Goal: Book appointment/travel/reservation: Book appointment/travel/reservation

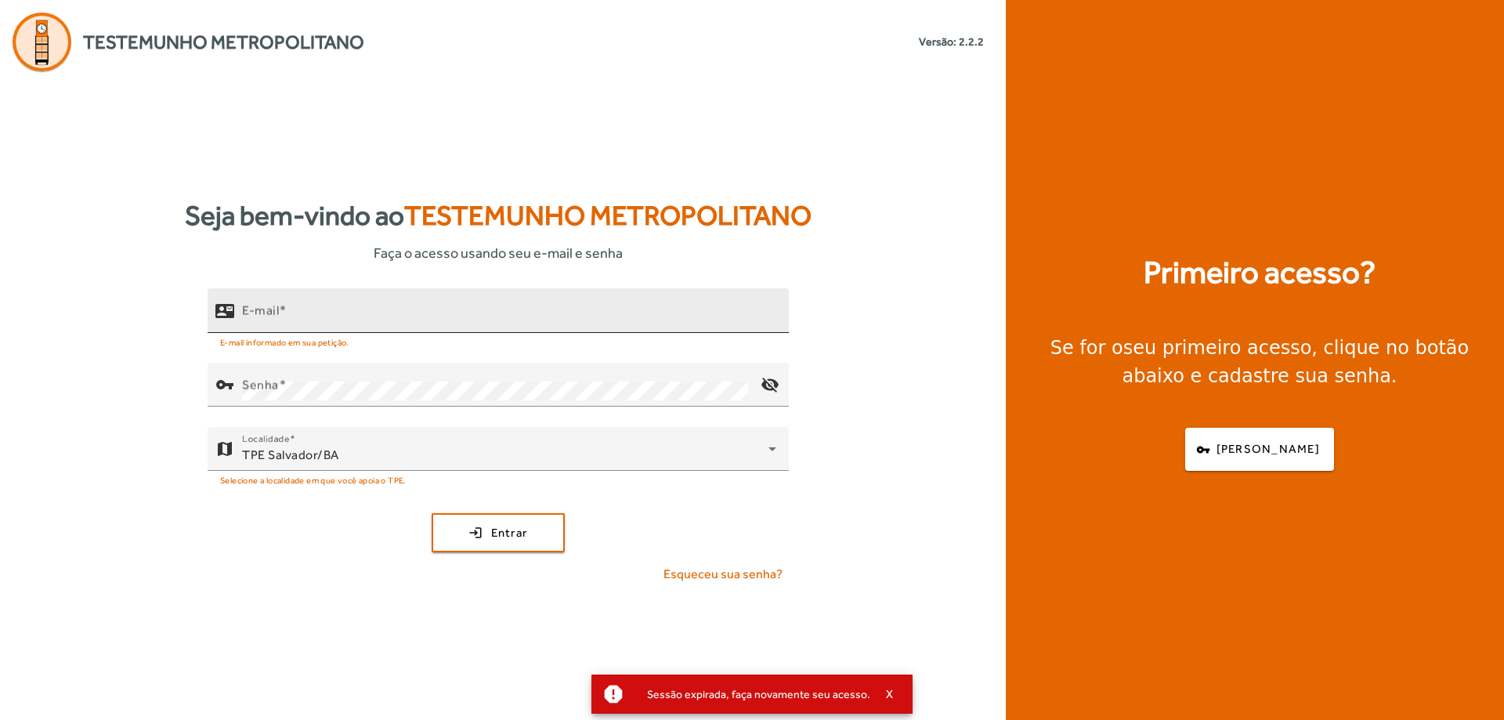
click at [360, 319] on input "E-mail" at bounding box center [509, 317] width 534 height 19
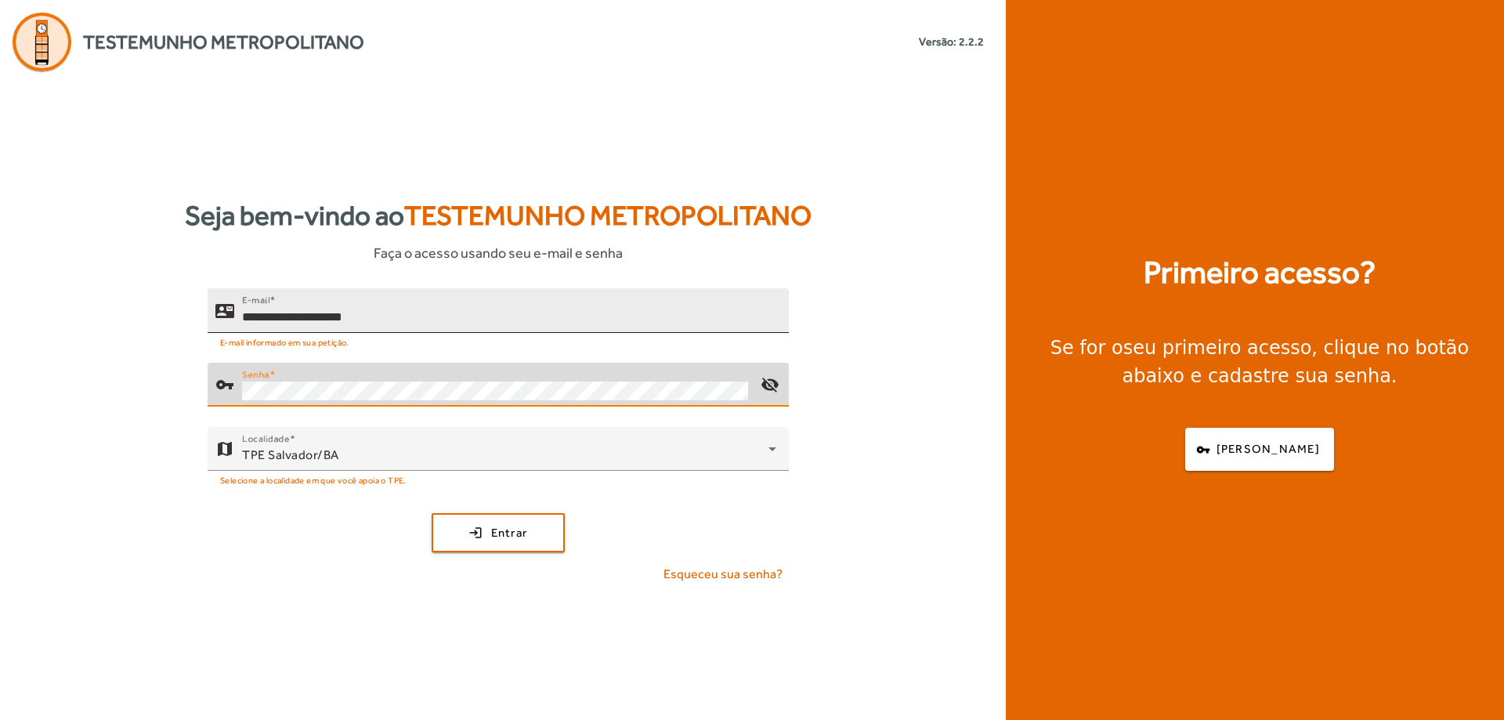
click at [432, 513] on button "login Entrar" at bounding box center [498, 532] width 133 height 39
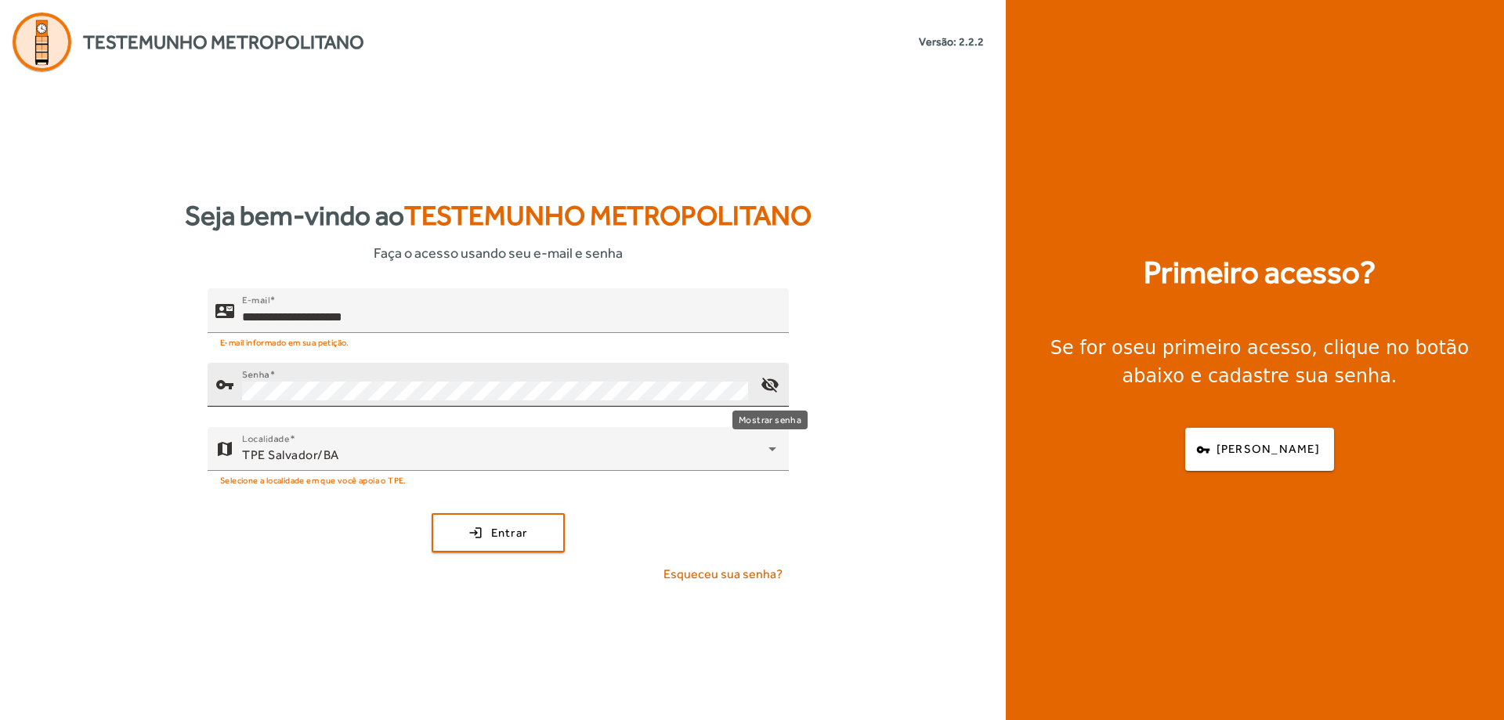
click at [777, 391] on mat-icon "visibility_off" at bounding box center [770, 385] width 38 height 38
click at [503, 530] on span "Entrar" at bounding box center [509, 533] width 37 height 18
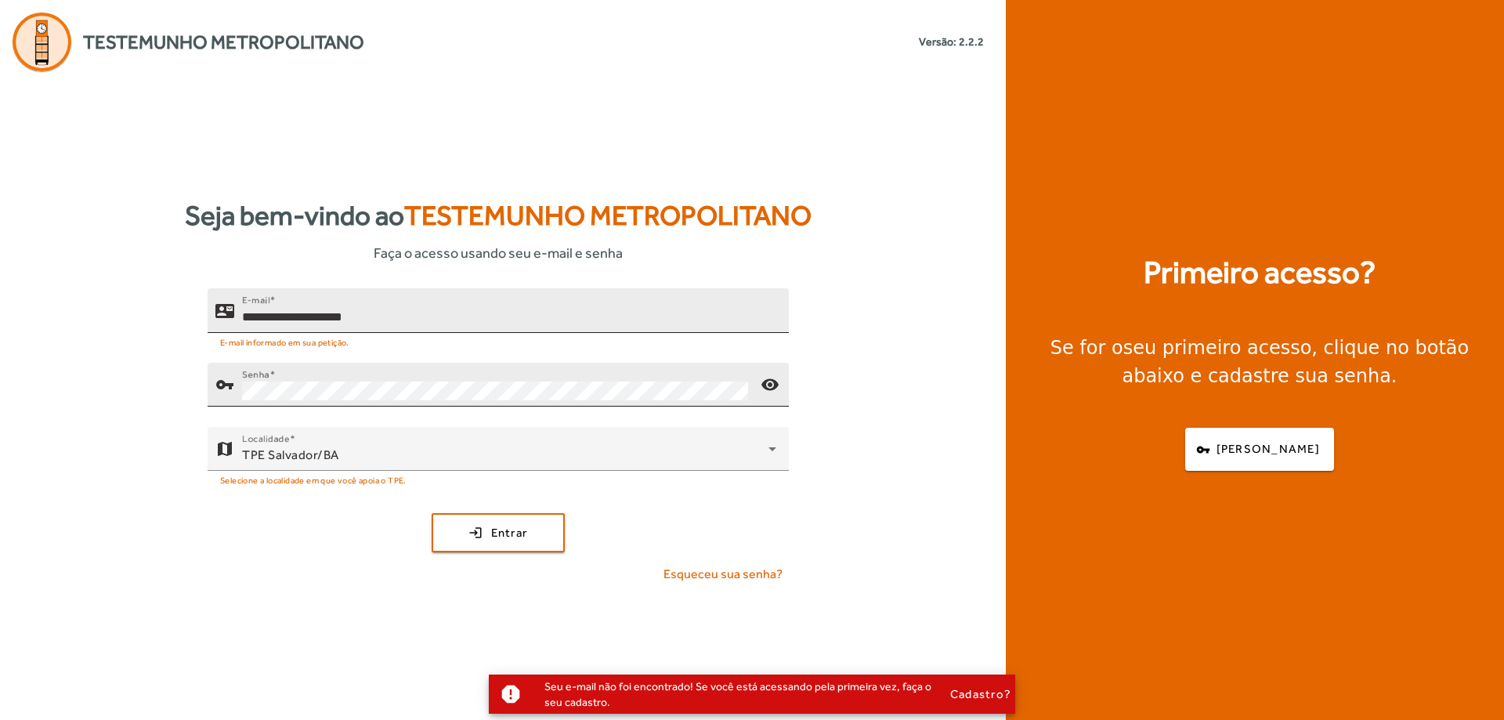
click at [287, 313] on input "**********" at bounding box center [509, 317] width 534 height 19
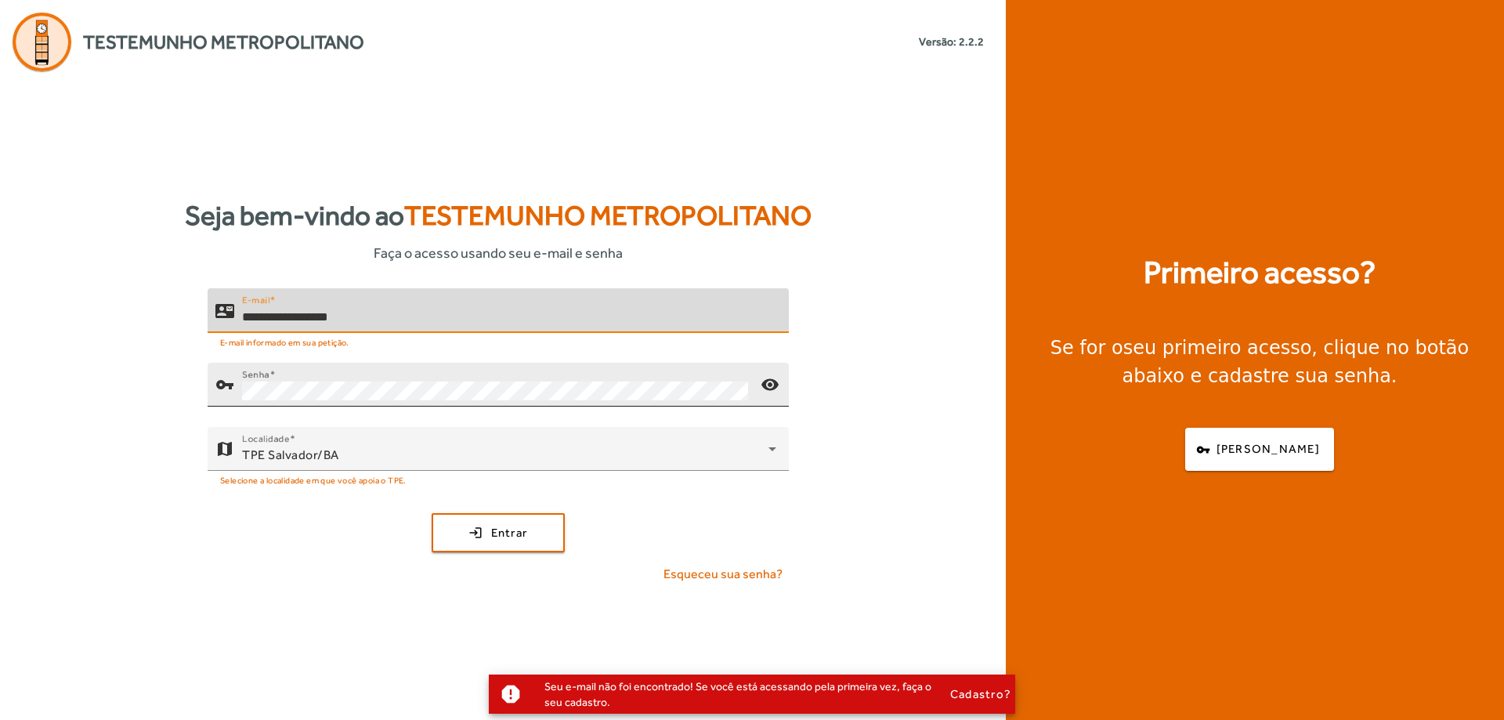
type input "**********"
click at [432, 513] on button "login Entrar" at bounding box center [498, 532] width 133 height 39
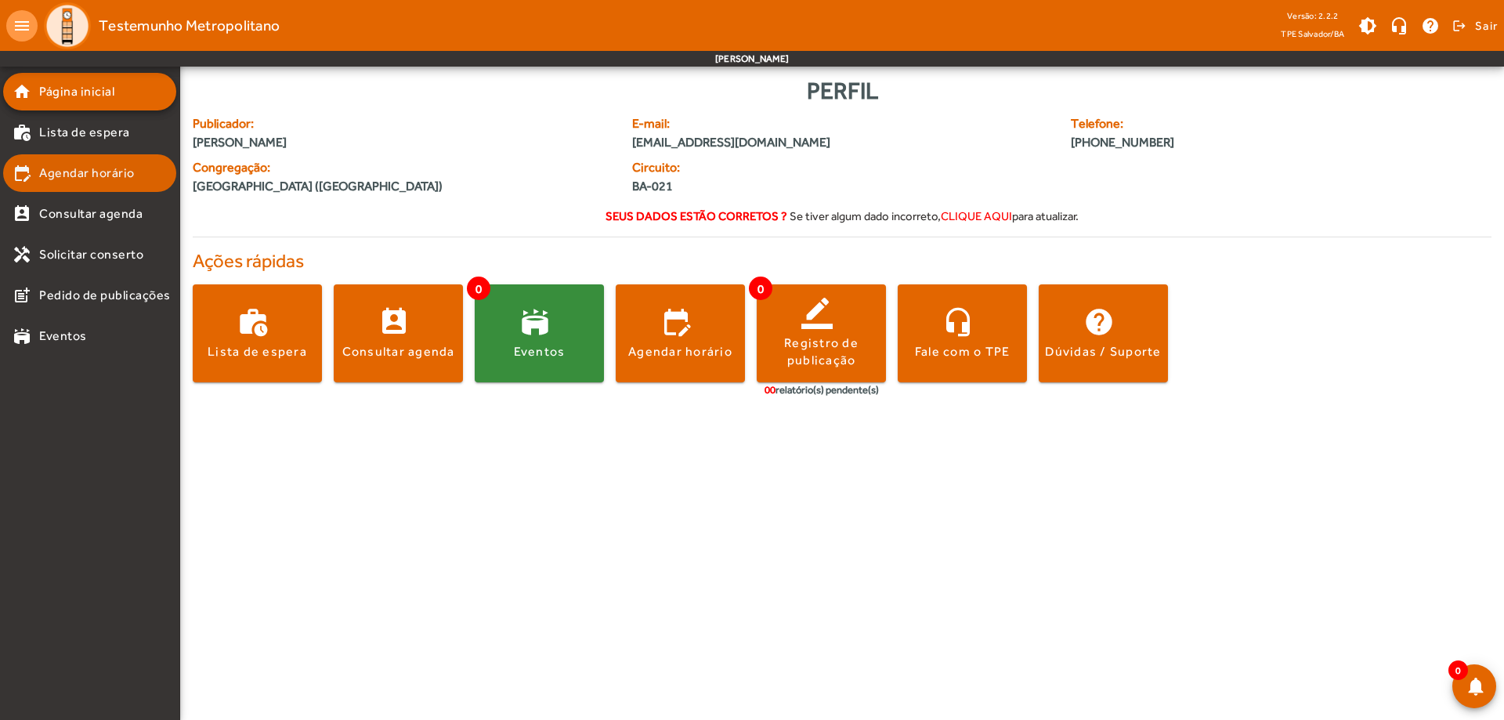
click at [57, 171] on span "Agendar horário" at bounding box center [87, 173] width 96 height 19
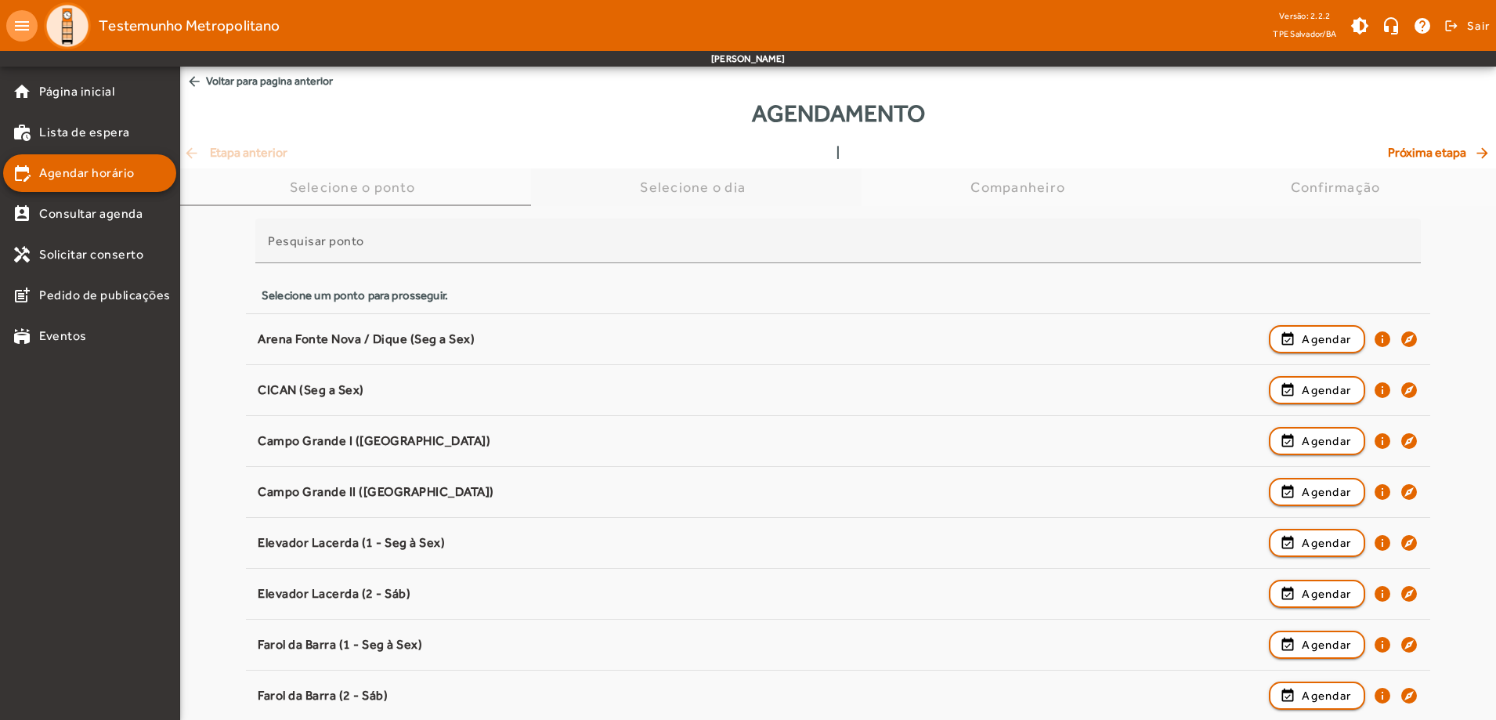
click at [733, 179] on div "Selecione o dia" at bounding box center [696, 187] width 112 height 16
click at [725, 185] on div "Selecione o dia" at bounding box center [696, 187] width 112 height 16
click at [719, 180] on div "Selecione o dia" at bounding box center [696, 187] width 112 height 16
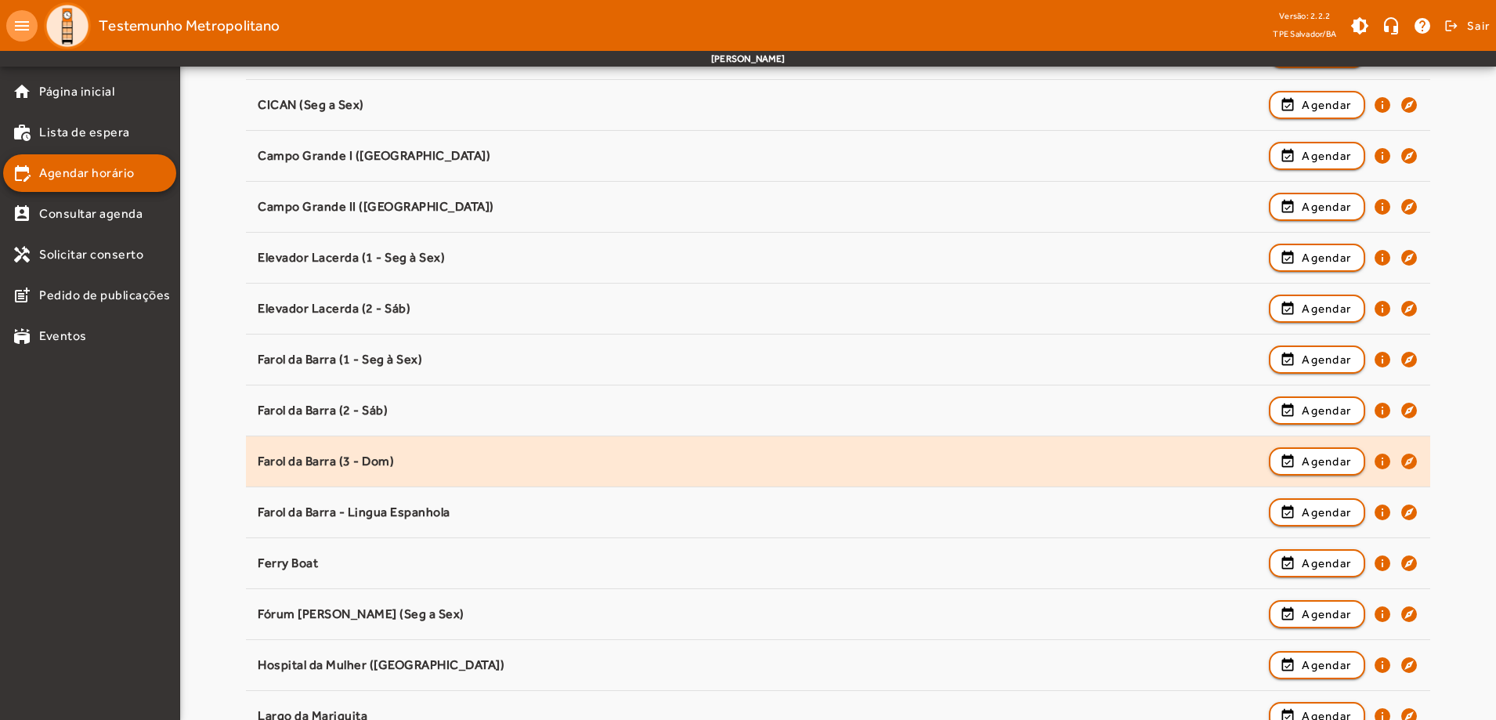
scroll to position [313, 0]
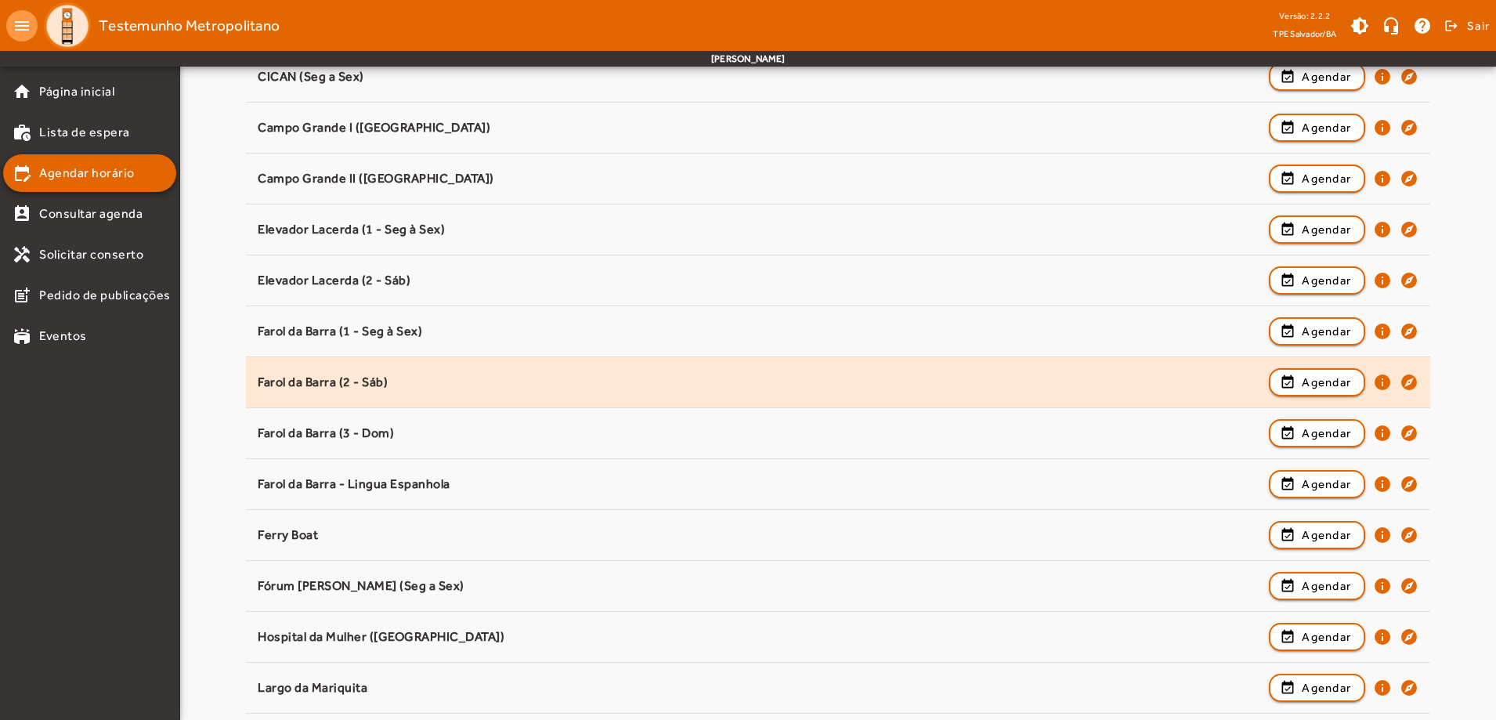
click at [456, 385] on div "Farol da Barra (2 - Sáb)" at bounding box center [760, 382] width 1004 height 16
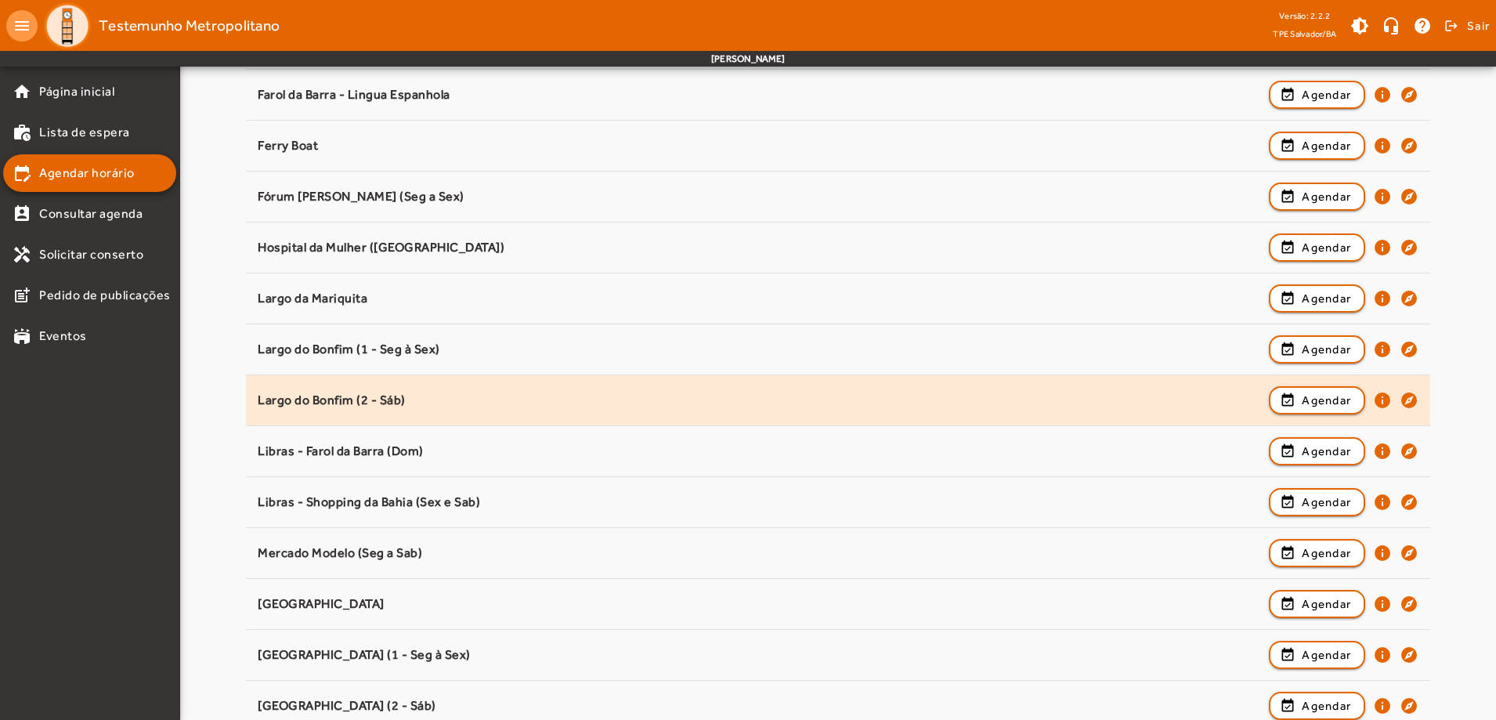
scroll to position [705, 0]
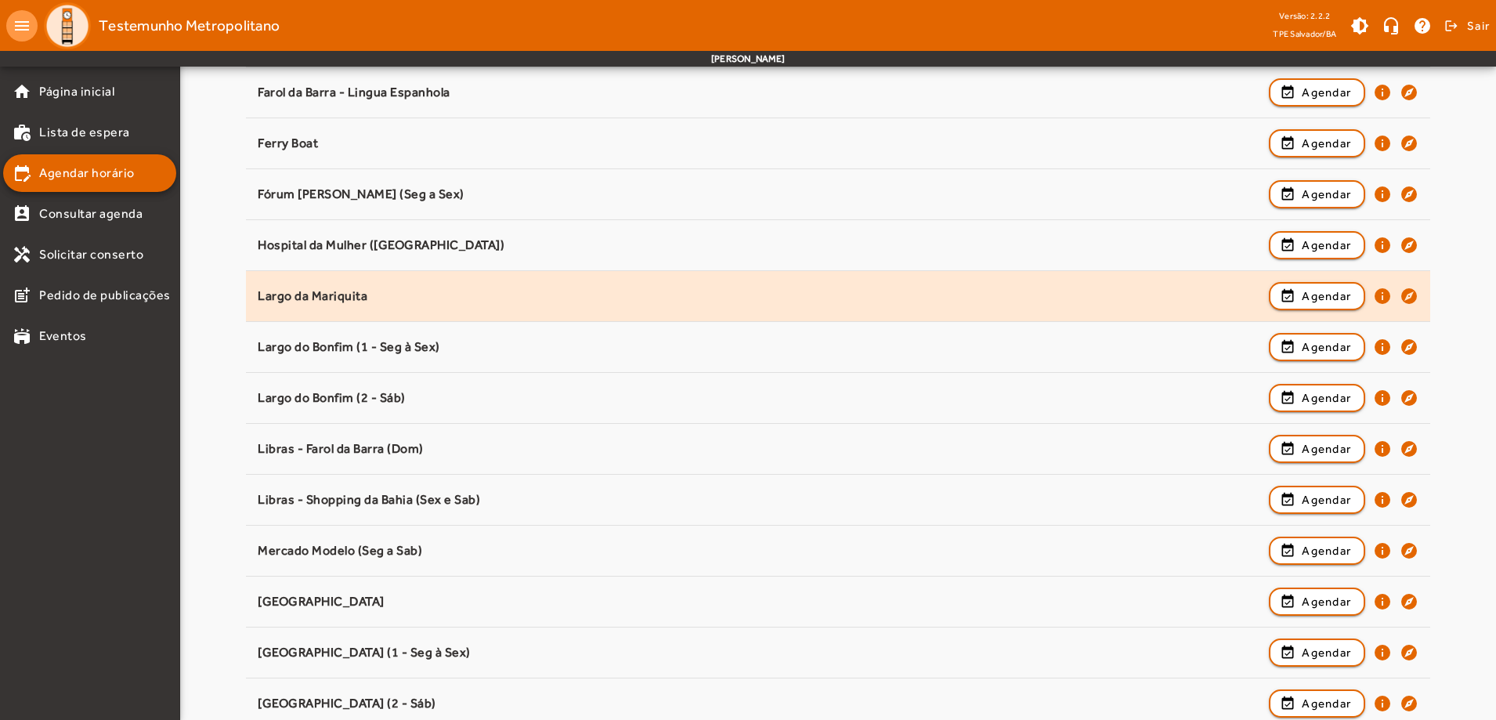
click at [329, 298] on div "Largo da Mariquita" at bounding box center [760, 296] width 1004 height 16
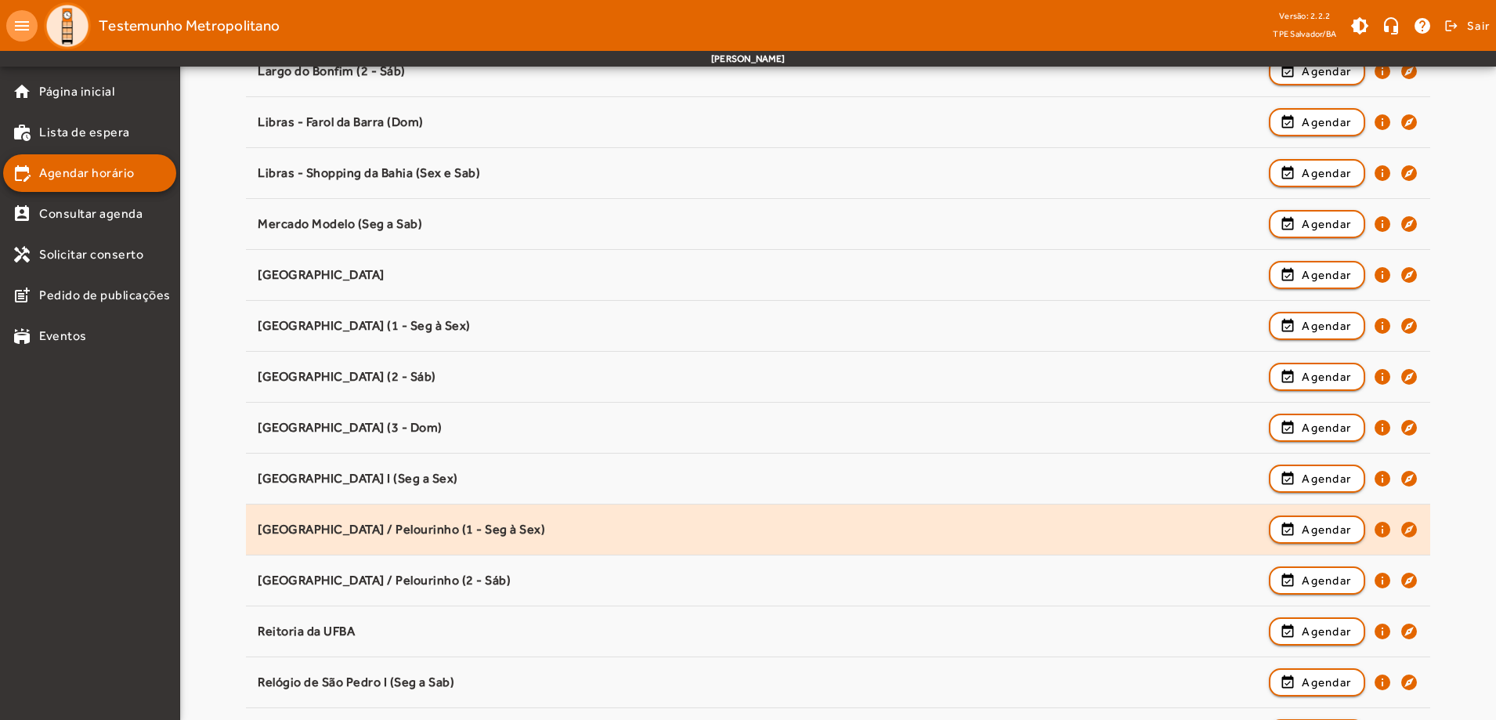
scroll to position [725, 0]
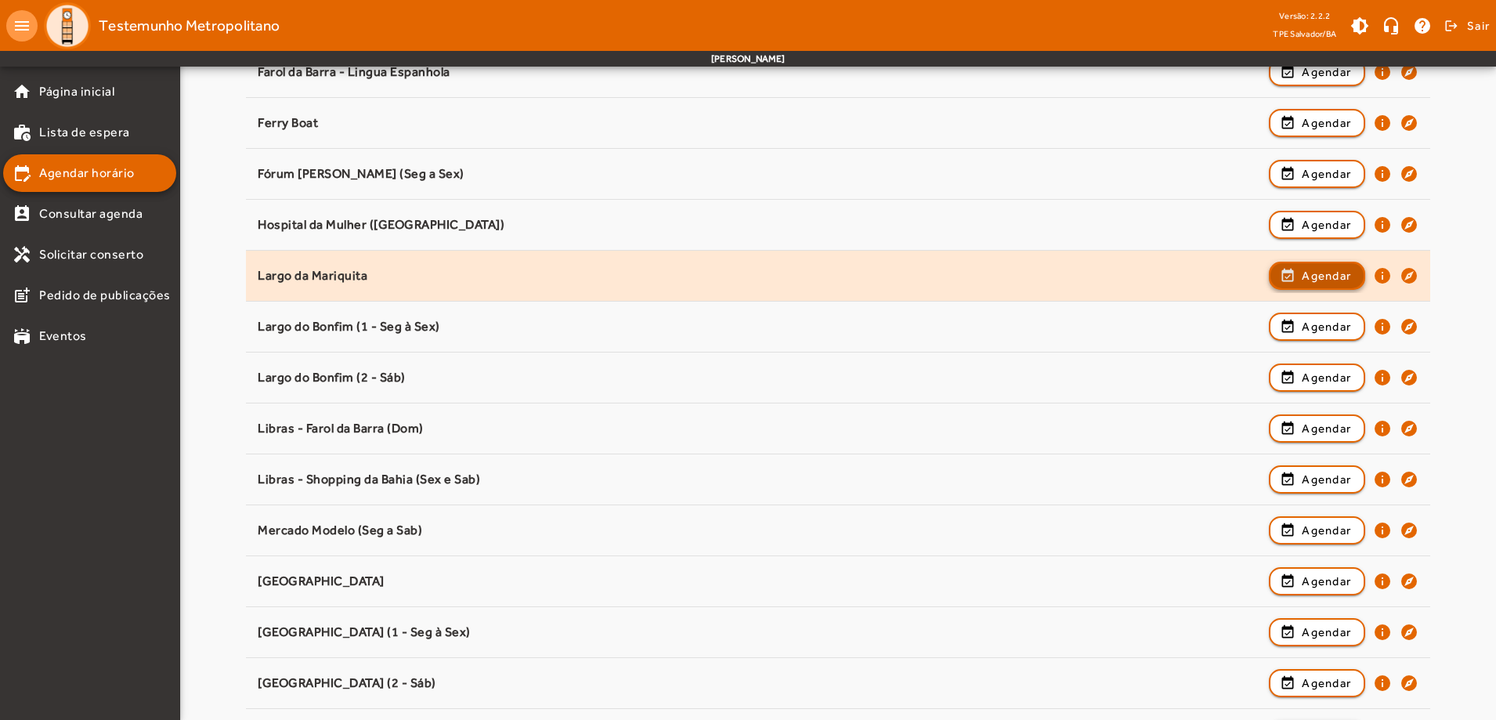
click at [1328, 270] on span "Agendar" at bounding box center [1326, 275] width 49 height 19
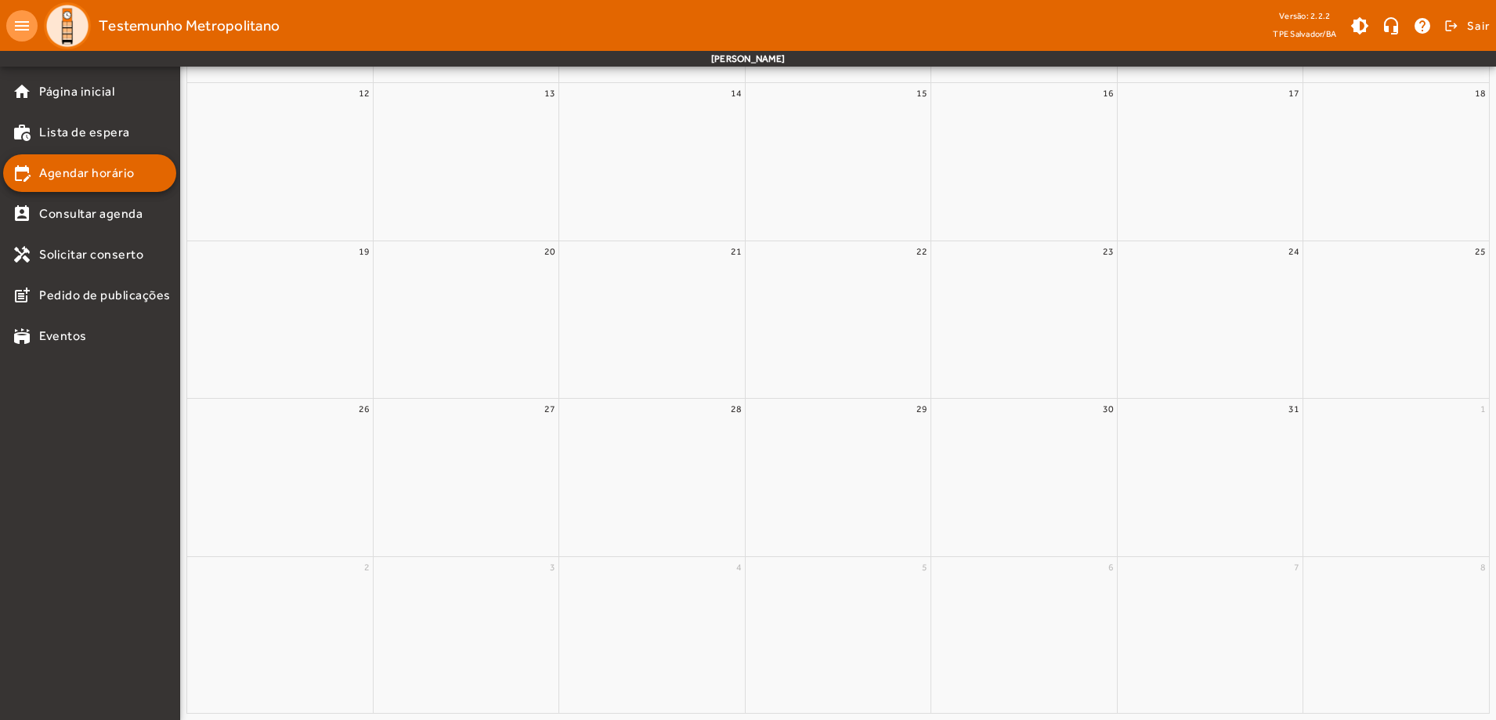
scroll to position [0, 0]
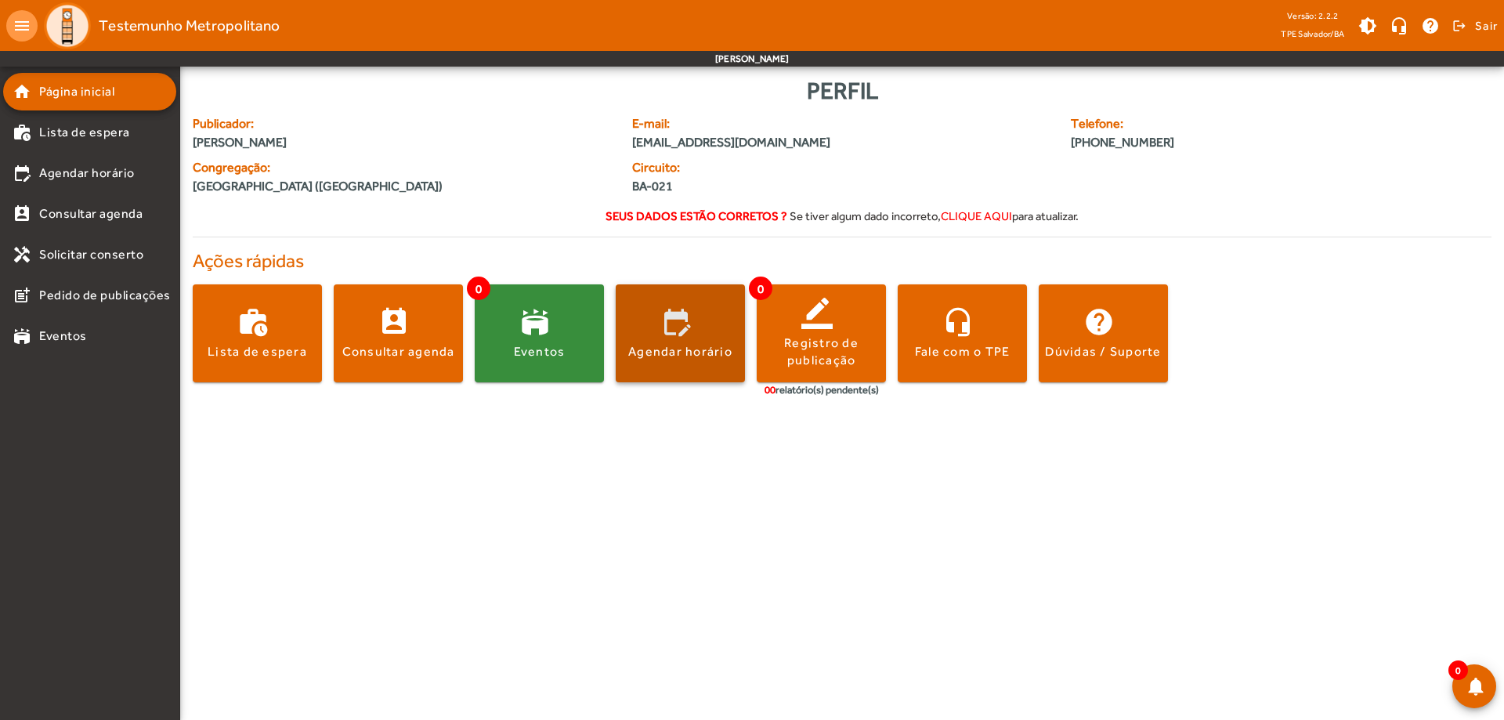
click at [689, 322] on span at bounding box center [680, 334] width 129 height 38
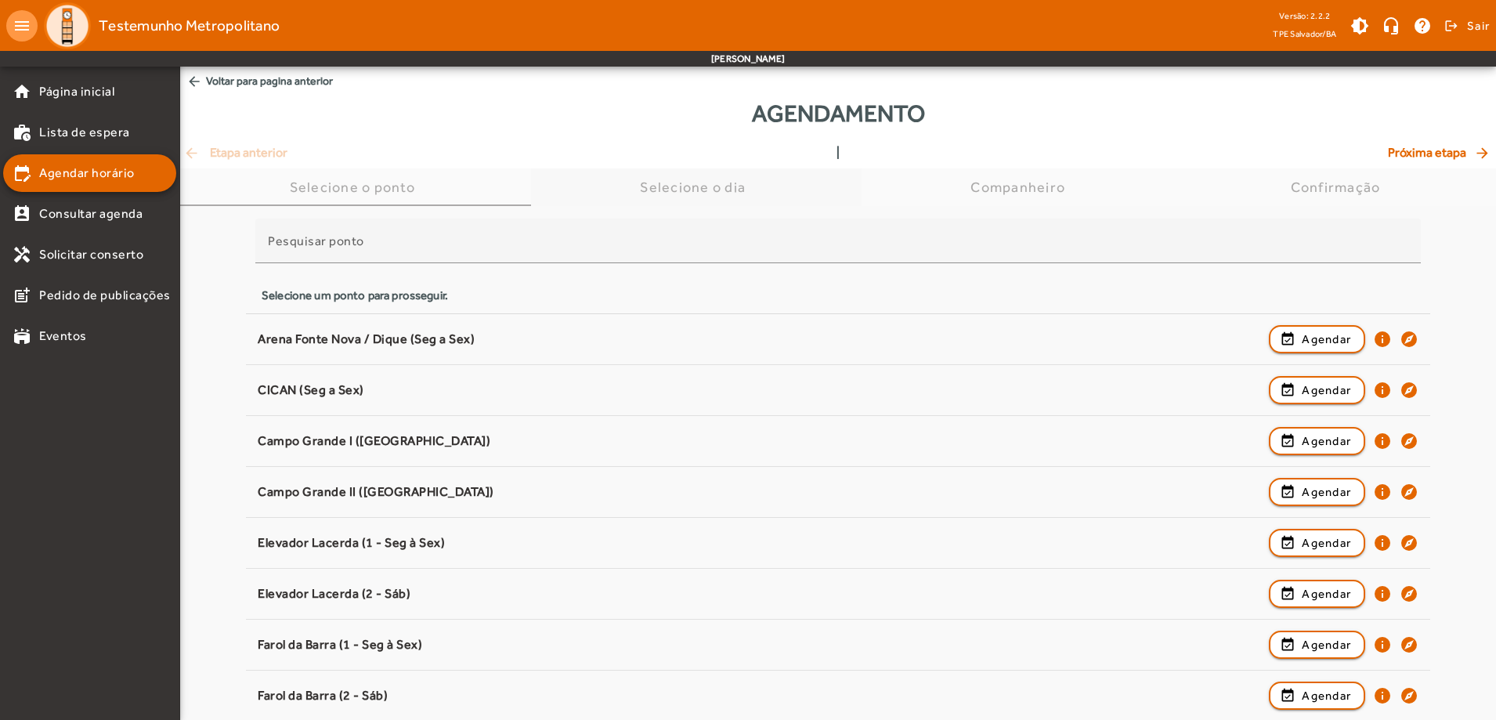
click at [636, 178] on div "Selecione o dia" at bounding box center [696, 187] width 331 height 38
click at [655, 185] on div "Selecione o dia" at bounding box center [696, 187] width 112 height 16
click at [660, 185] on div "Selecione o dia" at bounding box center [696, 187] width 112 height 16
click at [662, 185] on div "Selecione o dia" at bounding box center [696, 187] width 112 height 16
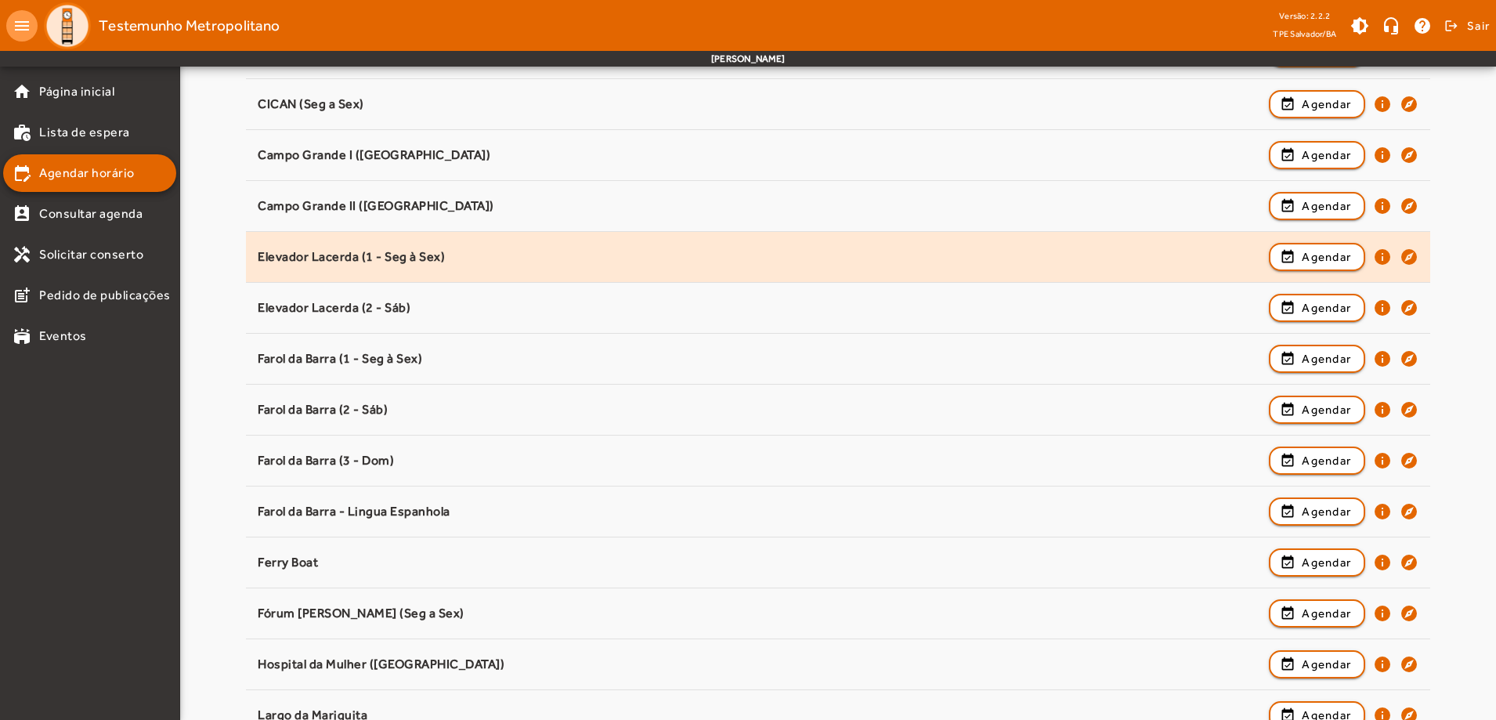
scroll to position [313, 0]
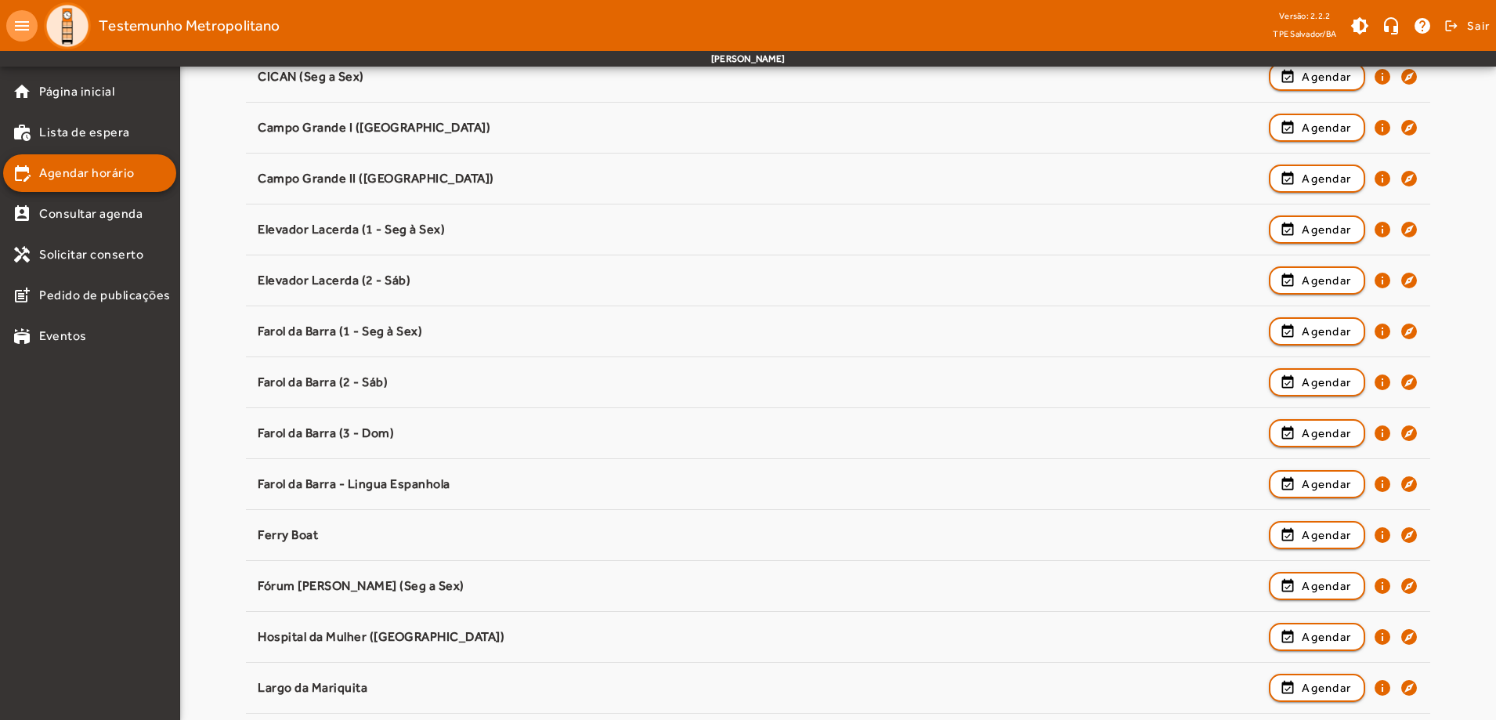
drag, startPoint x: 1316, startPoint y: 284, endPoint x: 187, endPoint y: 291, distance: 1129.0
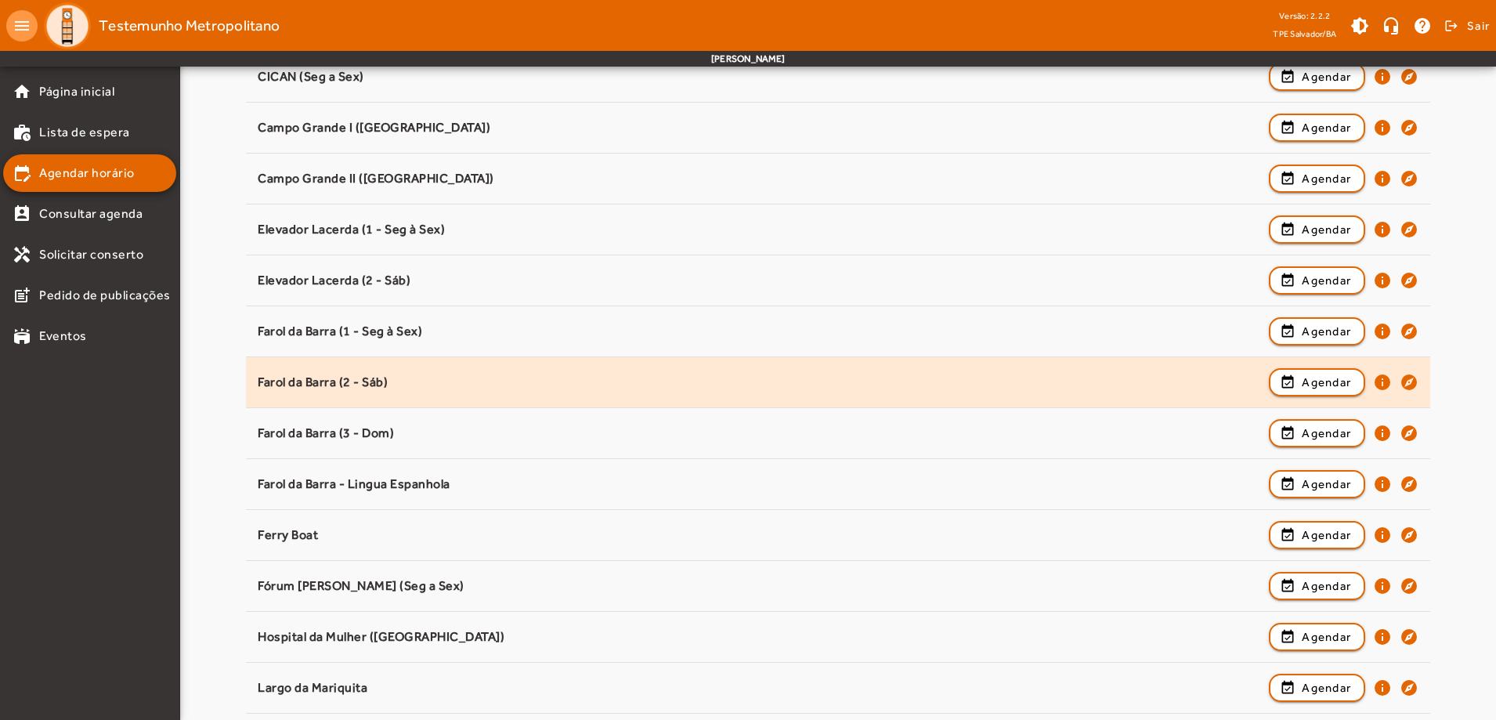
scroll to position [392, 0]
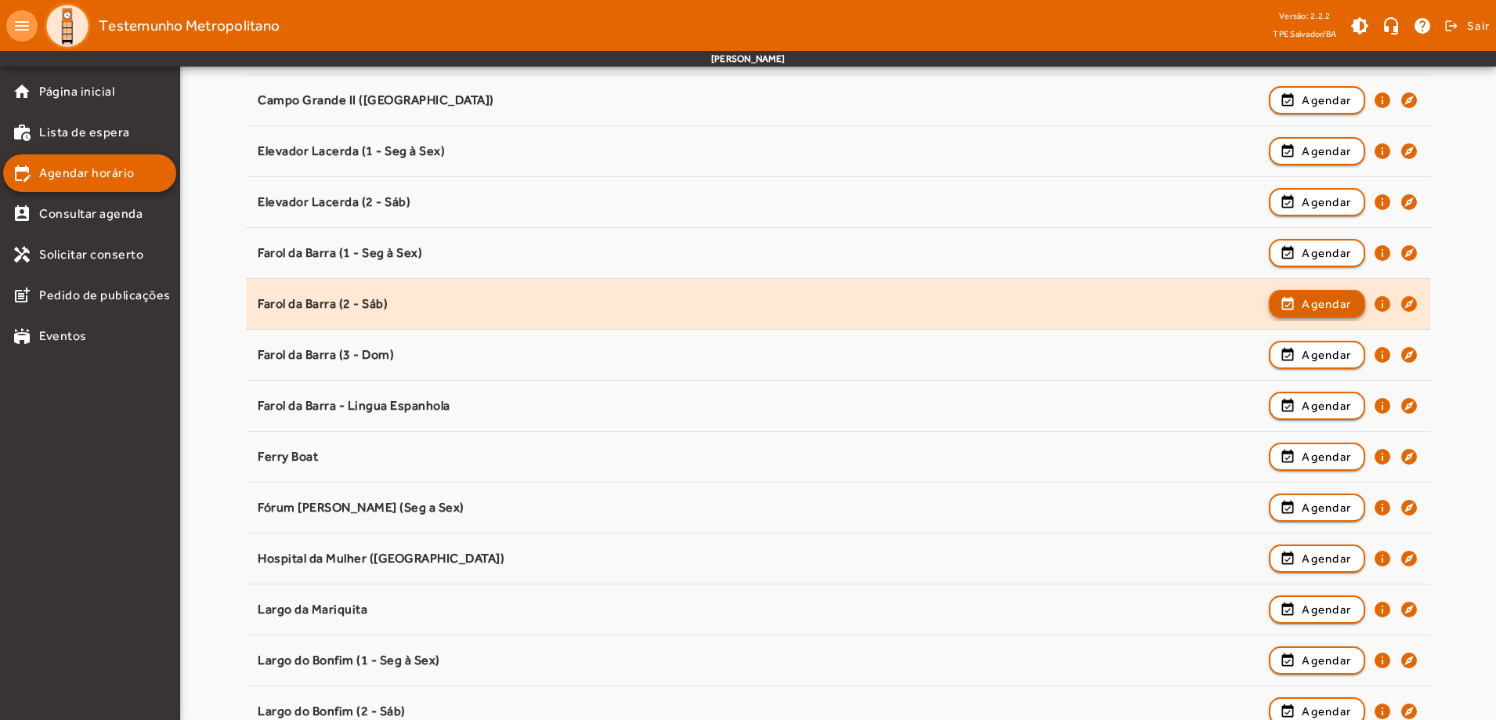
click at [1304, 304] on span "Agendar" at bounding box center [1326, 304] width 49 height 19
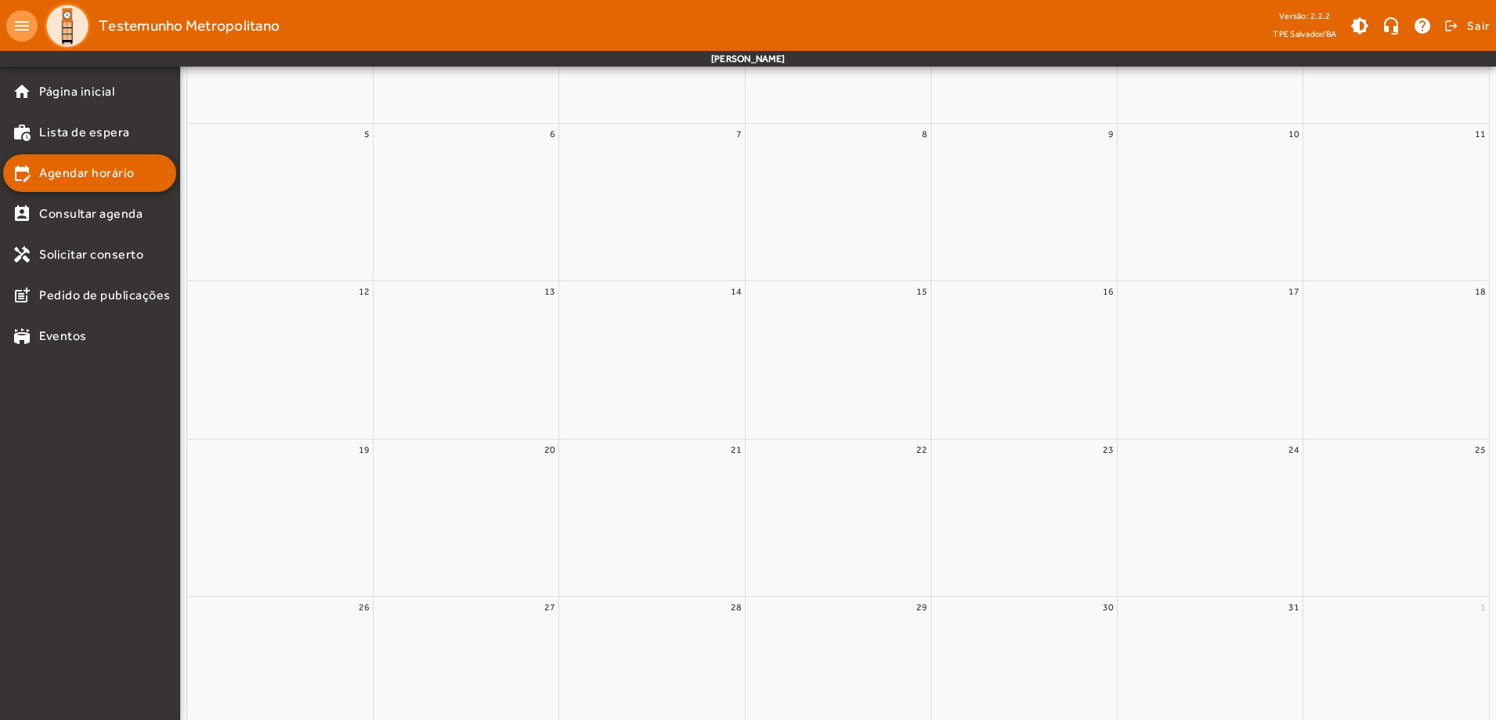
scroll to position [0, 0]
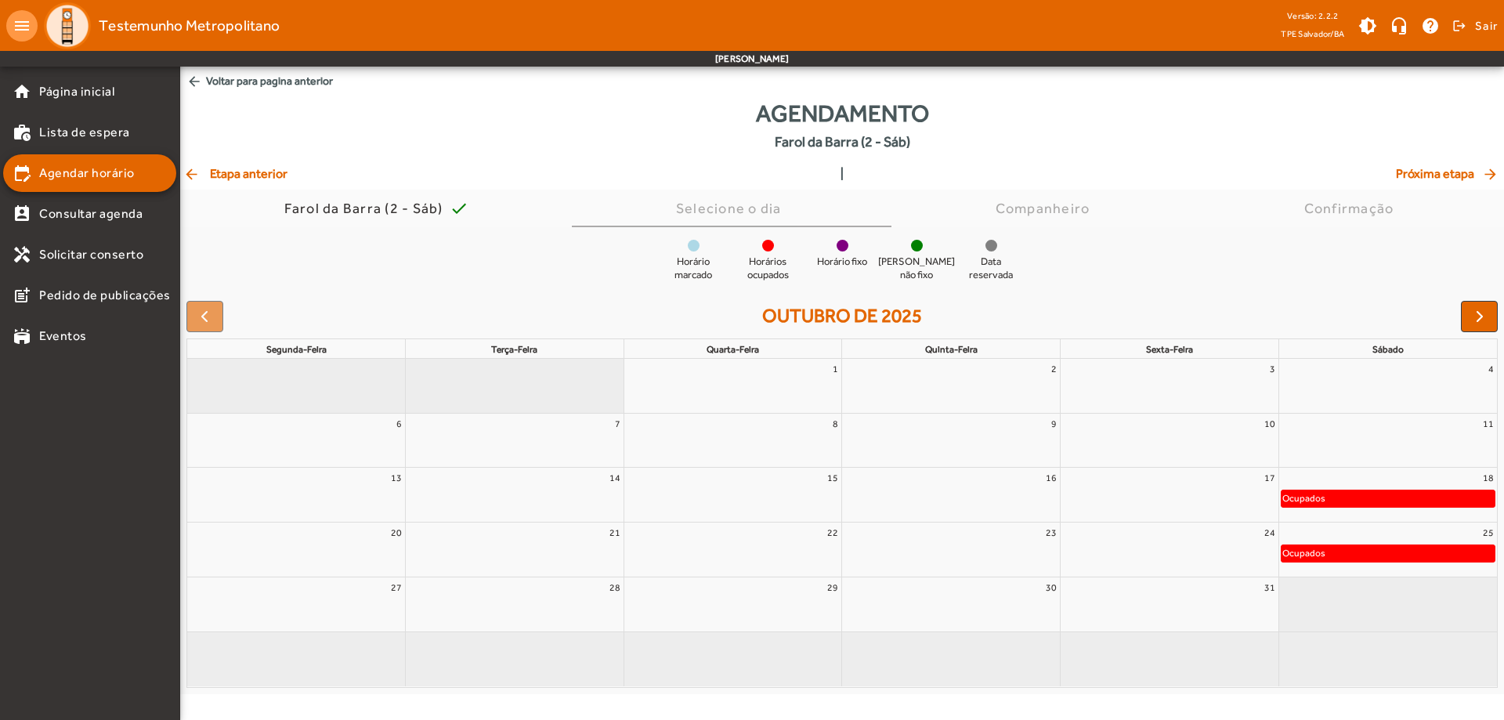
click at [1136, 534] on div "24" at bounding box center [1170, 533] width 218 height 20
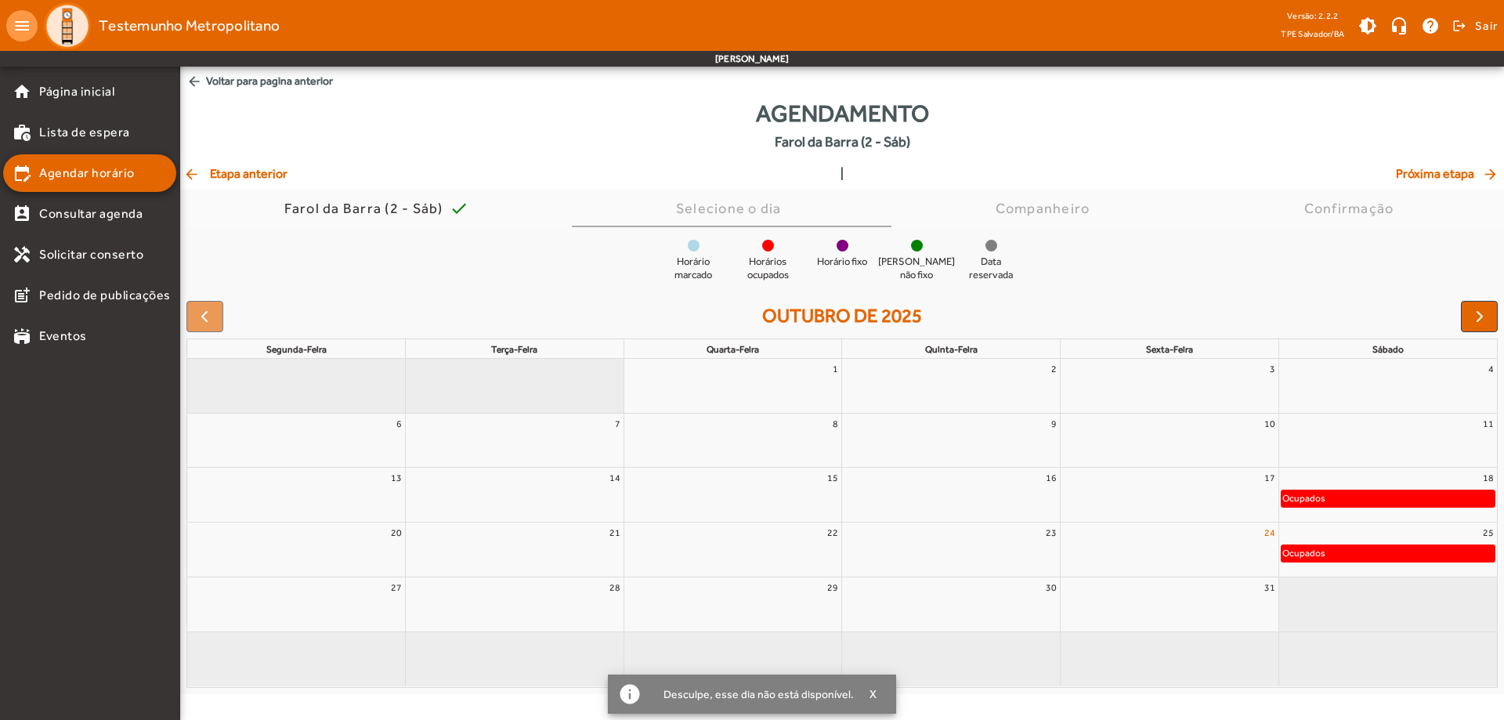
drag, startPoint x: 1229, startPoint y: 532, endPoint x: 1275, endPoint y: 530, distance: 46.3
click at [1232, 532] on div "24" at bounding box center [1170, 533] width 218 height 20
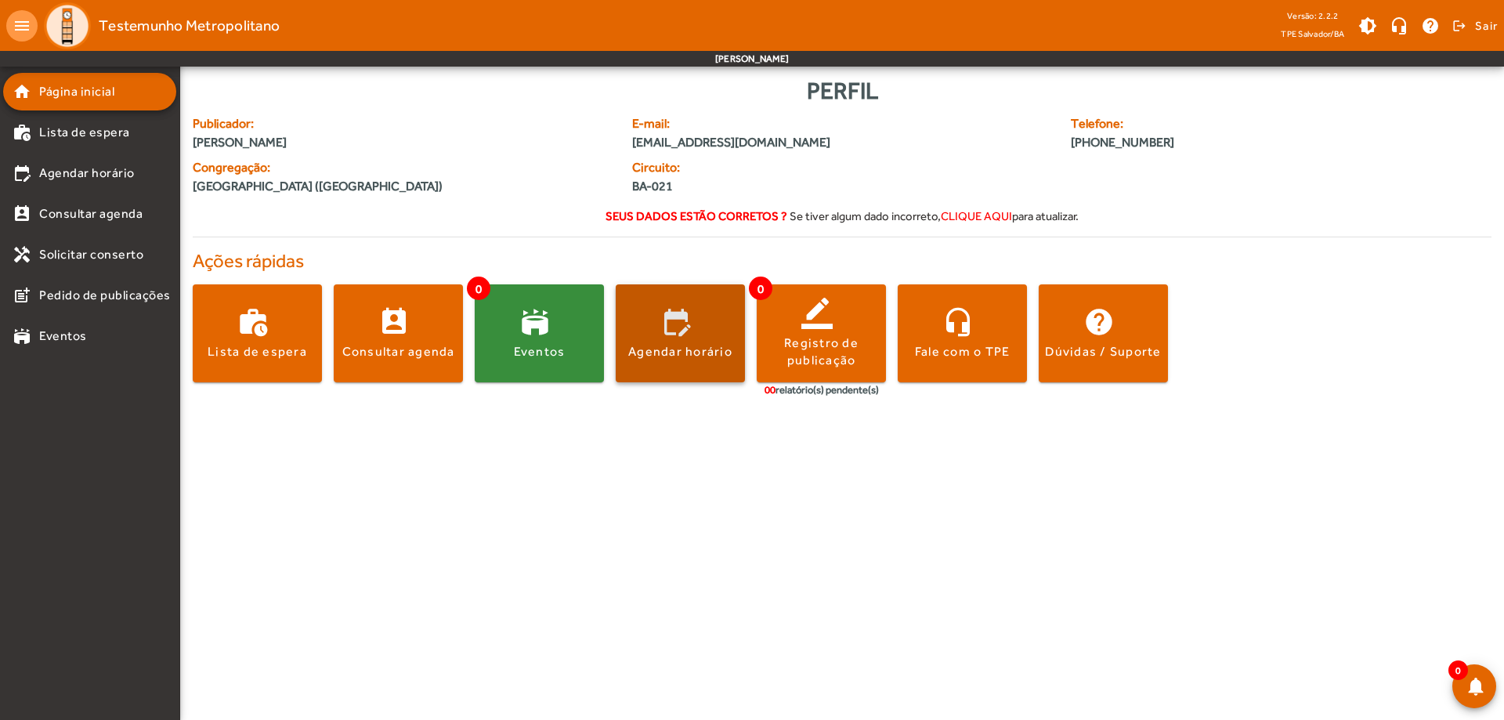
click at [674, 333] on span at bounding box center [680, 334] width 129 height 38
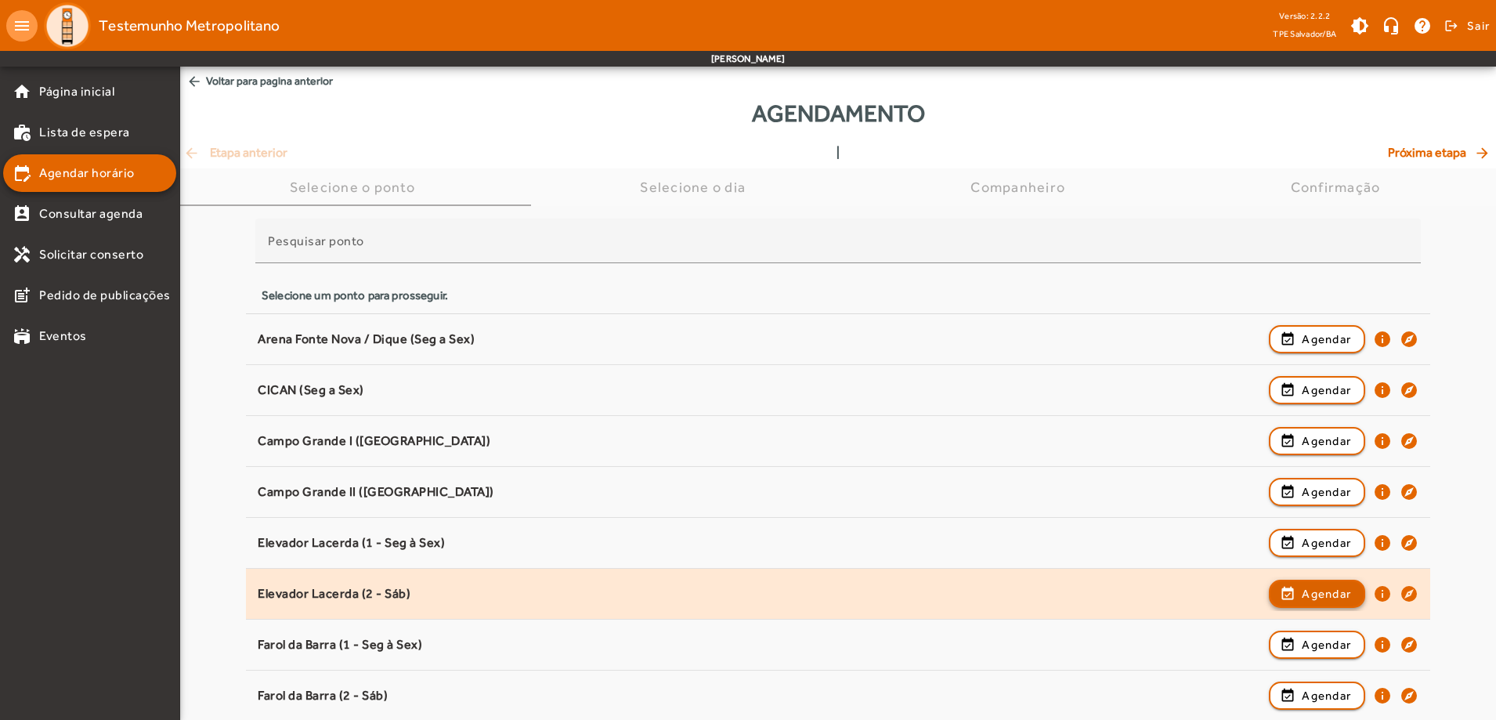
click at [1304, 594] on span "Agendar" at bounding box center [1326, 593] width 49 height 19
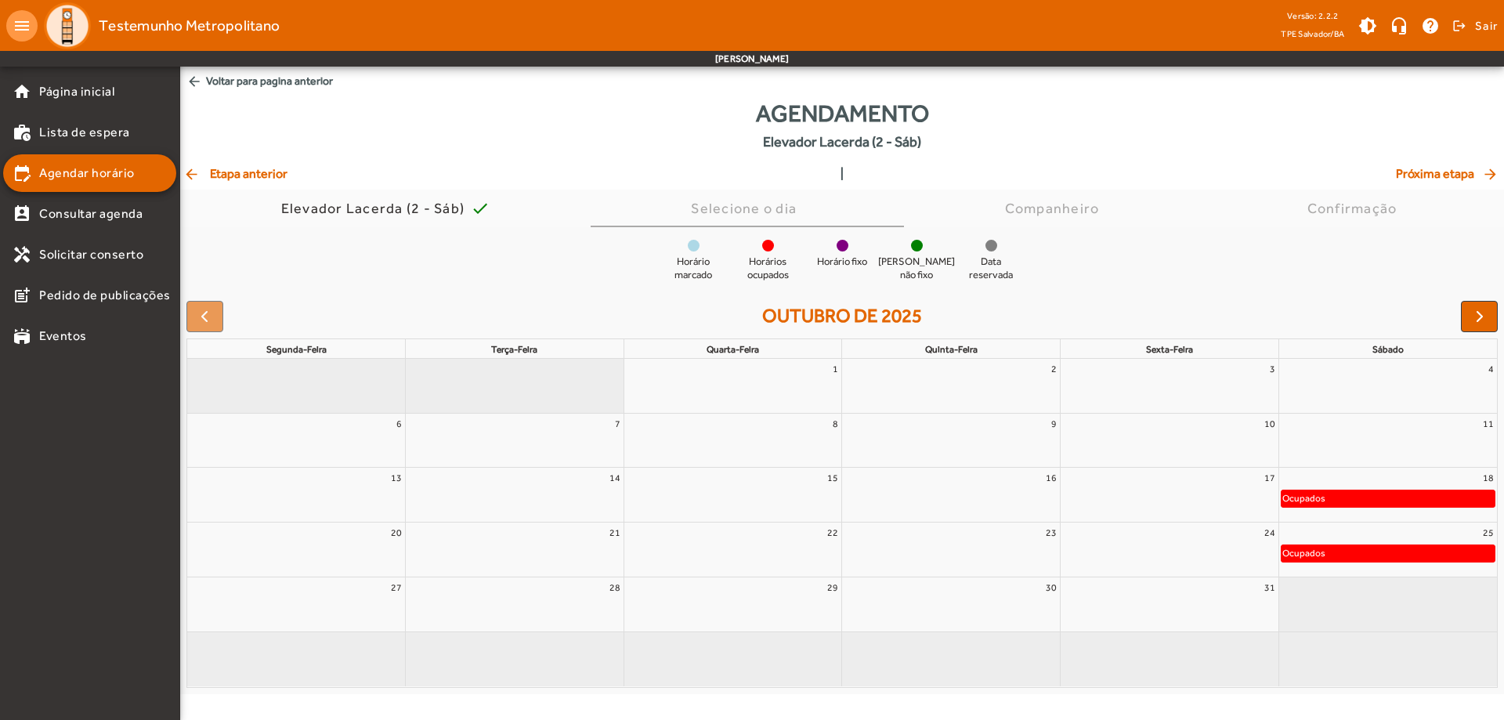
drag, startPoint x: 1390, startPoint y: 547, endPoint x: 1393, endPoint y: 555, distance: 9.2
click at [1391, 550] on div "Ocupados" at bounding box center [1388, 553] width 213 height 16
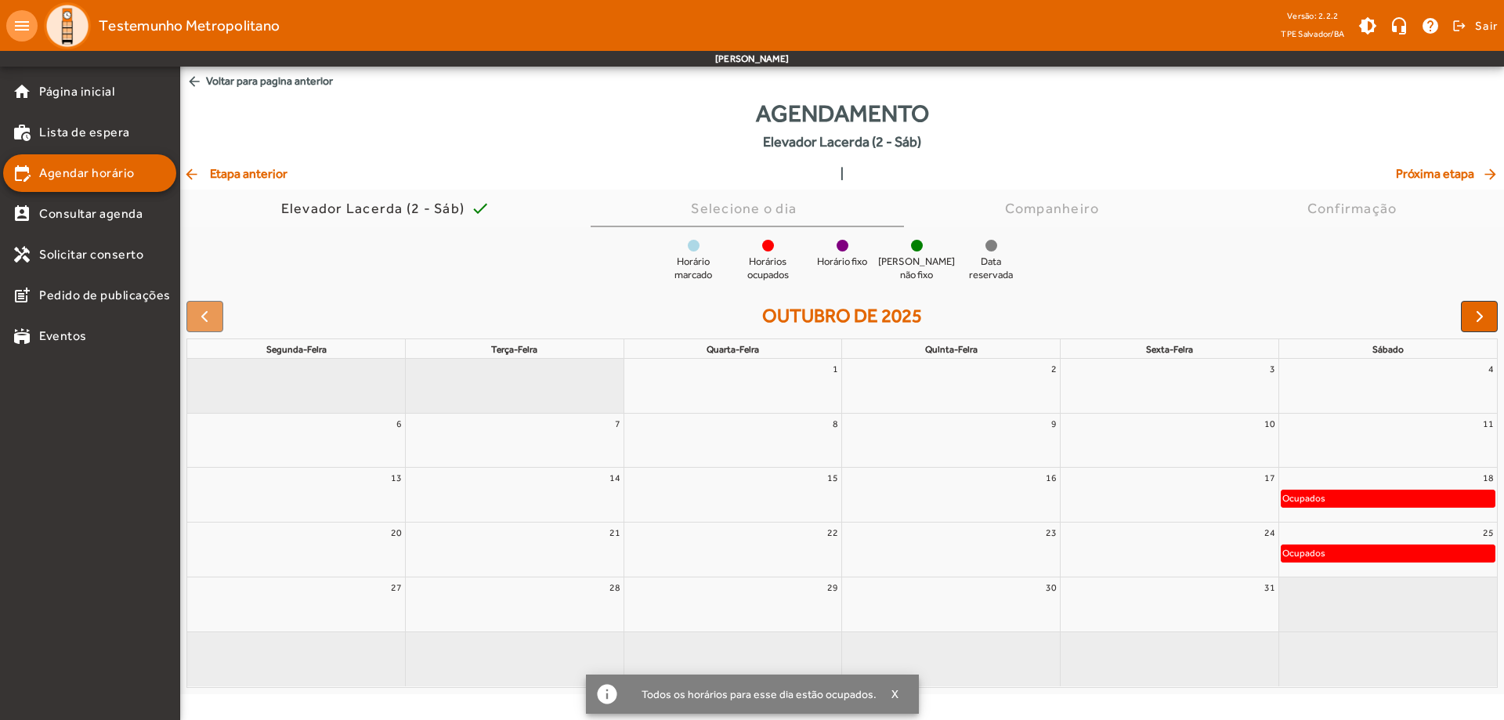
click at [1394, 556] on div "Ocupados" at bounding box center [1388, 553] width 213 height 16
click at [1476, 313] on span "button" at bounding box center [1480, 316] width 19 height 19
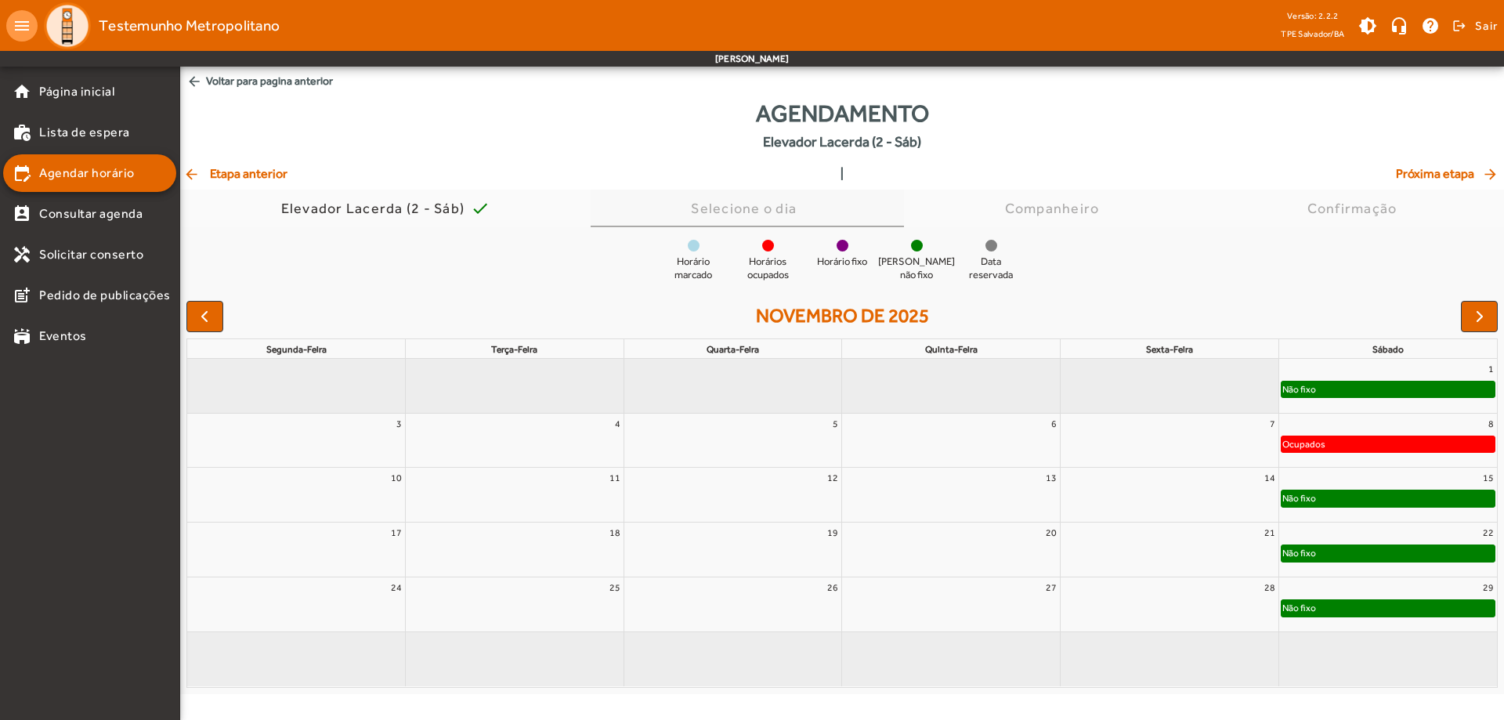
click at [762, 201] on div "Selecione o dia" at bounding box center [747, 209] width 112 height 16
click at [760, 213] on div "Selecione o dia" at bounding box center [747, 209] width 112 height 16
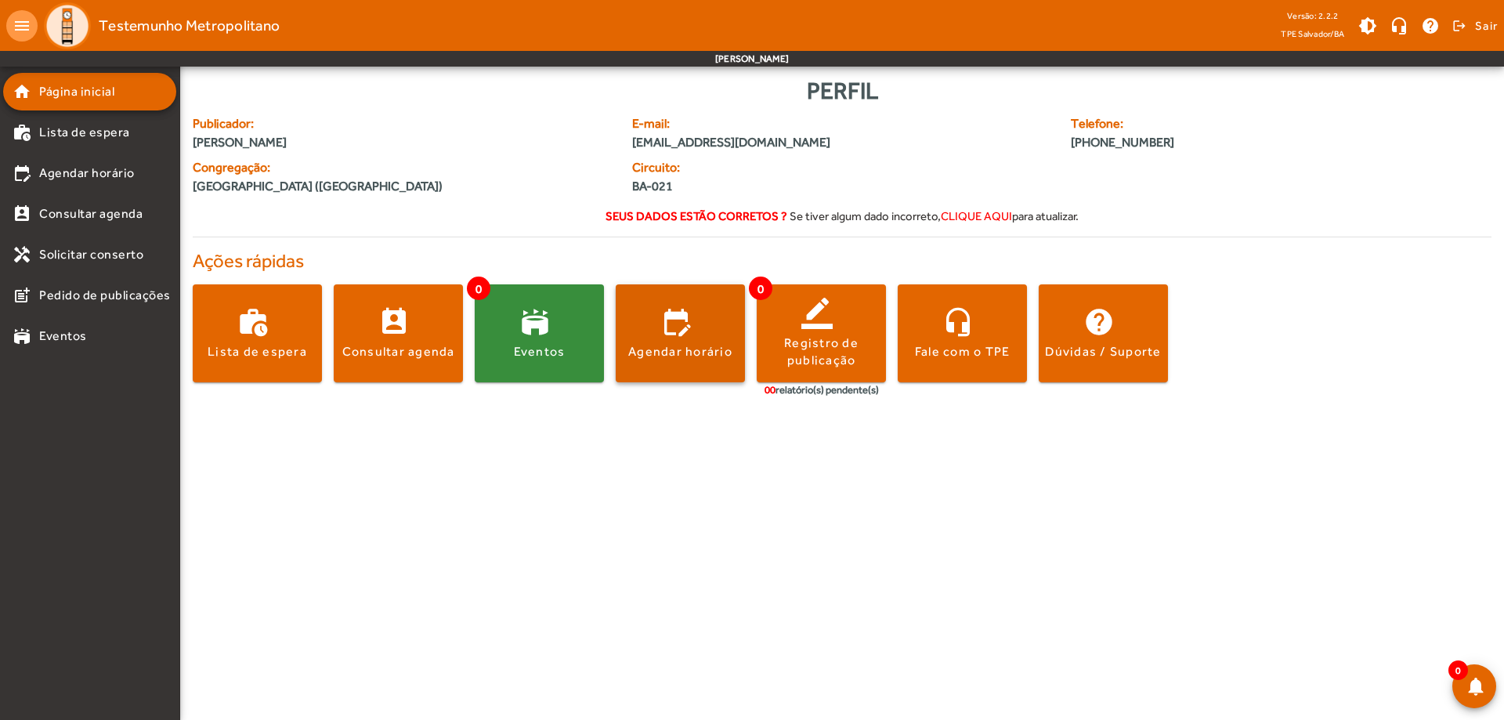
click at [673, 346] on div "Agendar horário" at bounding box center [680, 351] width 104 height 17
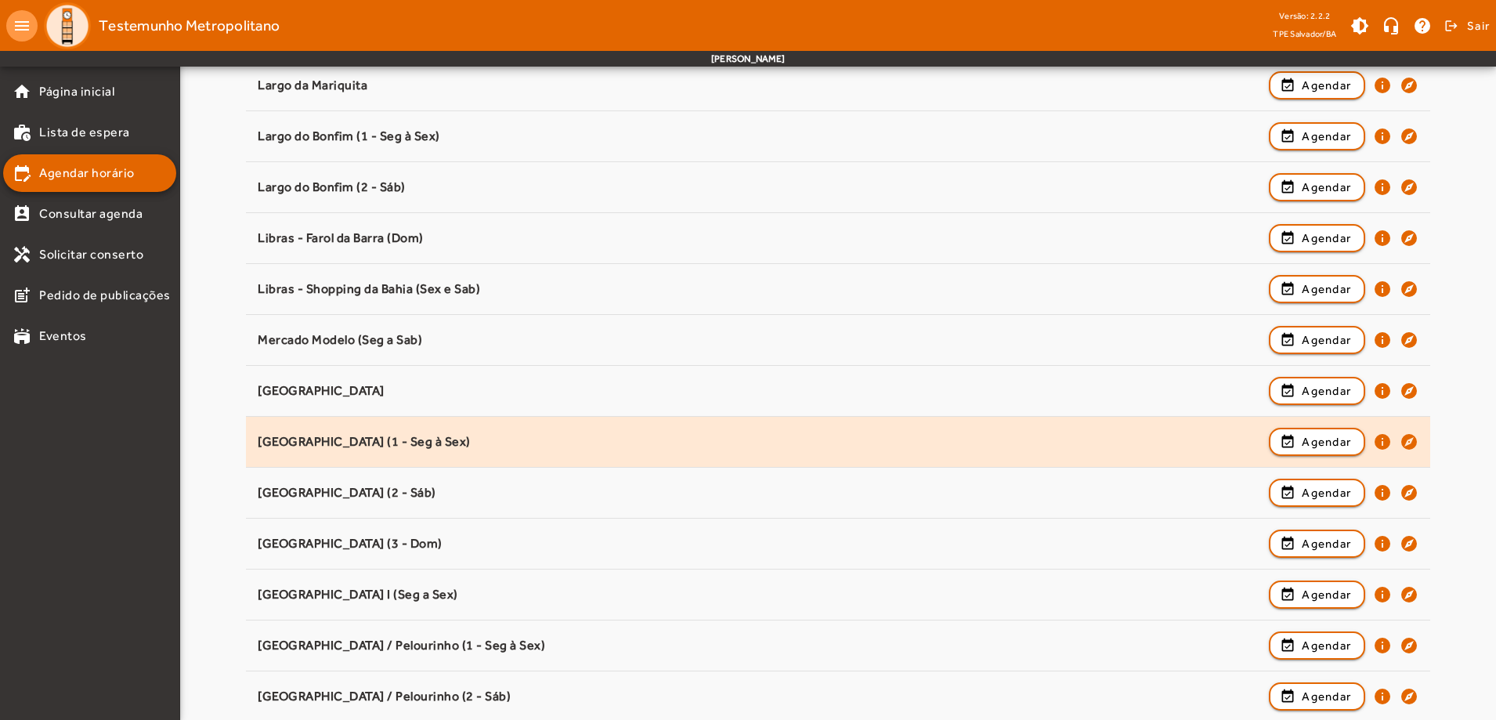
scroll to position [940, 0]
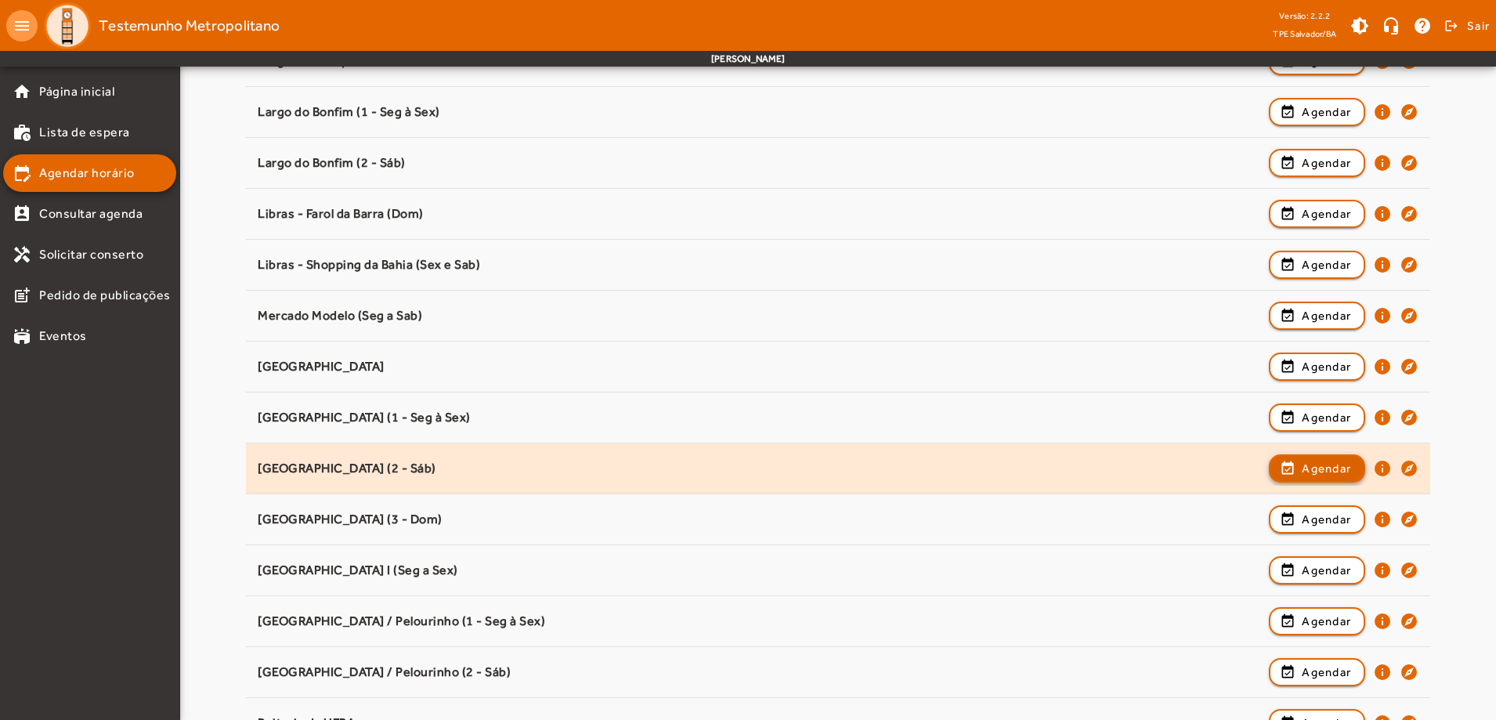
click at [1299, 473] on span "button" at bounding box center [1317, 469] width 93 height 38
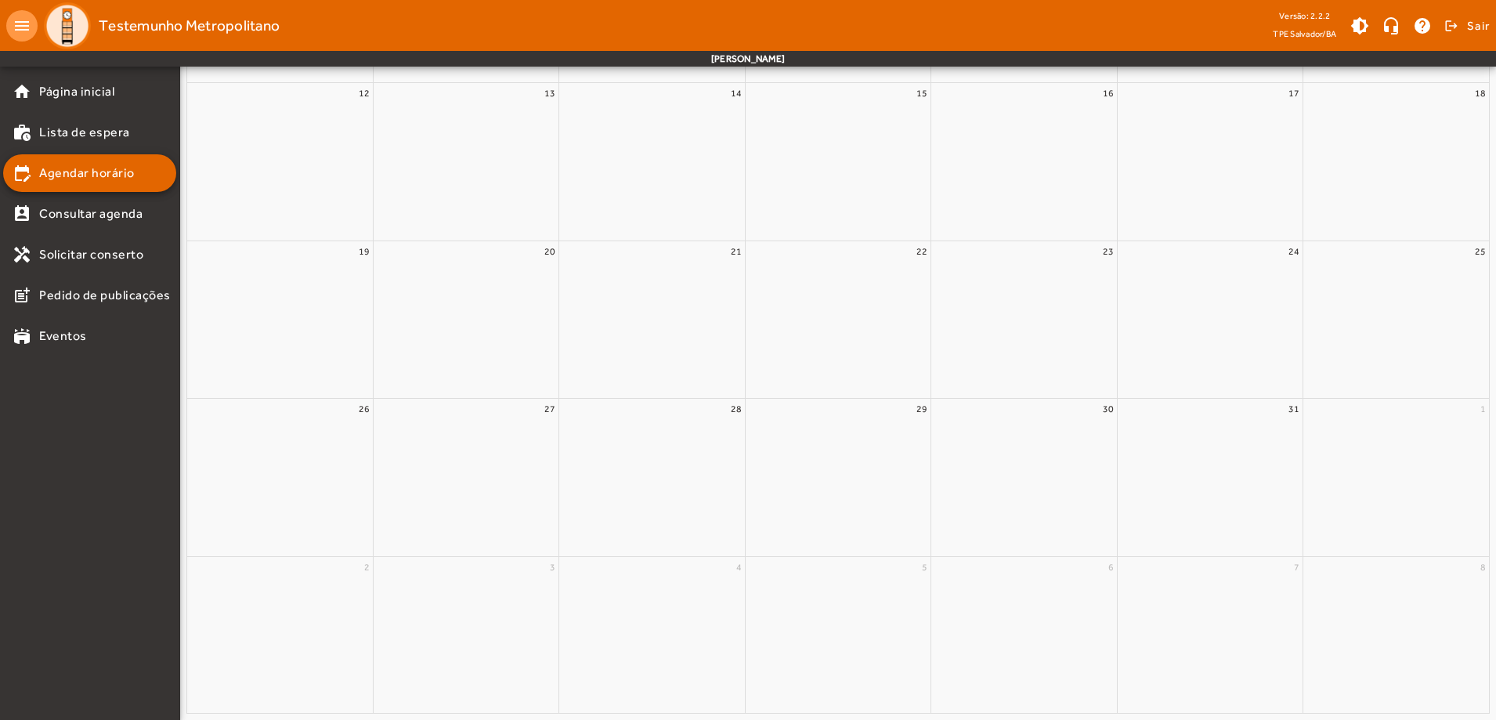
scroll to position [0, 0]
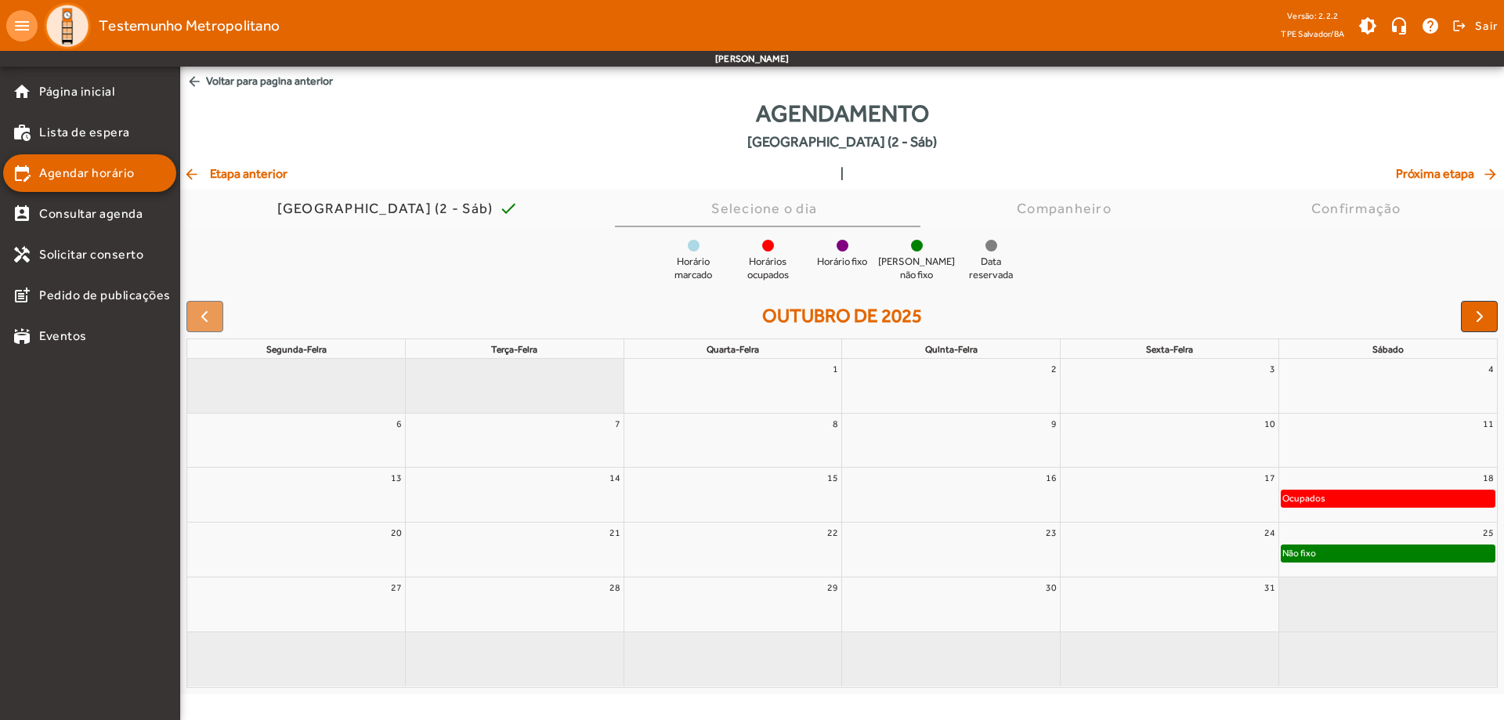
click at [1435, 559] on div "Não fixo" at bounding box center [1388, 553] width 213 height 16
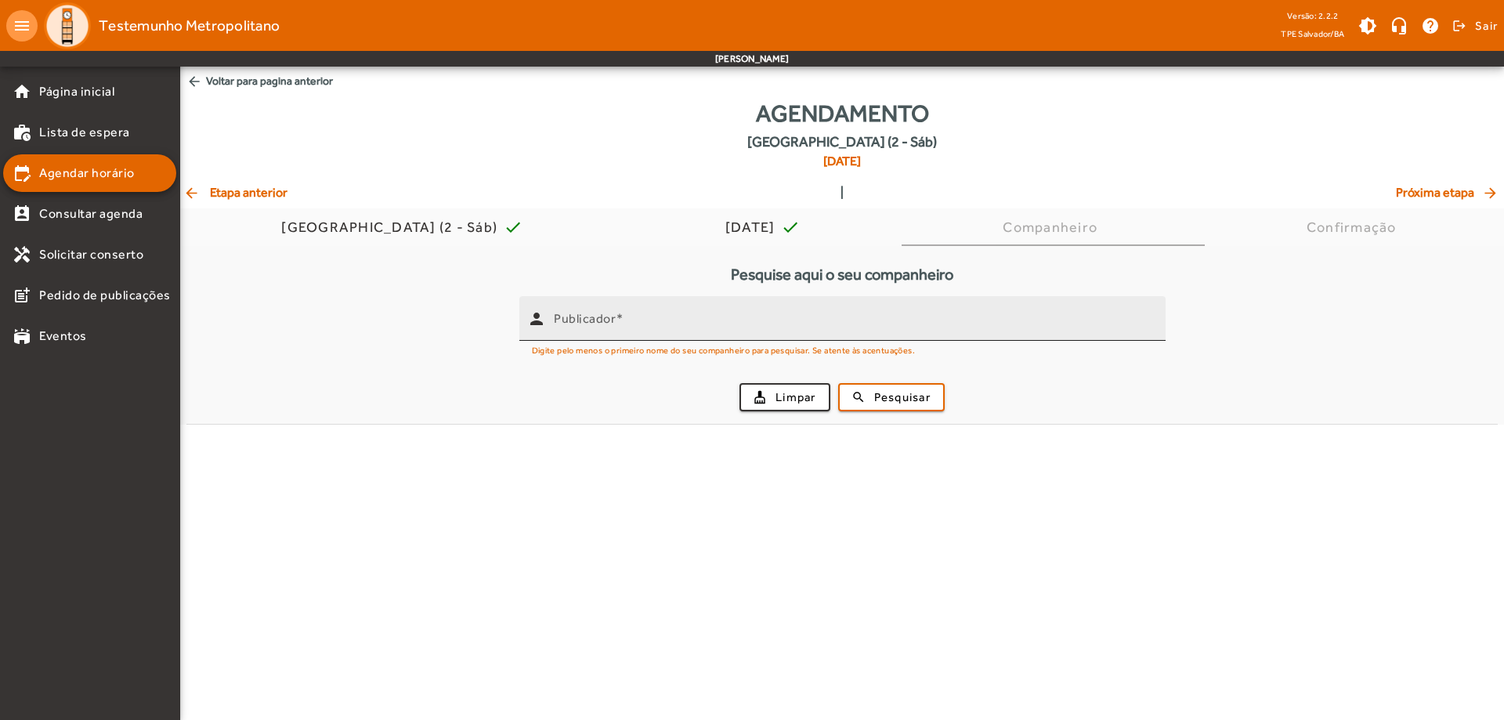
click at [593, 324] on mat-label "Publicador" at bounding box center [585, 318] width 62 height 15
click at [593, 324] on input "Publicador" at bounding box center [853, 325] width 599 height 19
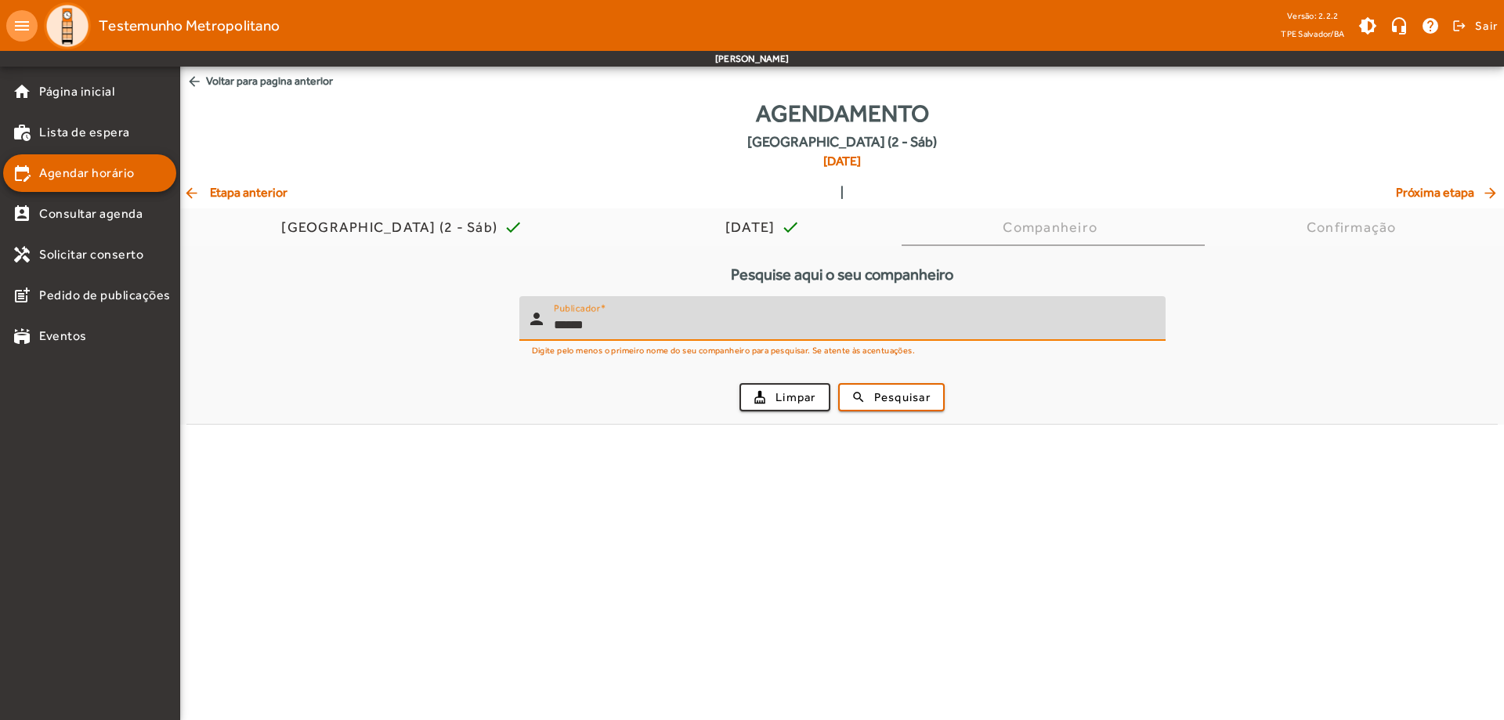
type input "******"
click at [838, 383] on button "search Pesquisar" at bounding box center [891, 397] width 107 height 28
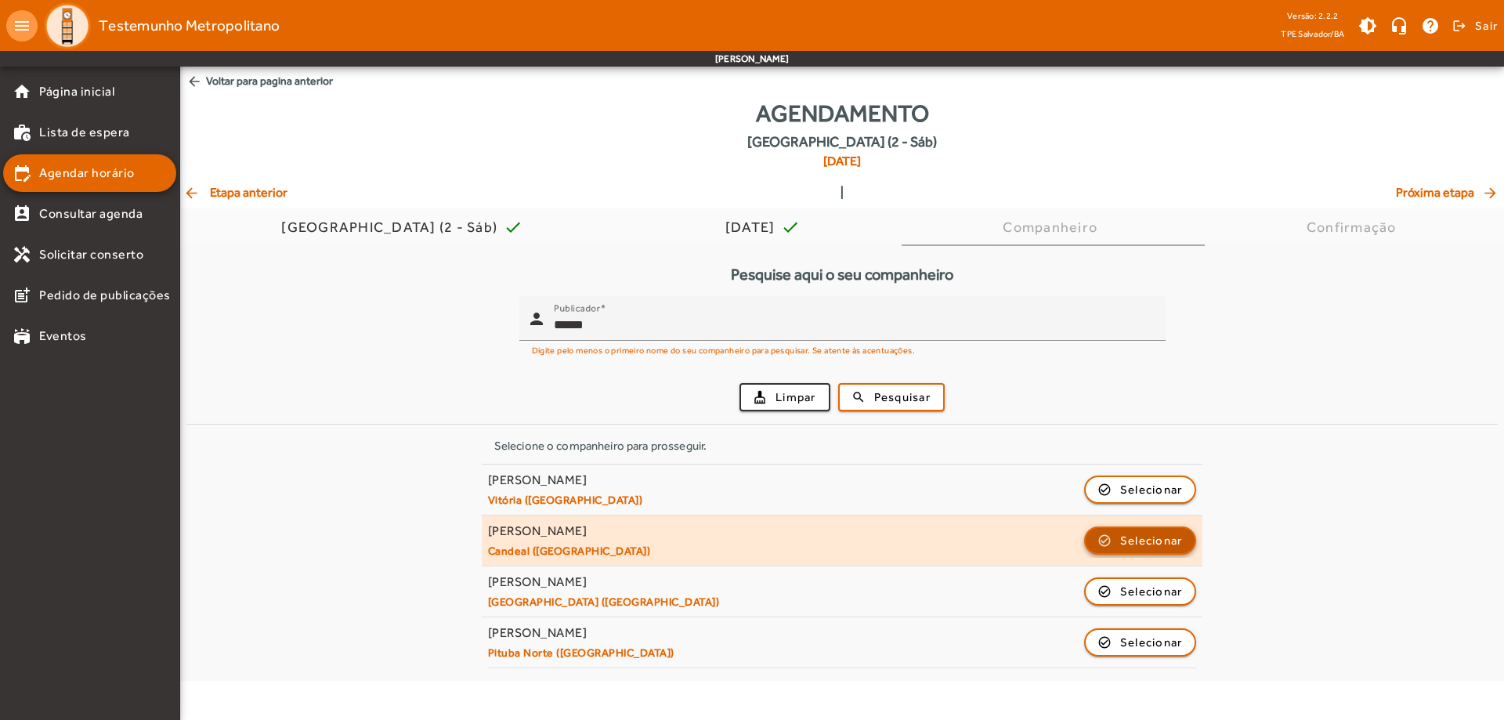
click at [1142, 542] on span "Selecionar" at bounding box center [1151, 540] width 63 height 19
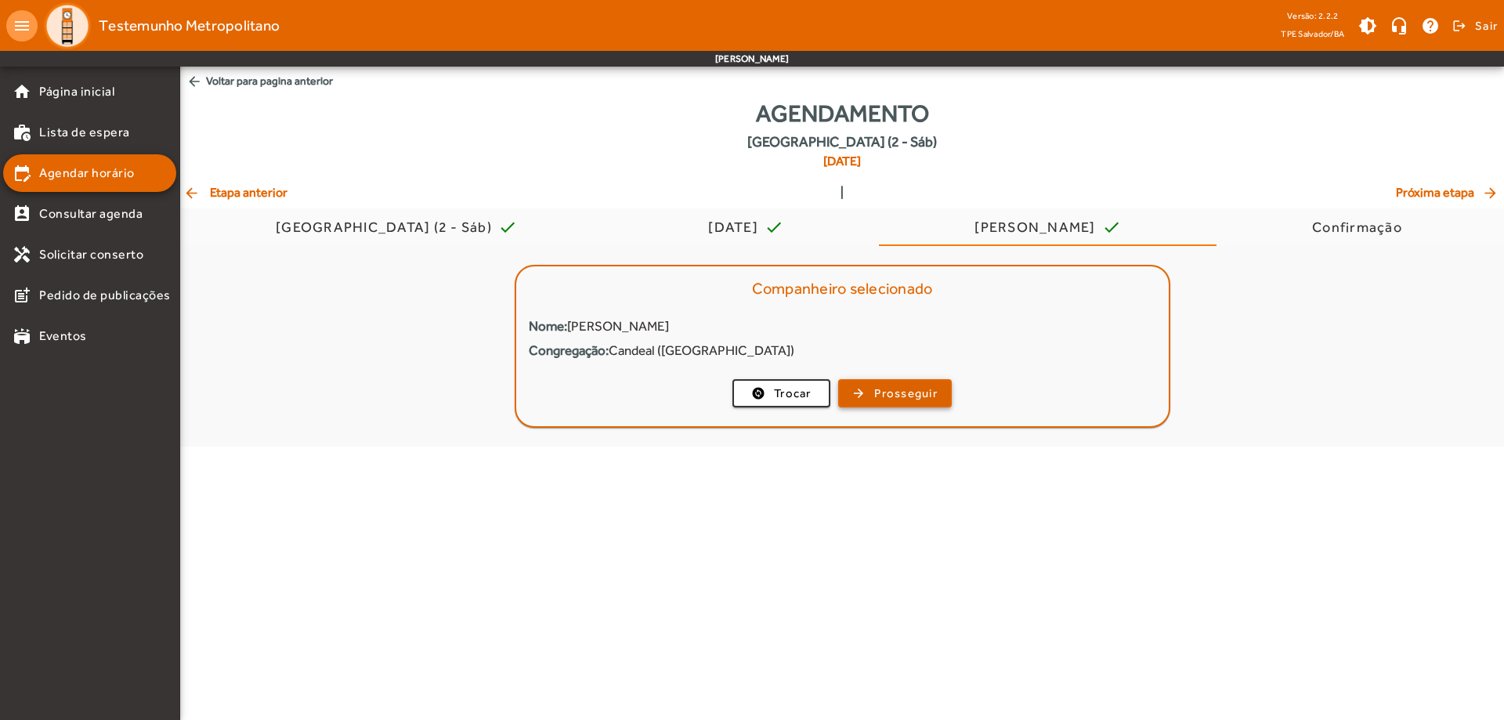
click at [912, 393] on span "Prosseguir" at bounding box center [905, 394] width 63 height 18
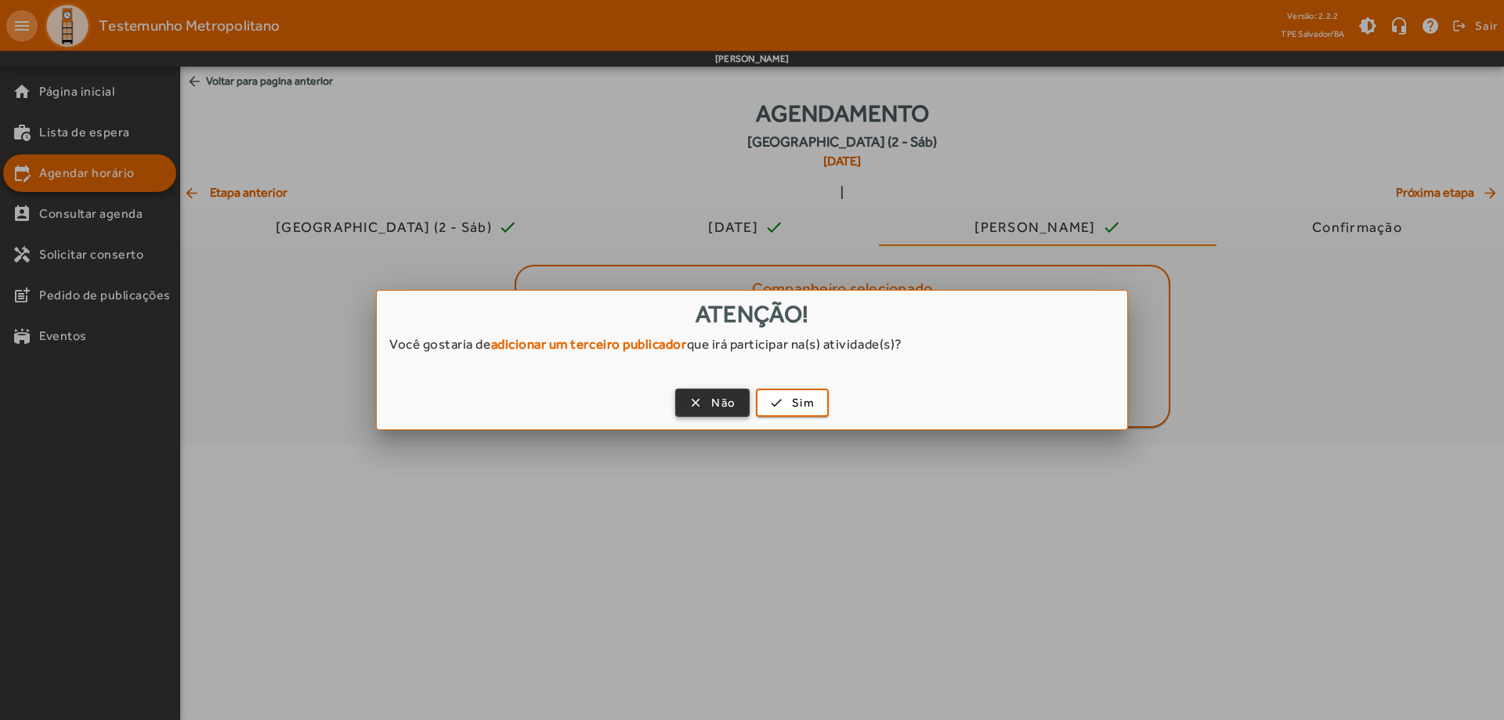
click at [711, 407] on span "Não" at bounding box center [723, 403] width 24 height 18
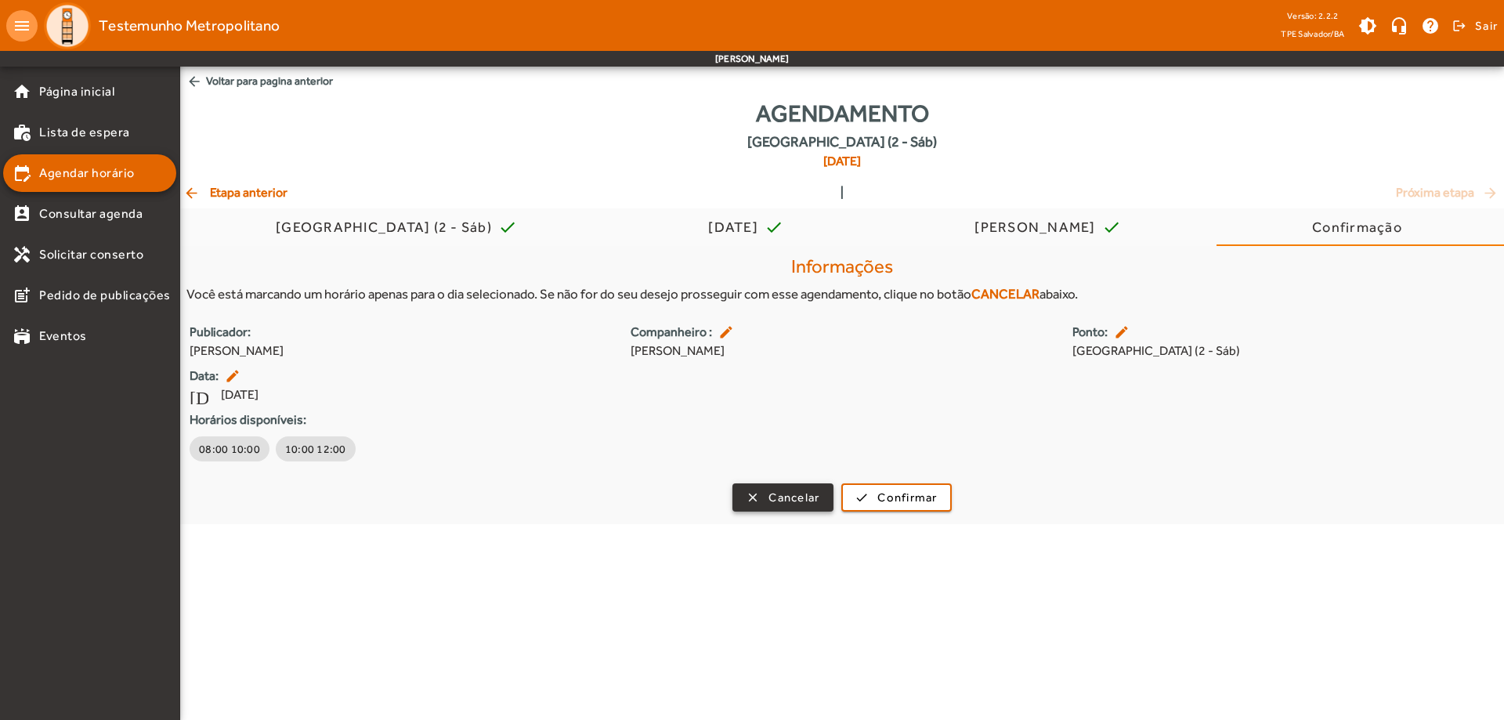
click at [800, 494] on span "Cancelar" at bounding box center [794, 498] width 51 height 18
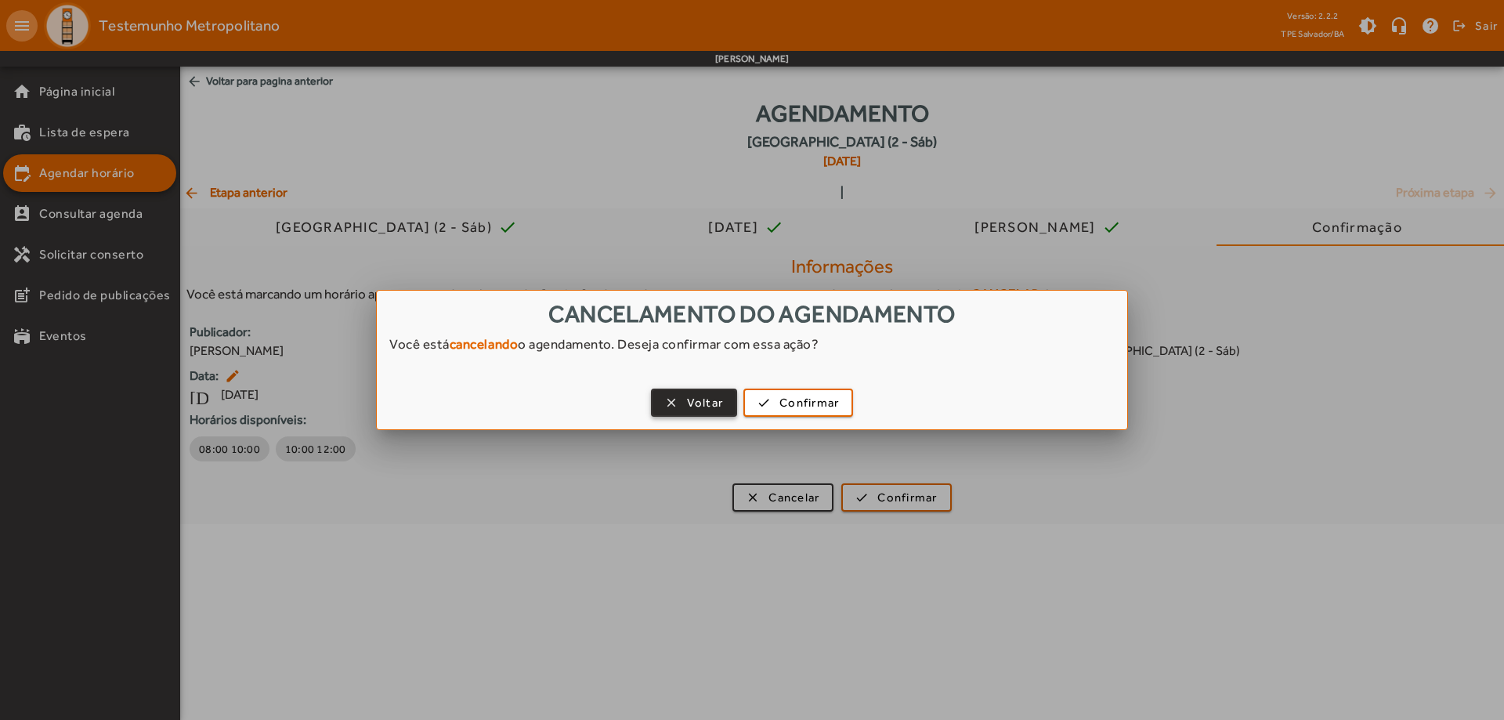
click at [717, 403] on span "Voltar" at bounding box center [705, 403] width 37 height 18
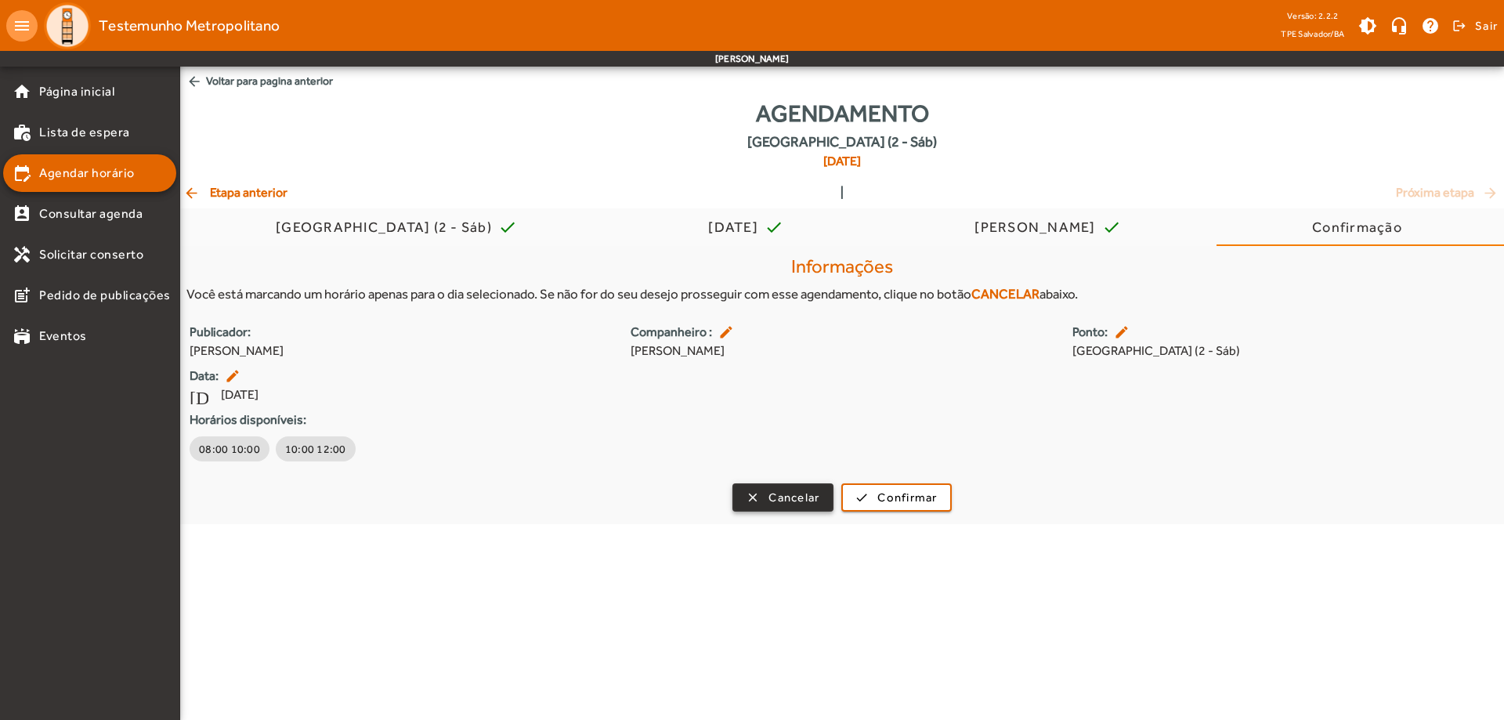
click at [770, 495] on span "Cancelar" at bounding box center [794, 498] width 51 height 18
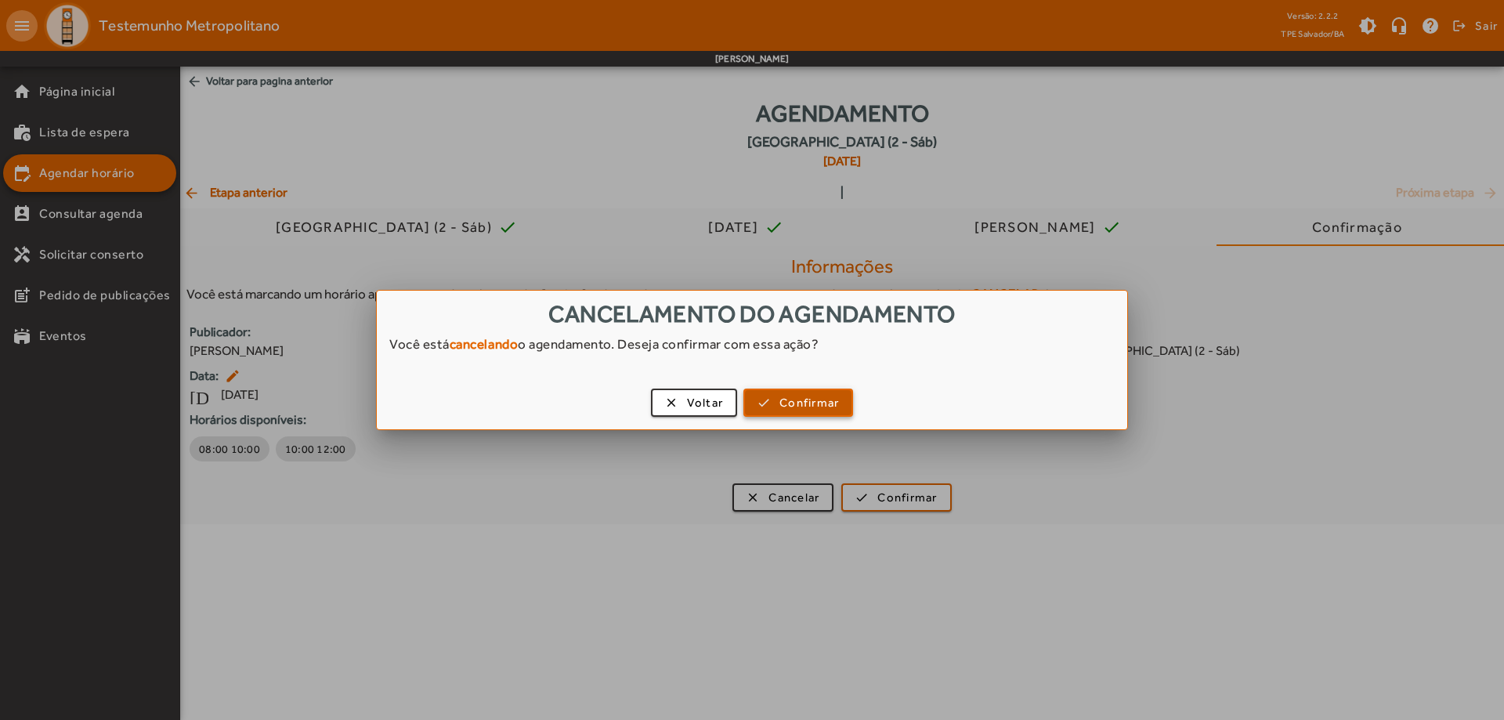
click at [787, 396] on span "Confirmar" at bounding box center [810, 403] width 60 height 18
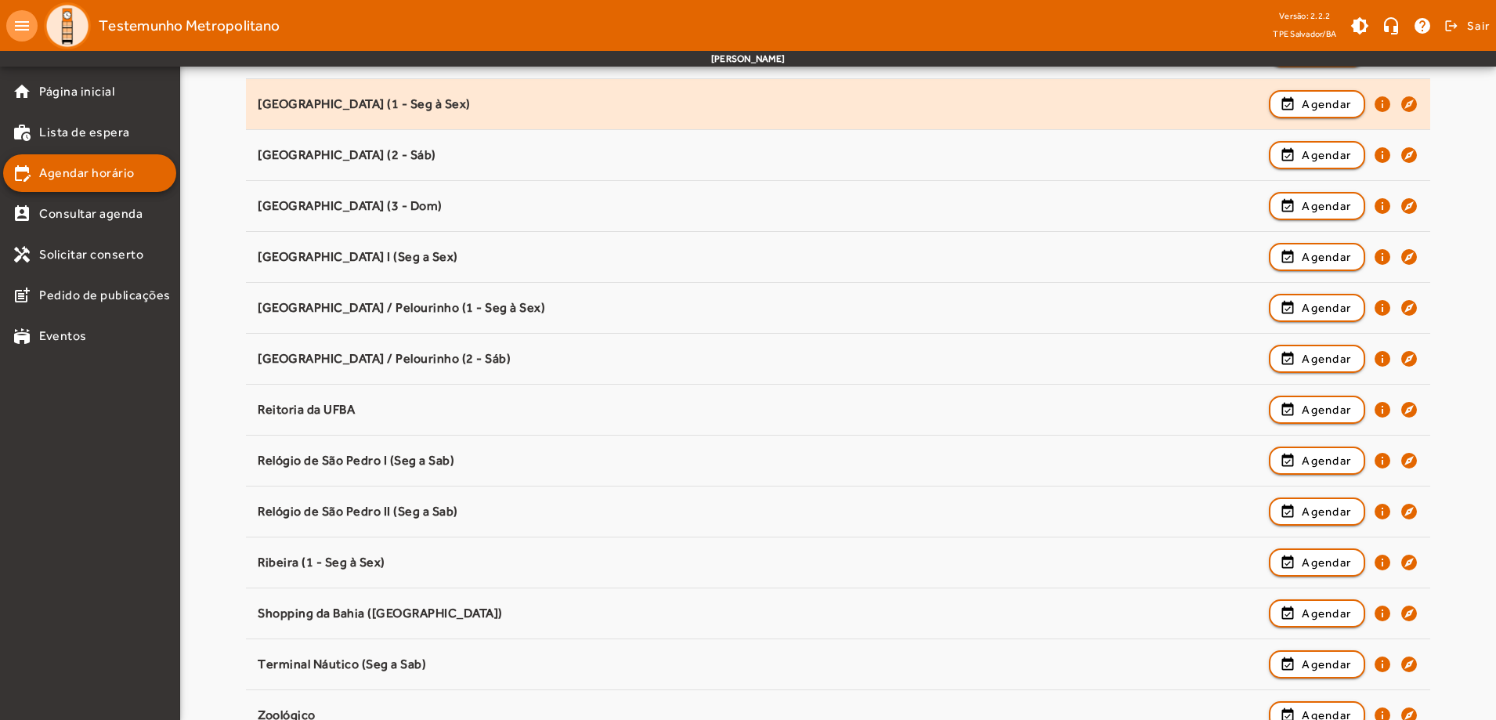
scroll to position [1274, 0]
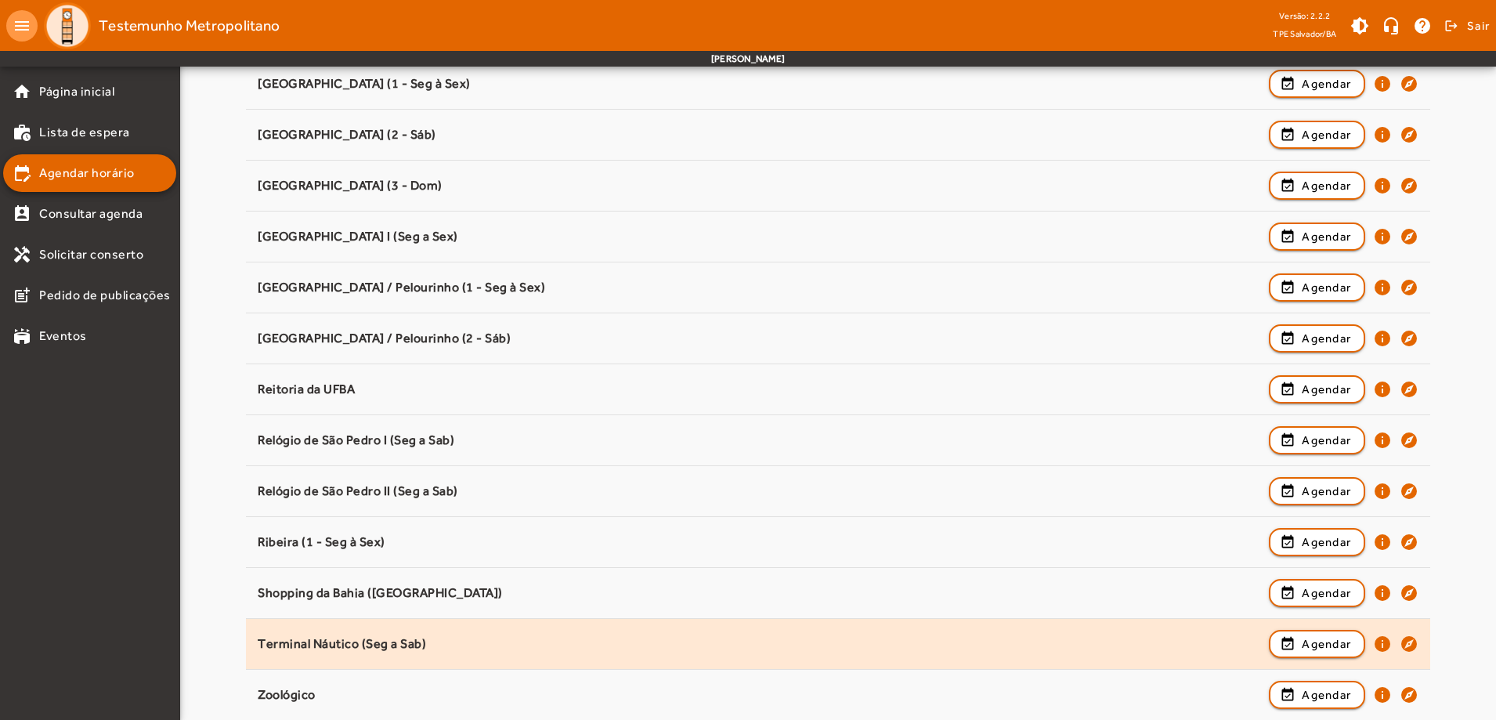
click at [498, 647] on div "Terminal Náutico (Seg a Sab)" at bounding box center [760, 644] width 1004 height 16
click at [1302, 646] on span "Agendar" at bounding box center [1326, 644] width 49 height 19
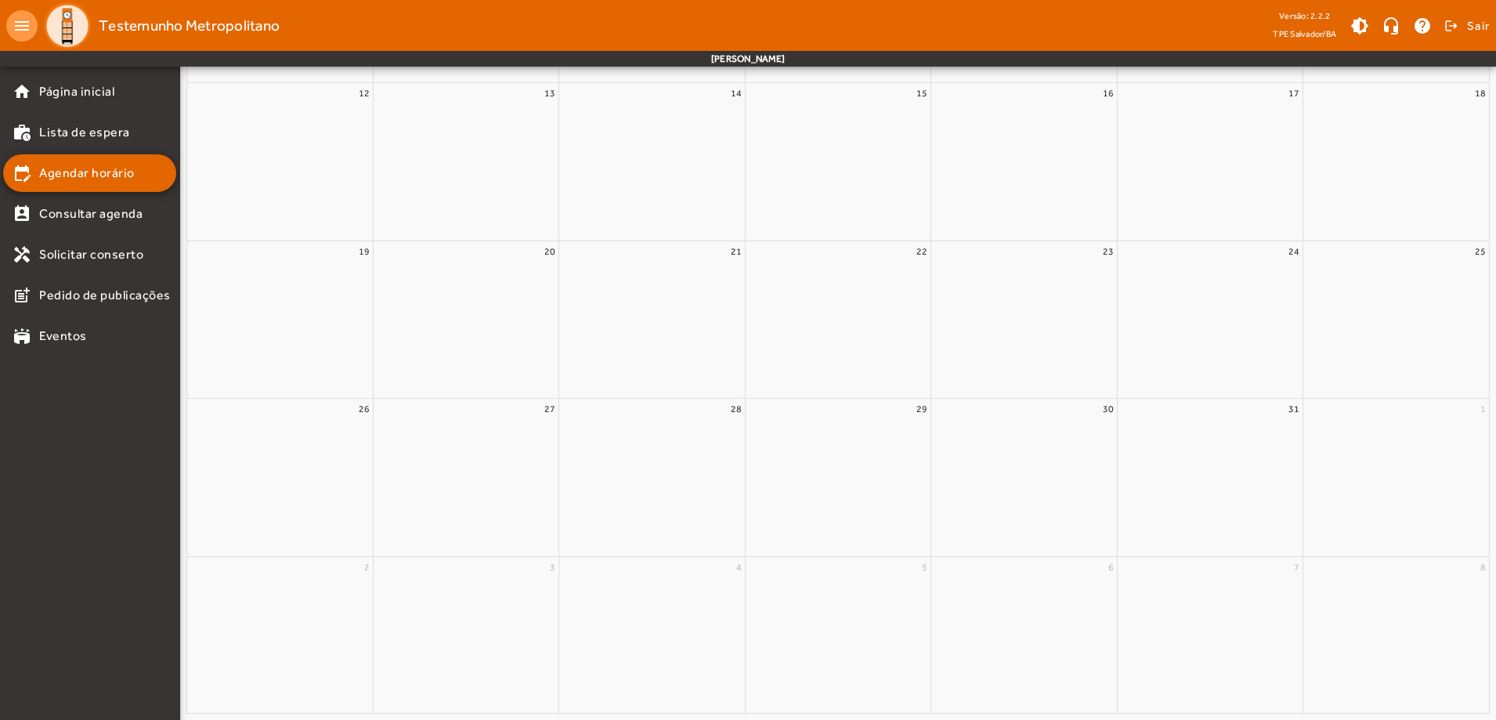
scroll to position [0, 0]
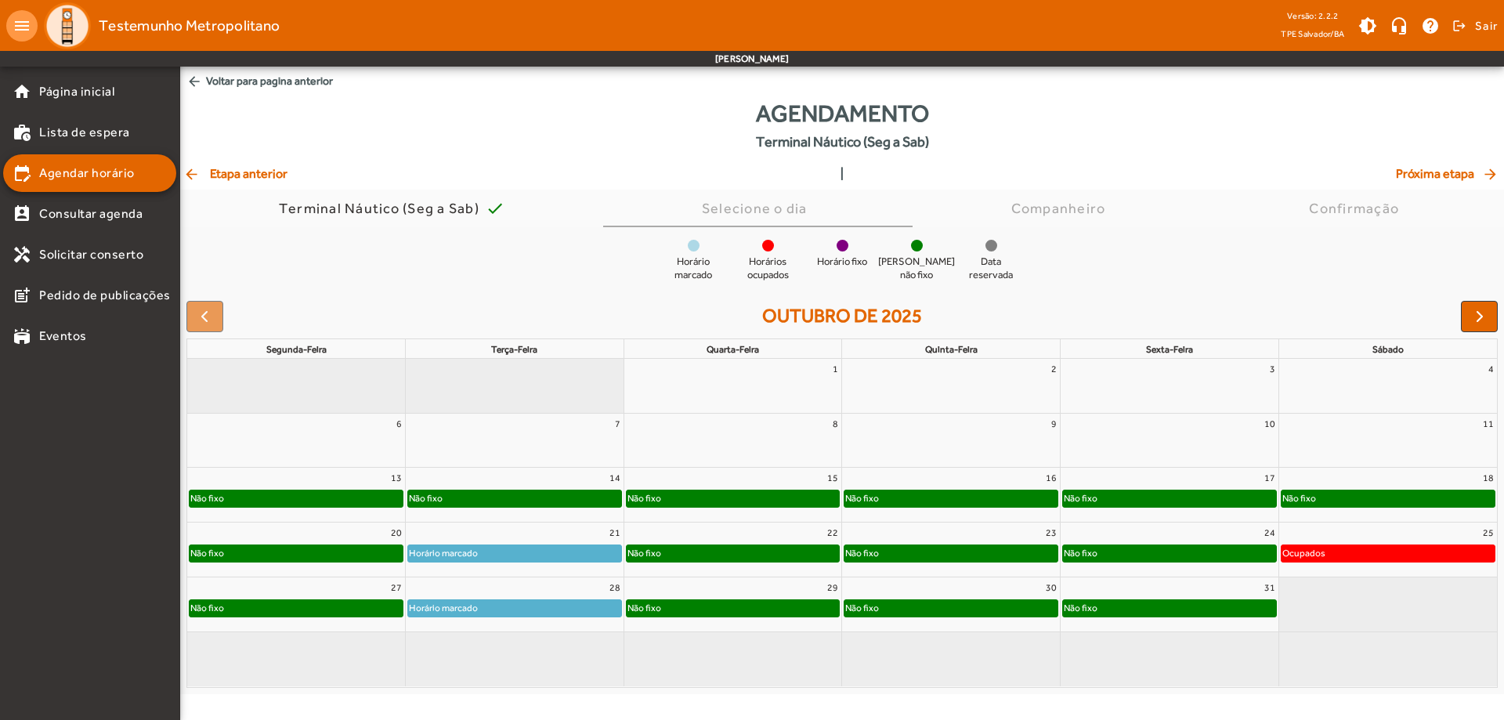
click at [186, 176] on mat-icon "arrow_back" at bounding box center [192, 174] width 19 height 16
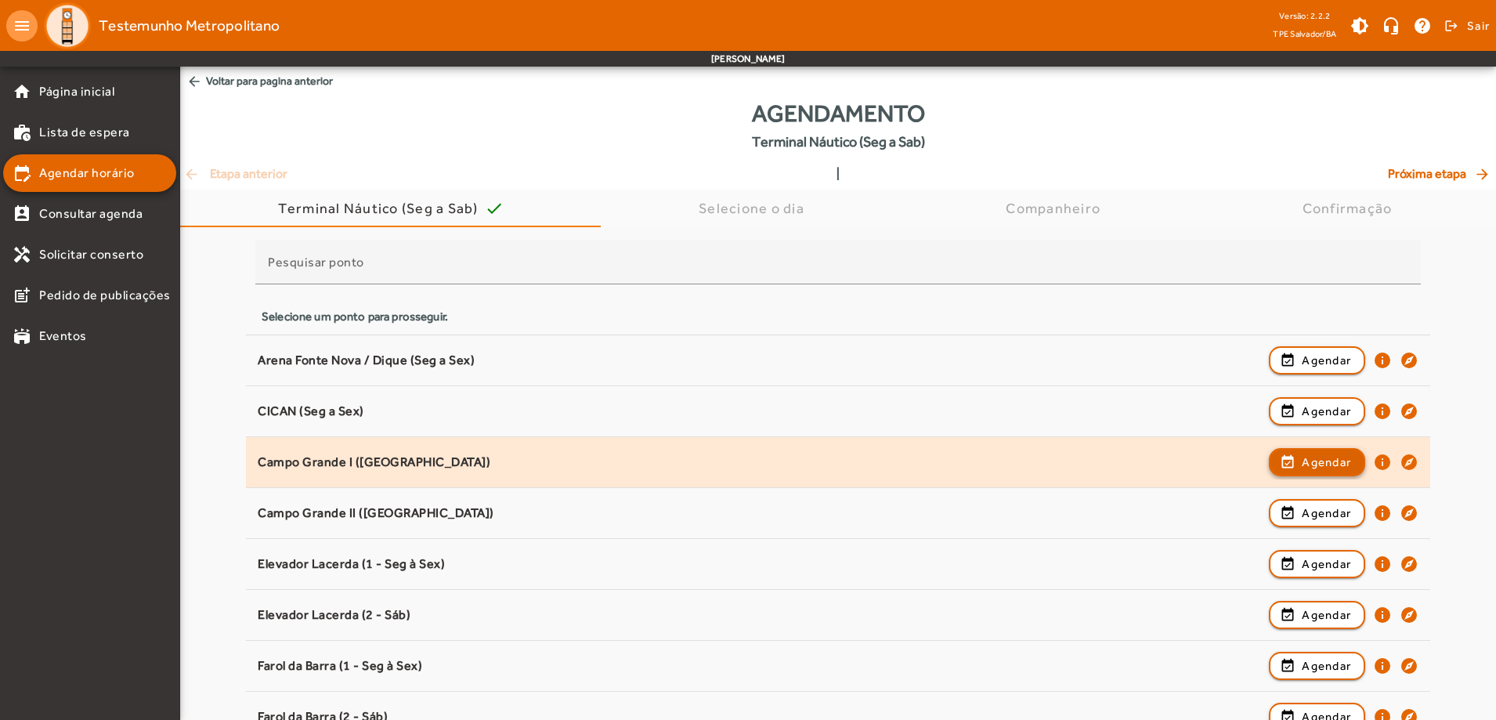
click at [1315, 465] on span "Agendar" at bounding box center [1326, 462] width 49 height 19
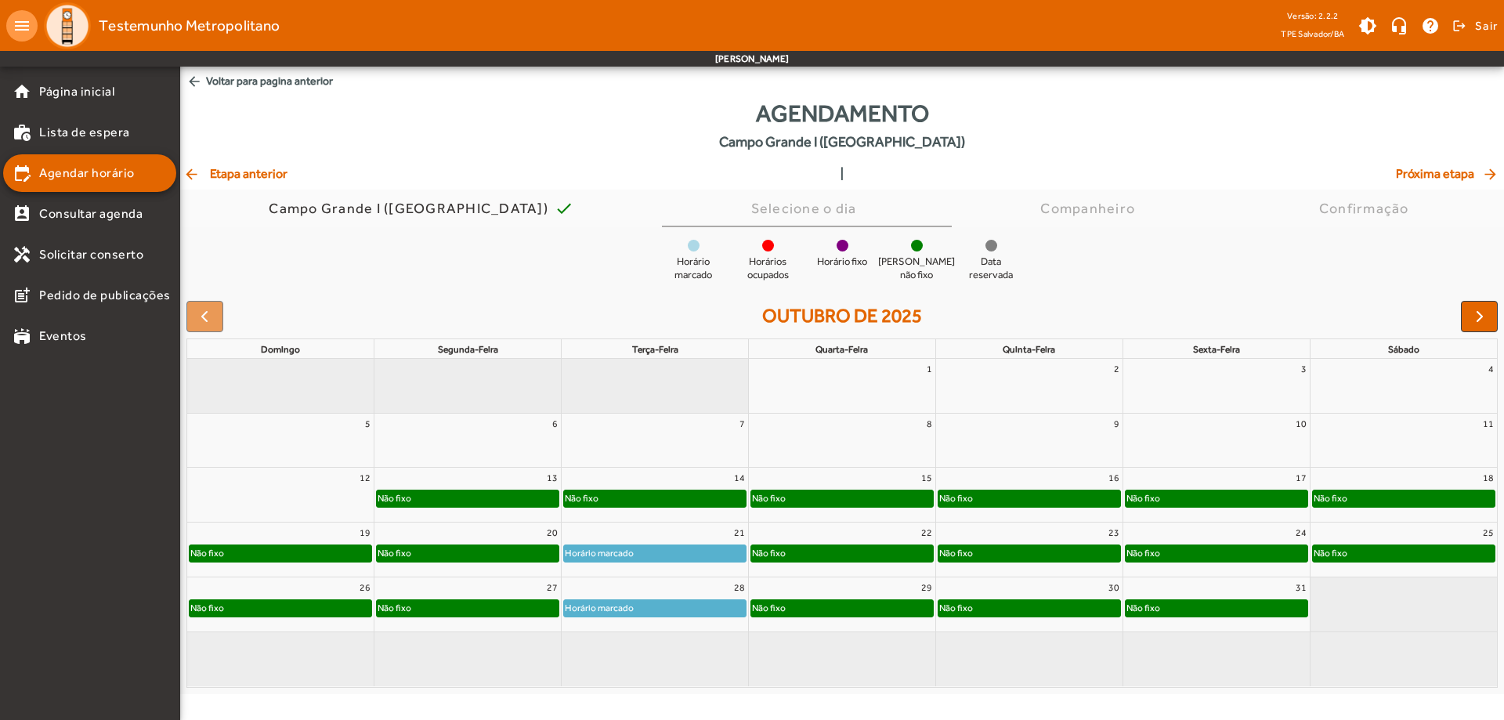
click at [1355, 551] on div "Não fixo" at bounding box center [1404, 553] width 182 height 16
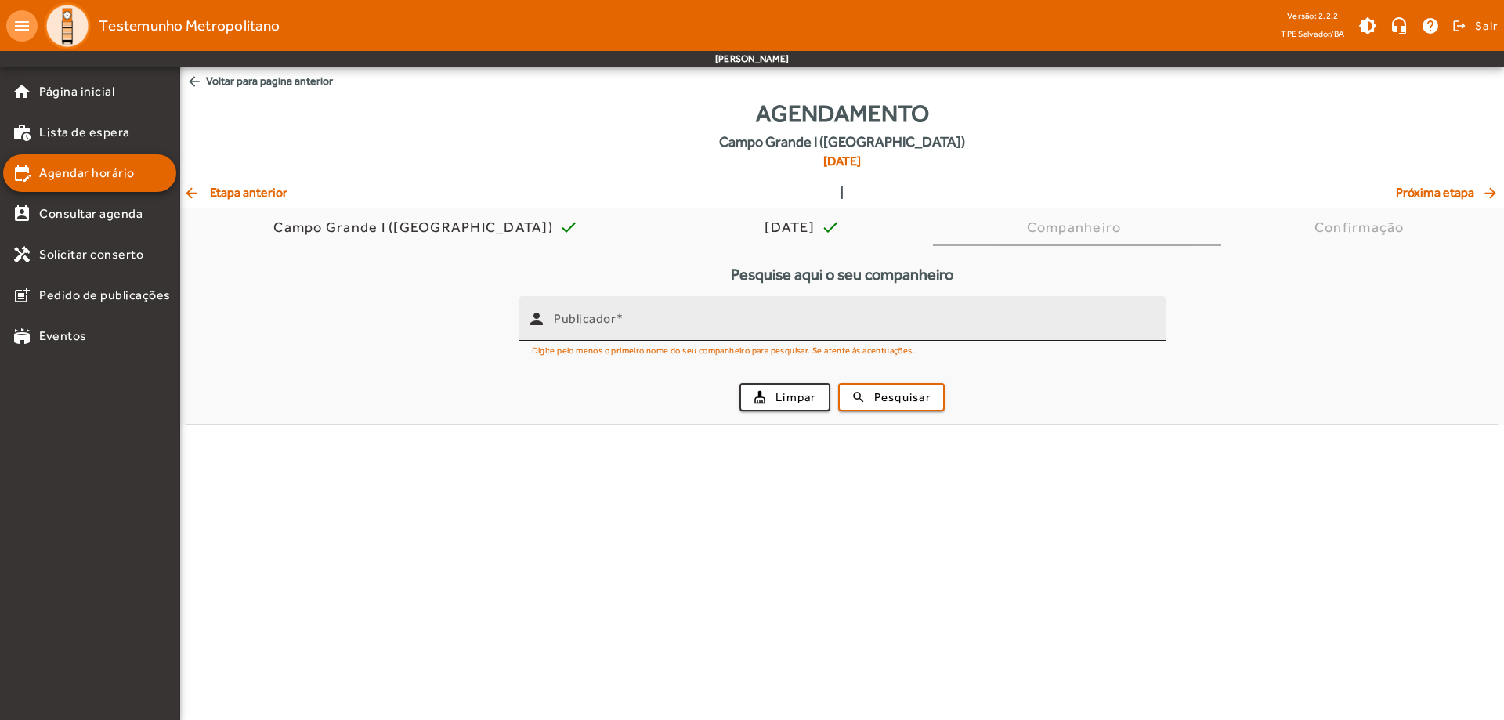
click at [634, 318] on input "Publicador" at bounding box center [853, 325] width 599 height 19
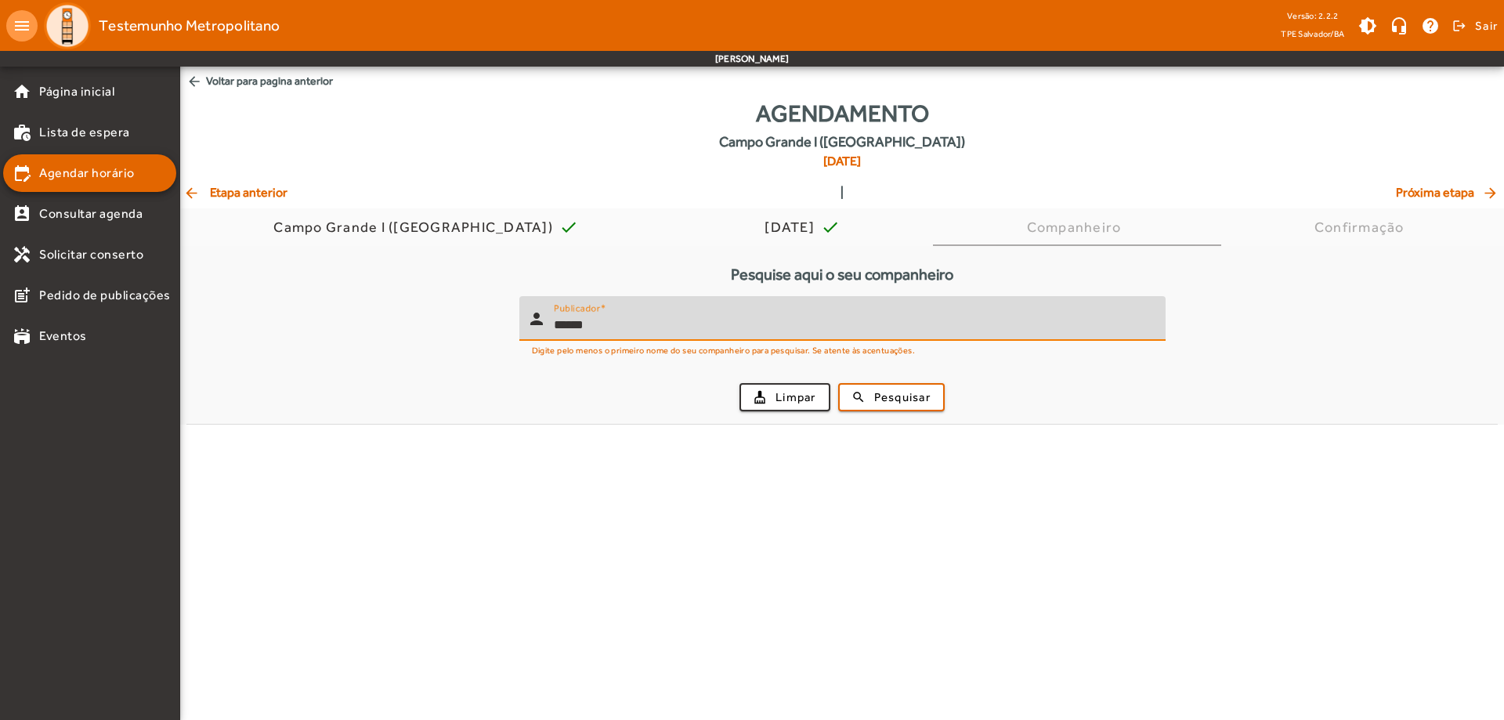
type input "******"
click at [838, 383] on button "search Pesquisar" at bounding box center [891, 397] width 107 height 28
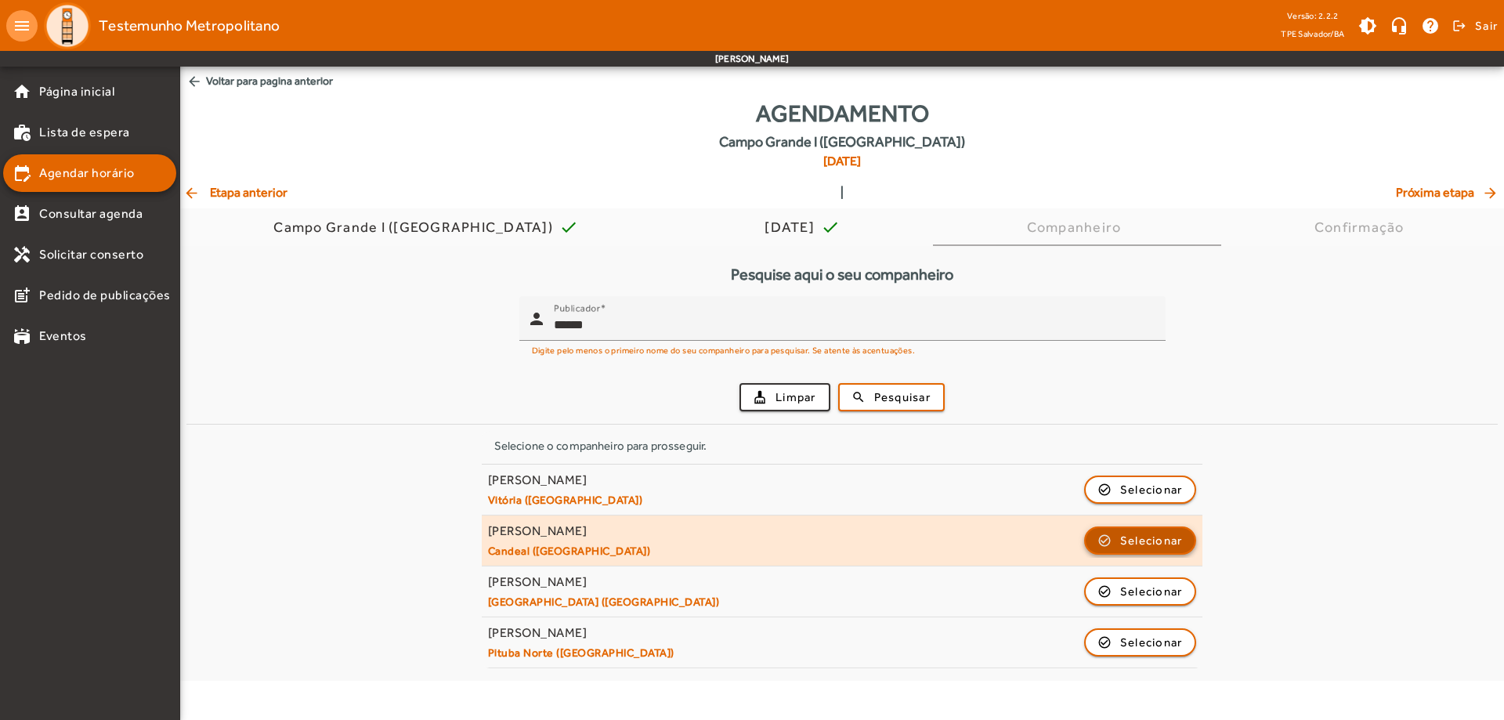
click at [1138, 541] on span "Selecionar" at bounding box center [1151, 540] width 63 height 19
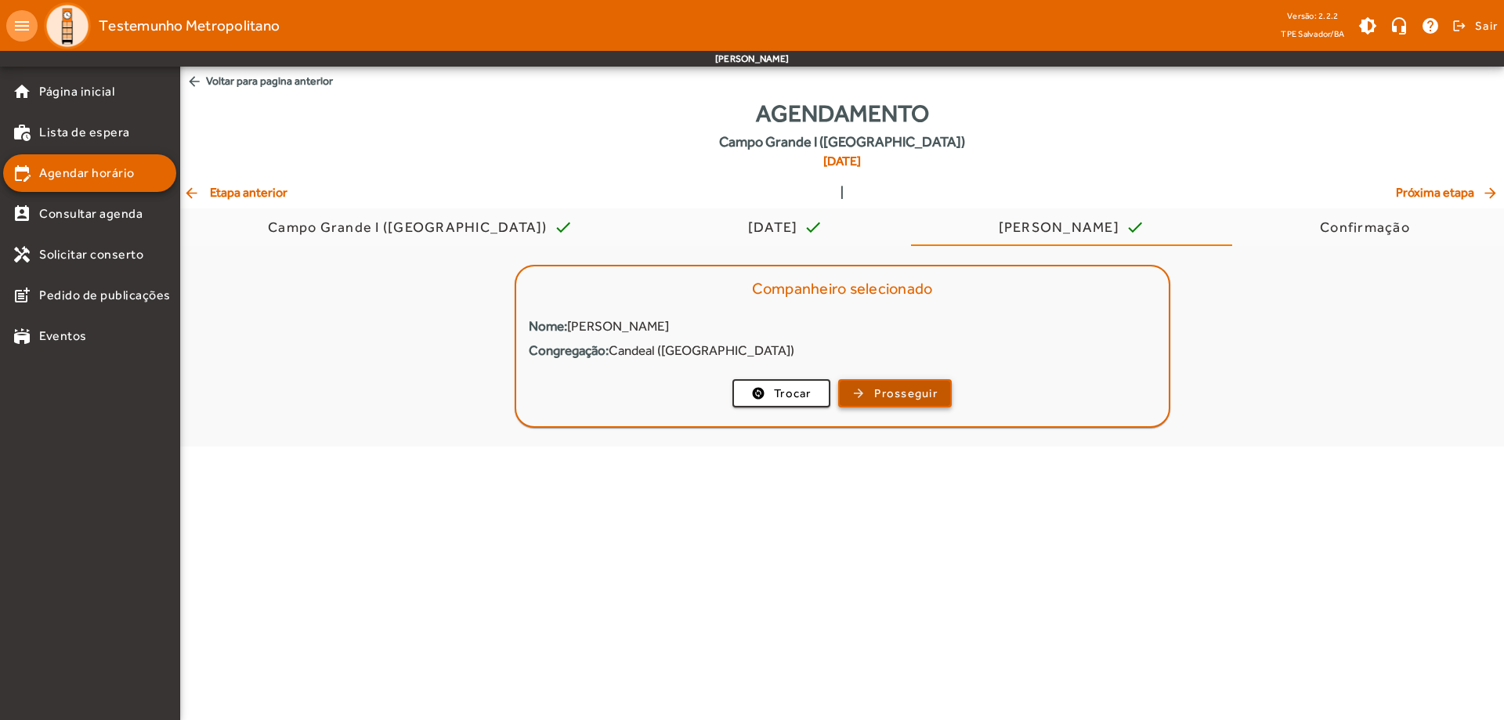
click at [871, 393] on span "button" at bounding box center [895, 393] width 110 height 38
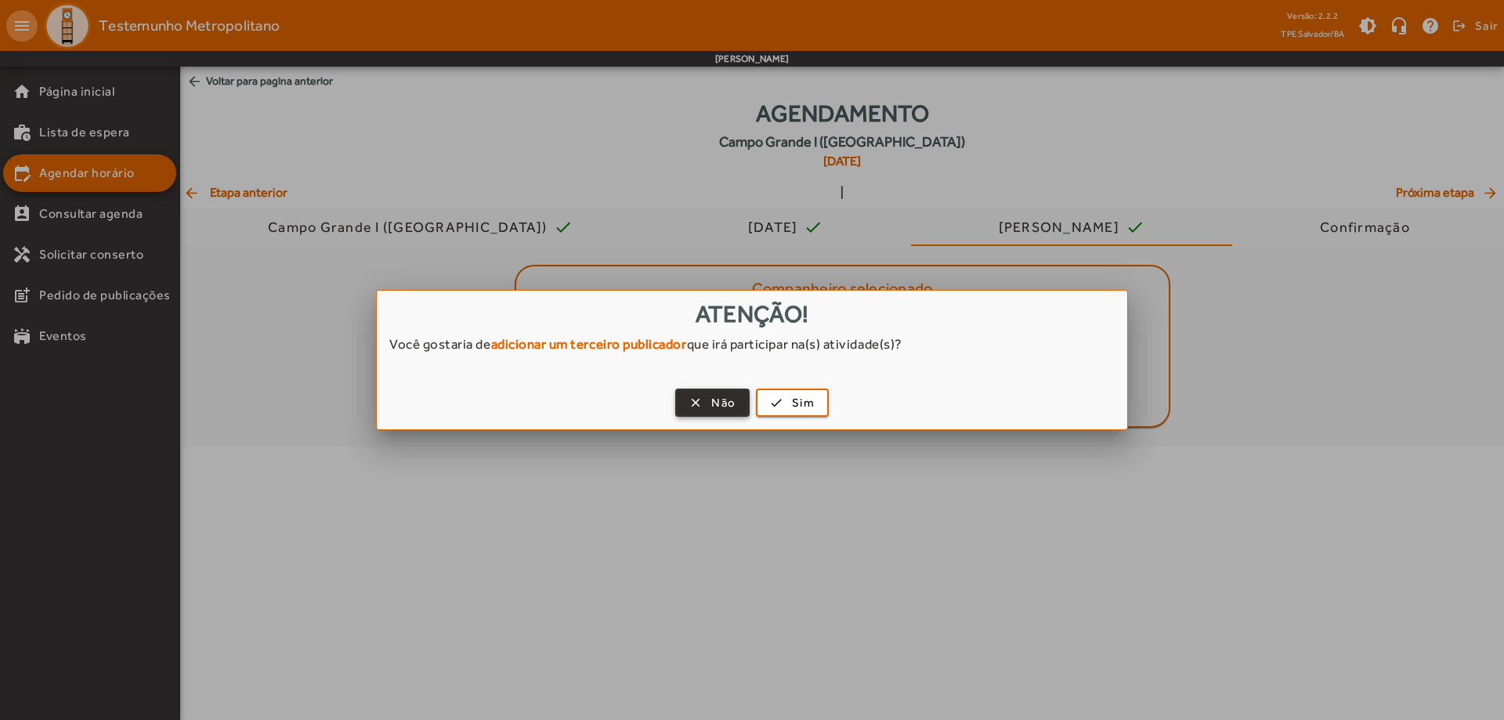
click at [714, 403] on span "Não" at bounding box center [723, 403] width 24 height 18
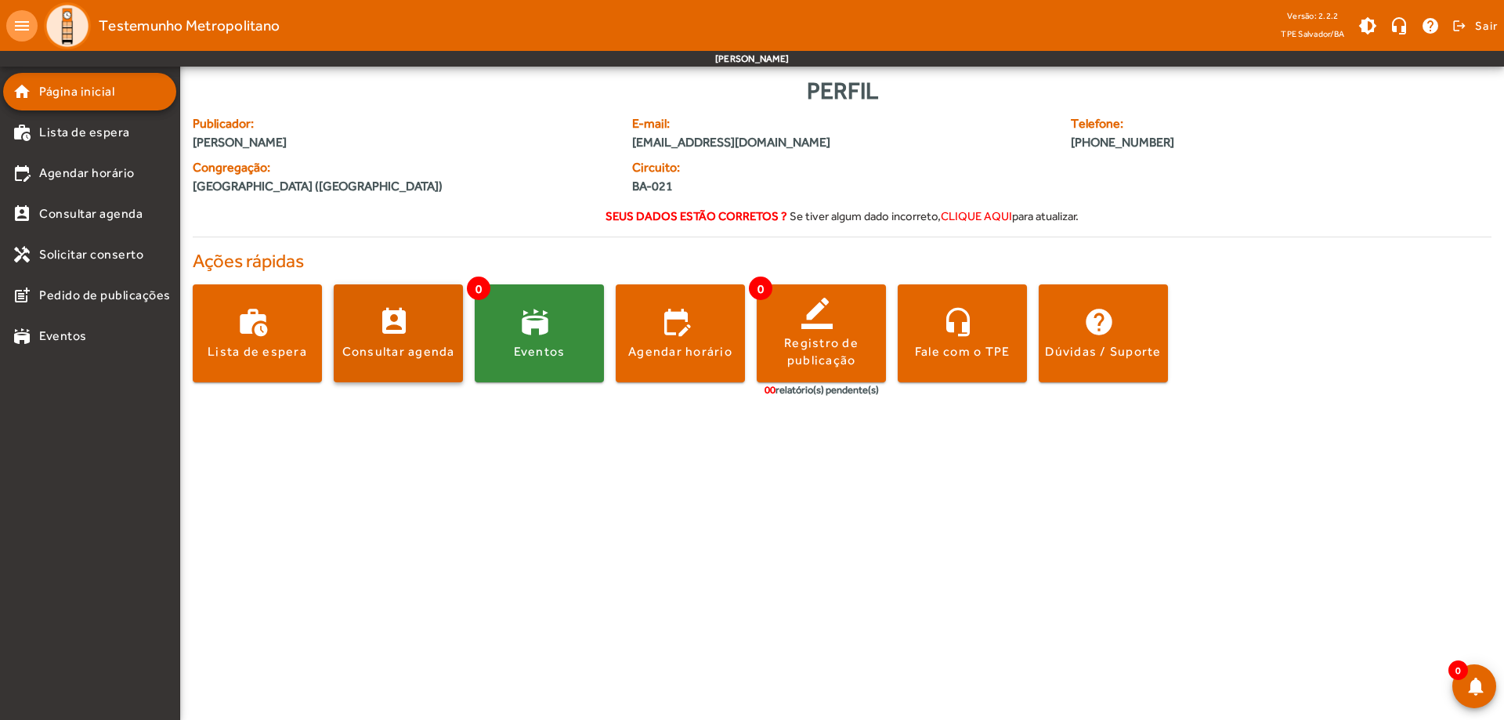
click at [403, 350] on div "Consultar agenda" at bounding box center [398, 351] width 113 height 17
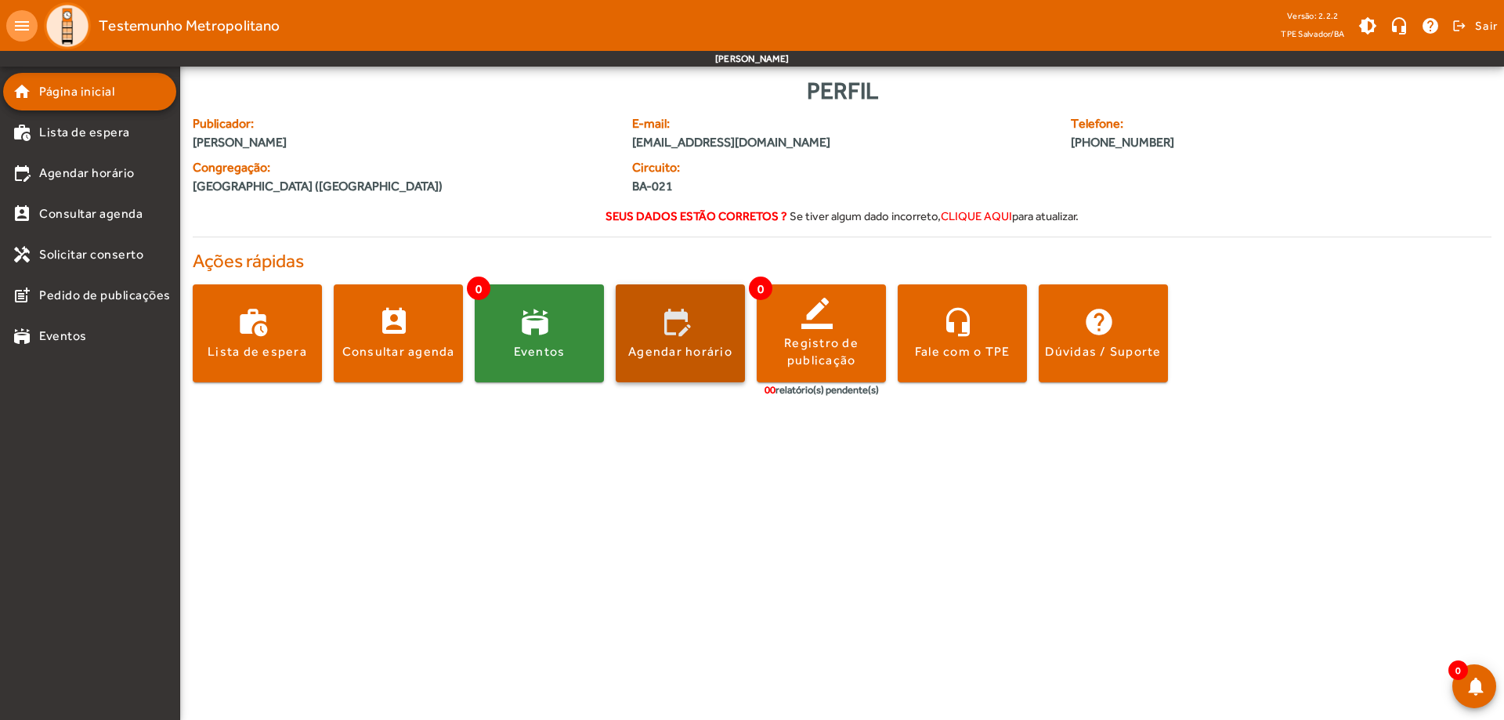
click at [691, 354] on div "Agendar horário" at bounding box center [680, 351] width 104 height 17
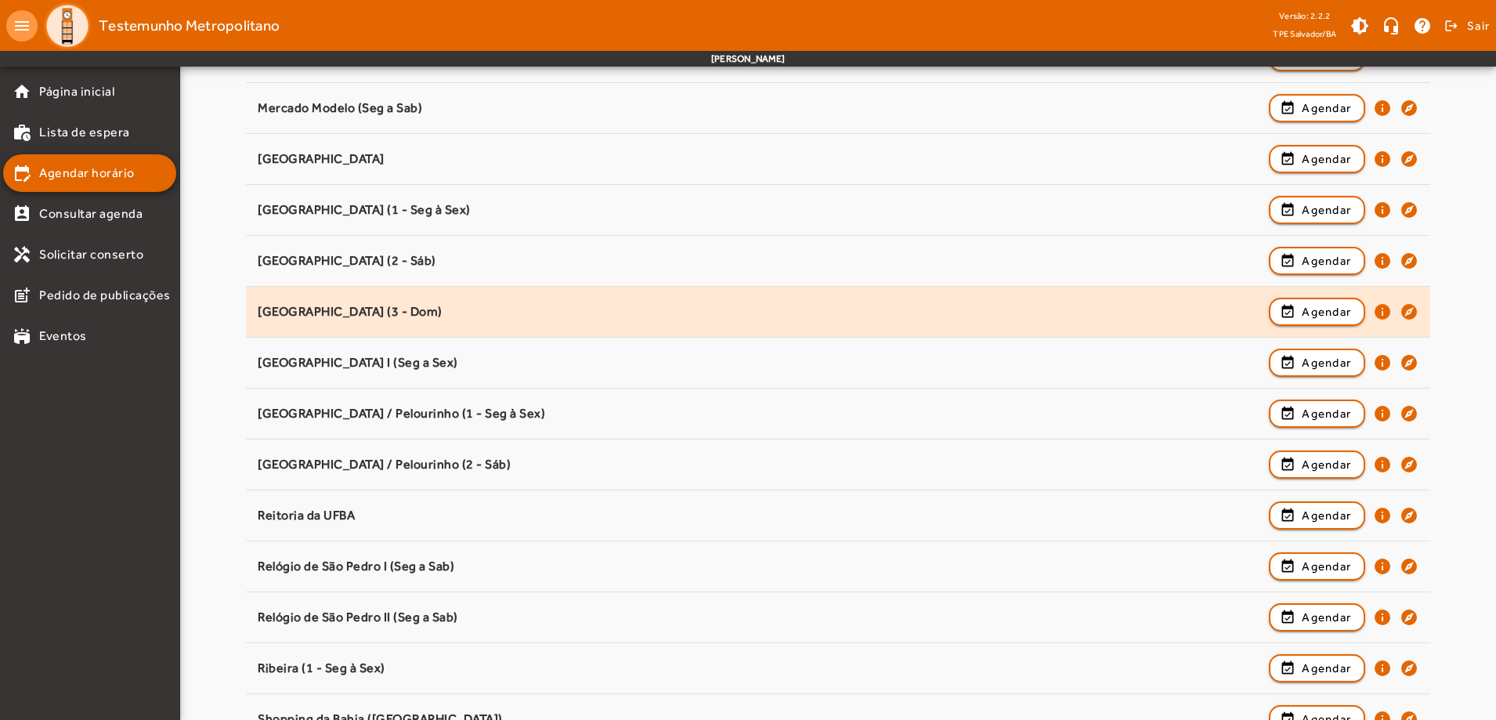
scroll to position [1175, 0]
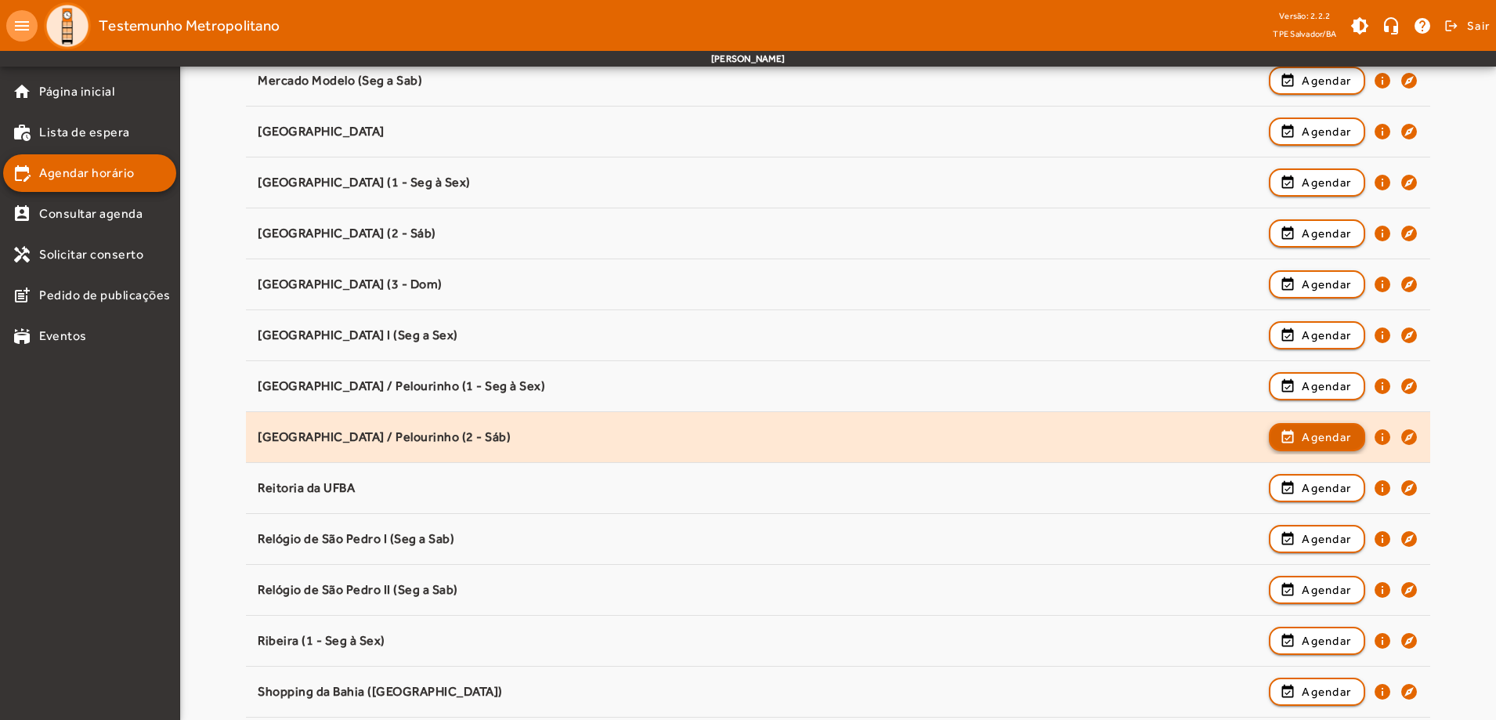
click at [1306, 440] on span "Agendar" at bounding box center [1326, 437] width 49 height 19
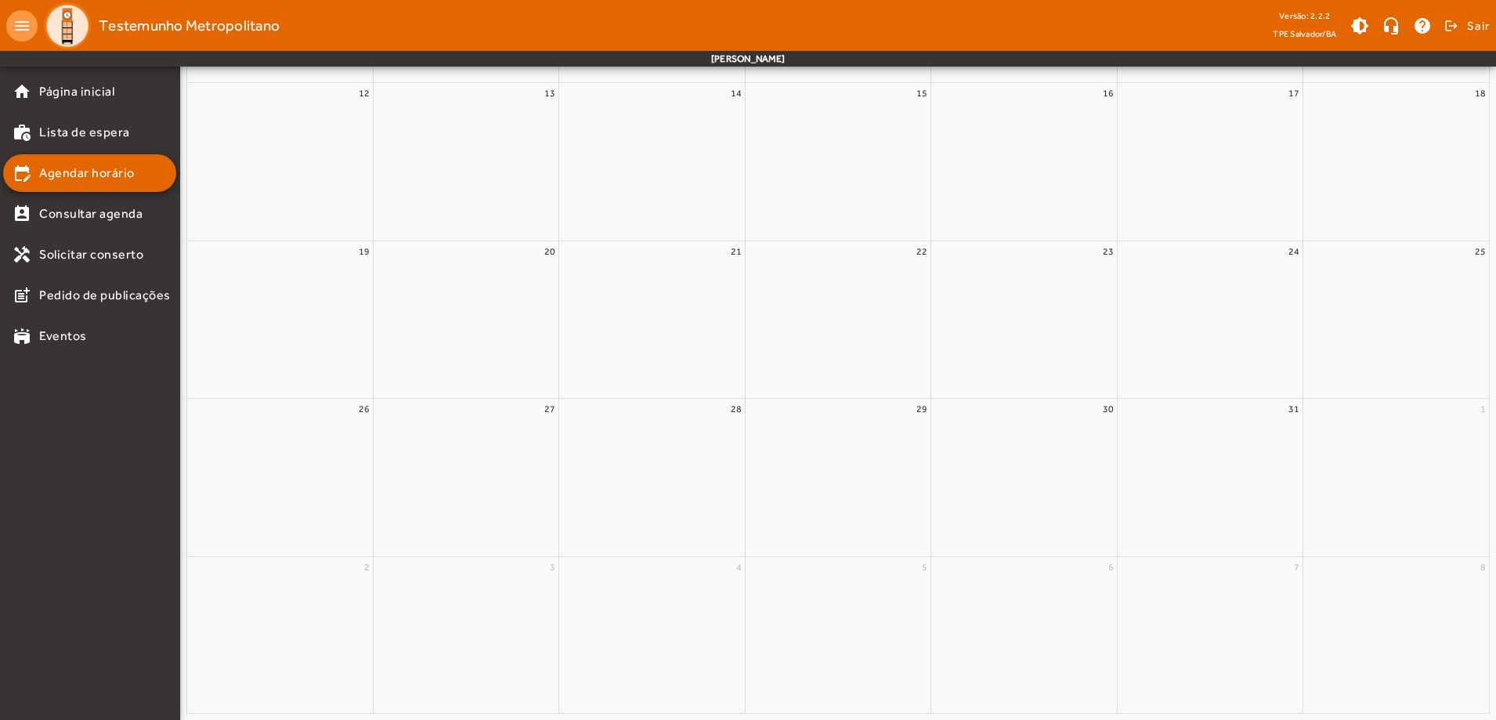
scroll to position [0, 0]
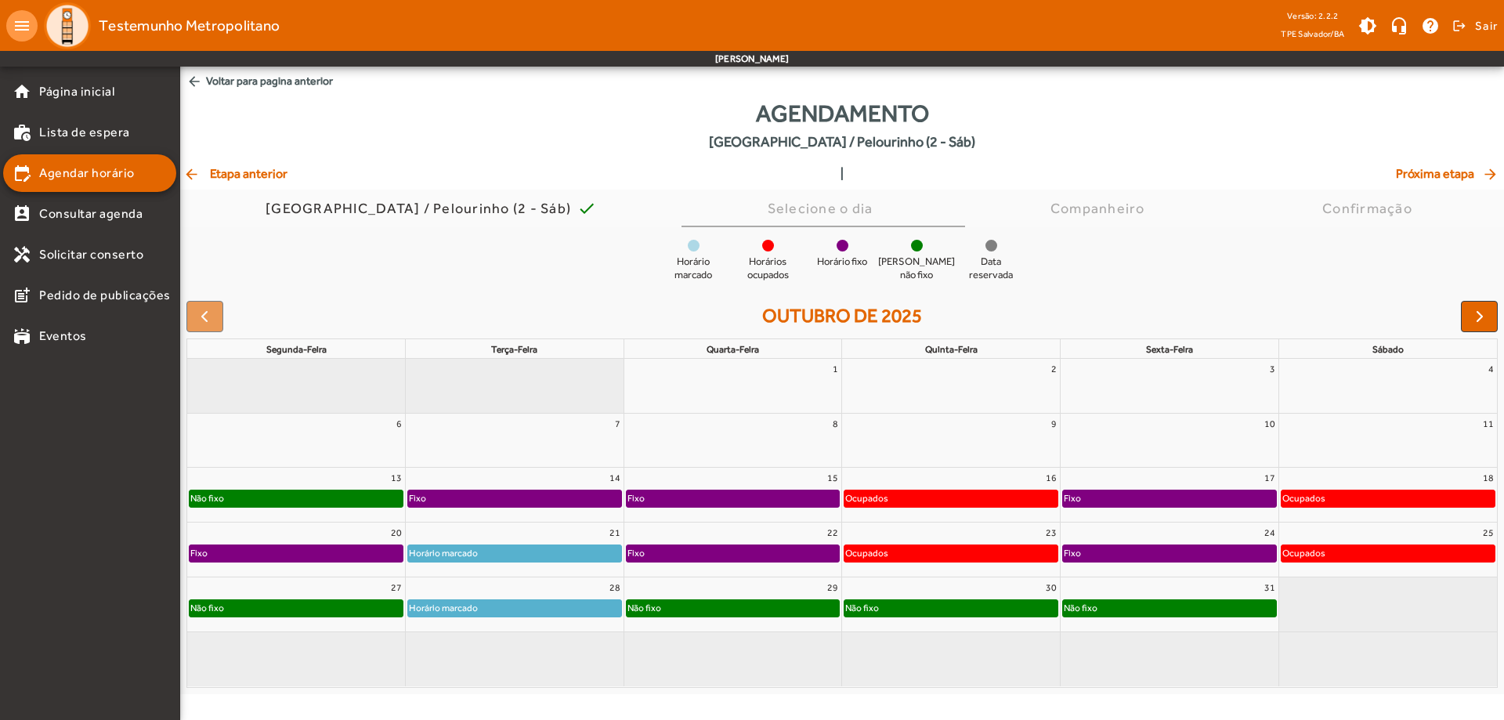
click at [1343, 555] on div "Ocupados" at bounding box center [1388, 553] width 213 height 16
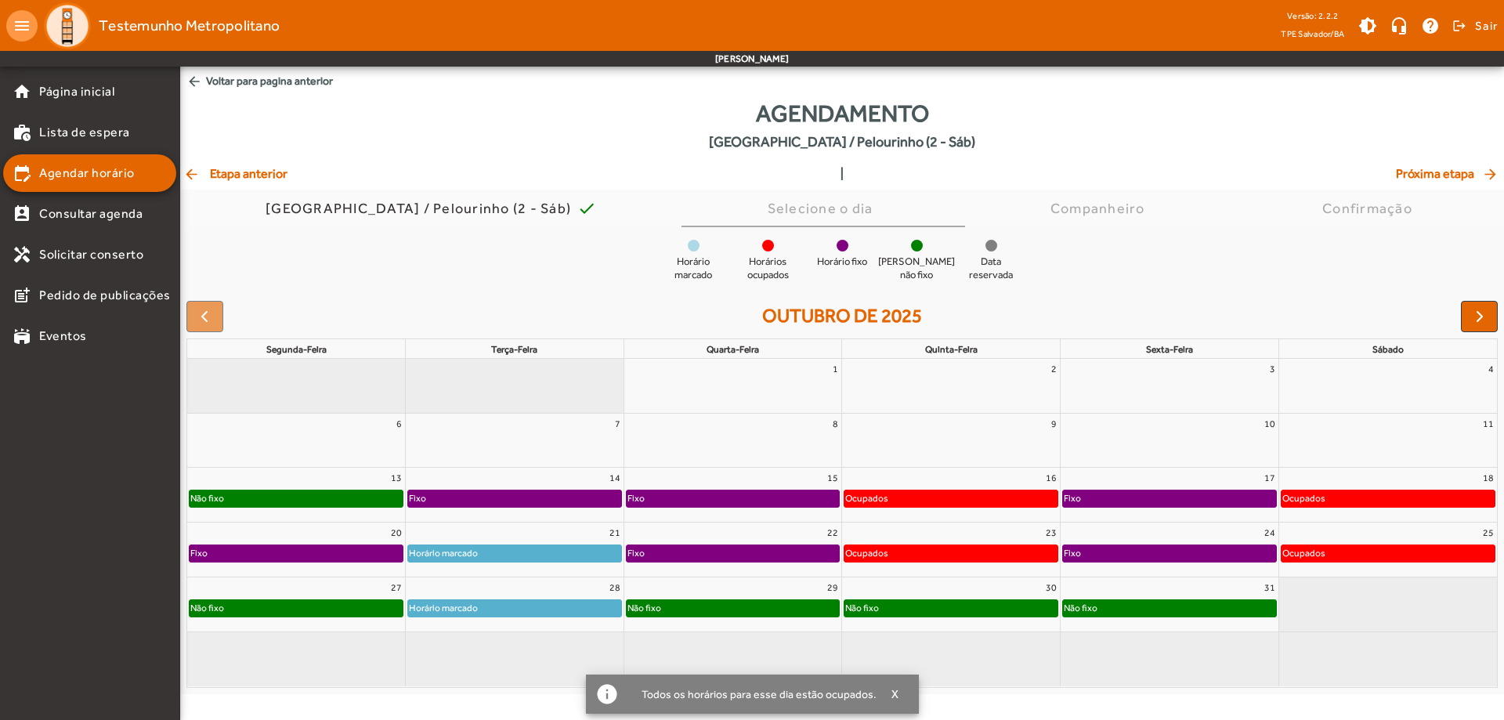
click at [194, 175] on mat-icon "arrow_back" at bounding box center [192, 174] width 19 height 16
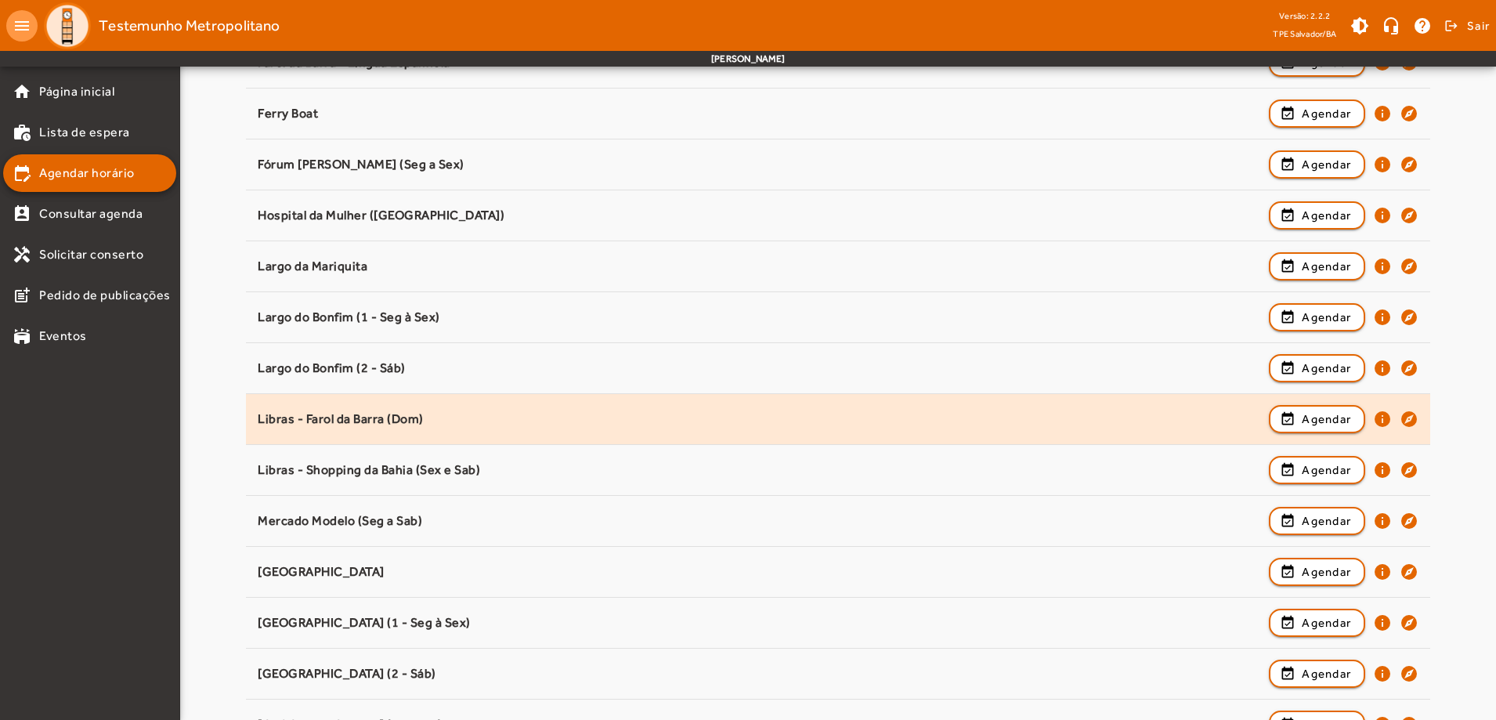
scroll to position [783, 0]
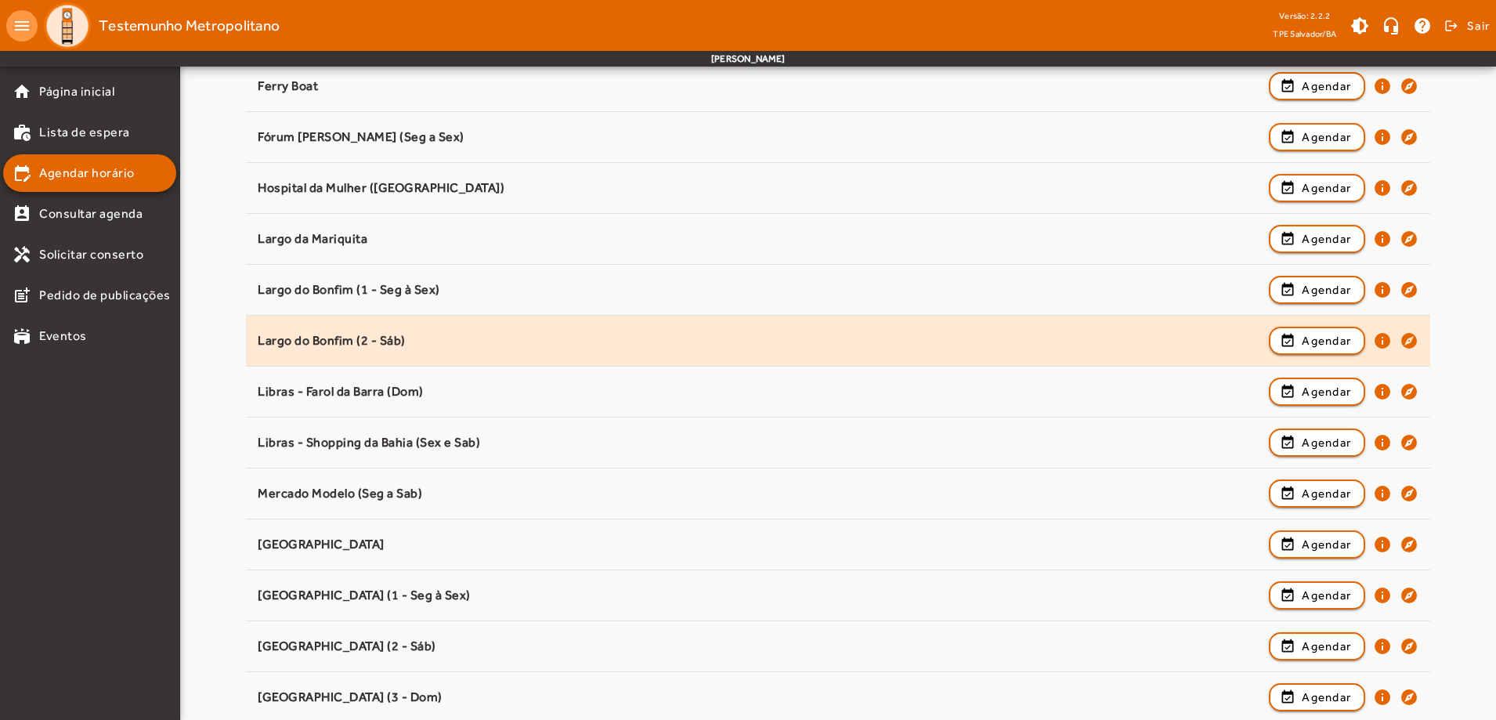
click at [337, 337] on div "Largo do Bonfim (2 - Sáb)" at bounding box center [760, 341] width 1004 height 16
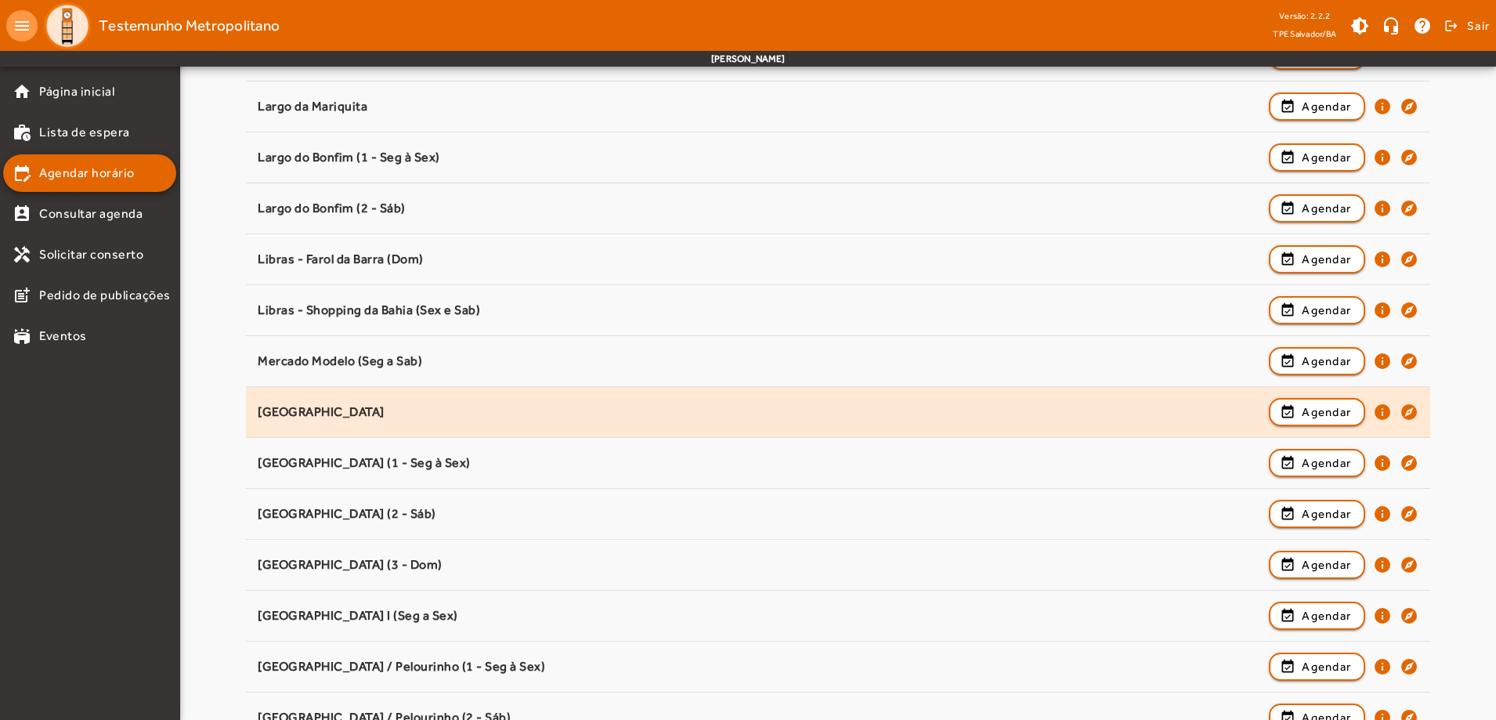
scroll to position [940, 0]
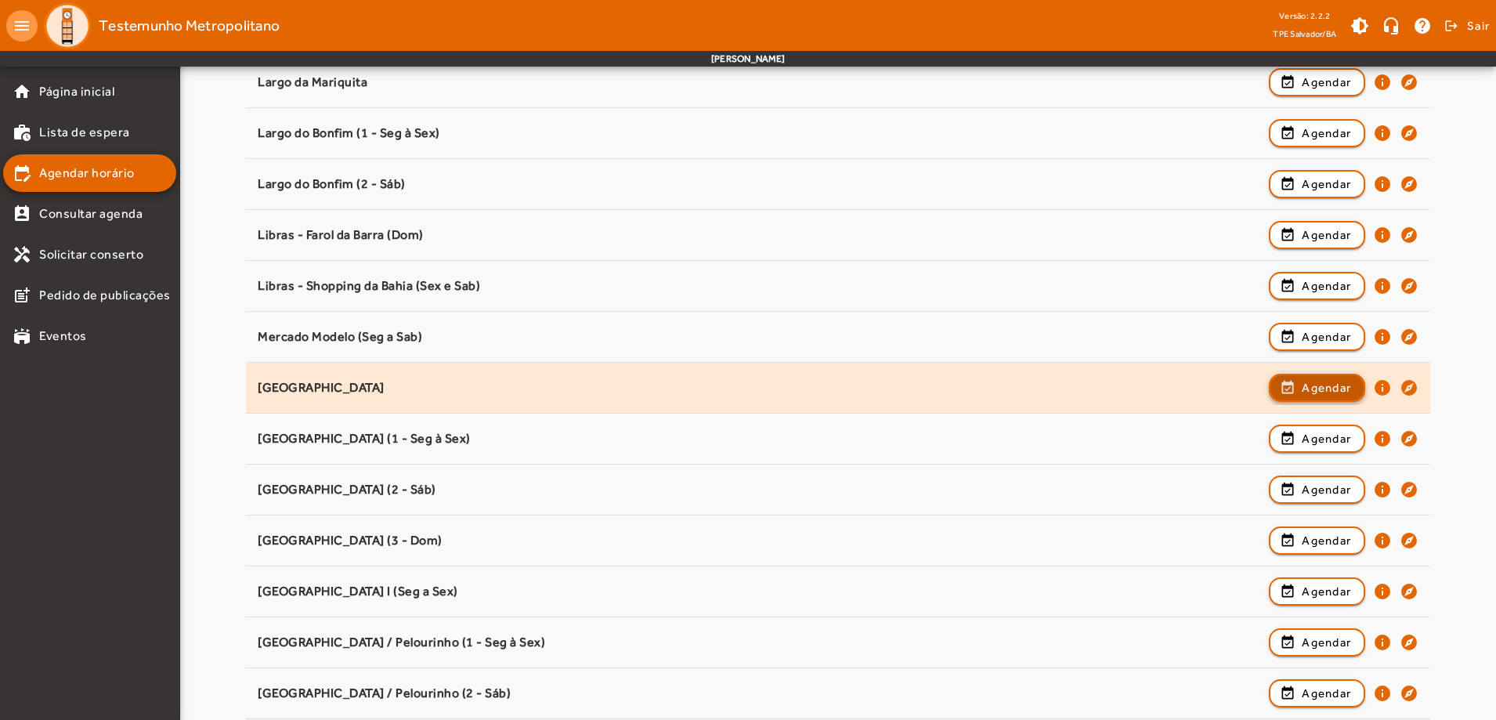
click at [1324, 384] on span "Agendar" at bounding box center [1326, 387] width 49 height 19
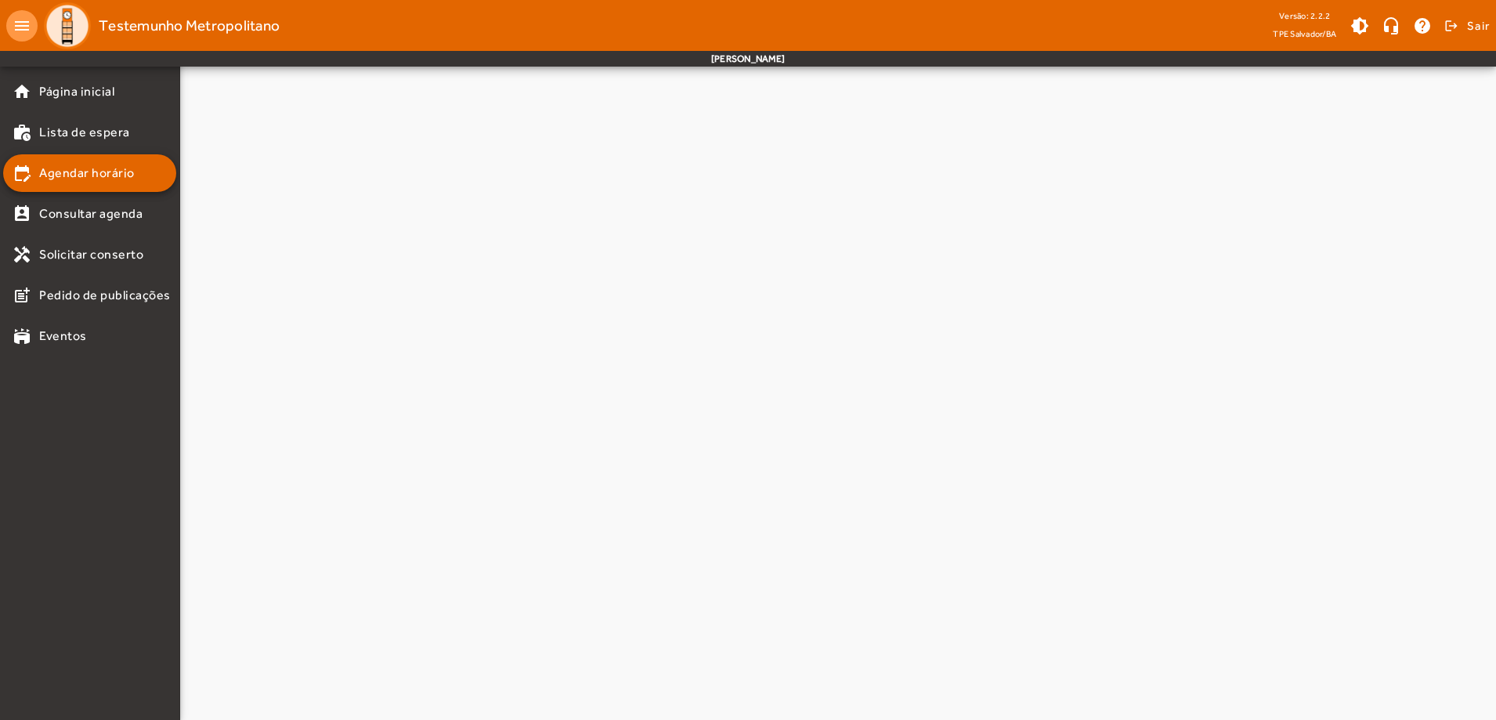
scroll to position [0, 0]
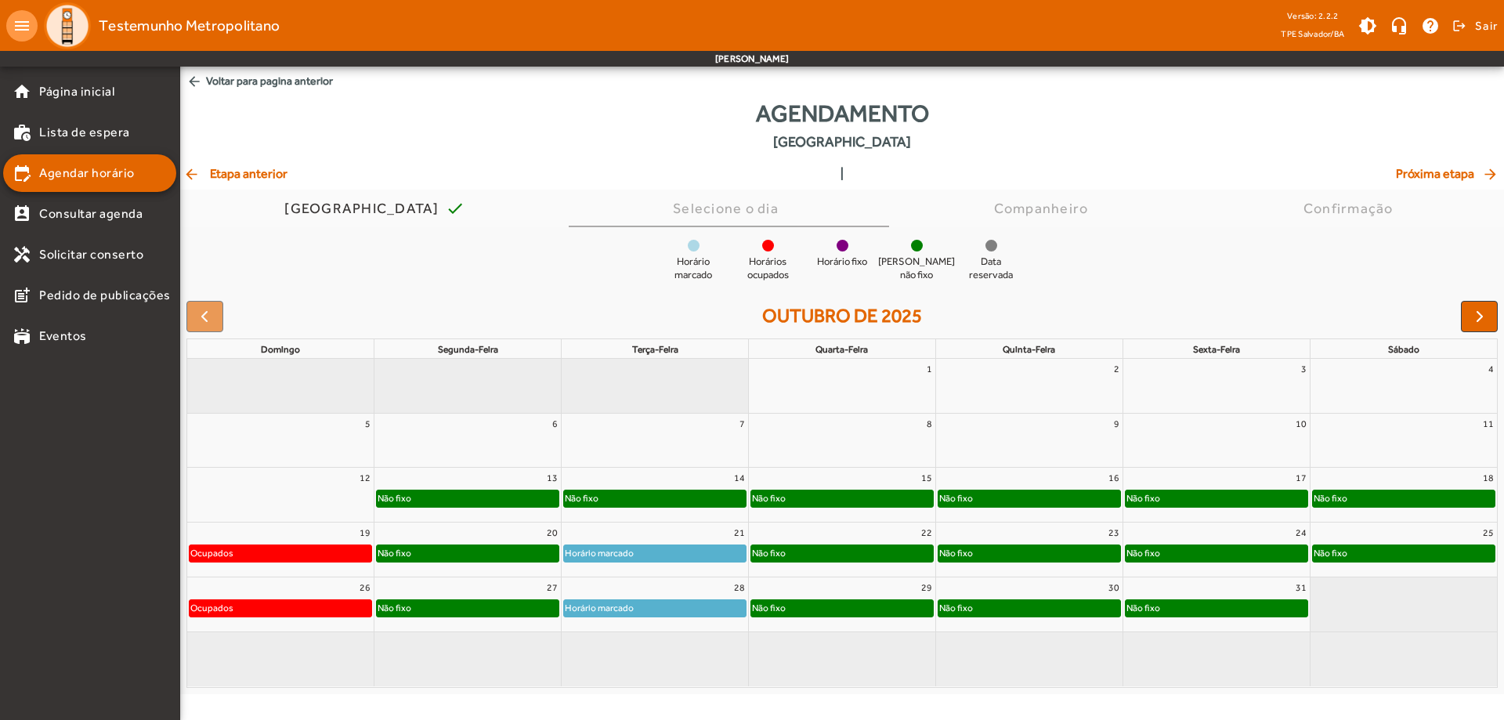
click at [1431, 557] on div "Não fixo" at bounding box center [1404, 553] width 182 height 16
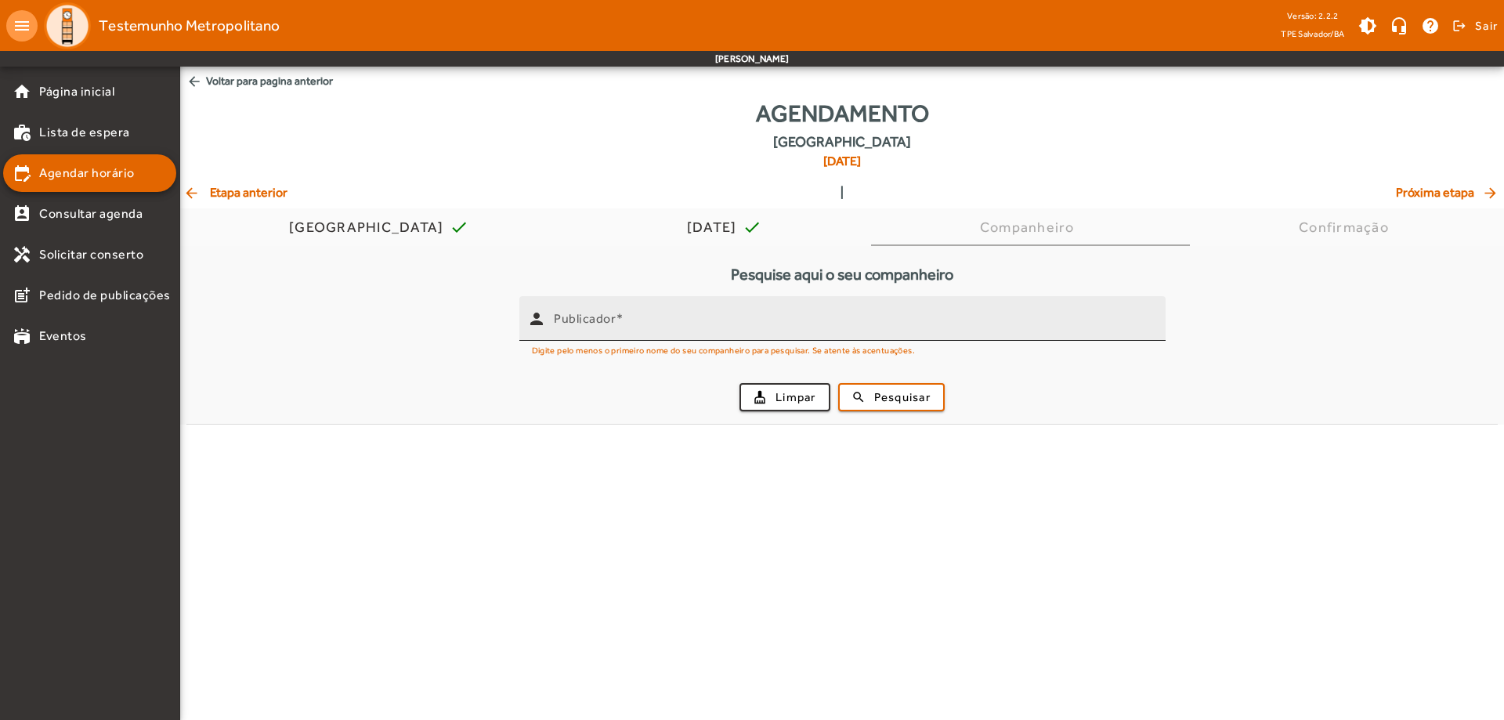
click at [572, 317] on mat-label "Publicador" at bounding box center [585, 318] width 62 height 15
click at [572, 317] on input "Publicador" at bounding box center [853, 325] width 599 height 19
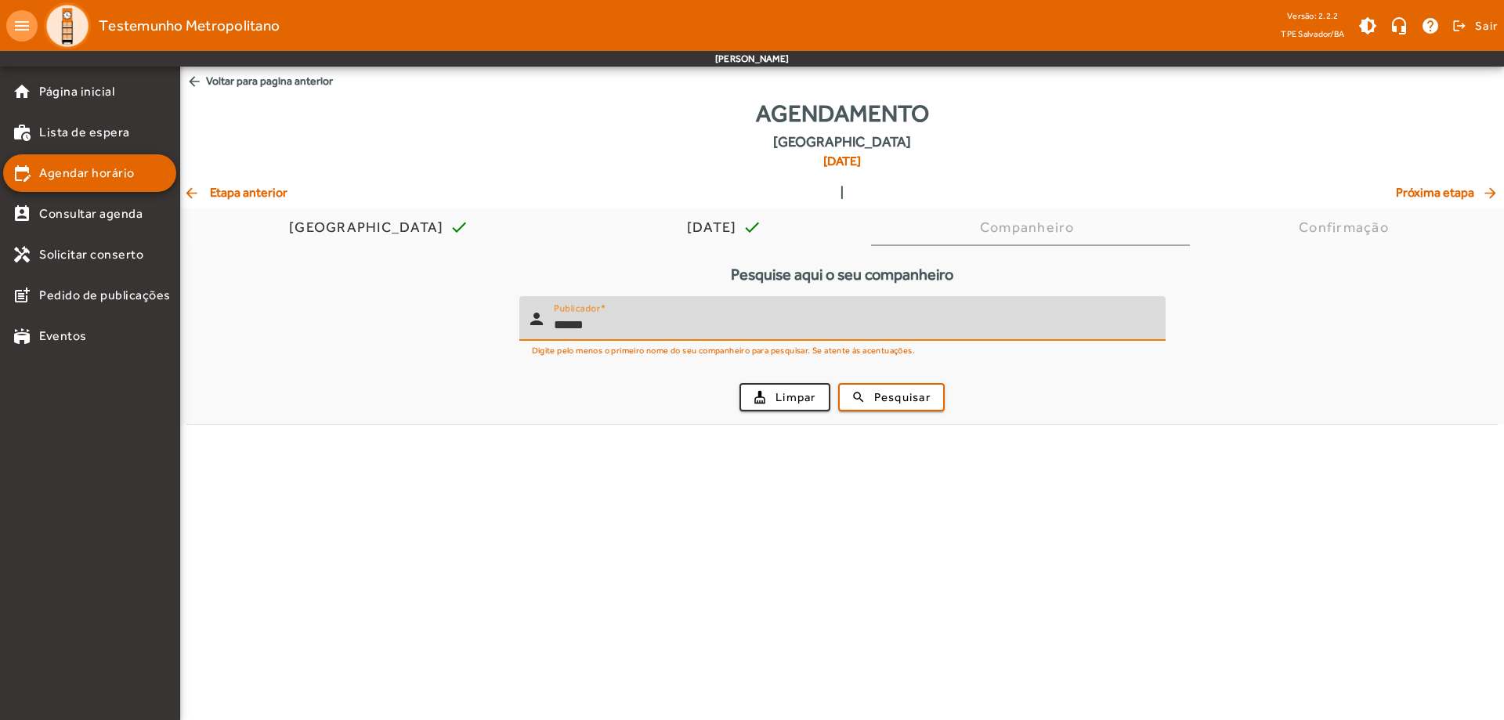
type input "******"
click at [838, 383] on button "search Pesquisar" at bounding box center [891, 397] width 107 height 28
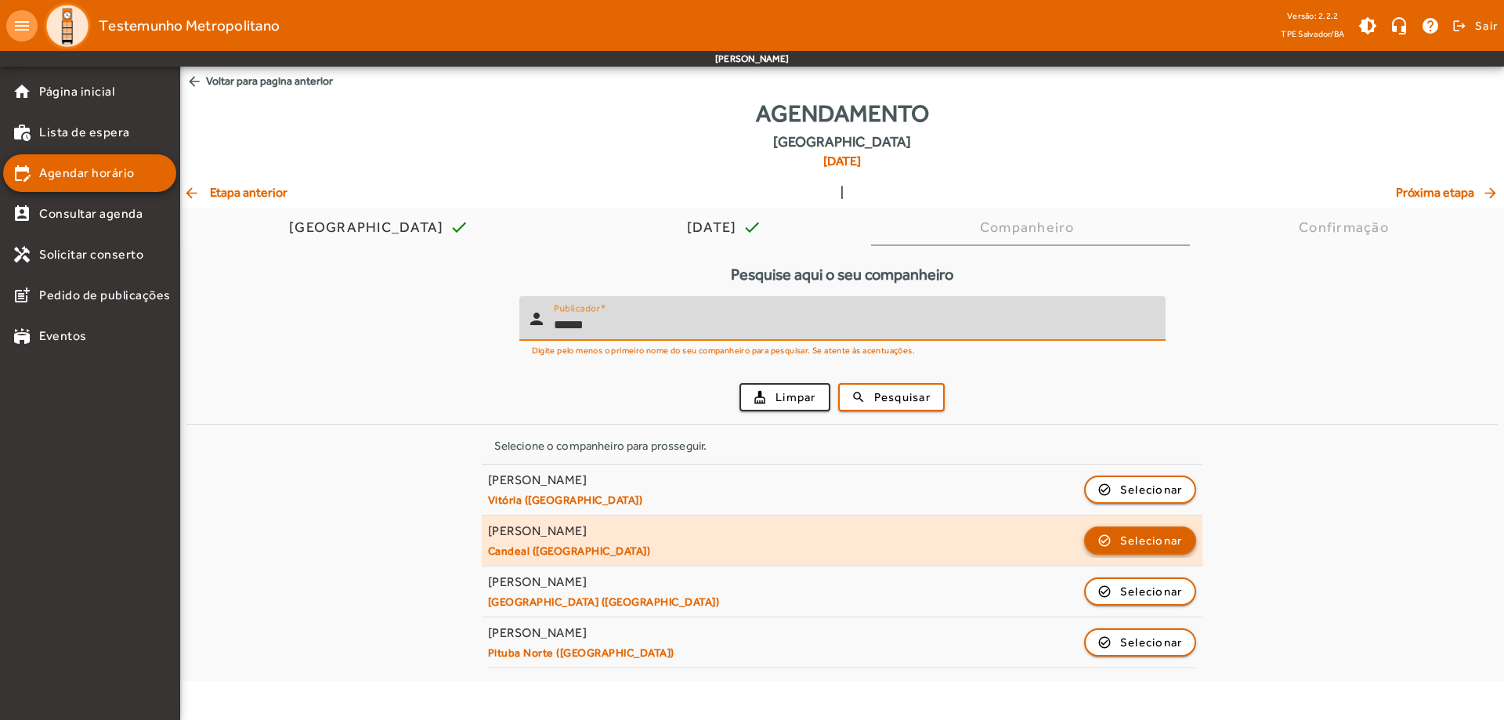
click at [1139, 531] on span "Selecionar" at bounding box center [1151, 540] width 63 height 19
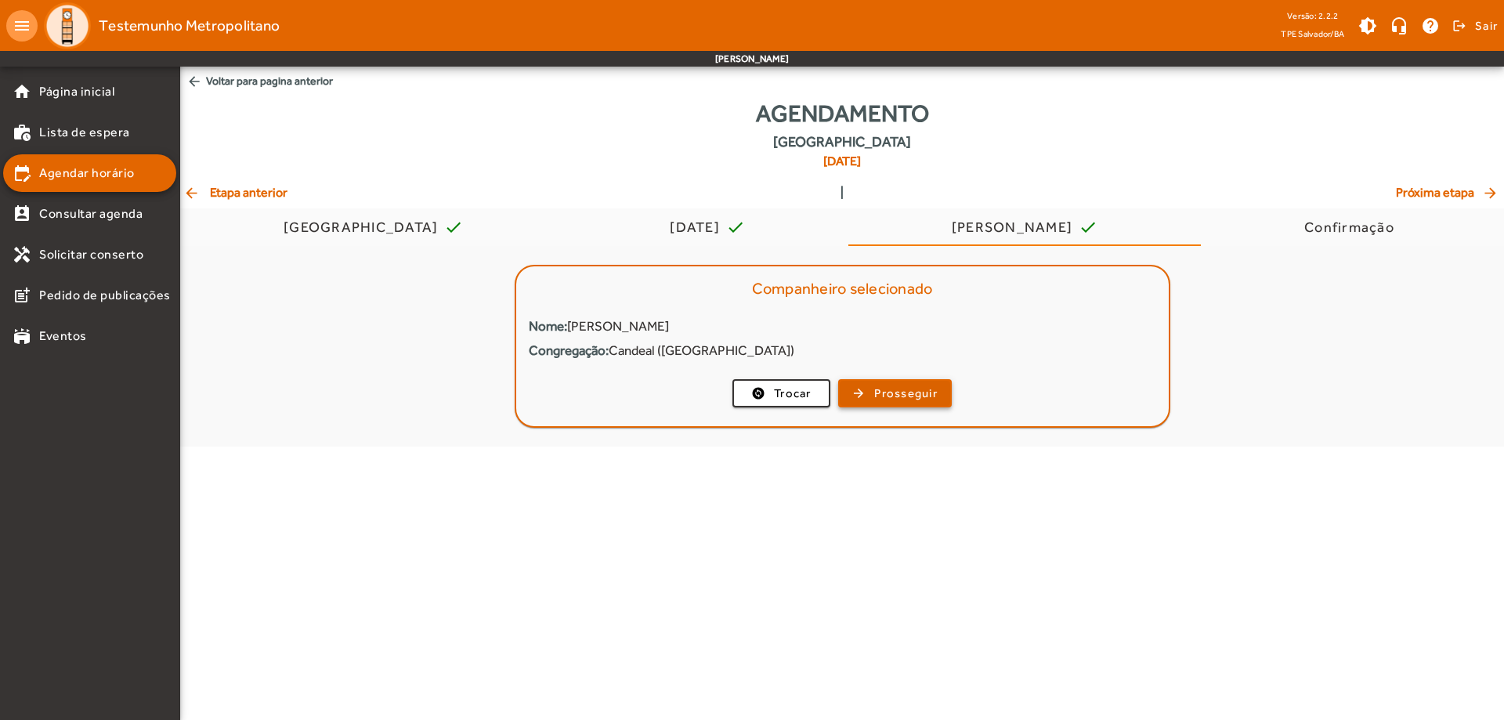
click at [925, 393] on span "Prosseguir" at bounding box center [905, 394] width 63 height 18
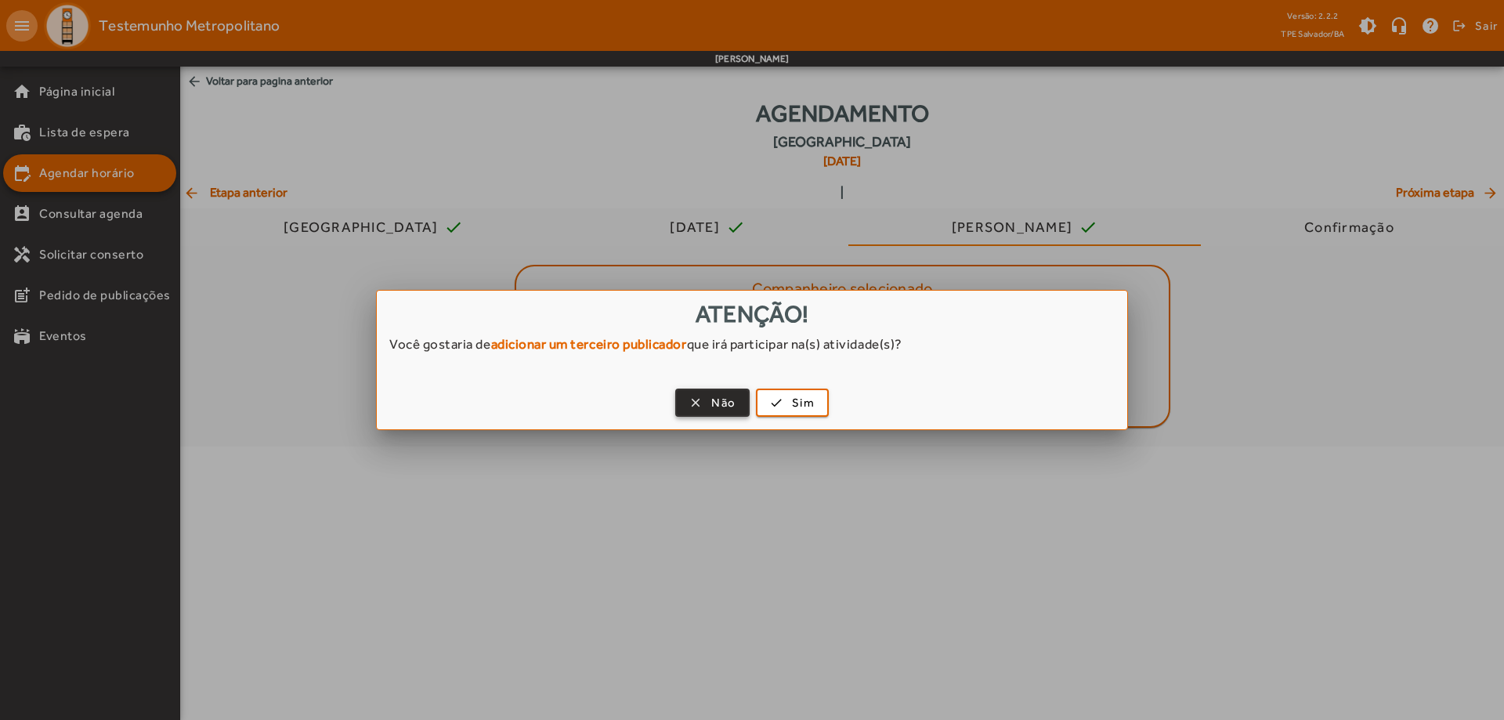
click at [717, 406] on span "Não" at bounding box center [723, 403] width 24 height 18
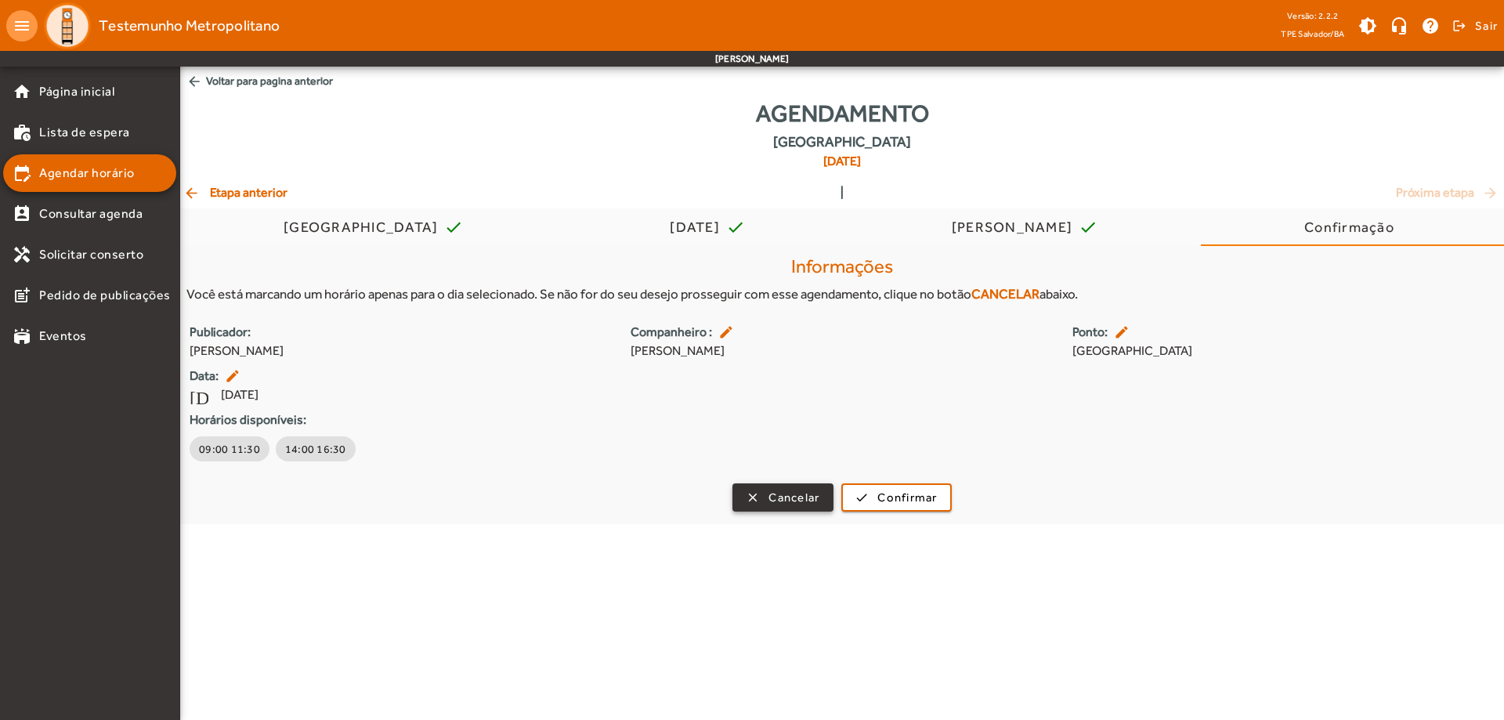
click at [747, 499] on span "button" at bounding box center [783, 498] width 98 height 38
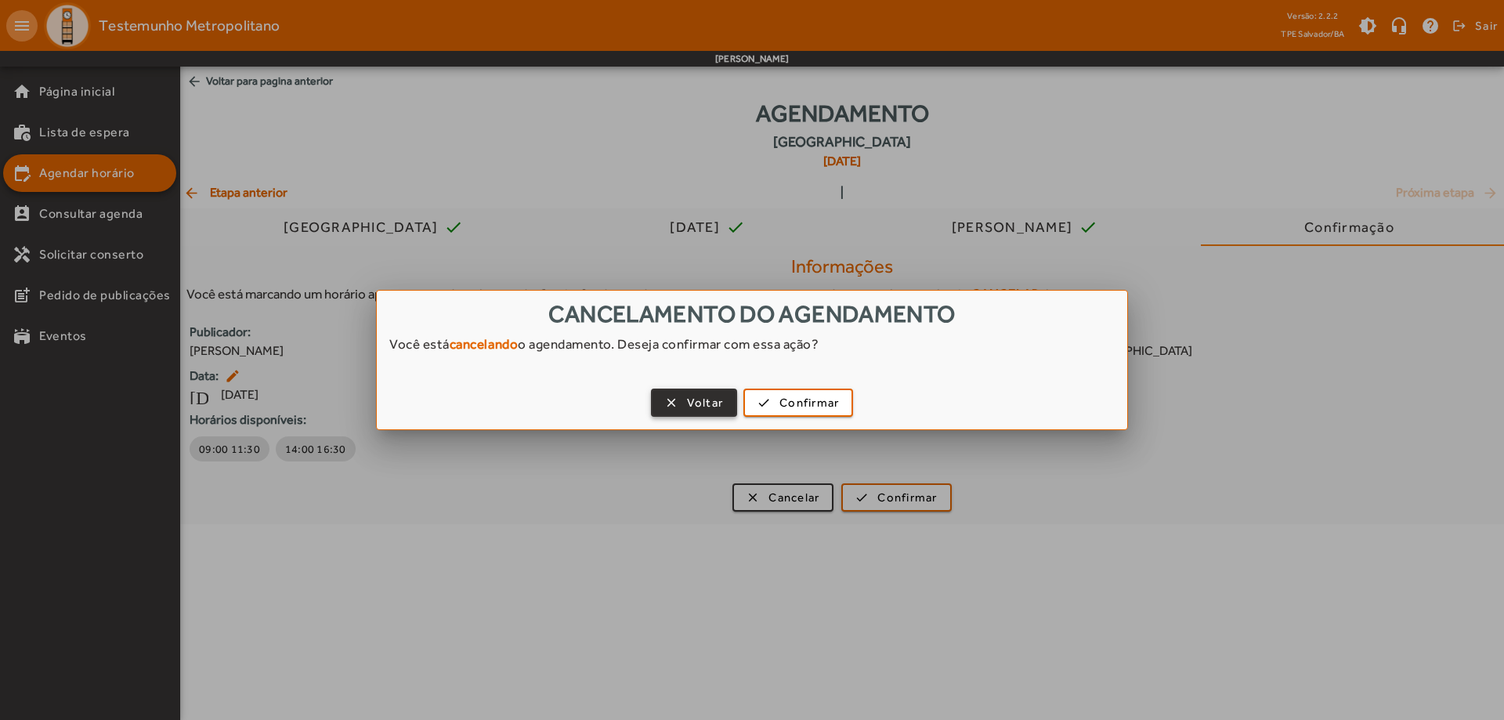
click at [691, 395] on span "Voltar" at bounding box center [705, 403] width 37 height 18
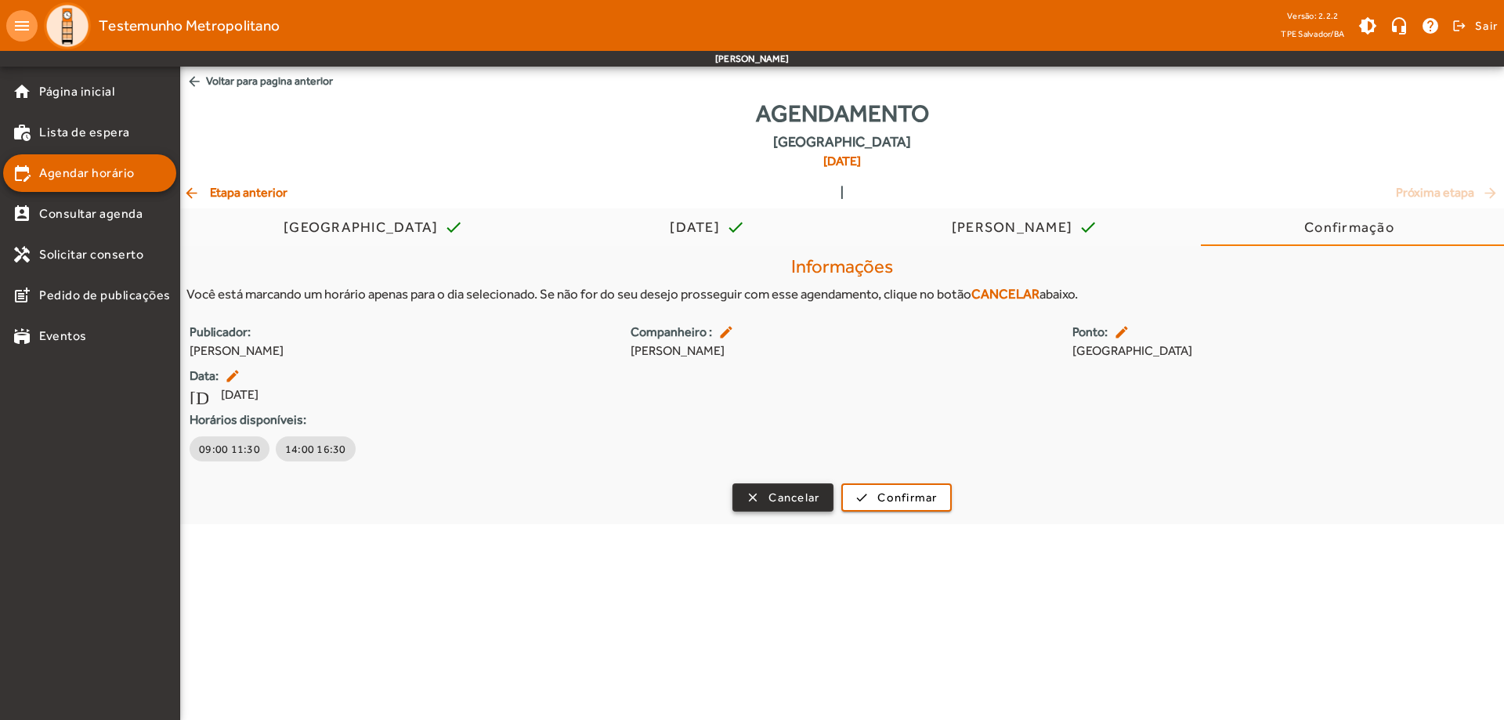
click at [779, 488] on span "button" at bounding box center [783, 498] width 98 height 38
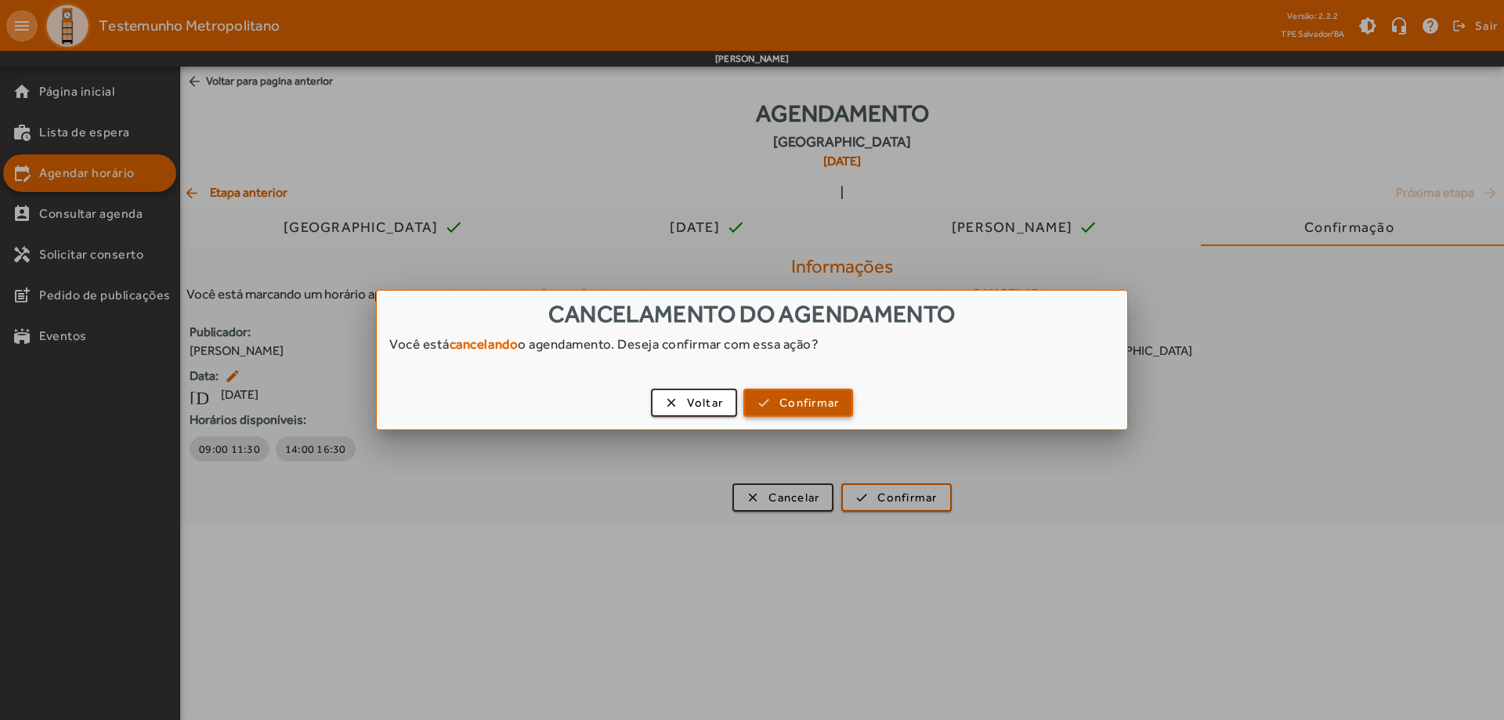
click at [822, 402] on span "Confirmar" at bounding box center [810, 403] width 60 height 18
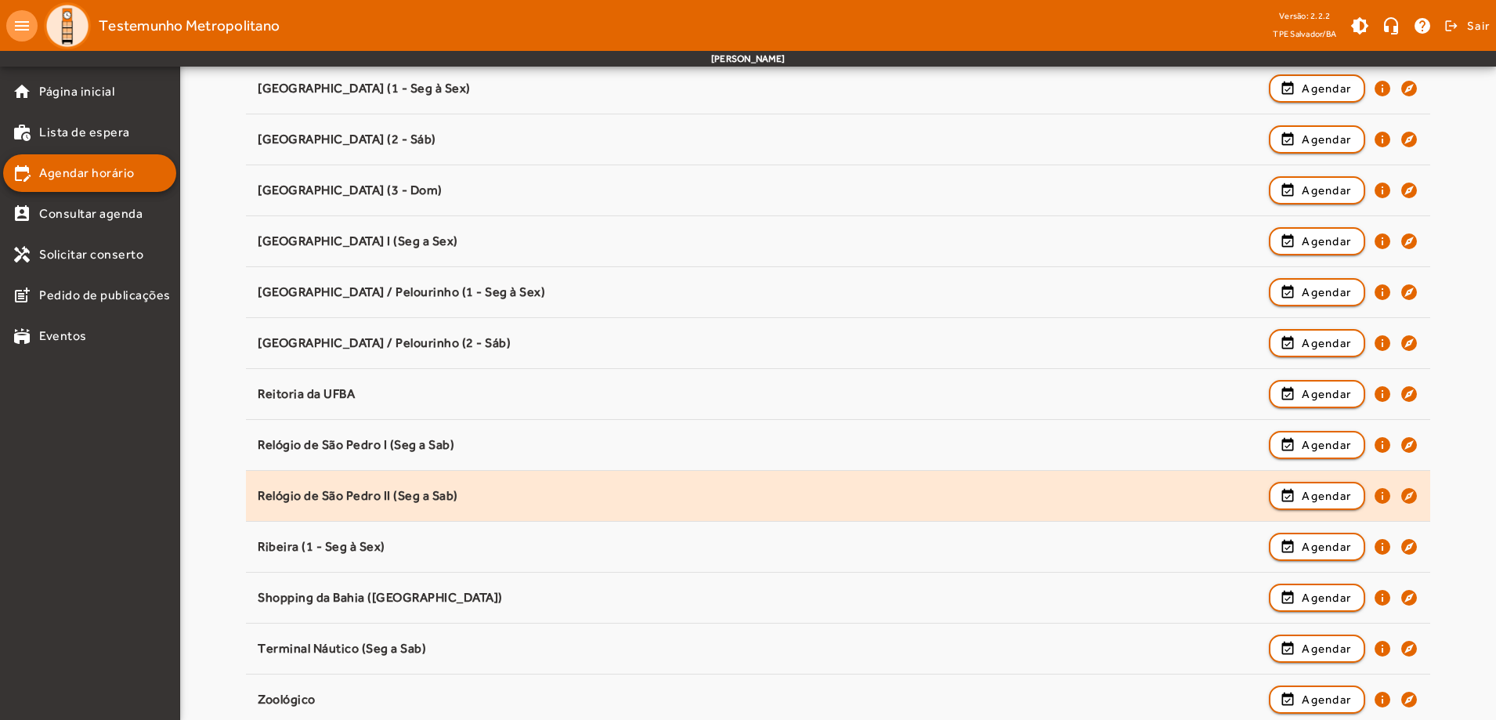
scroll to position [1274, 0]
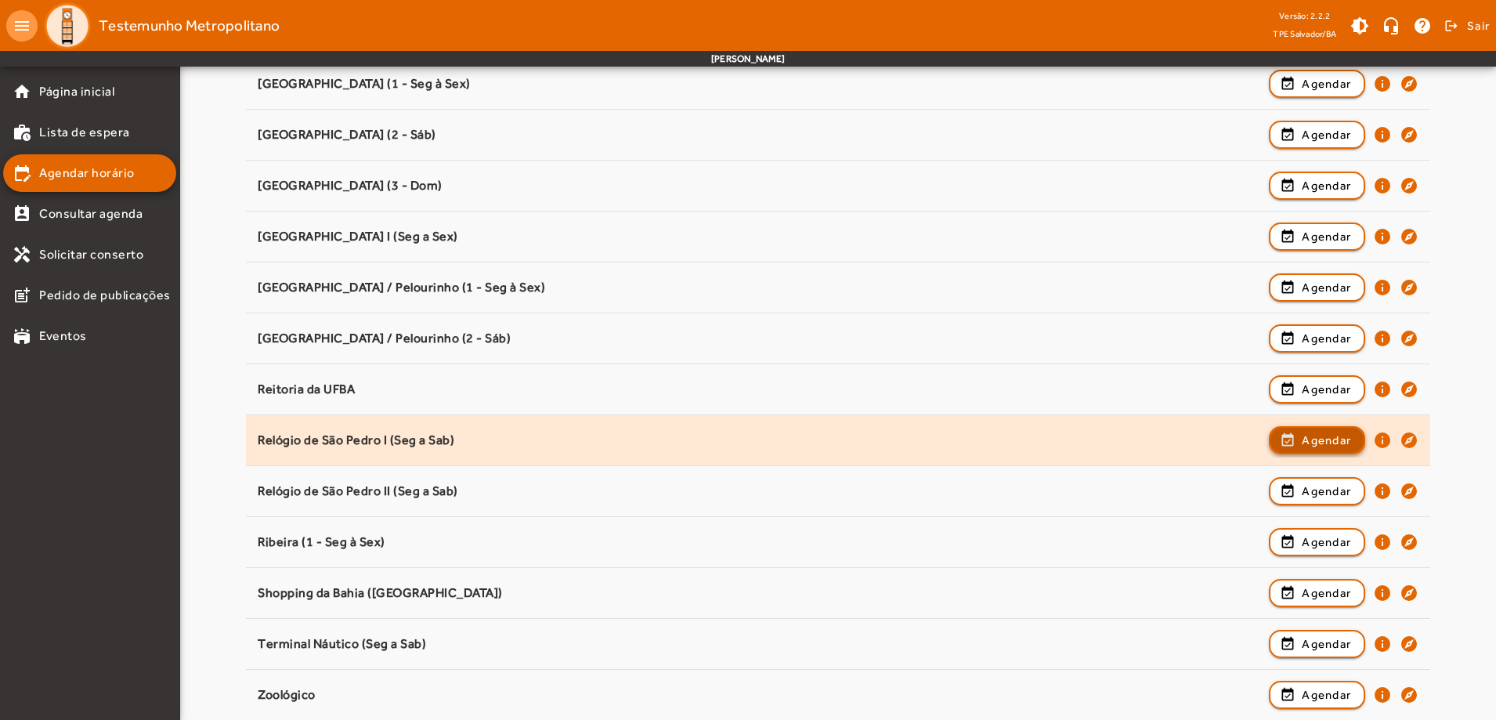
click at [1324, 444] on span "Agendar" at bounding box center [1326, 440] width 49 height 19
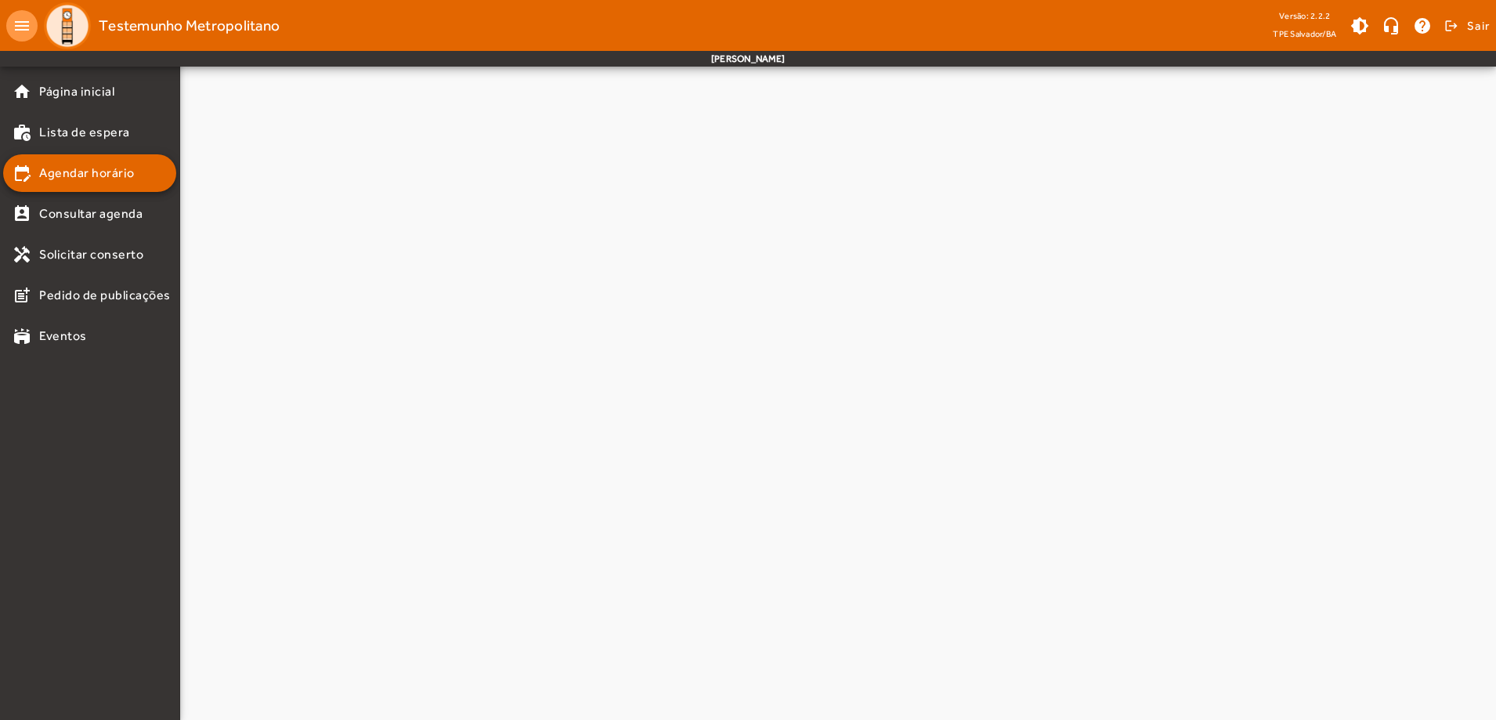
scroll to position [0, 0]
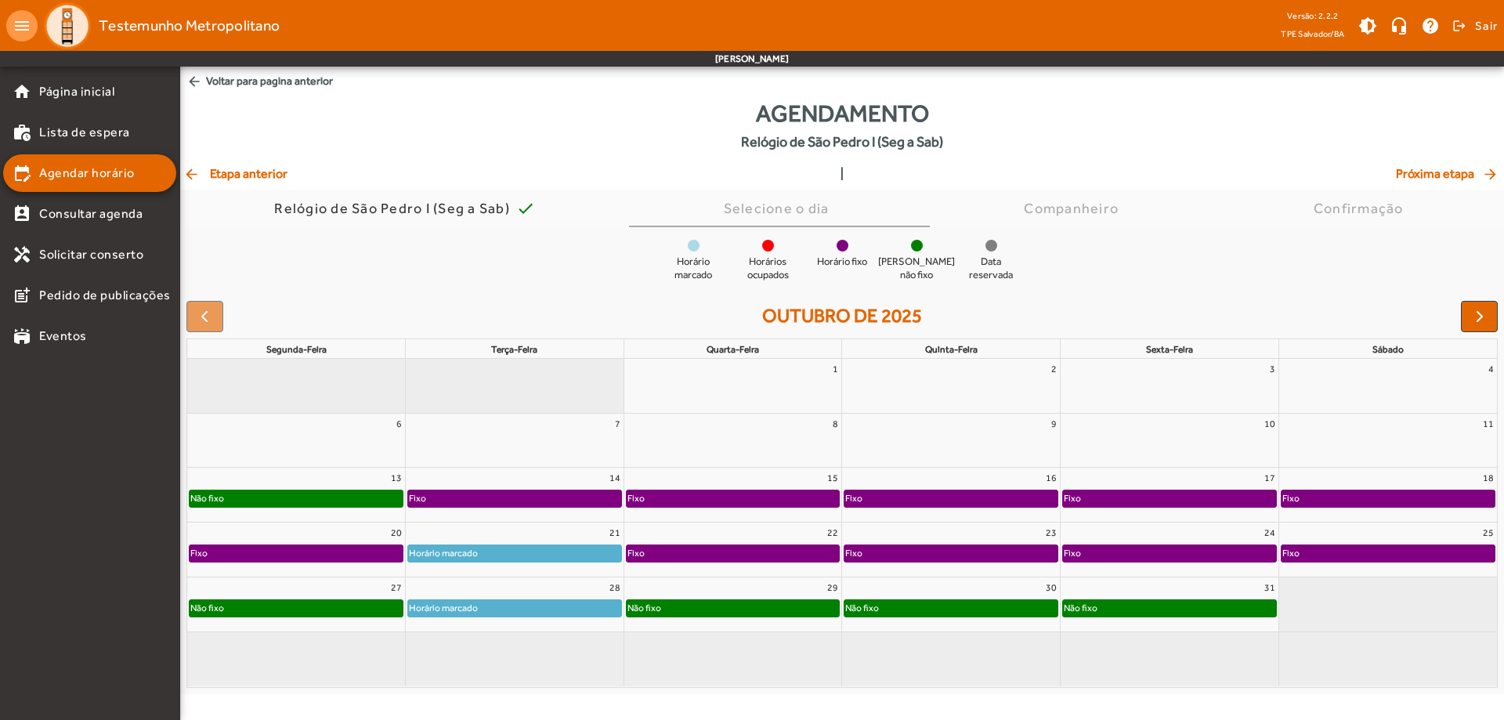
click at [188, 160] on div "Agendamento Relógio de São Pedro I (Seg a Sab)" at bounding box center [842, 130] width 1324 height 69
click at [197, 172] on mat-icon "arrow_back" at bounding box center [192, 174] width 19 height 16
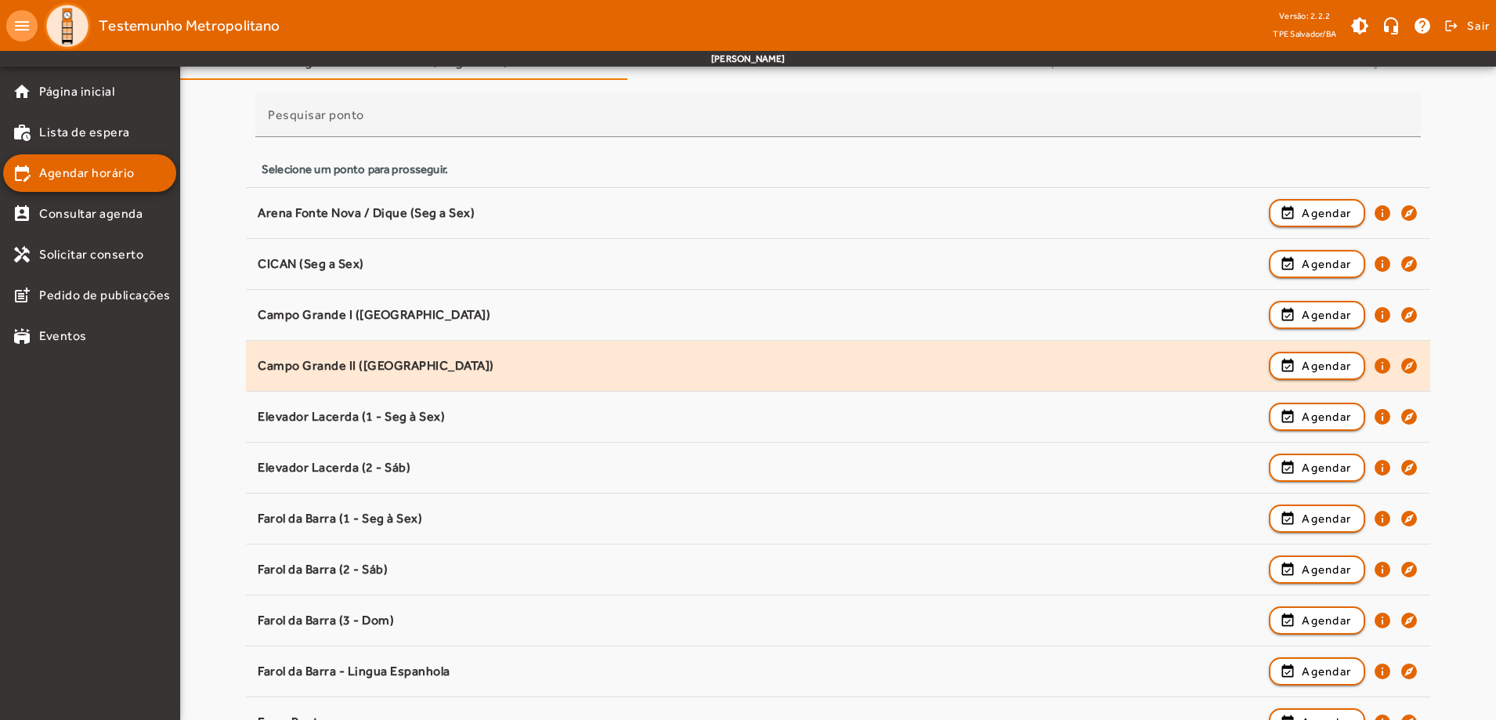
scroll to position [157, 0]
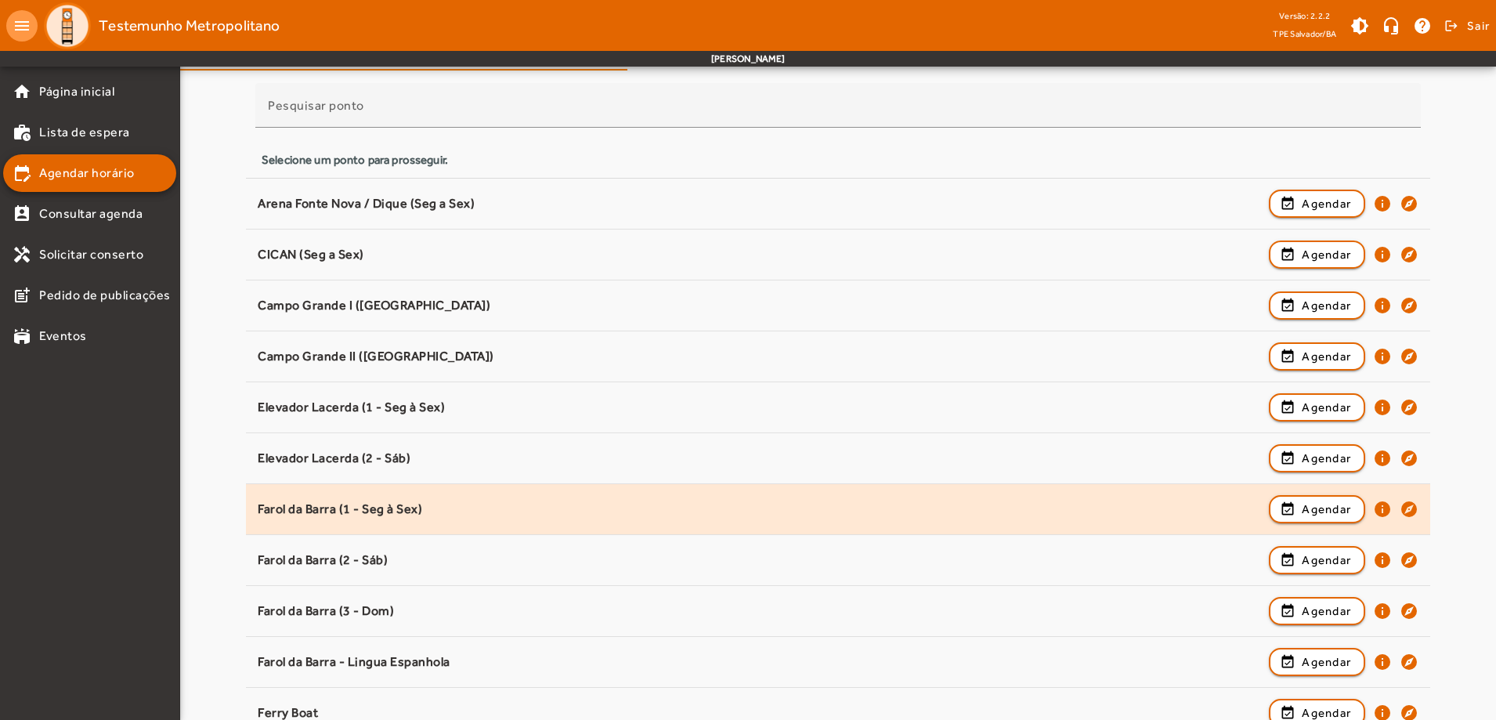
click at [403, 513] on div "Farol da Barra (1 - Seg à Sex)" at bounding box center [760, 509] width 1004 height 16
click at [526, 505] on div "Farol da Barra (1 - Seg à Sex)" at bounding box center [760, 509] width 1004 height 16
click at [1311, 515] on span "Agendar" at bounding box center [1326, 509] width 49 height 19
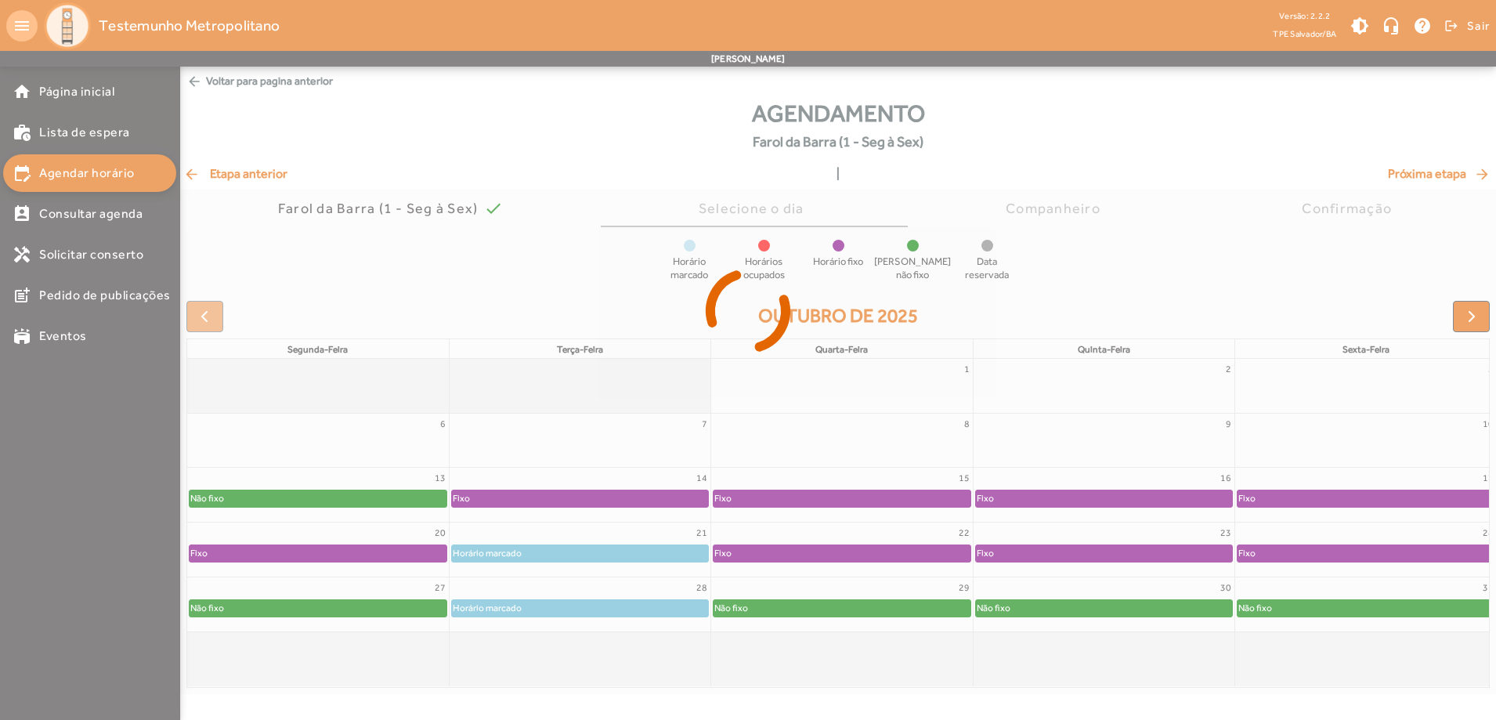
scroll to position [0, 0]
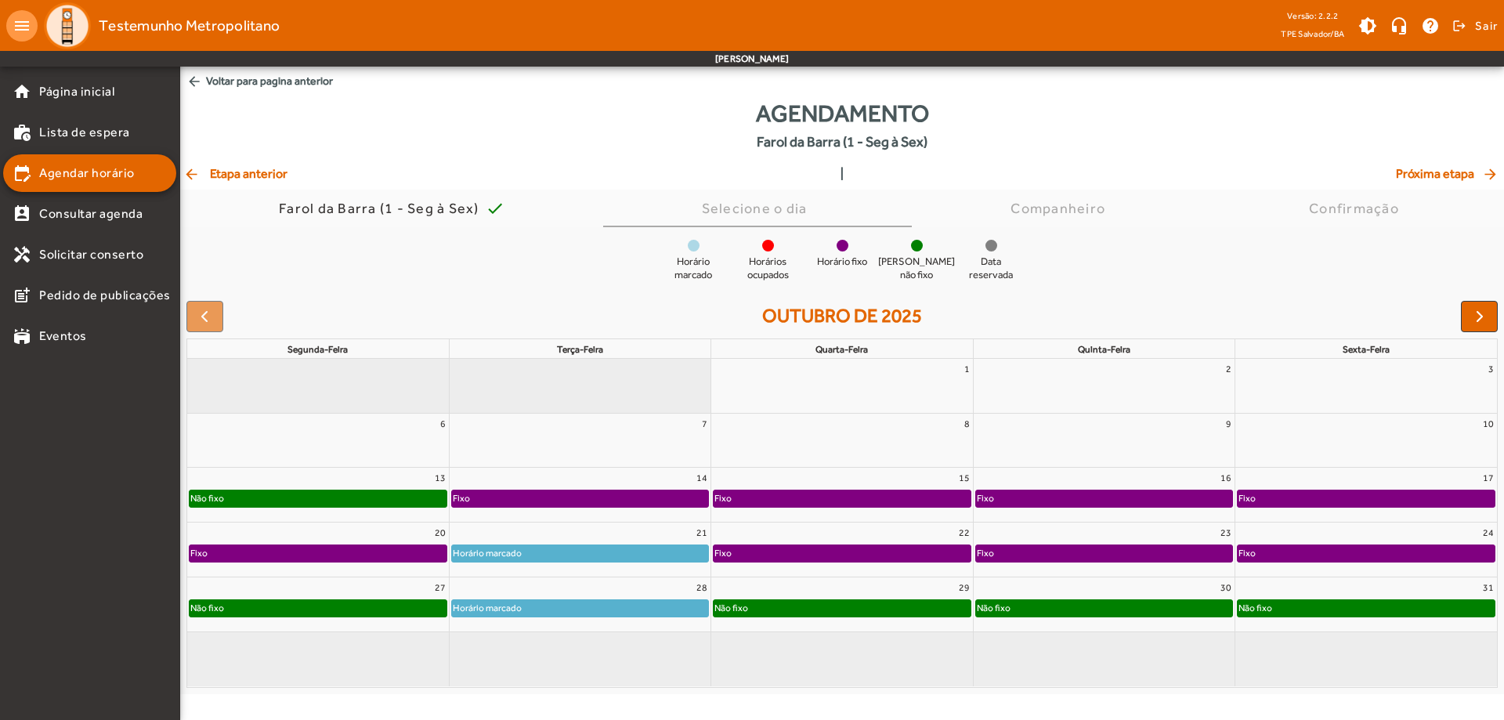
click at [807, 612] on div "Não fixo" at bounding box center [842, 608] width 256 height 16
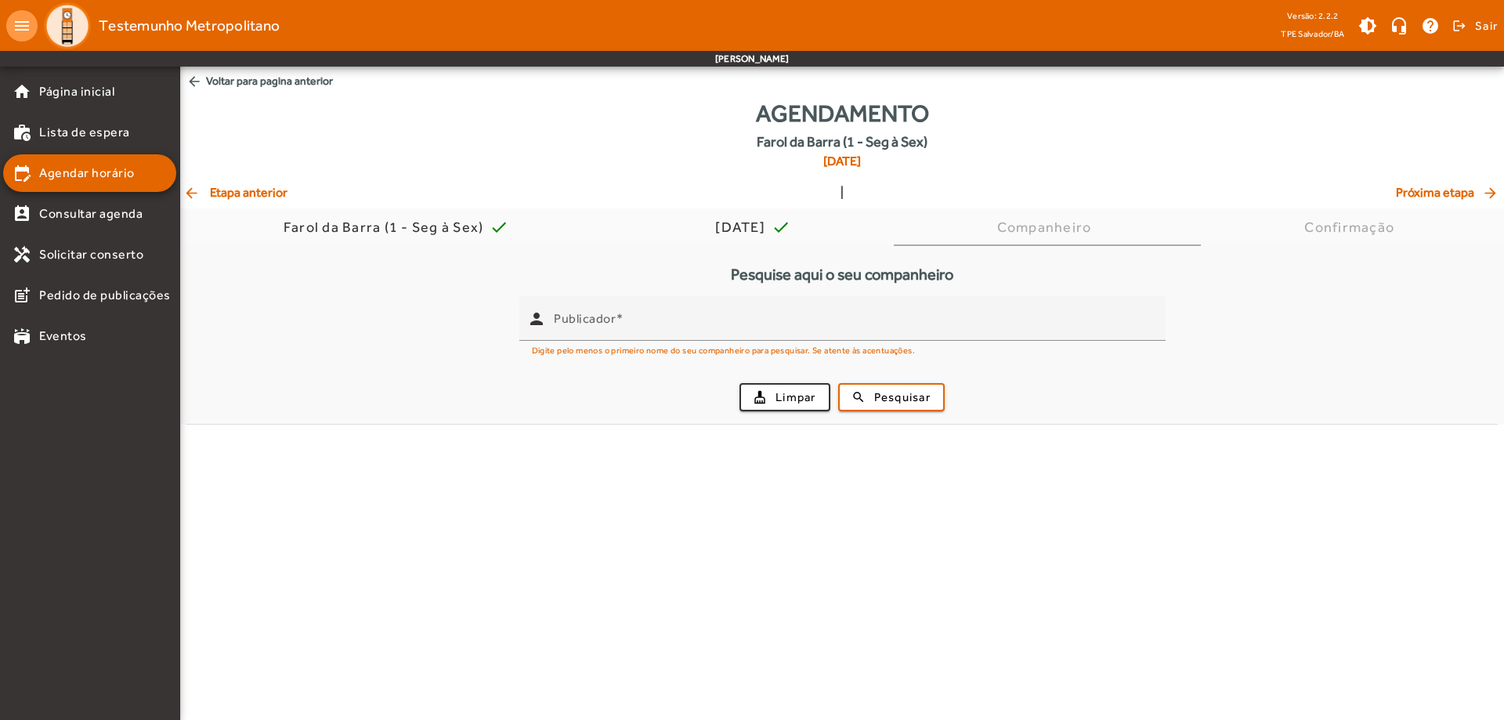
click at [196, 188] on mat-icon "arrow_back" at bounding box center [192, 193] width 19 height 16
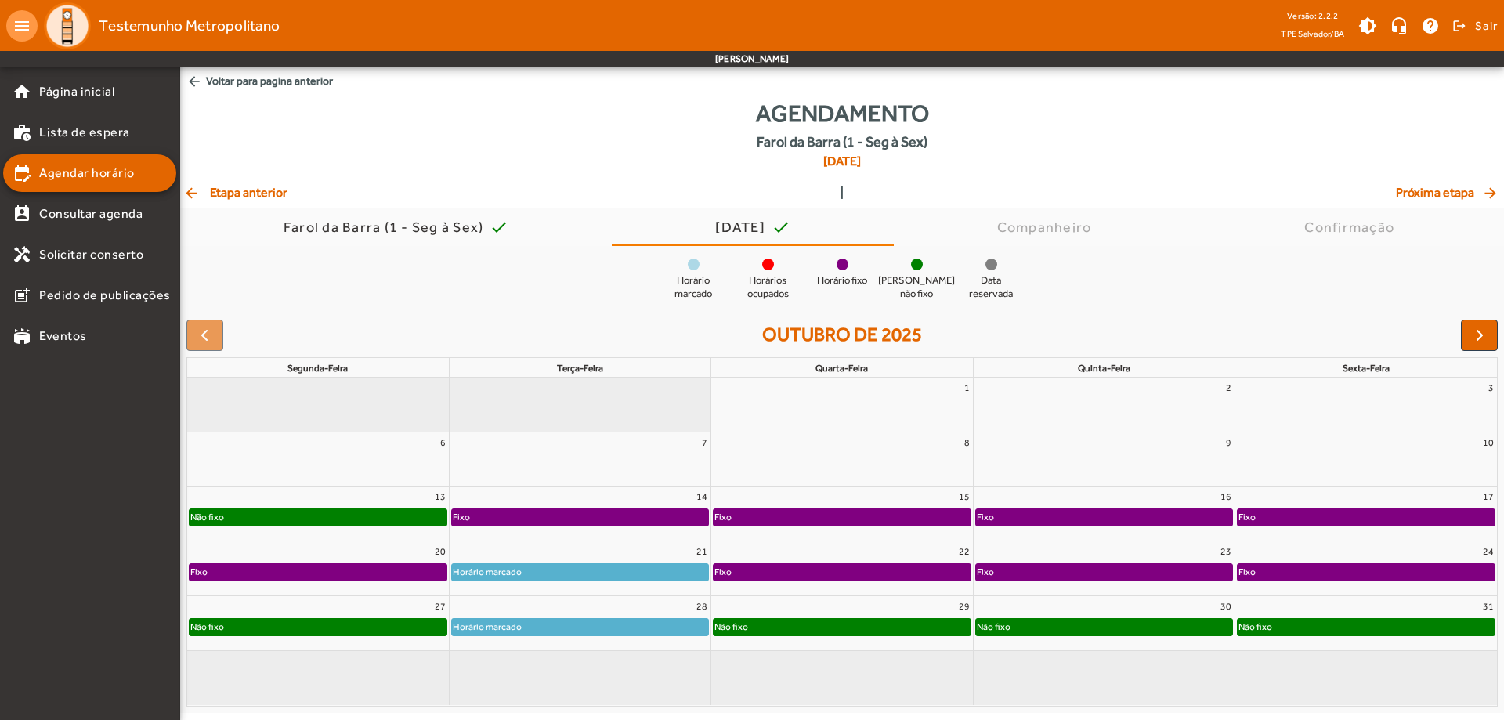
click at [1181, 633] on div "Não fixo" at bounding box center [1104, 627] width 256 height 16
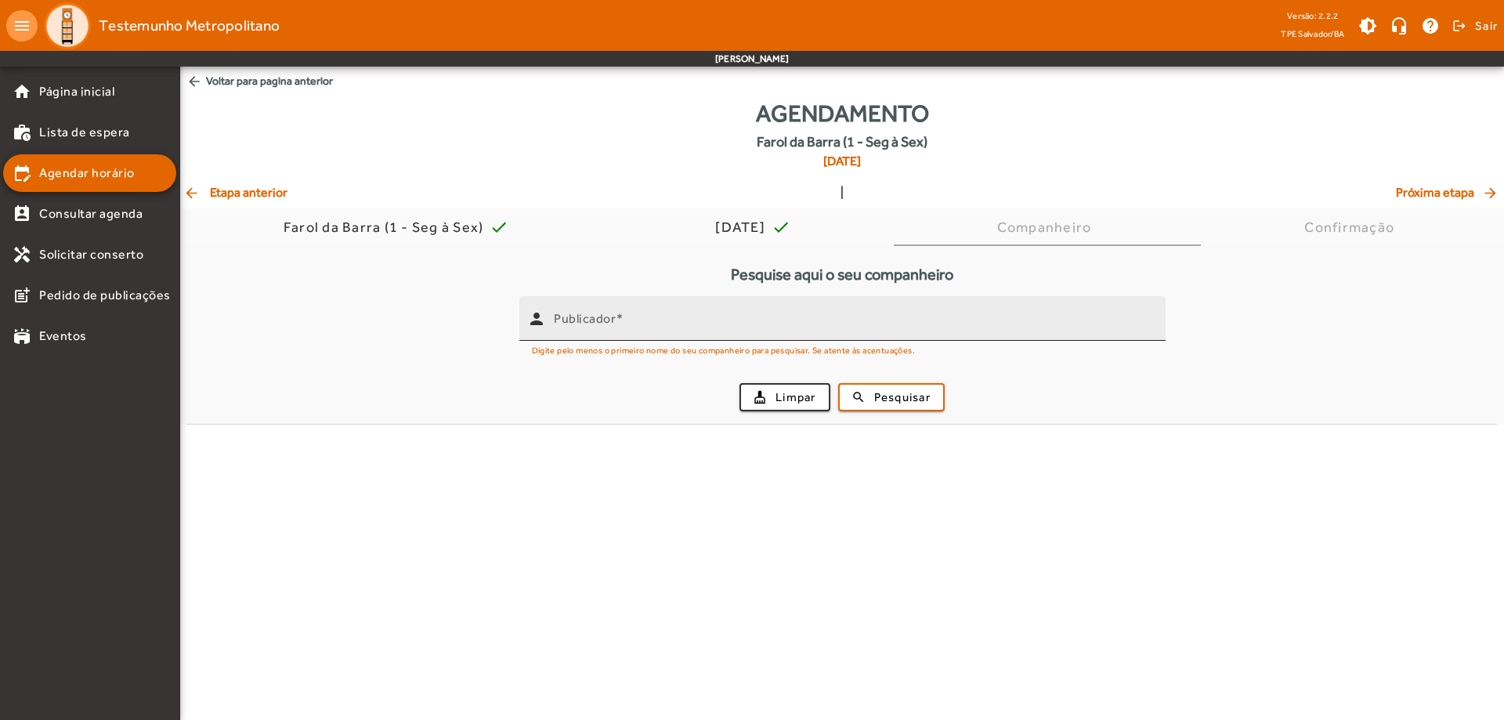
click at [581, 324] on mat-label "Publicador" at bounding box center [585, 318] width 62 height 15
click at [581, 324] on input "Publicador" at bounding box center [853, 325] width 599 height 19
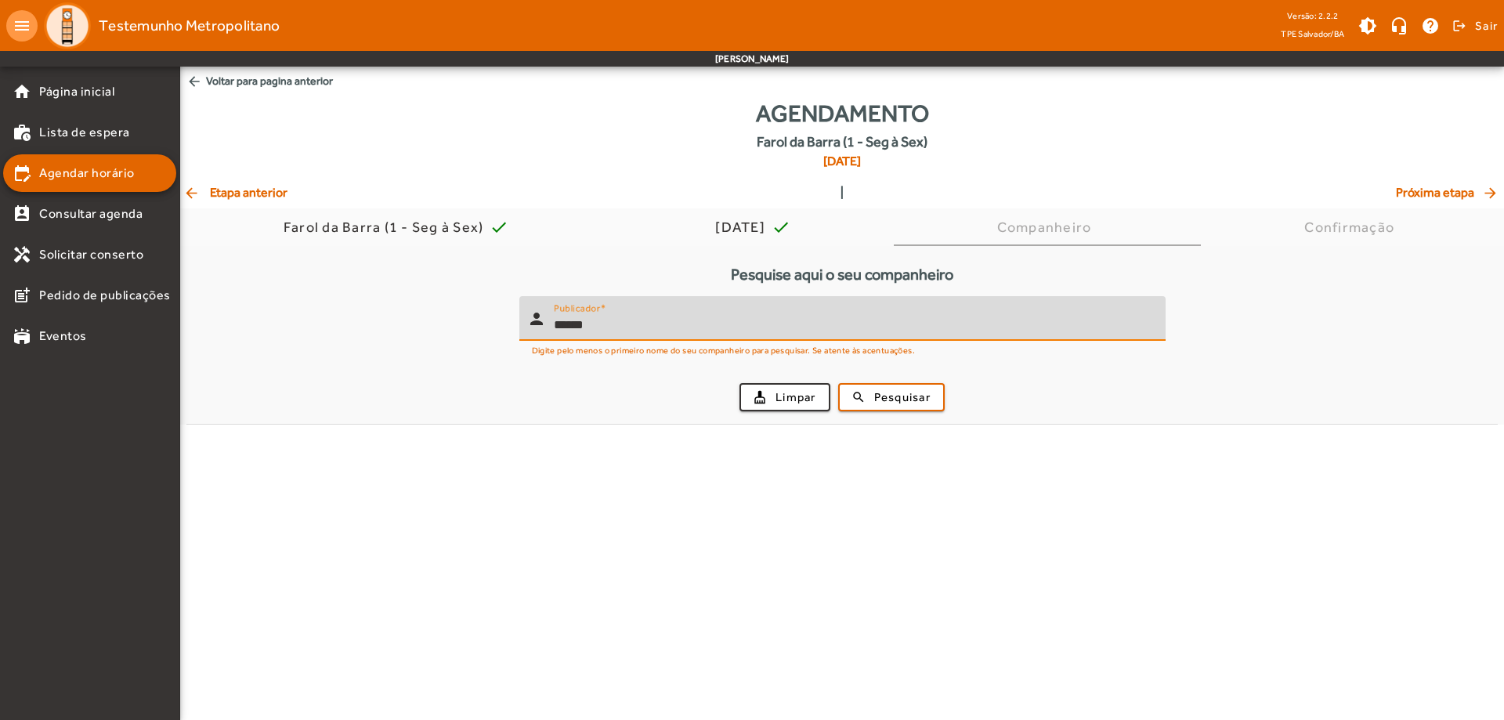
type input "******"
click at [838, 383] on button "search Pesquisar" at bounding box center [891, 397] width 107 height 28
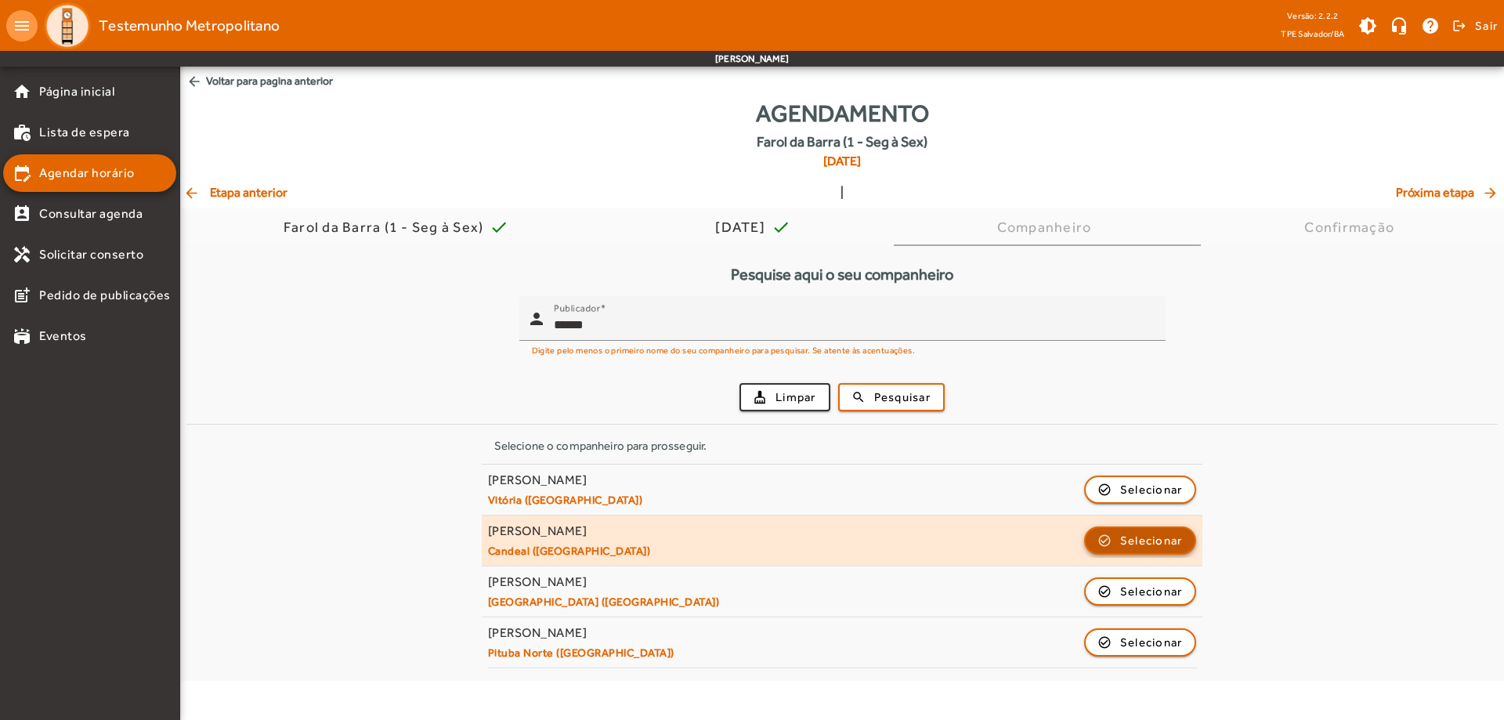
click at [1167, 543] on span "Selecionar" at bounding box center [1151, 540] width 63 height 19
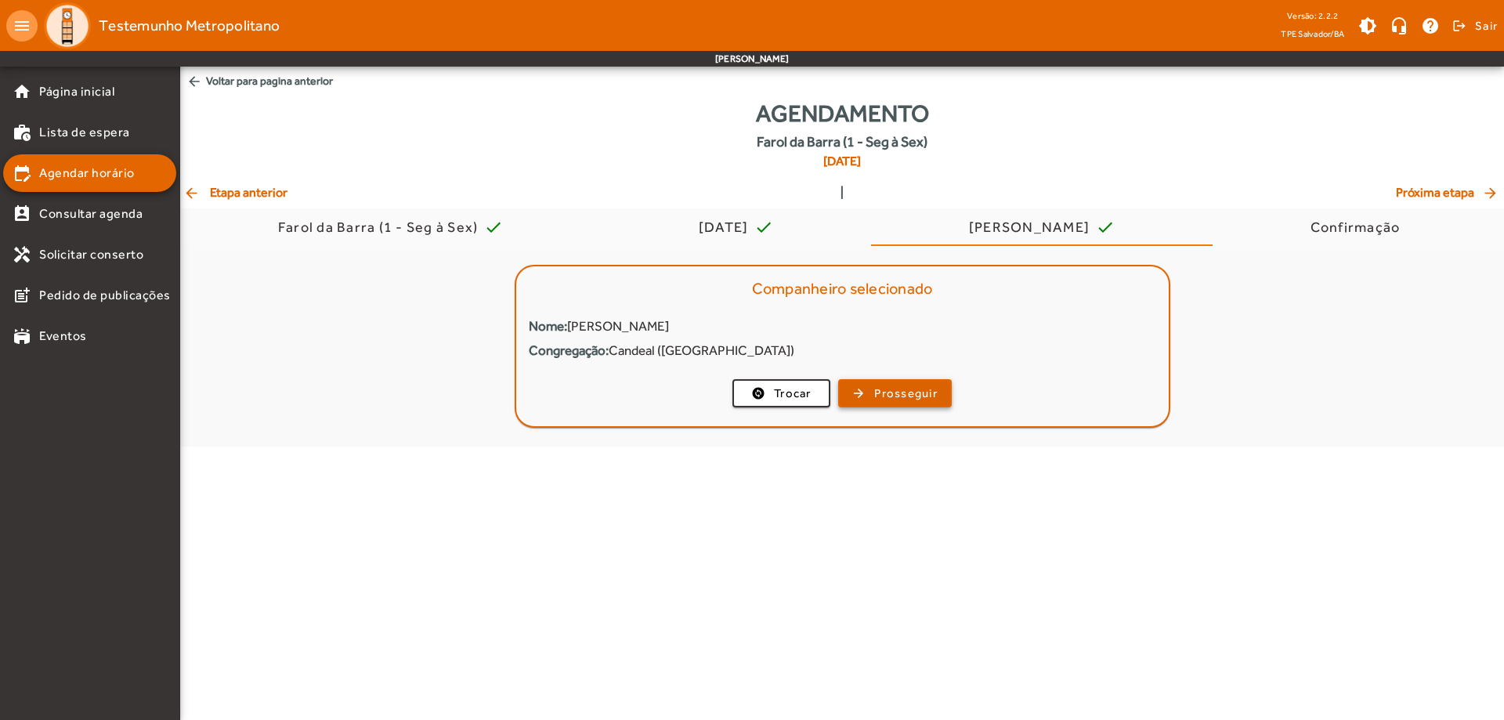
click at [886, 396] on span "Prosseguir" at bounding box center [905, 394] width 63 height 18
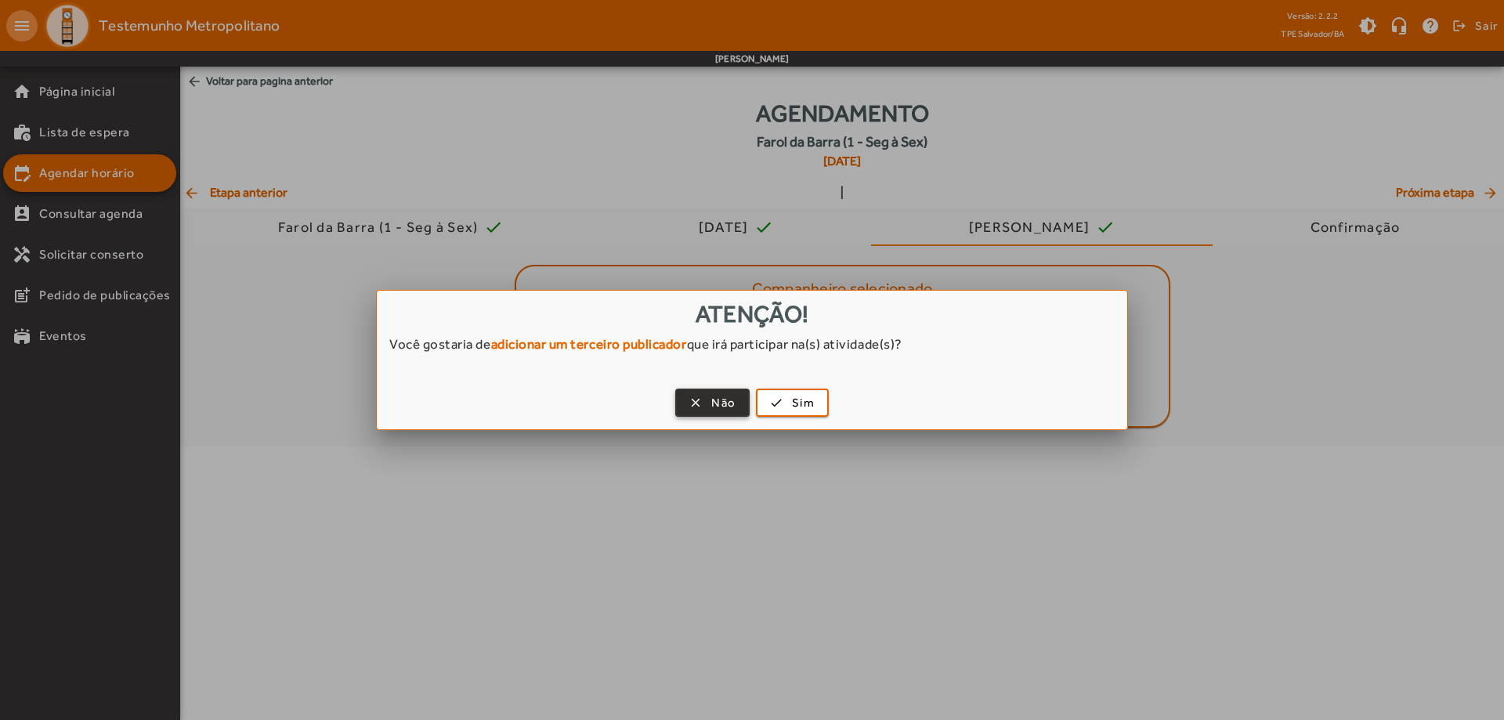
click at [729, 406] on span "Não" at bounding box center [723, 403] width 24 height 18
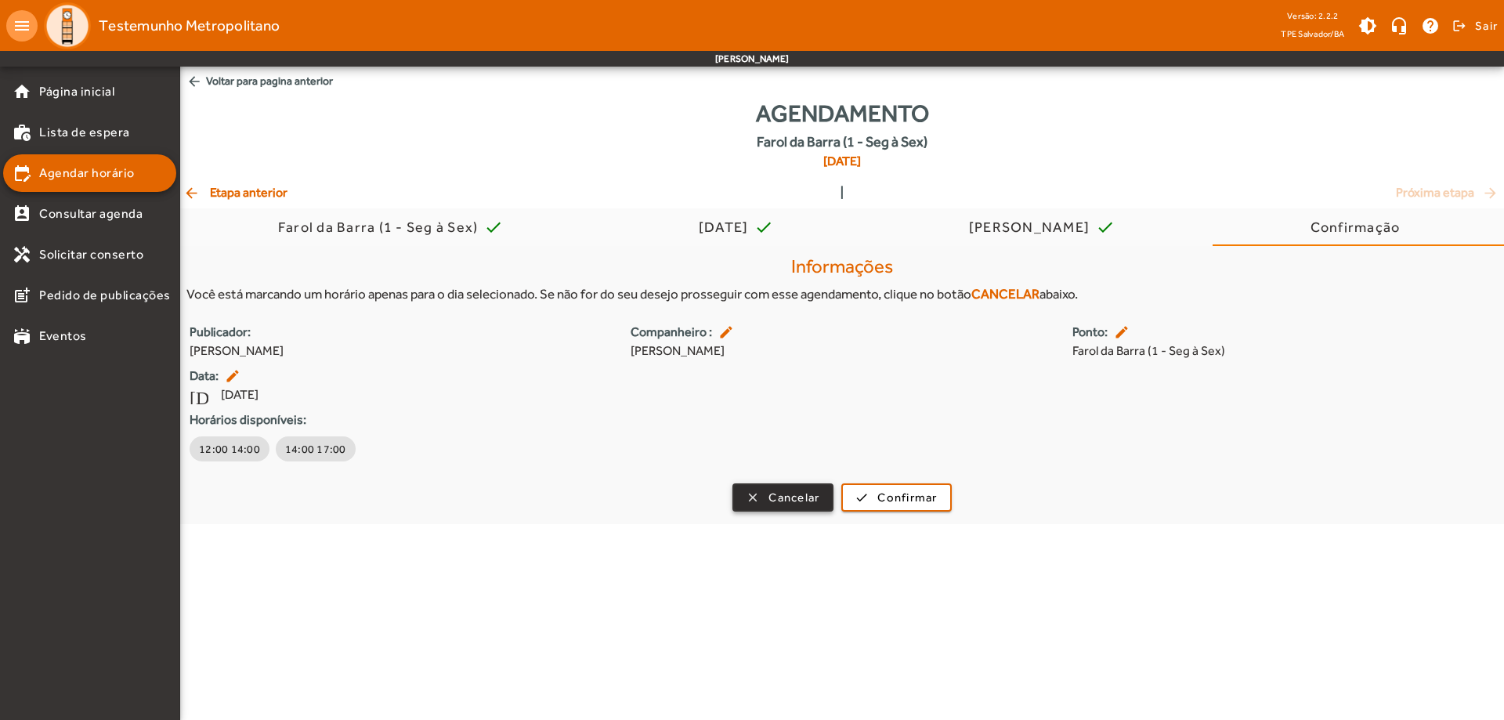
click at [801, 500] on span "Cancelar" at bounding box center [794, 498] width 51 height 18
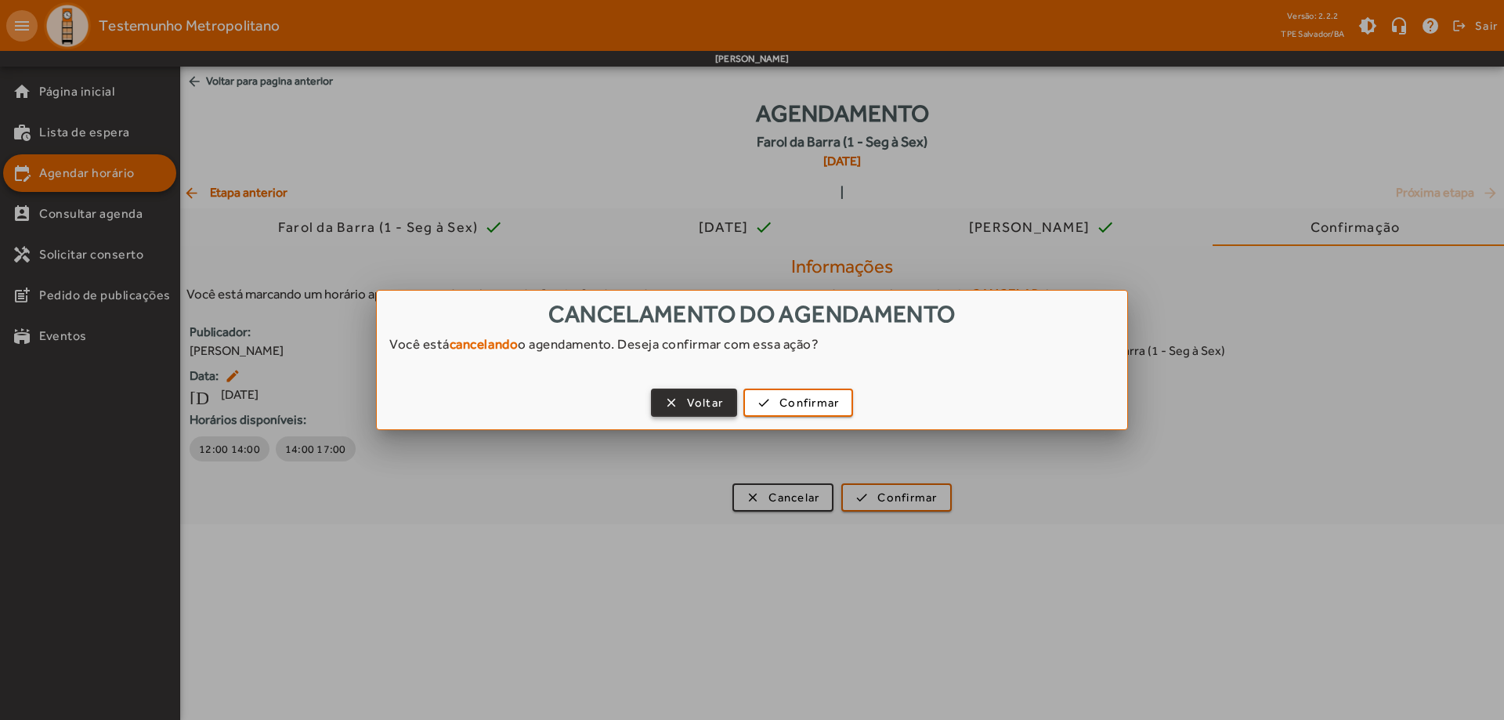
click at [695, 411] on span "Voltar" at bounding box center [705, 403] width 37 height 18
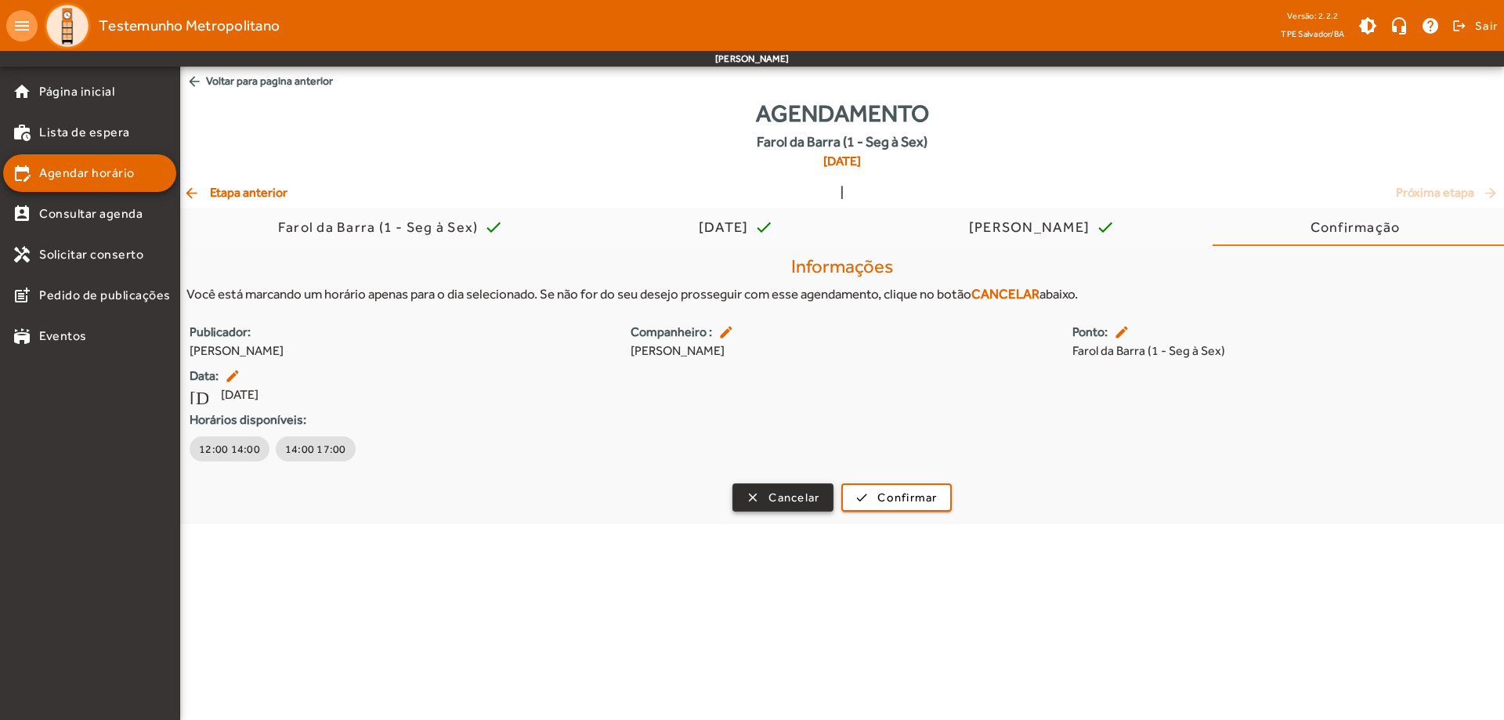
click at [751, 496] on span "button" at bounding box center [783, 498] width 98 height 38
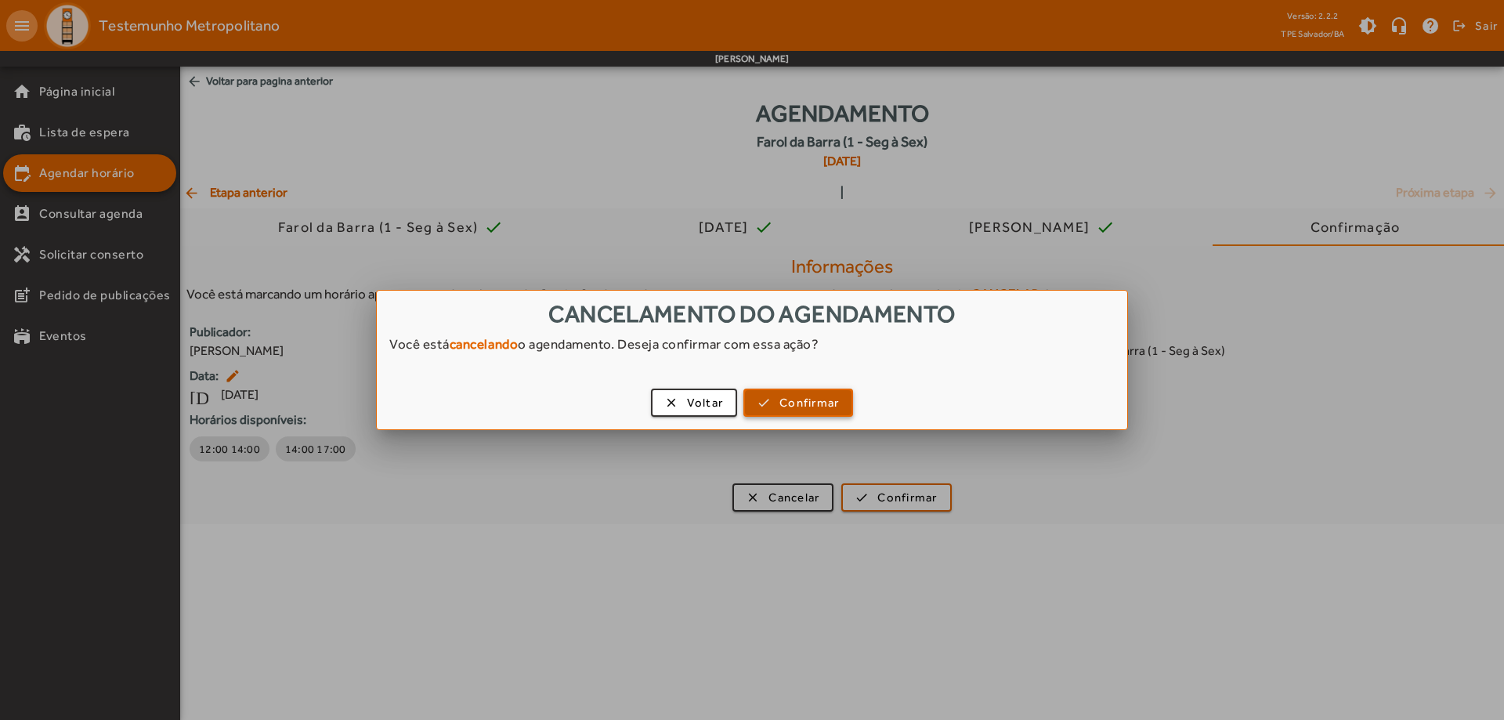
click at [783, 397] on span "Confirmar" at bounding box center [810, 403] width 60 height 18
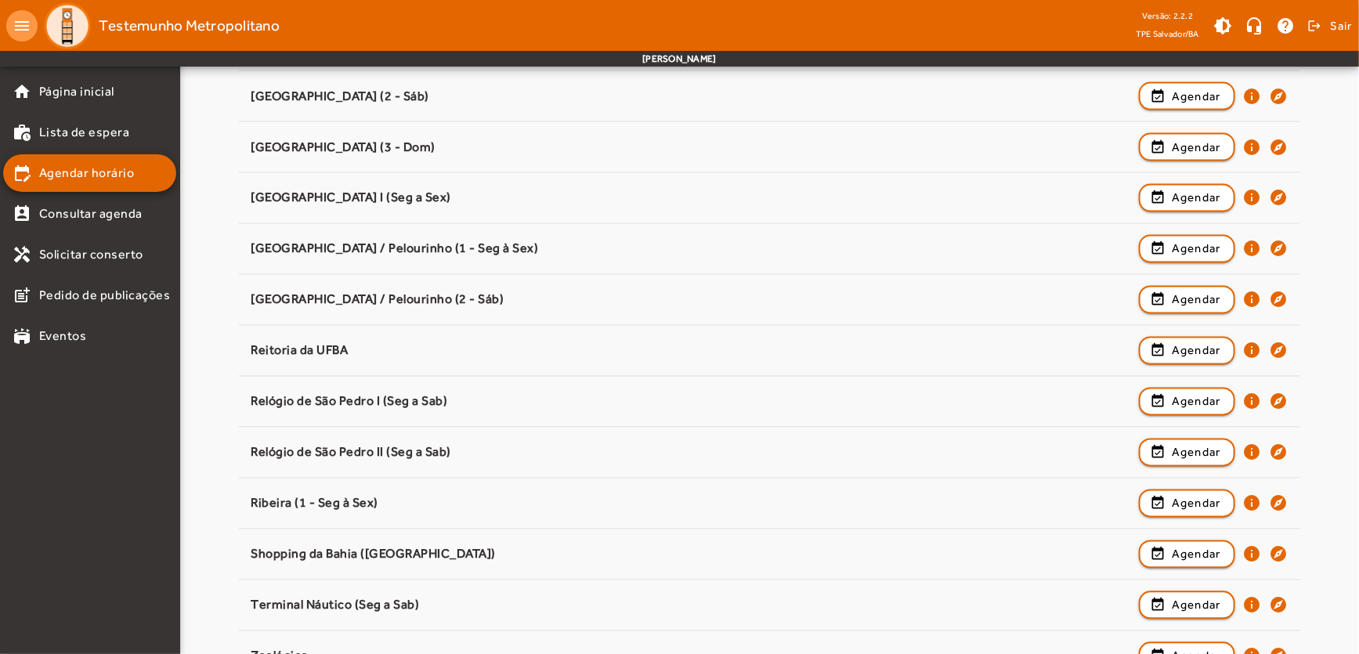
scroll to position [1316, 0]
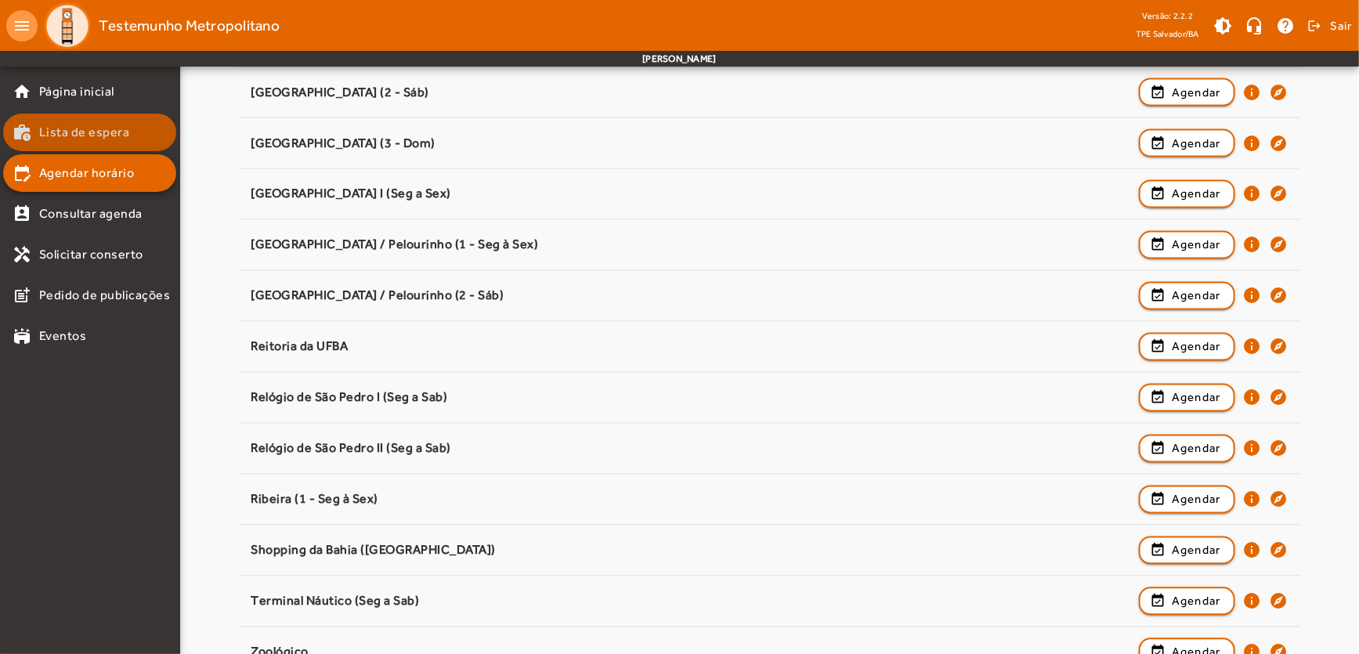
click at [100, 134] on span "Lista de espera" at bounding box center [84, 132] width 91 height 19
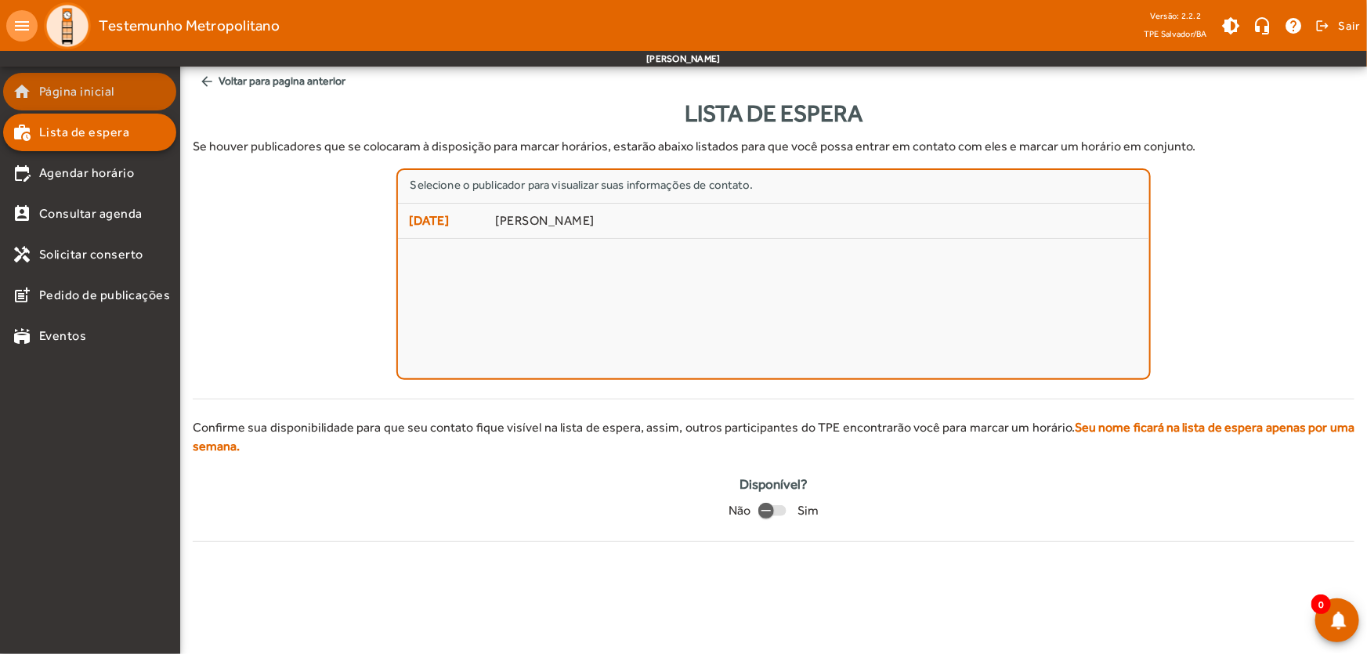
click at [78, 101] on mat-list-item "home Página inicial" at bounding box center [89, 92] width 173 height 38
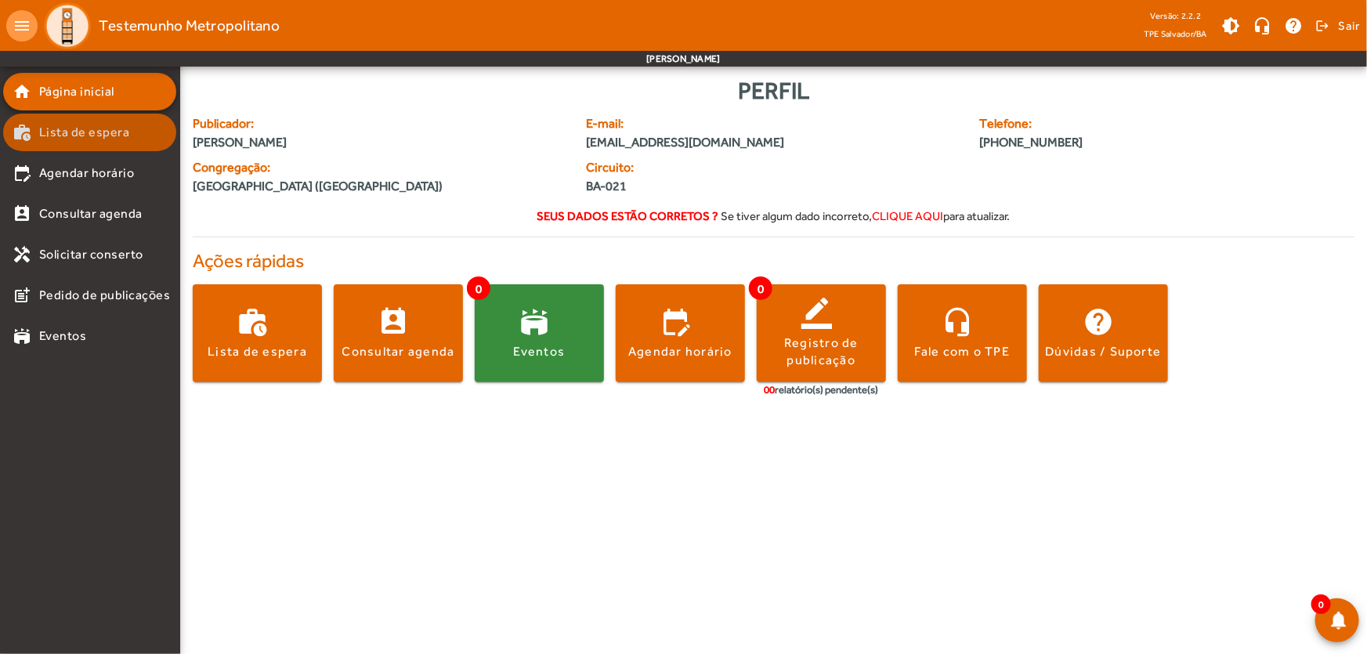
click at [73, 127] on span "Lista de espera" at bounding box center [84, 132] width 91 height 19
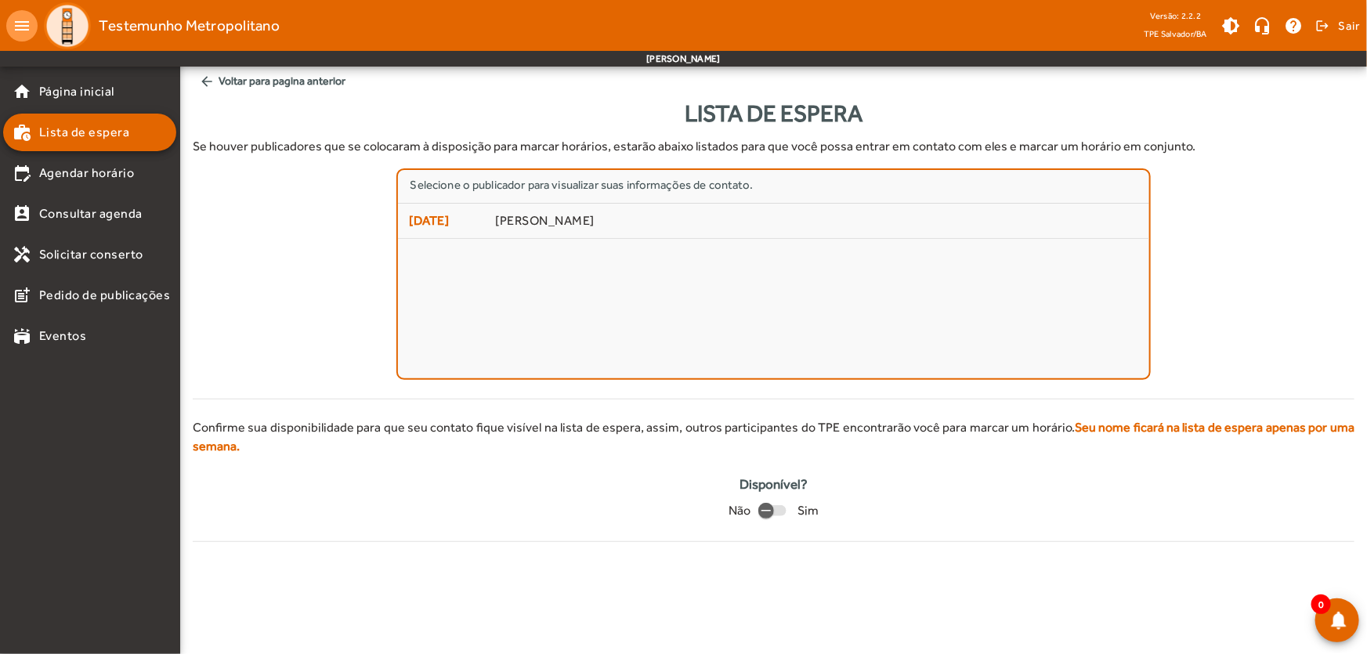
click at [75, 194] on mat-accordion "home Página inicial work_history Lista de espera edit_calendar Agendar horário …" at bounding box center [89, 214] width 173 height 282
click at [78, 227] on mat-list-item "perm_contact_calendar Consultar agenda" at bounding box center [89, 214] width 173 height 38
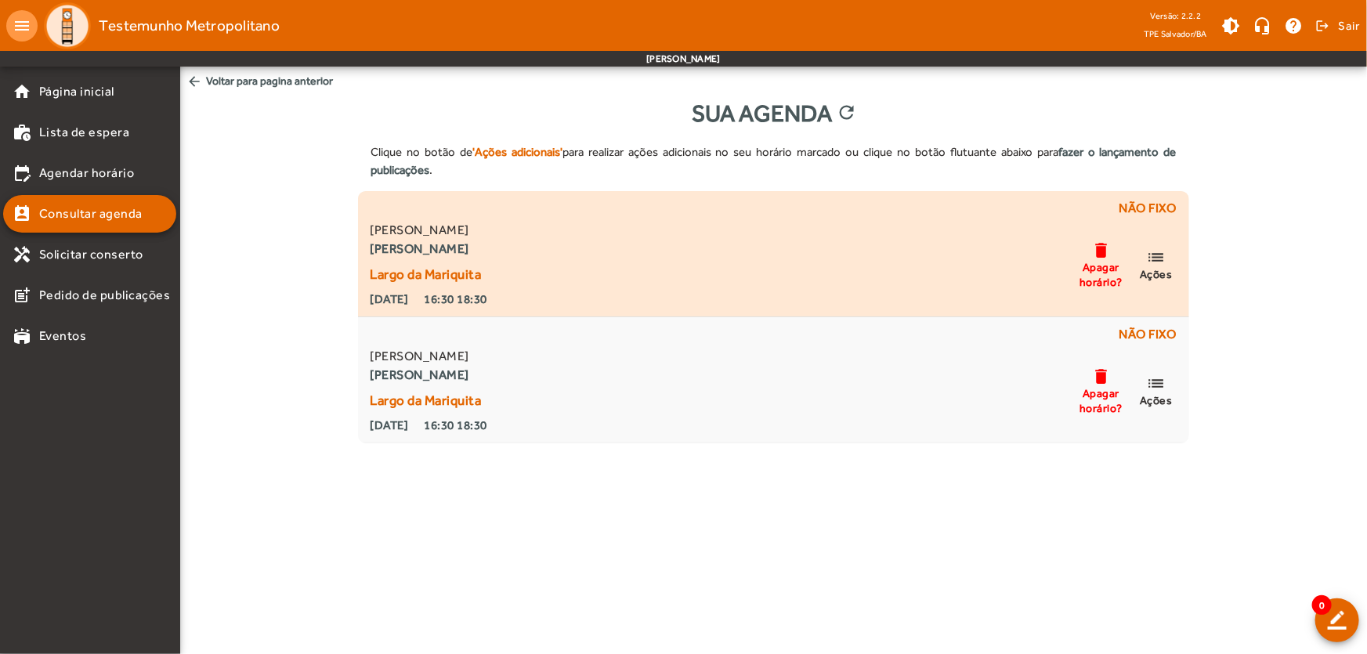
click at [1101, 251] on mat-icon "delete" at bounding box center [1101, 251] width 19 height 20
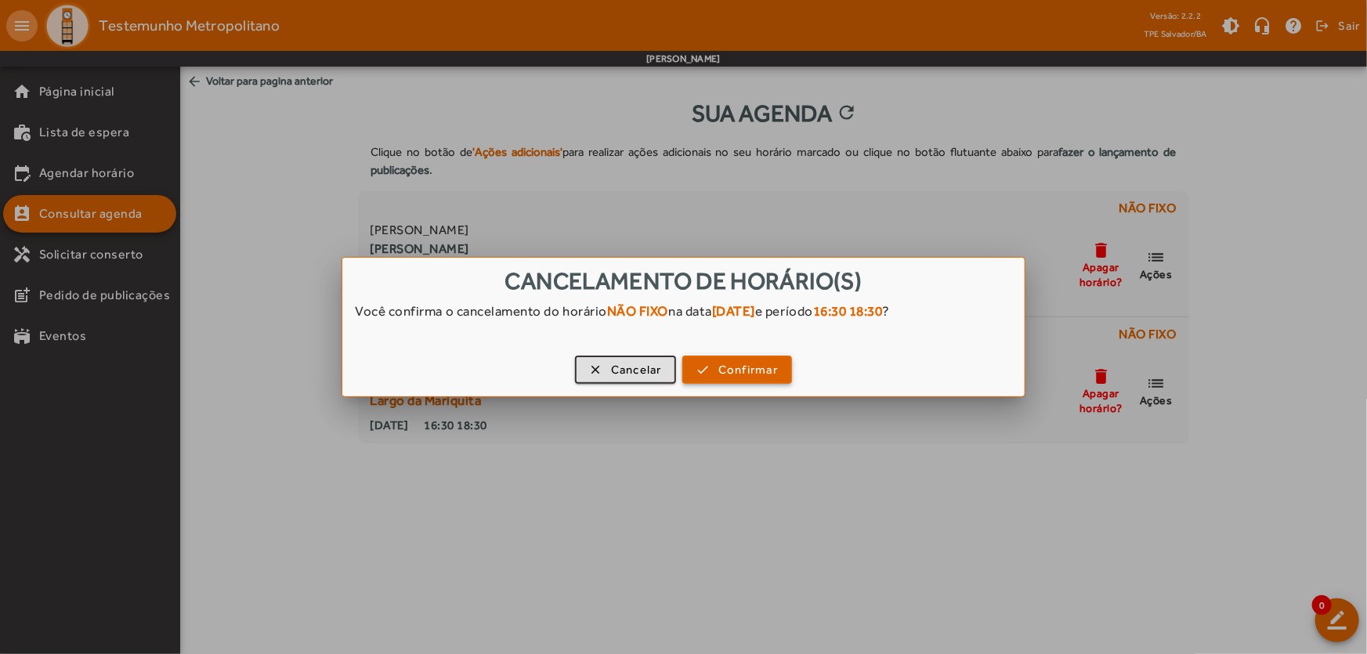
click at [740, 367] on span "Confirmar" at bounding box center [748, 370] width 60 height 18
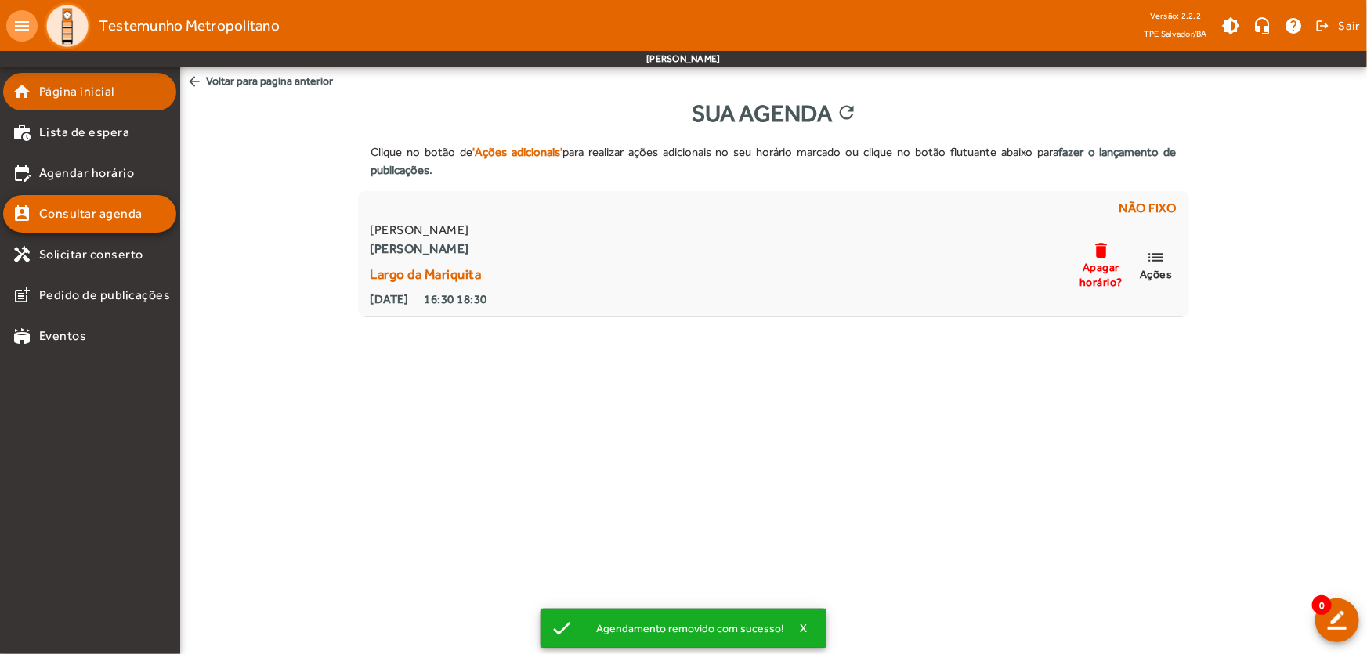
click at [65, 94] on span "Página inicial" at bounding box center [76, 91] width 75 height 19
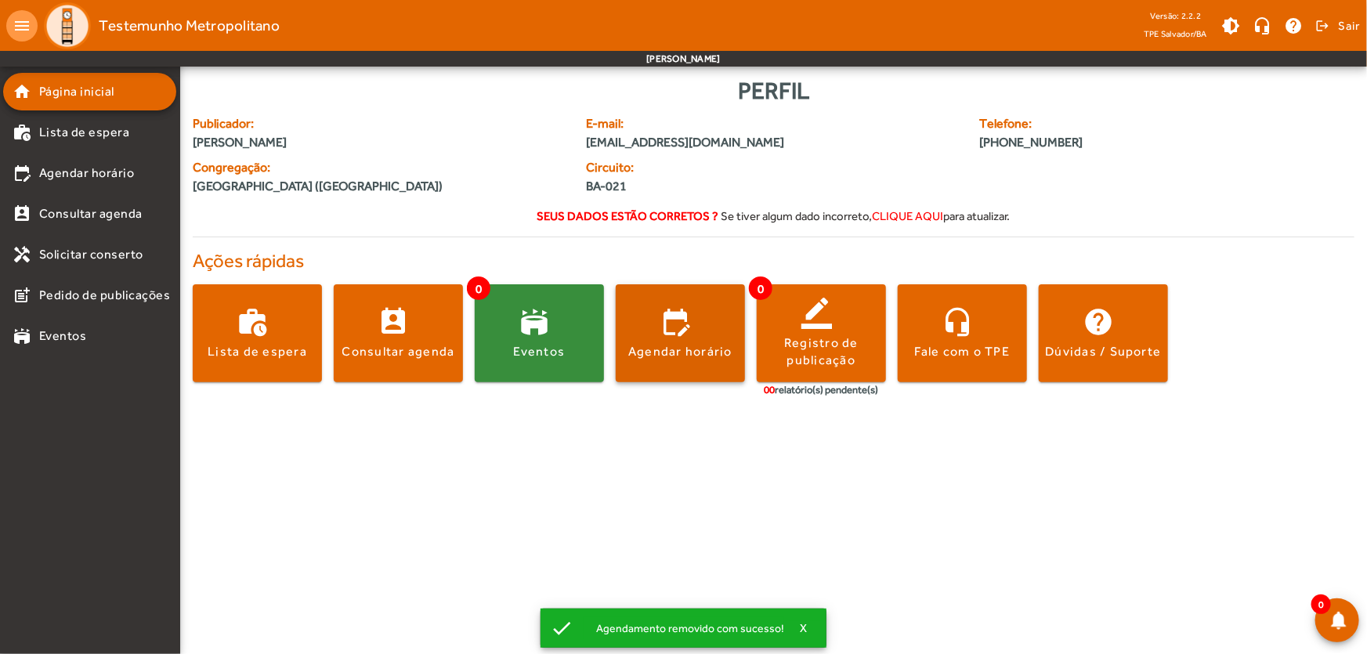
click at [674, 343] on div "Agendar horário" at bounding box center [680, 351] width 104 height 17
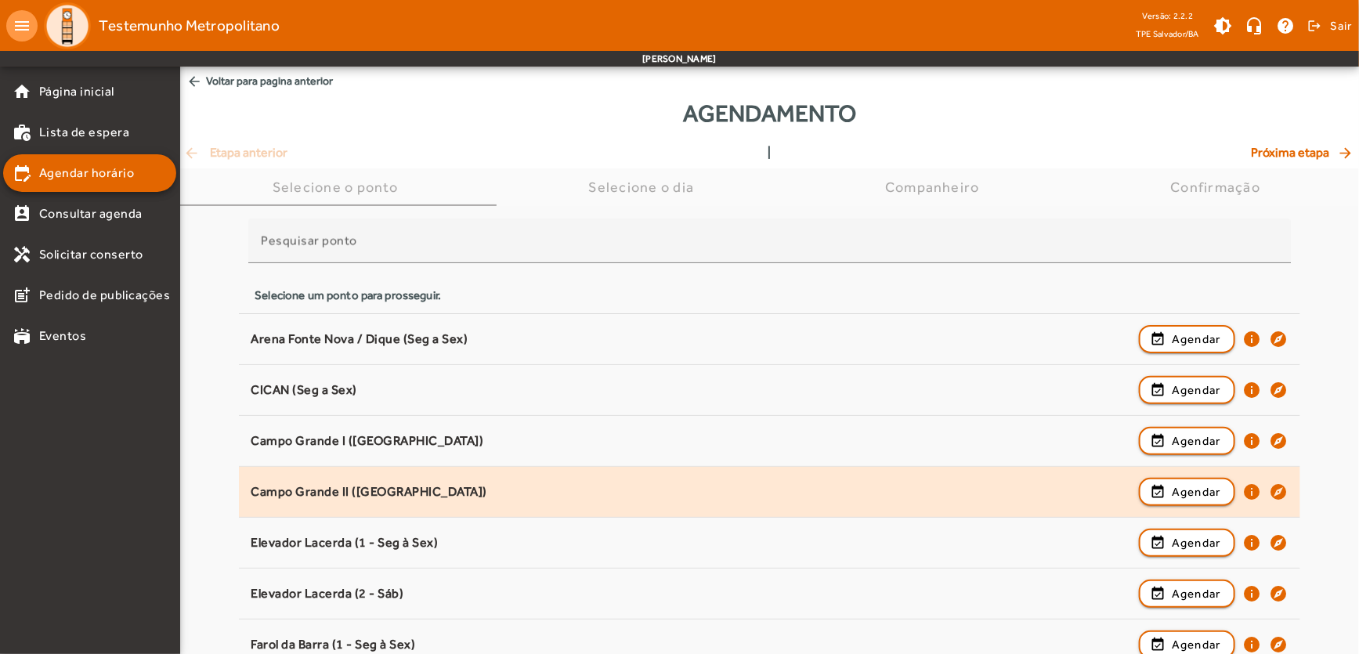
scroll to position [671, 0]
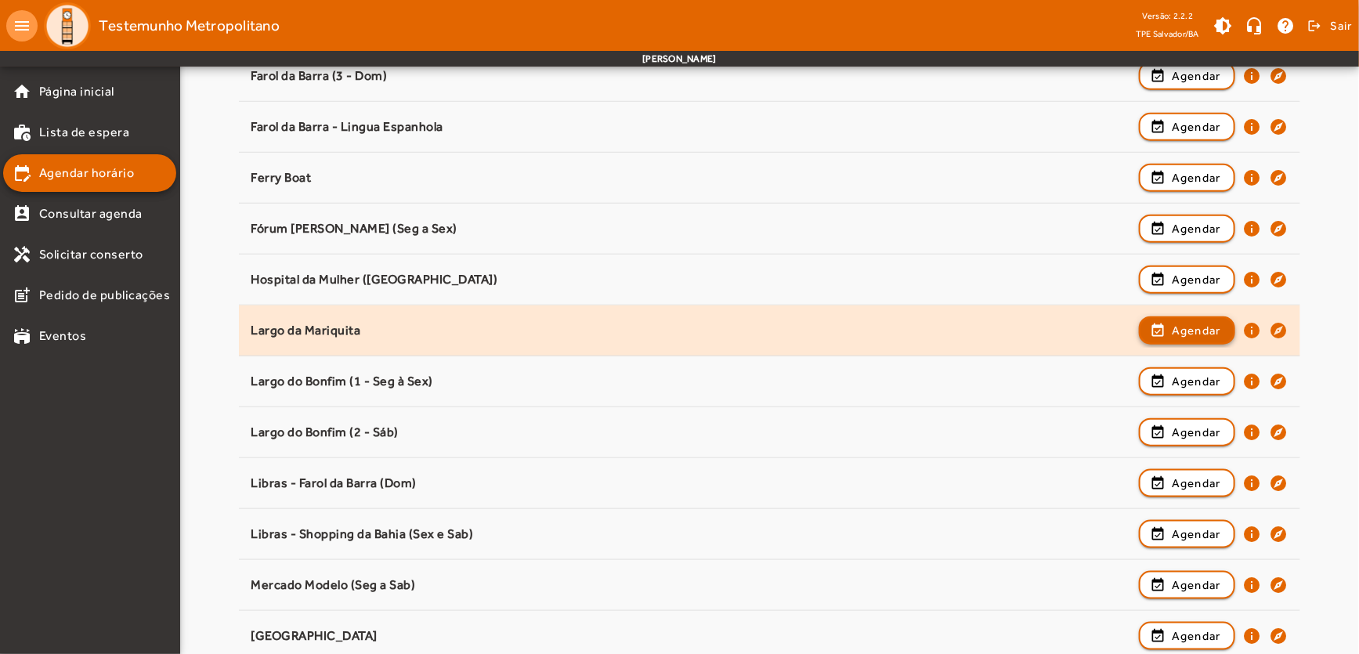
click at [1172, 317] on button "event_available Agendar" at bounding box center [1187, 331] width 96 height 28
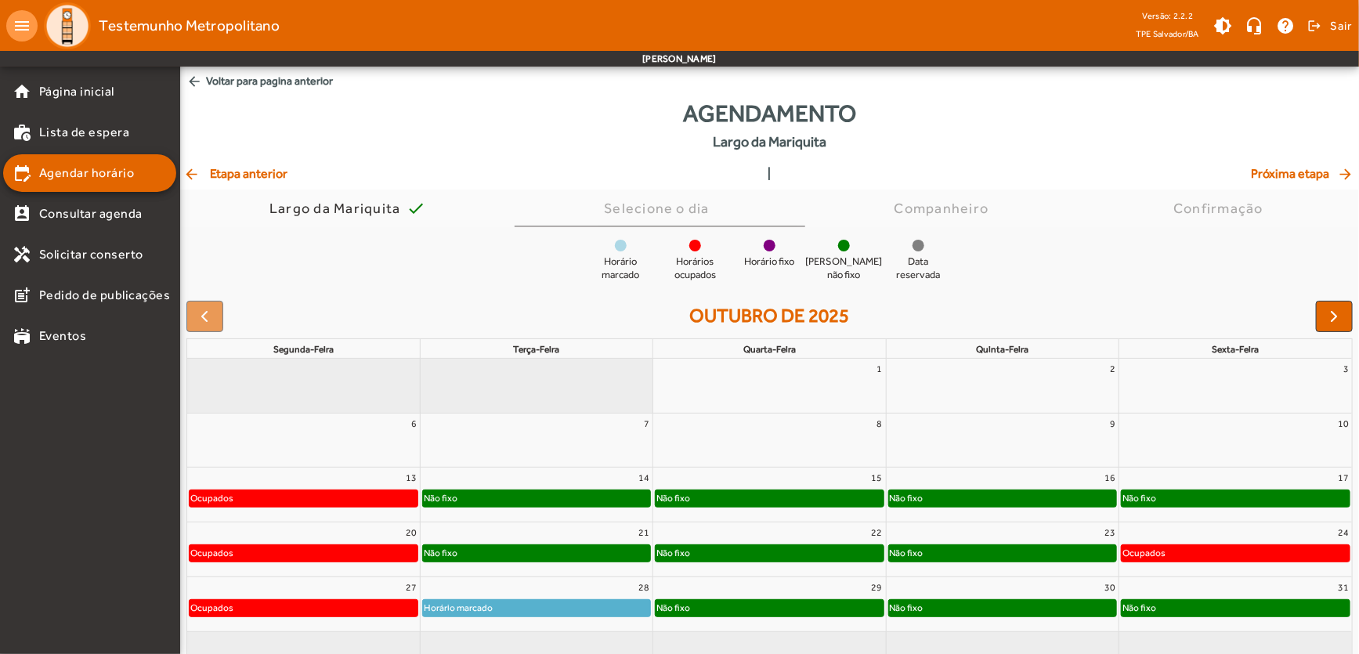
scroll to position [39, 0]
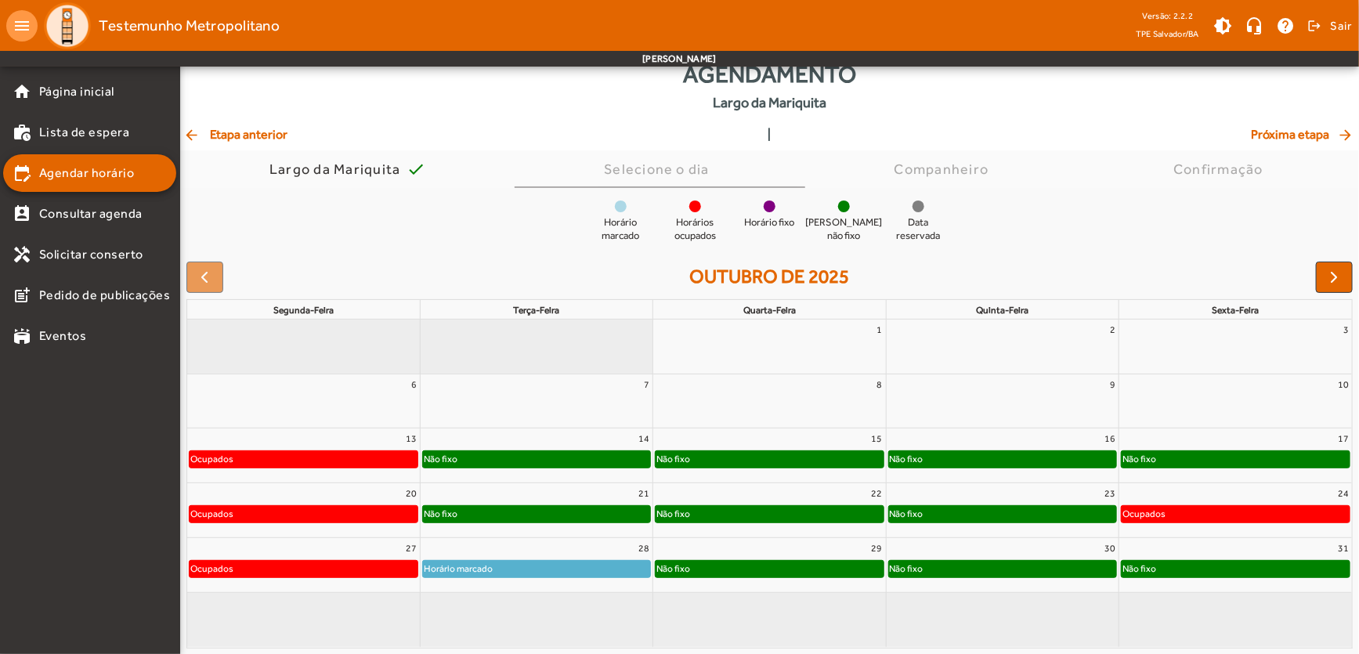
click at [707, 572] on div "Não fixo" at bounding box center [769, 569] width 227 height 16
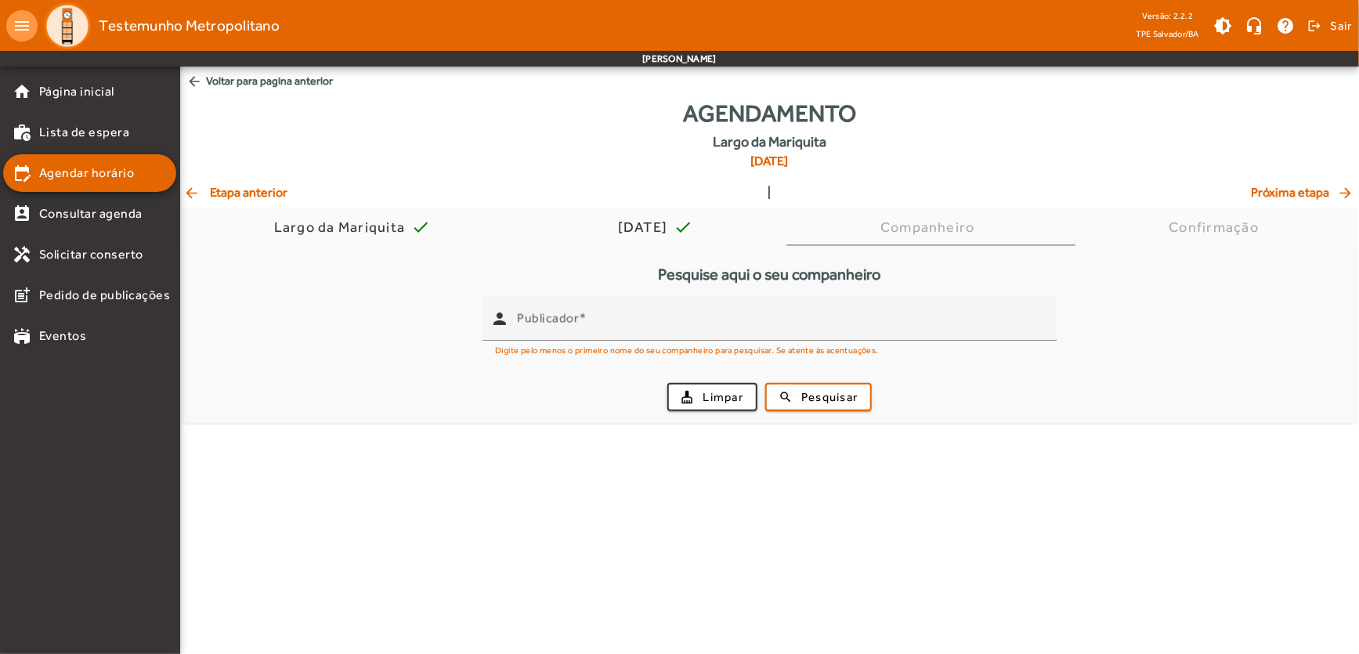
scroll to position [0, 0]
click at [195, 197] on mat-icon "arrow_back" at bounding box center [192, 193] width 19 height 16
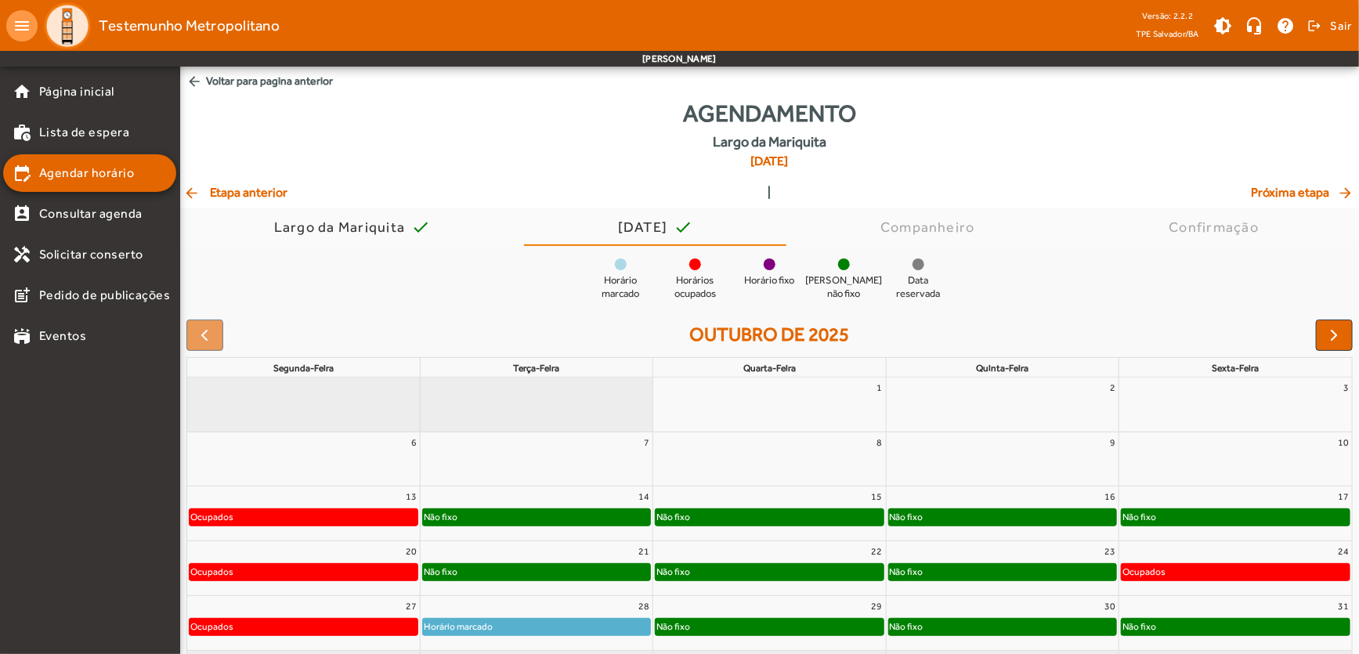
scroll to position [58, 0]
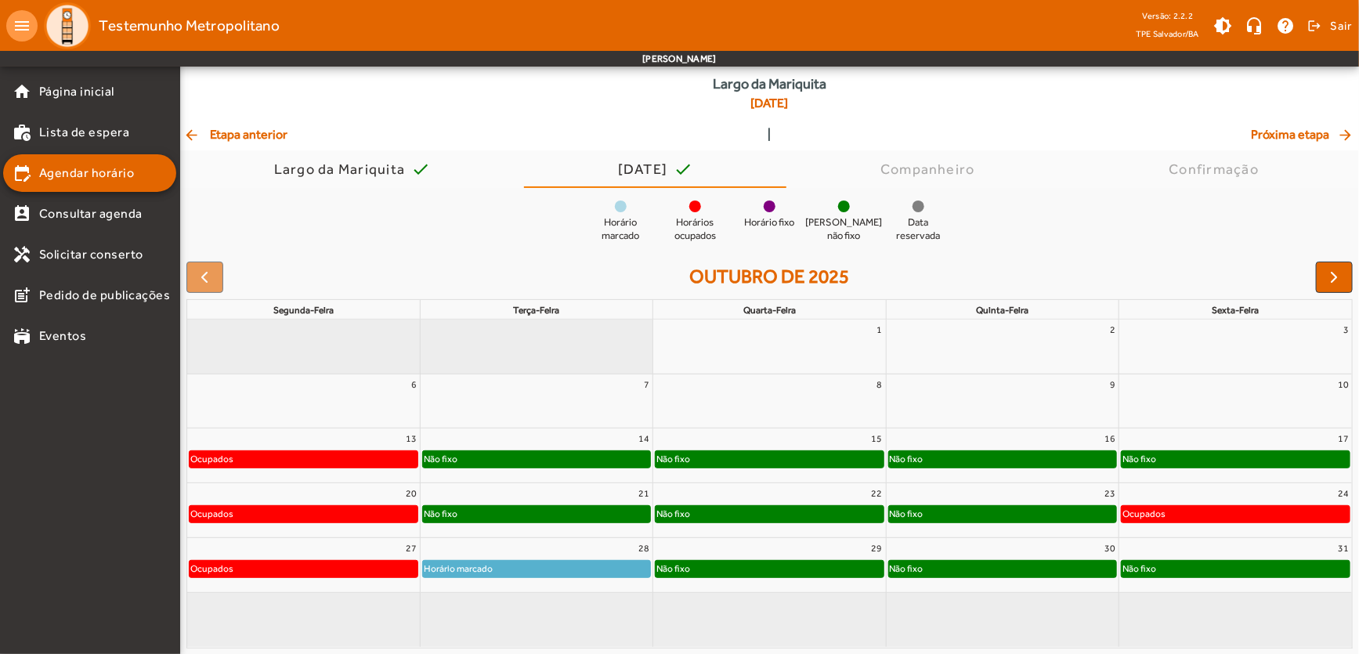
click at [970, 566] on div "Não fixo" at bounding box center [1002, 569] width 227 height 16
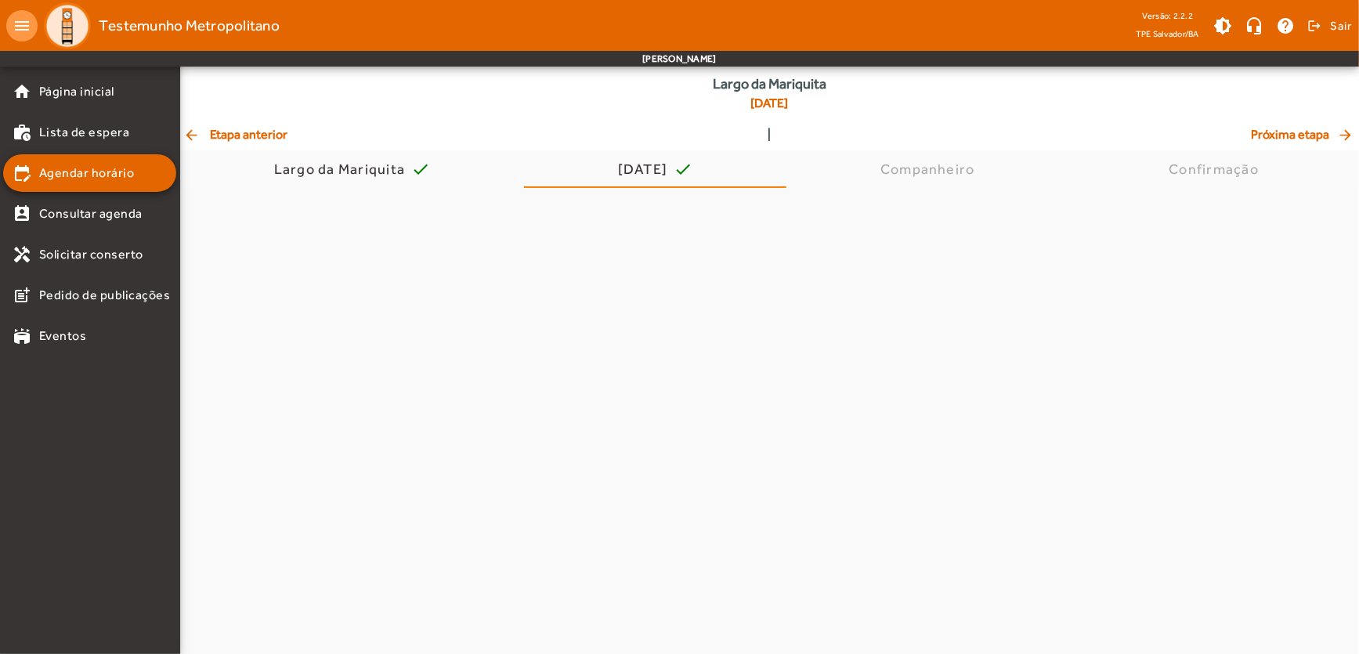
scroll to position [0, 0]
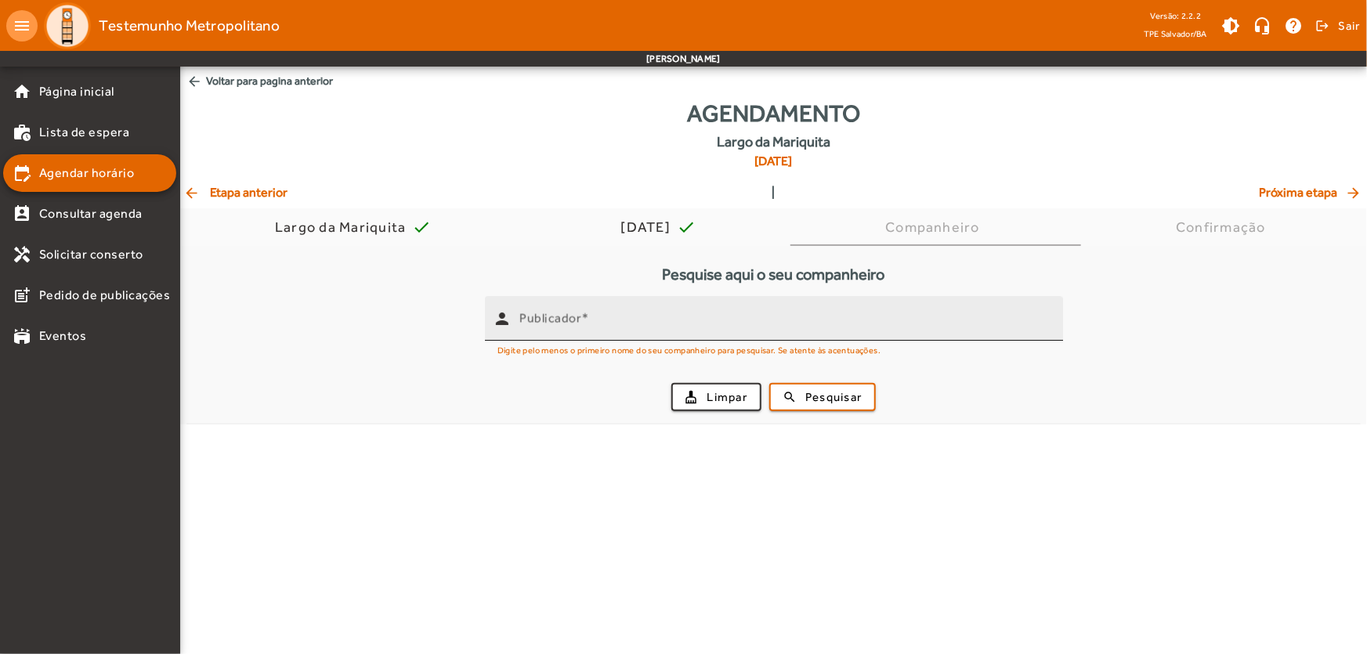
click at [556, 323] on mat-label "Publicador" at bounding box center [550, 318] width 62 height 15
click at [556, 323] on input "Publicador" at bounding box center [784, 325] width 531 height 19
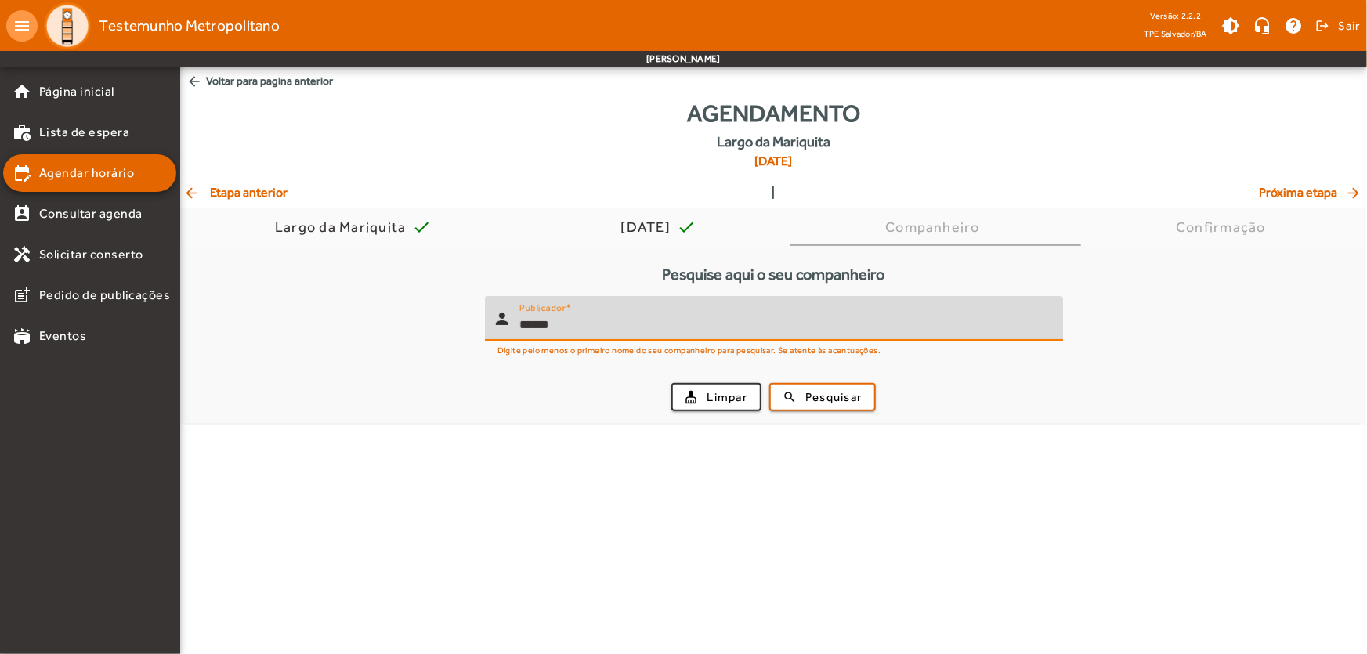
type input "******"
click at [769, 383] on button "search Pesquisar" at bounding box center [822, 397] width 107 height 28
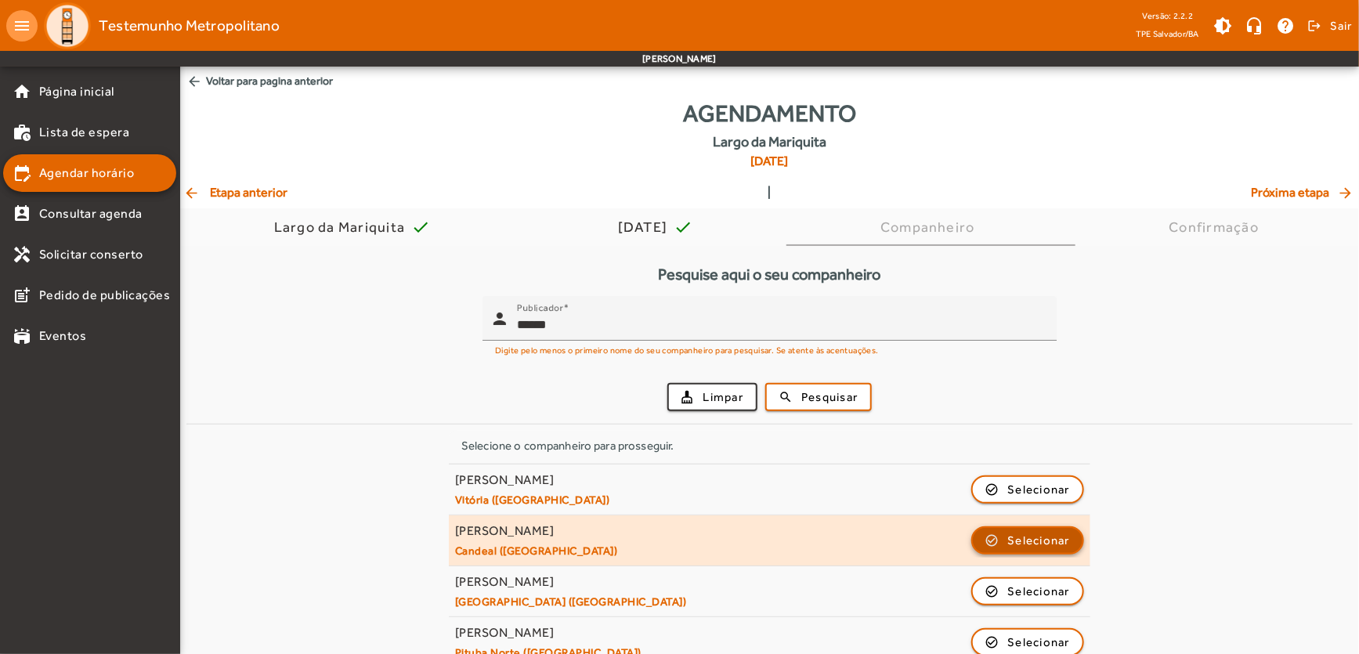
click at [1019, 541] on span "Selecionar" at bounding box center [1039, 540] width 63 height 19
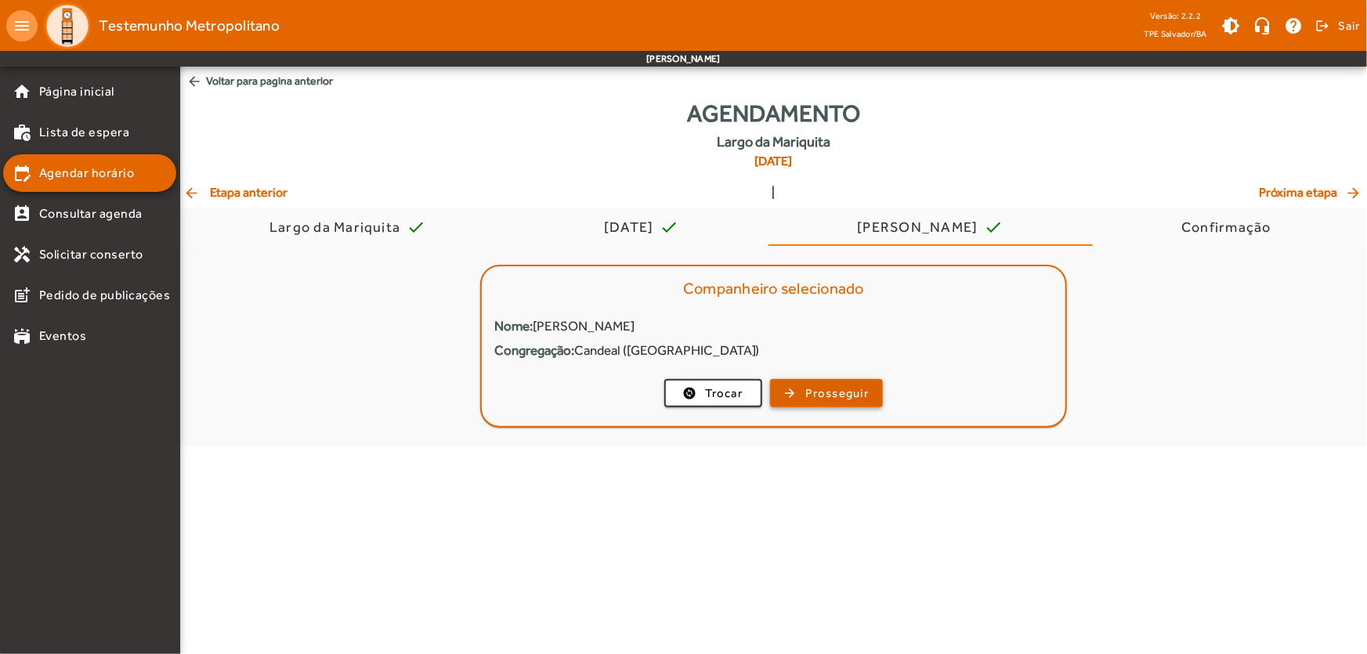
click at [823, 391] on span "Prosseguir" at bounding box center [837, 394] width 63 height 18
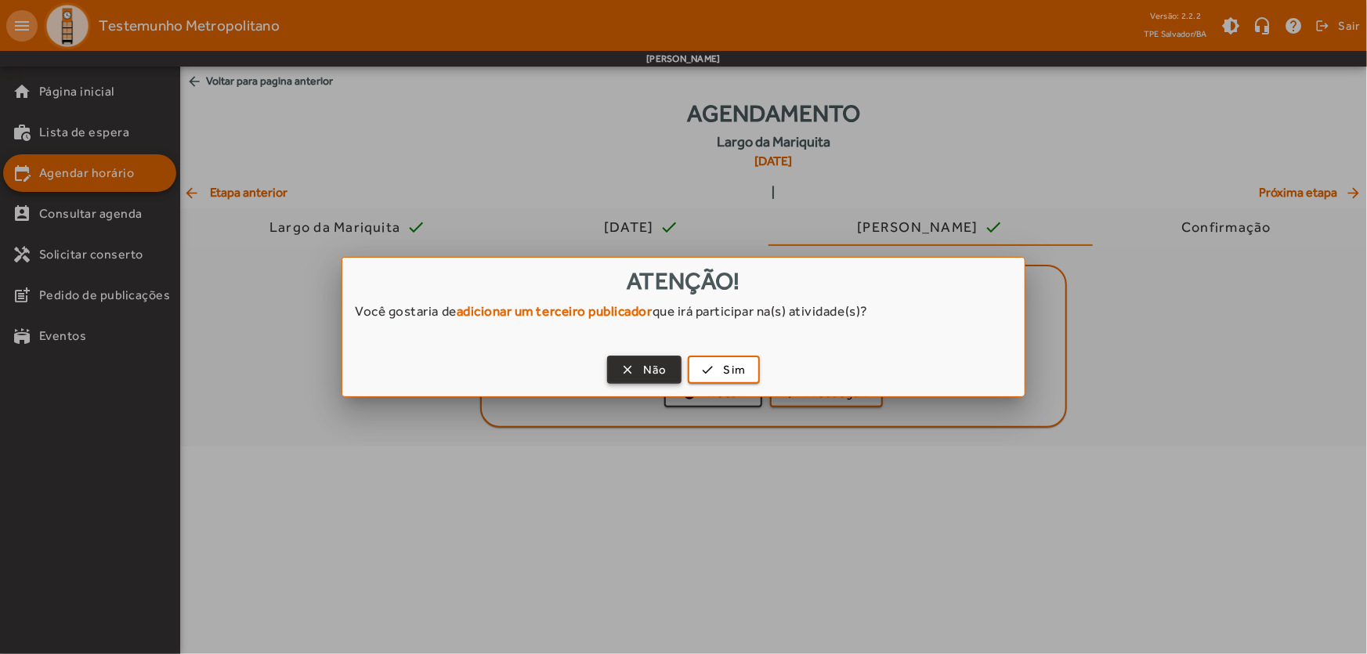
click at [633, 364] on span "button" at bounding box center [644, 370] width 71 height 38
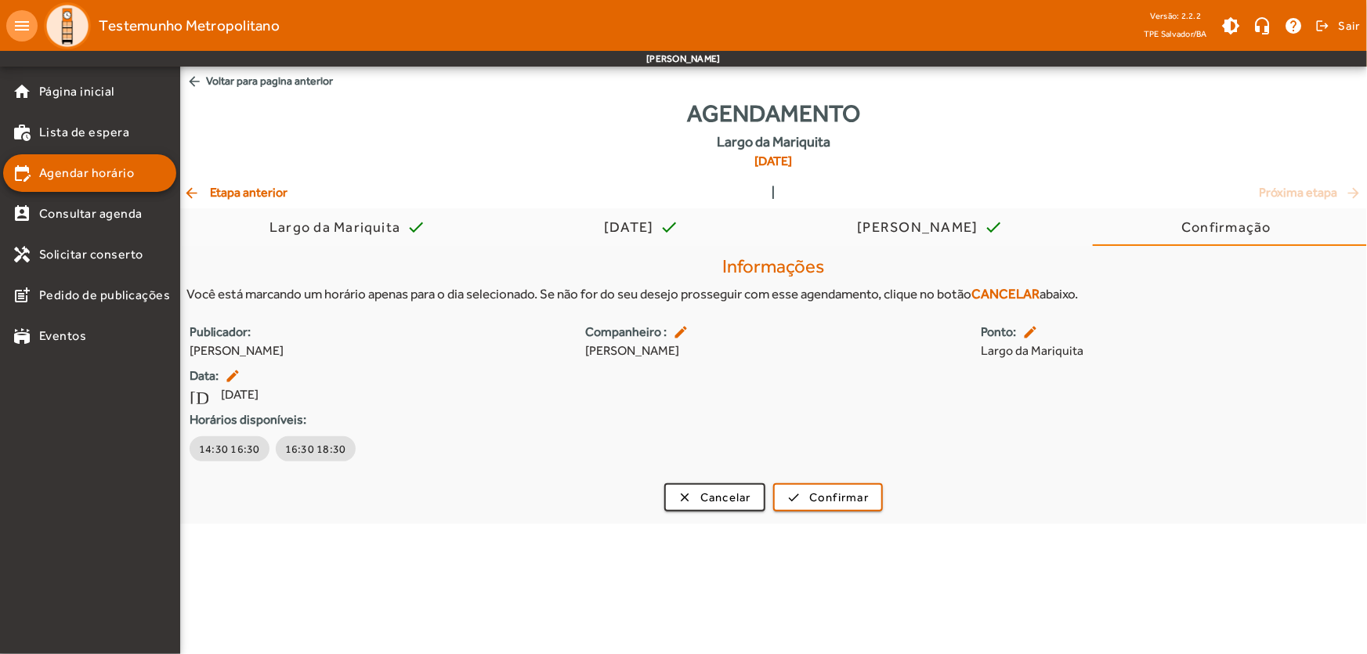
click at [198, 190] on mat-icon "arrow_back" at bounding box center [192, 193] width 19 height 16
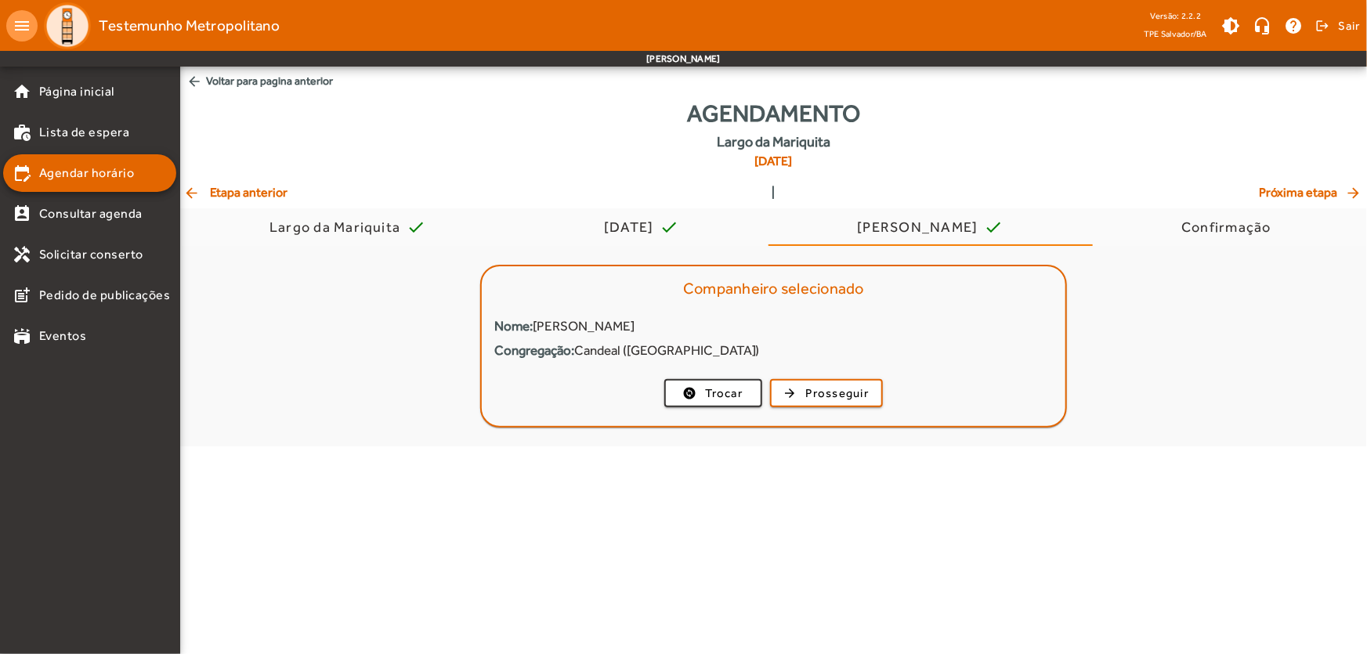
click at [198, 190] on mat-icon "arrow_back" at bounding box center [192, 193] width 19 height 16
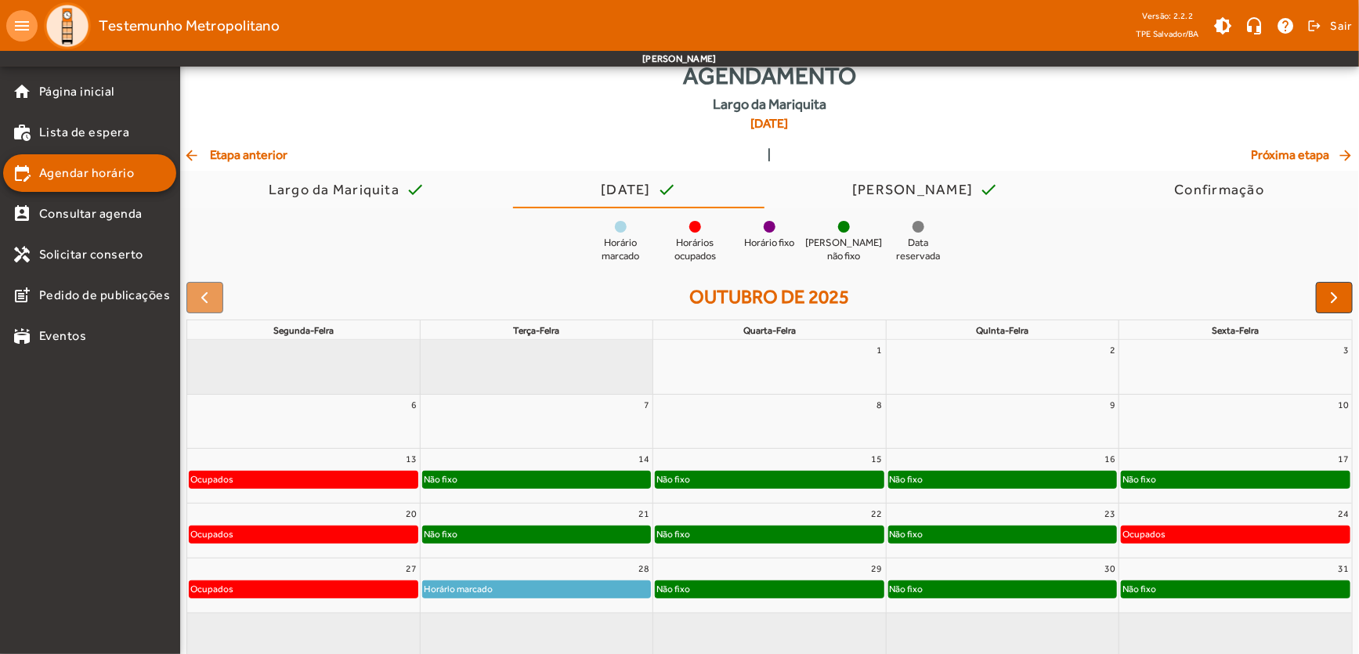
scroll to position [58, 0]
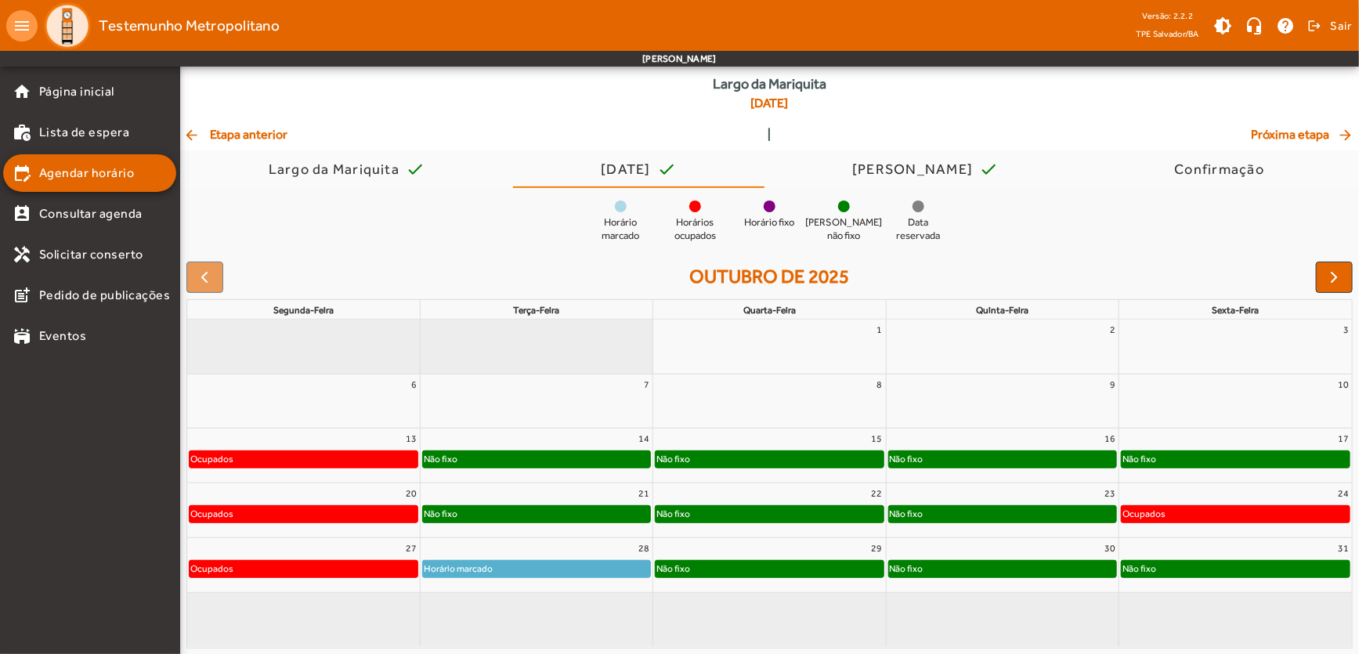
click at [971, 516] on div "Não fixo" at bounding box center [1002, 514] width 227 height 16
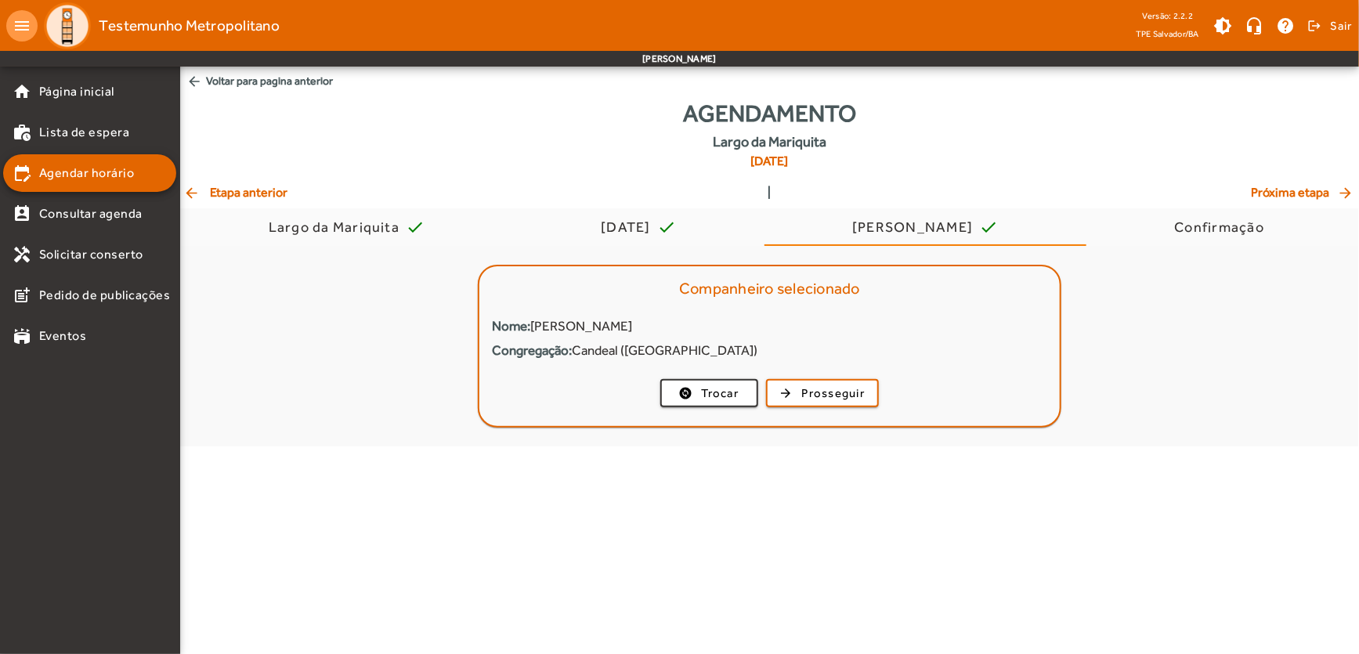
scroll to position [0, 0]
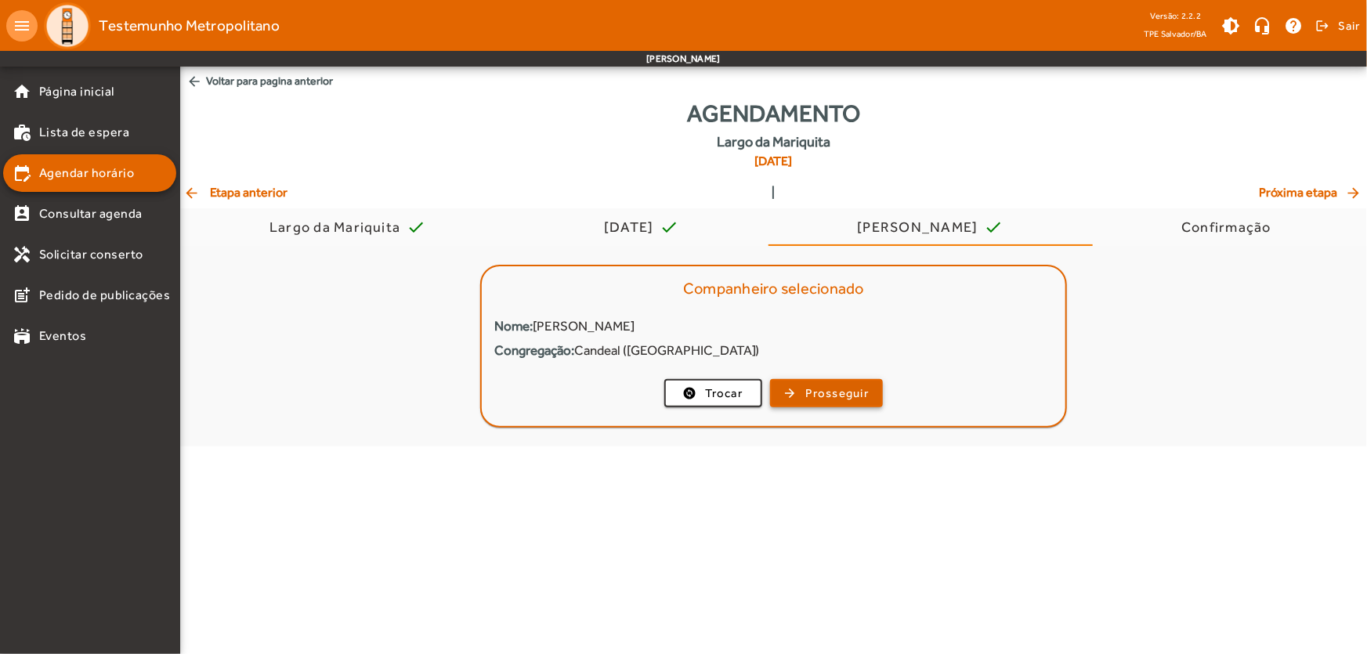
click at [834, 393] on span "Prosseguir" at bounding box center [837, 394] width 63 height 18
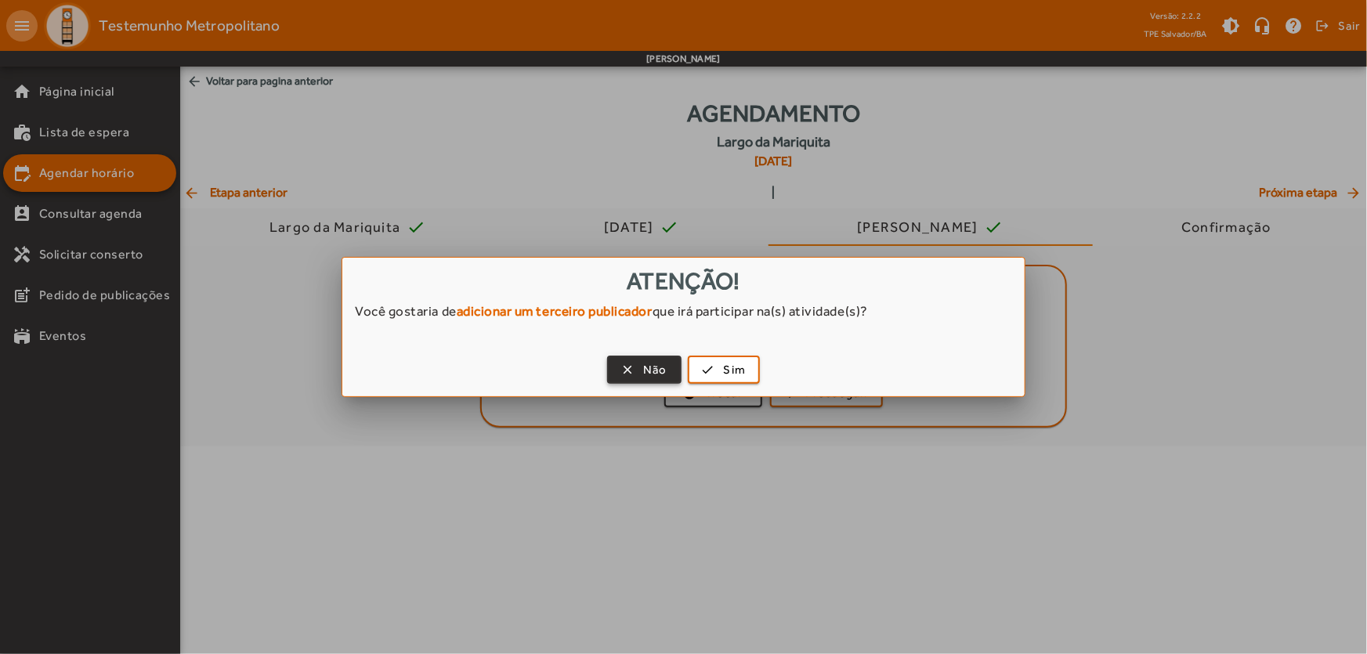
click at [664, 366] on span "Não" at bounding box center [655, 370] width 24 height 18
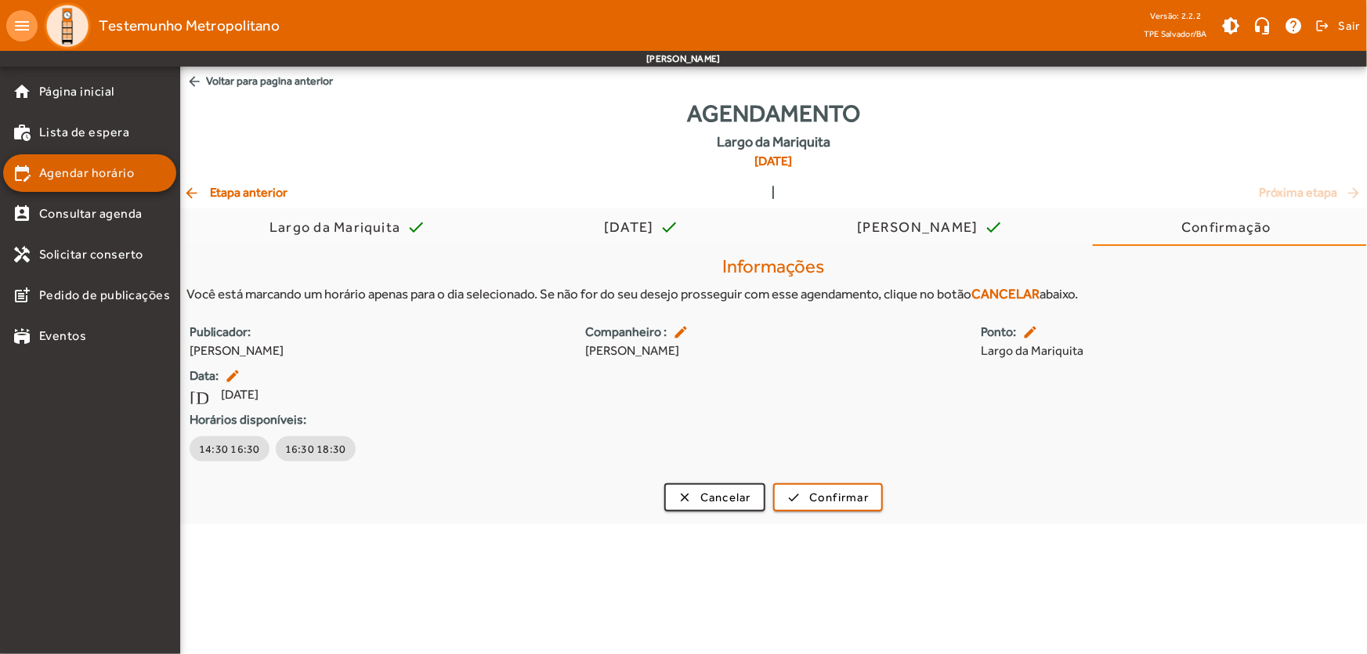
click at [89, 169] on span "Agendar horário" at bounding box center [87, 173] width 96 height 19
click at [684, 511] on button "clear Cancelar" at bounding box center [714, 497] width 101 height 28
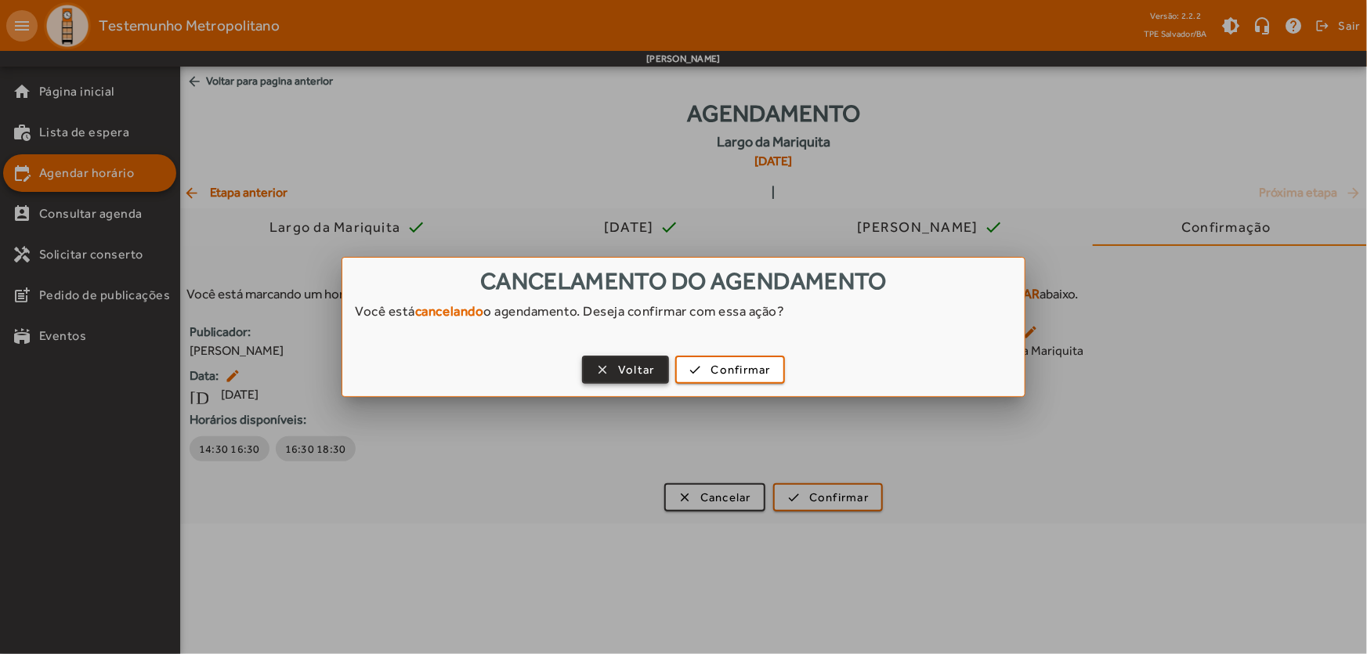
click at [600, 371] on span "button" at bounding box center [626, 370] width 84 height 38
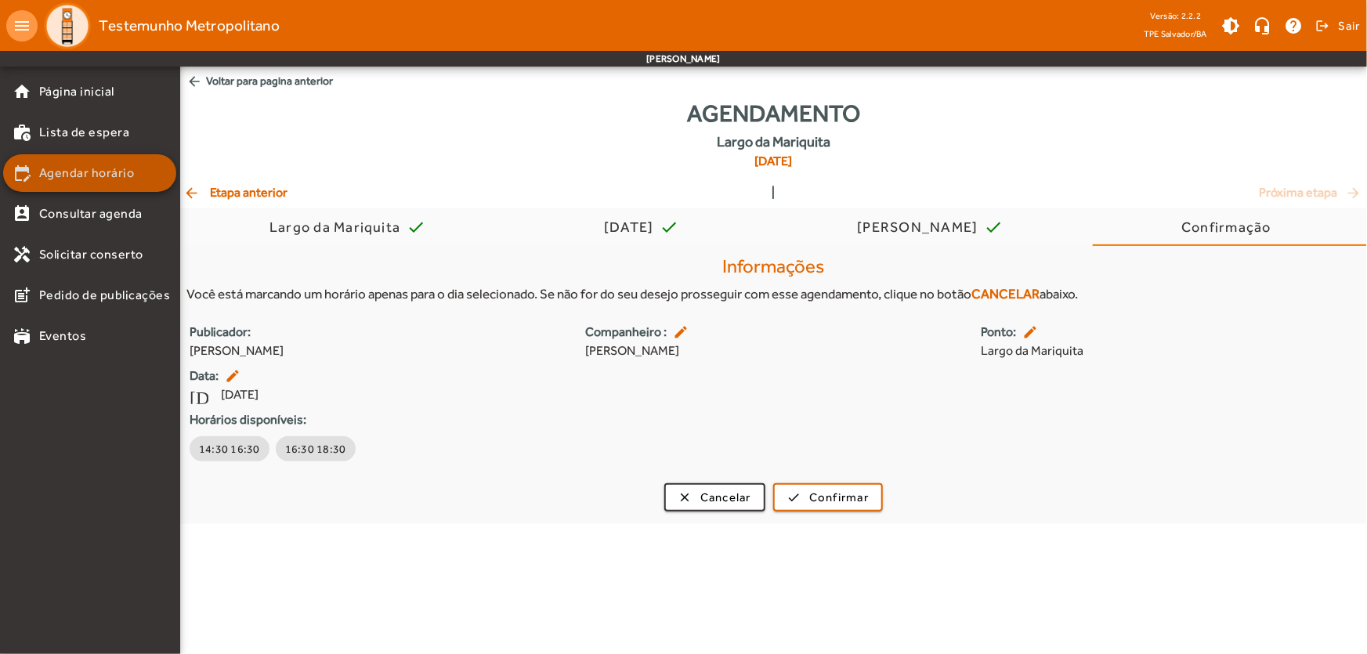
click at [63, 169] on span "Agendar horário" at bounding box center [87, 173] width 96 height 19
click at [693, 490] on span "button" at bounding box center [715, 498] width 98 height 38
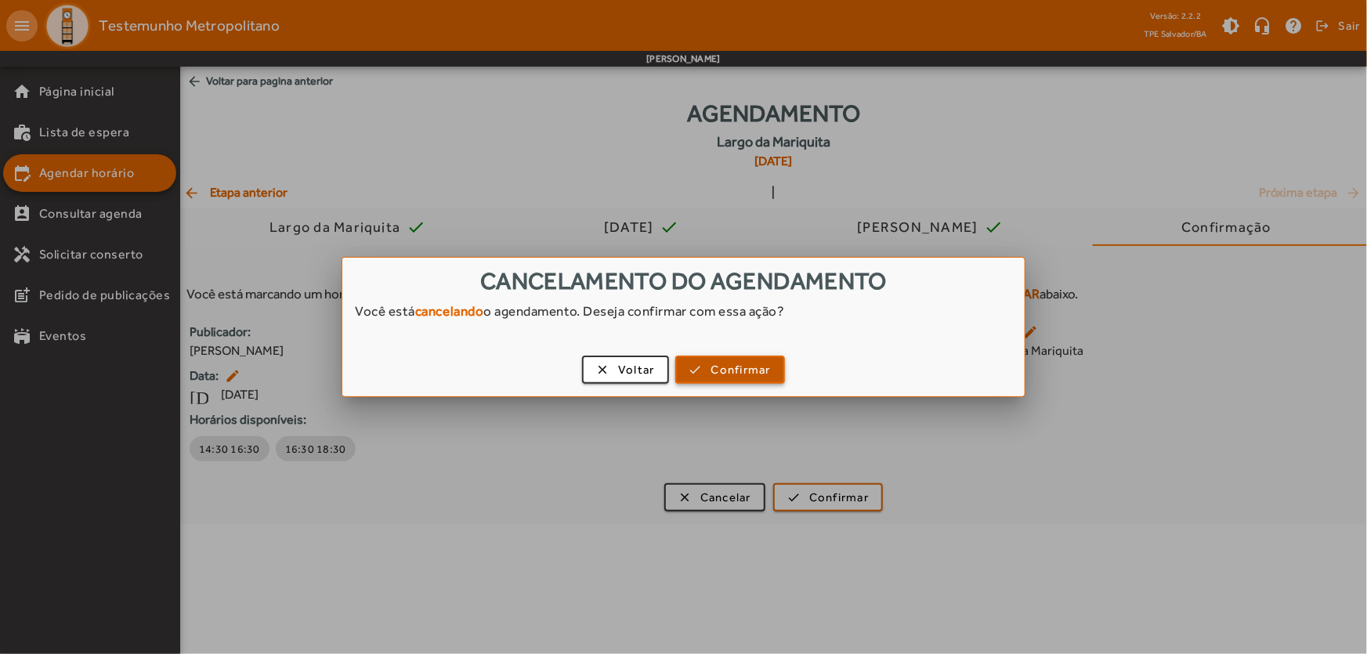
click at [728, 370] on span "Confirmar" at bounding box center [741, 370] width 60 height 18
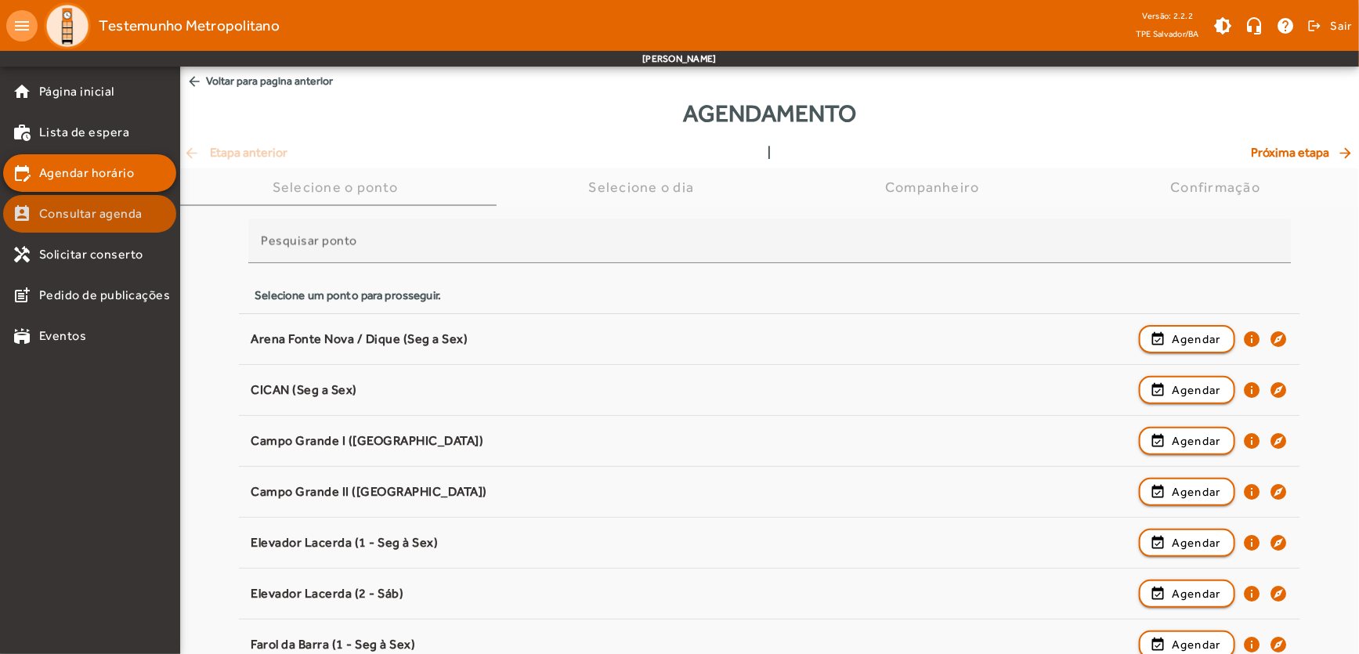
click at [130, 216] on span "Consultar agenda" at bounding box center [90, 213] width 103 height 19
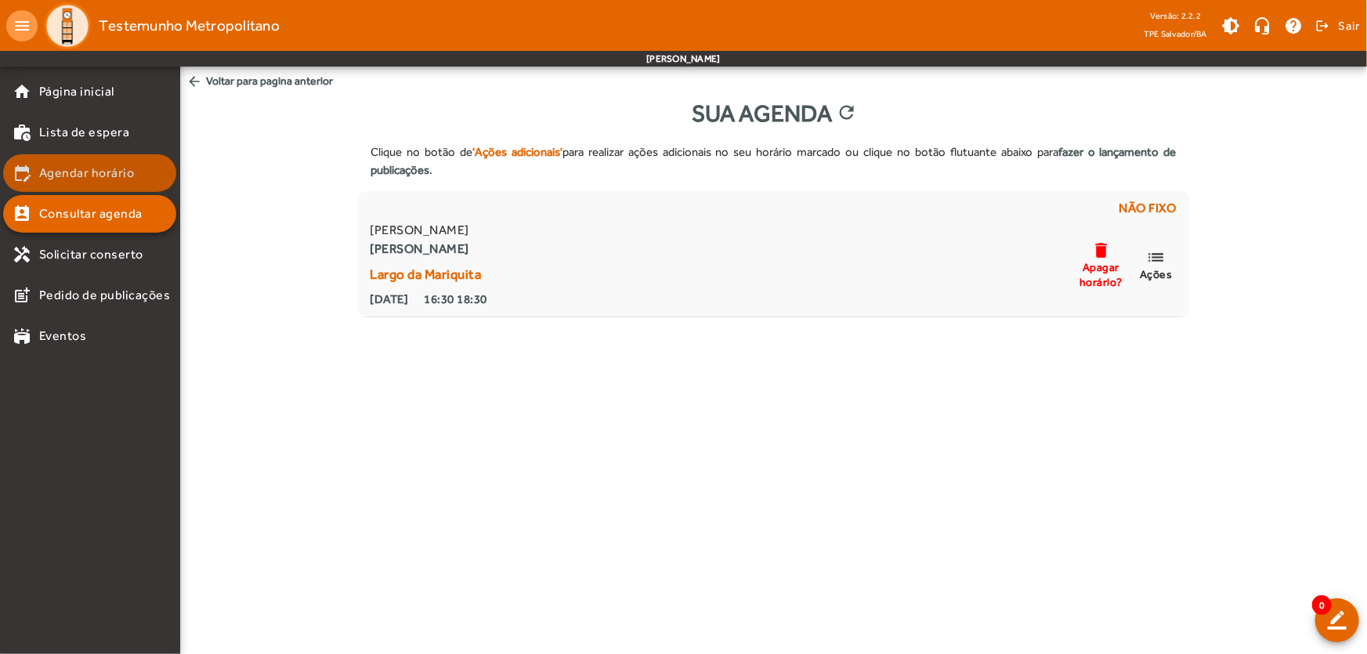
click at [123, 175] on span "Agendar horário" at bounding box center [87, 173] width 96 height 19
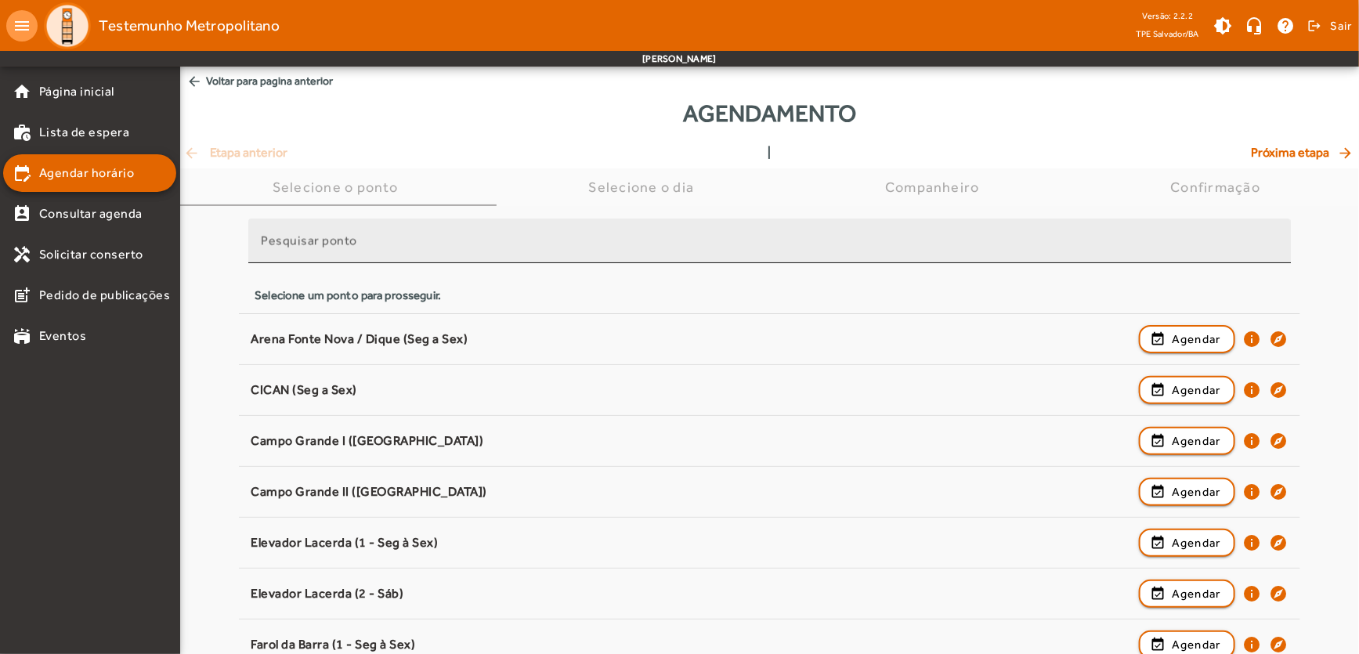
click at [443, 245] on input "Pesquisar ponto" at bounding box center [770, 247] width 1018 height 19
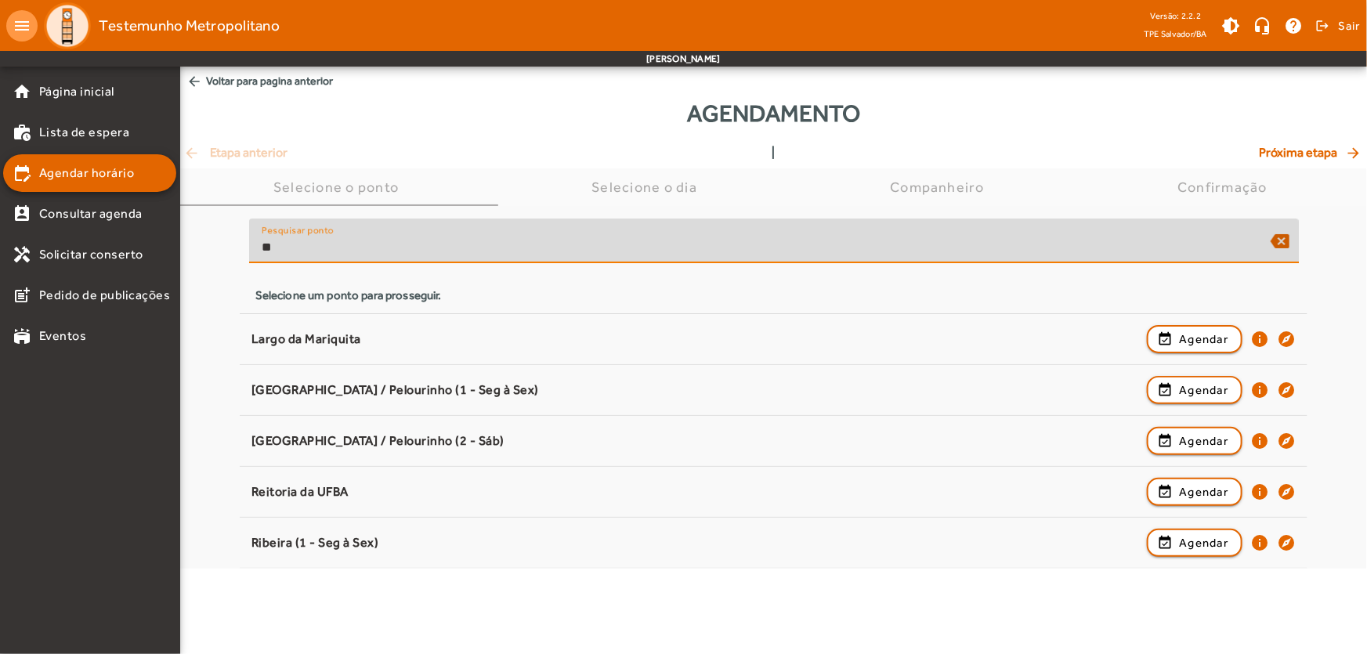
type input "*"
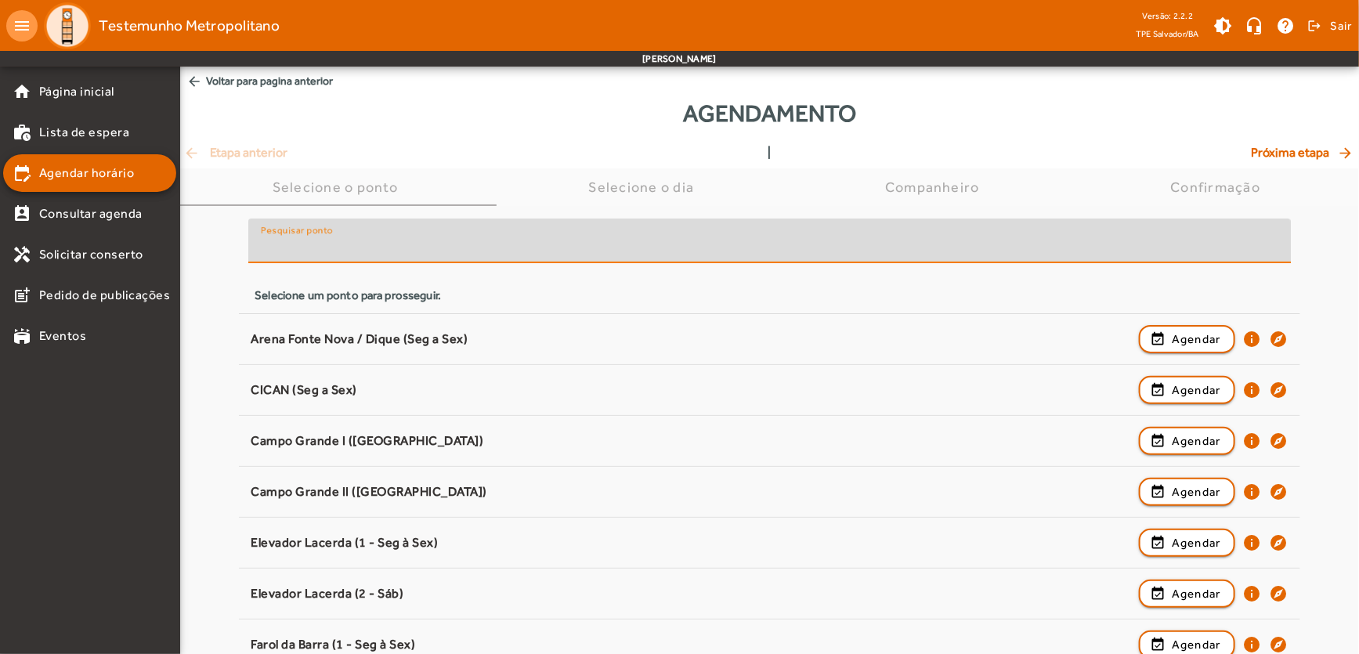
type input "*"
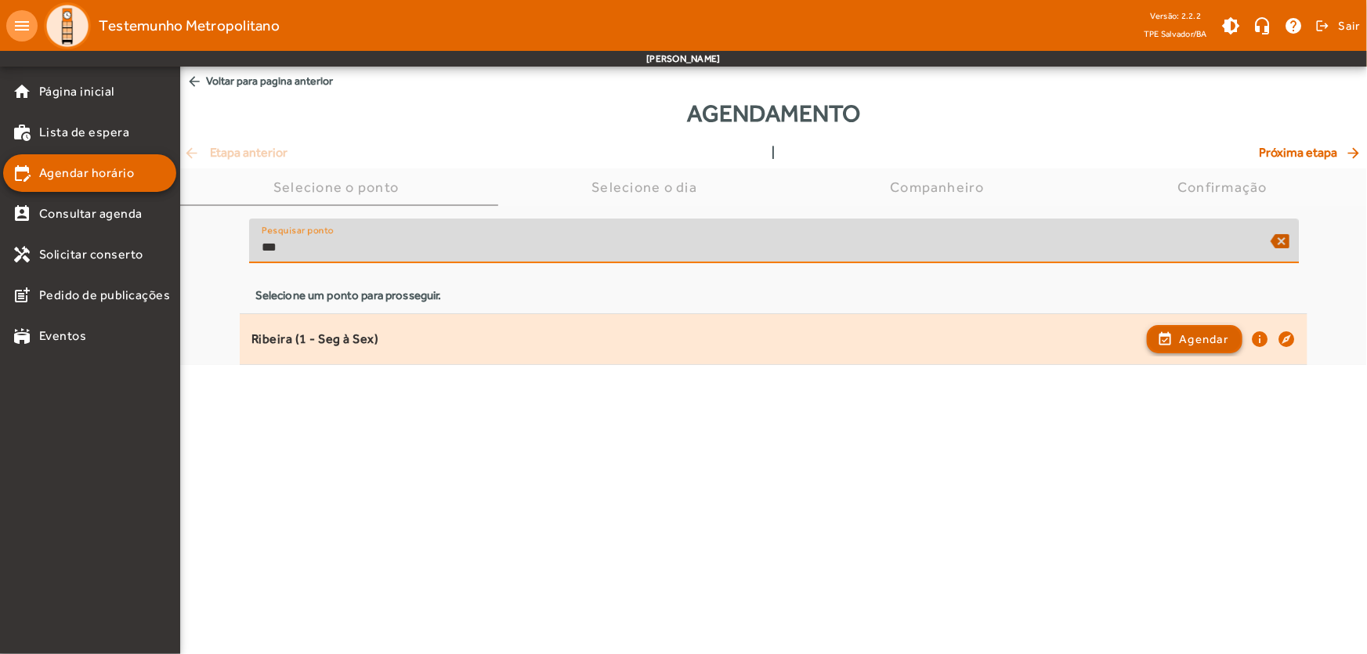
type input "***"
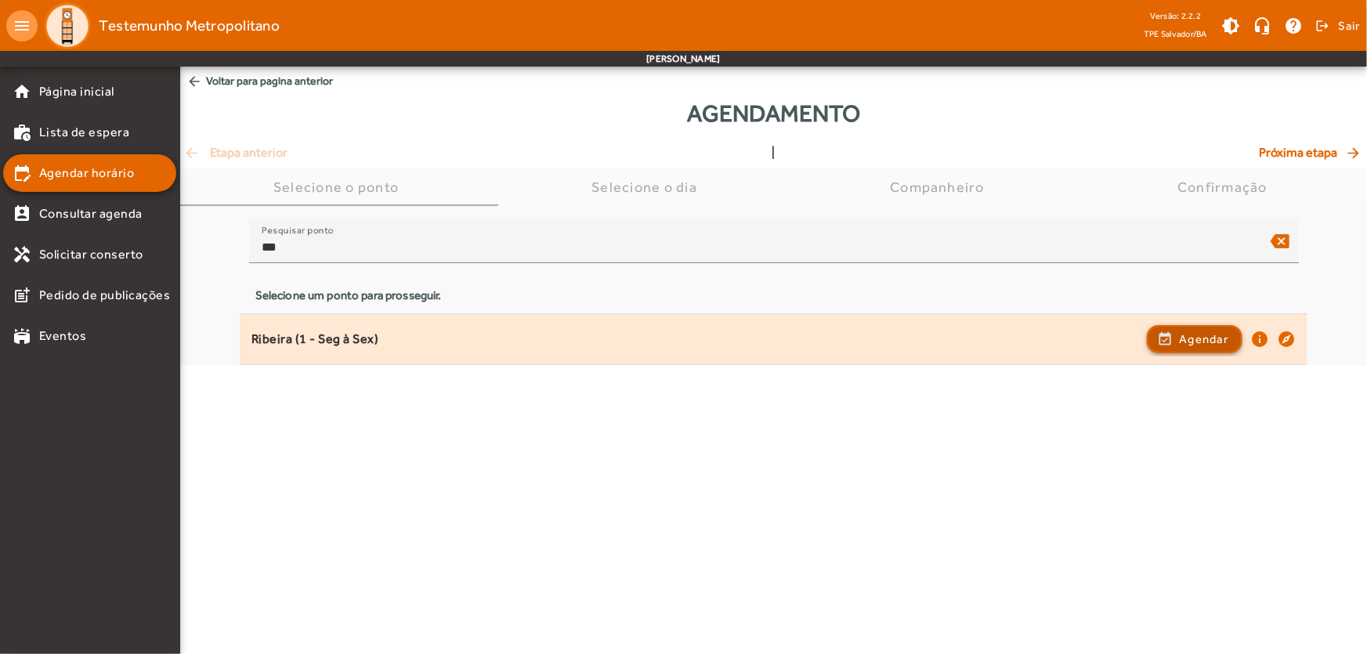
click at [1174, 336] on span "button" at bounding box center [1195, 339] width 93 height 38
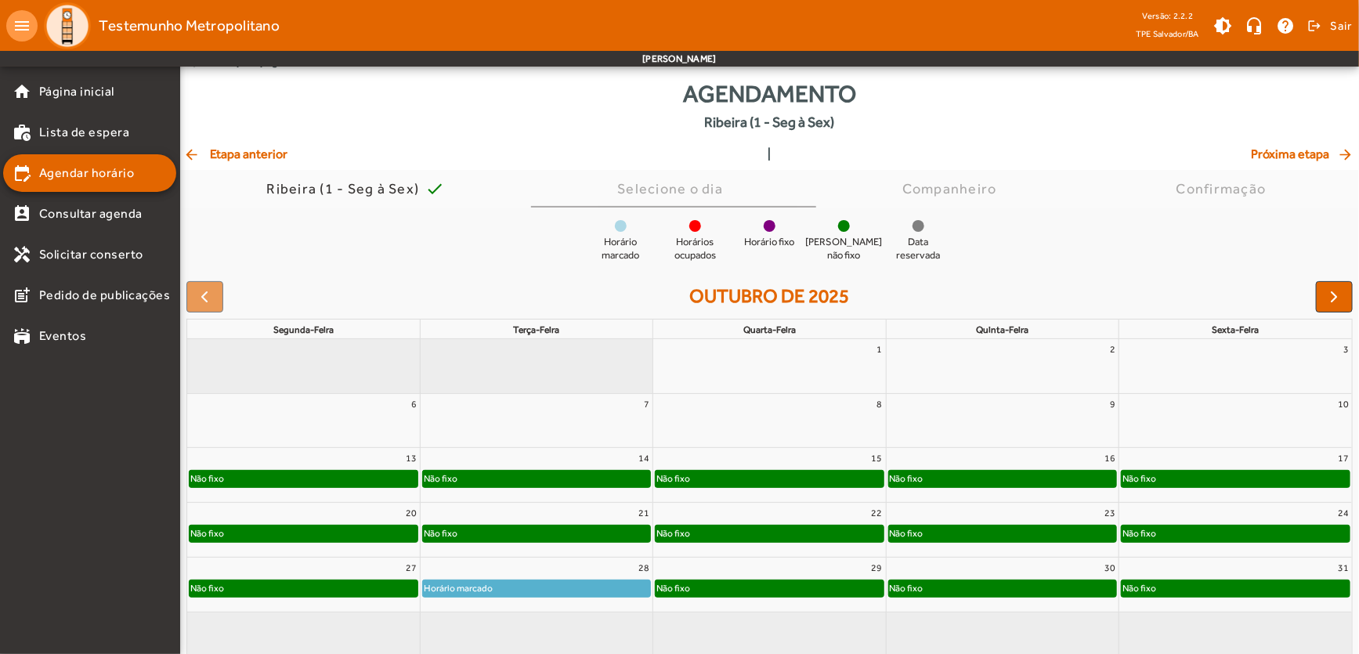
scroll to position [39, 0]
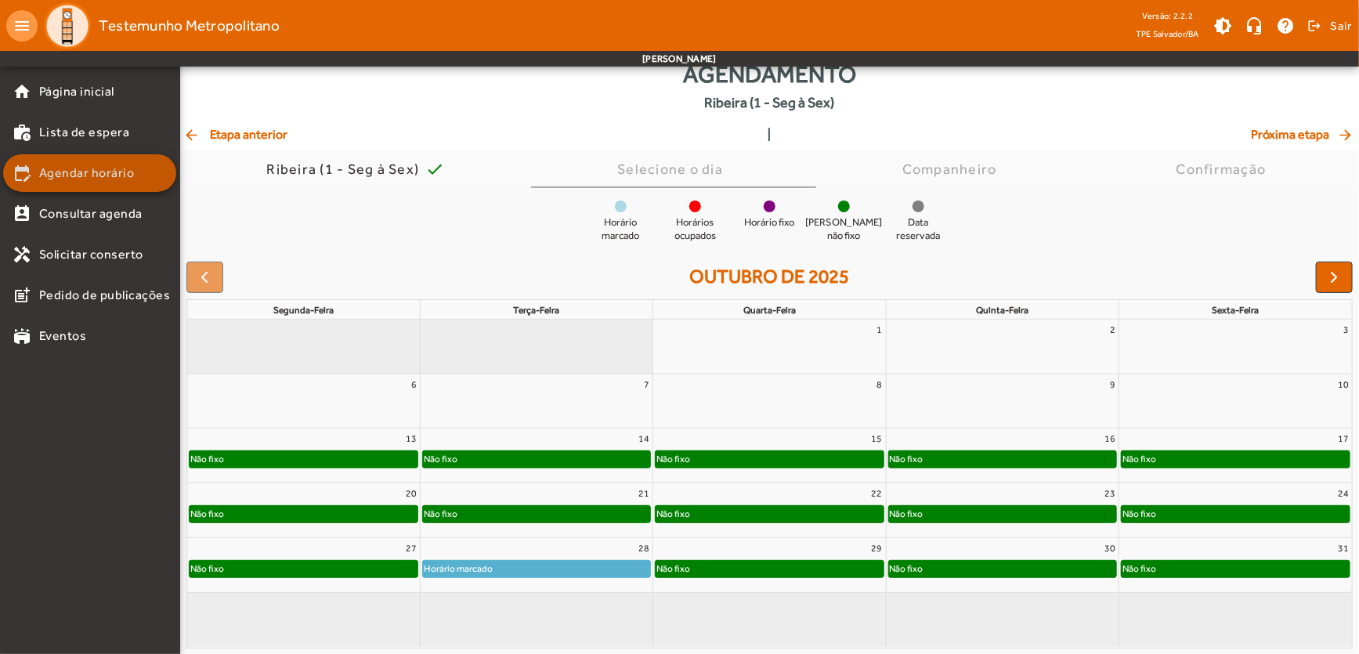
click at [112, 158] on mat-list-item "edit_calendar Agendar horário" at bounding box center [89, 173] width 173 height 38
click at [111, 175] on span "Agendar horário" at bounding box center [87, 173] width 96 height 19
click at [106, 168] on span "Agendar horário" at bounding box center [87, 173] width 96 height 19
click at [193, 134] on mat-icon "arrow_back" at bounding box center [192, 135] width 19 height 16
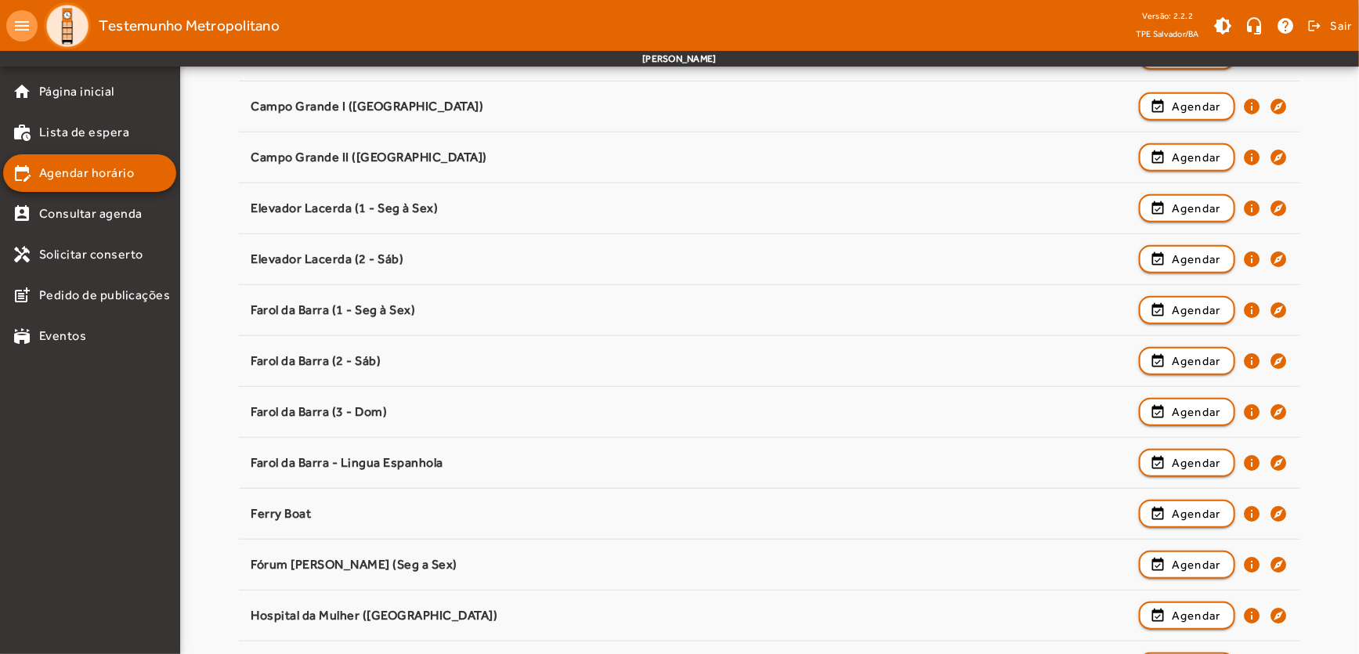
scroll to position [997, 0]
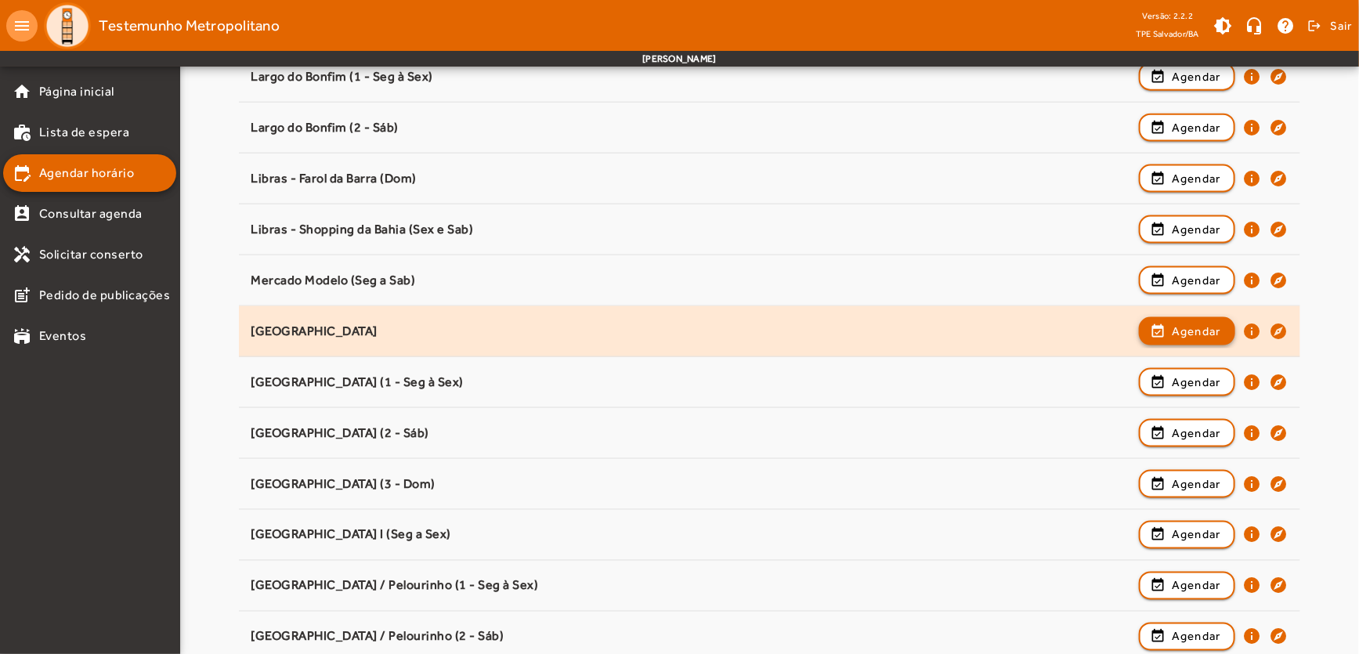
drag, startPoint x: 1175, startPoint y: 331, endPoint x: 545, endPoint y: 302, distance: 630.5
click at [545, 306] on mat-list-item "[GEOGRAPHIC_DATA] event_available Agendar info explore" at bounding box center [770, 331] width 1062 height 51
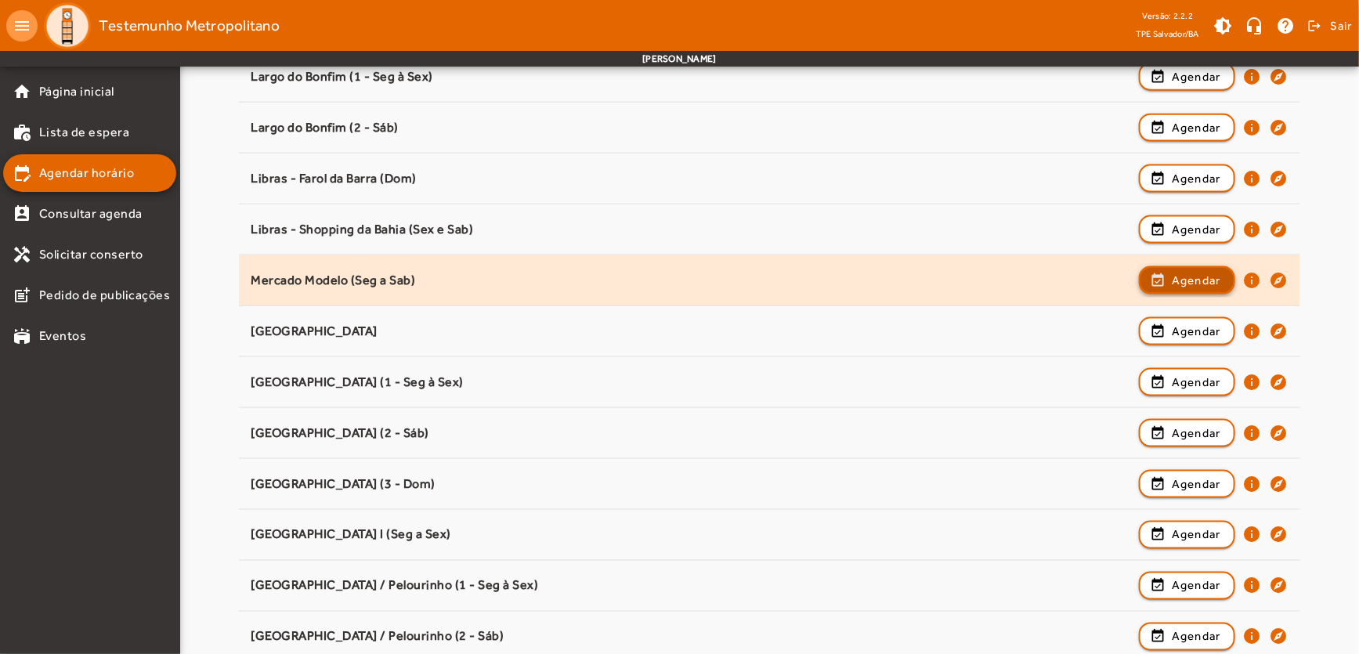
click at [1194, 276] on span "Agendar" at bounding box center [1196, 280] width 49 height 19
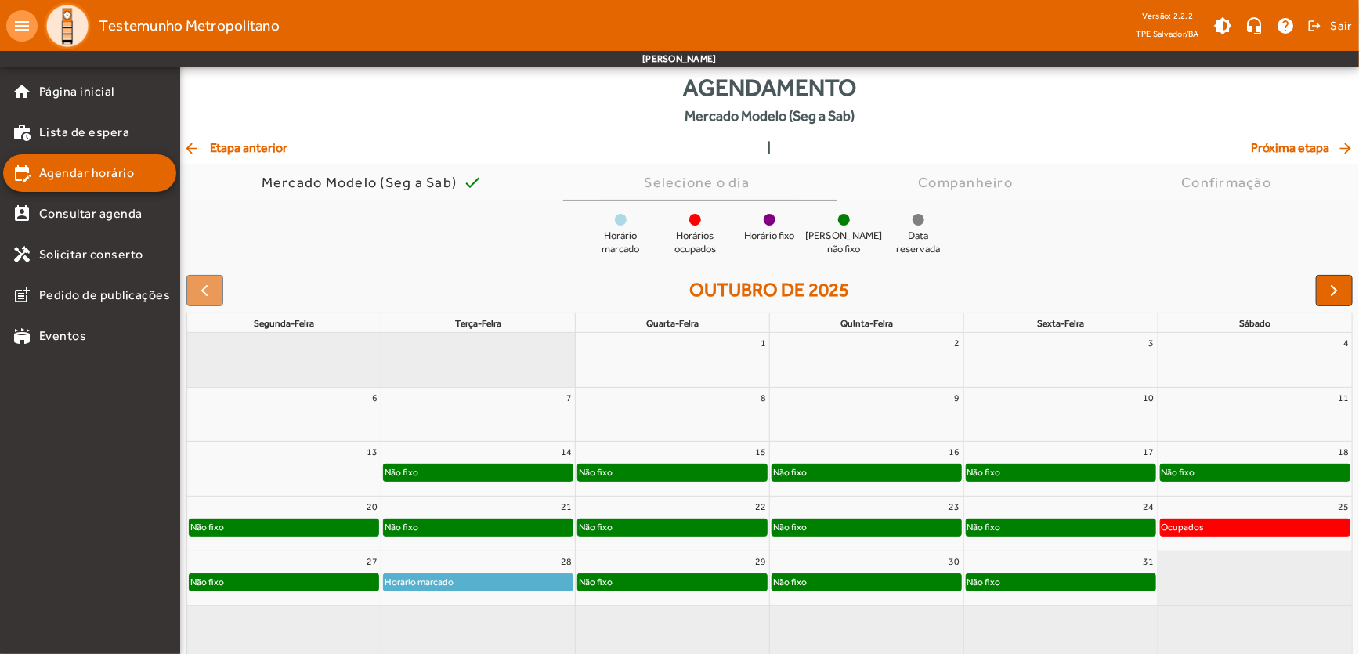
scroll to position [39, 0]
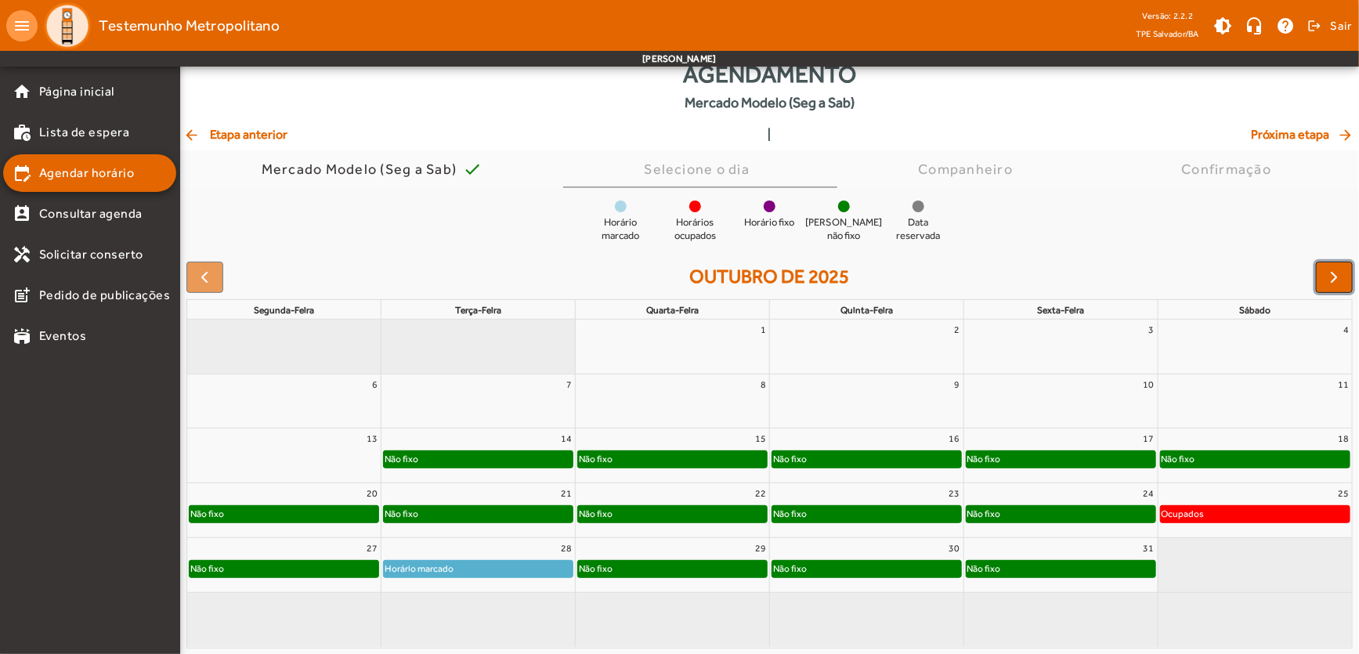
click at [1344, 277] on button "button" at bounding box center [1334, 277] width 37 height 31
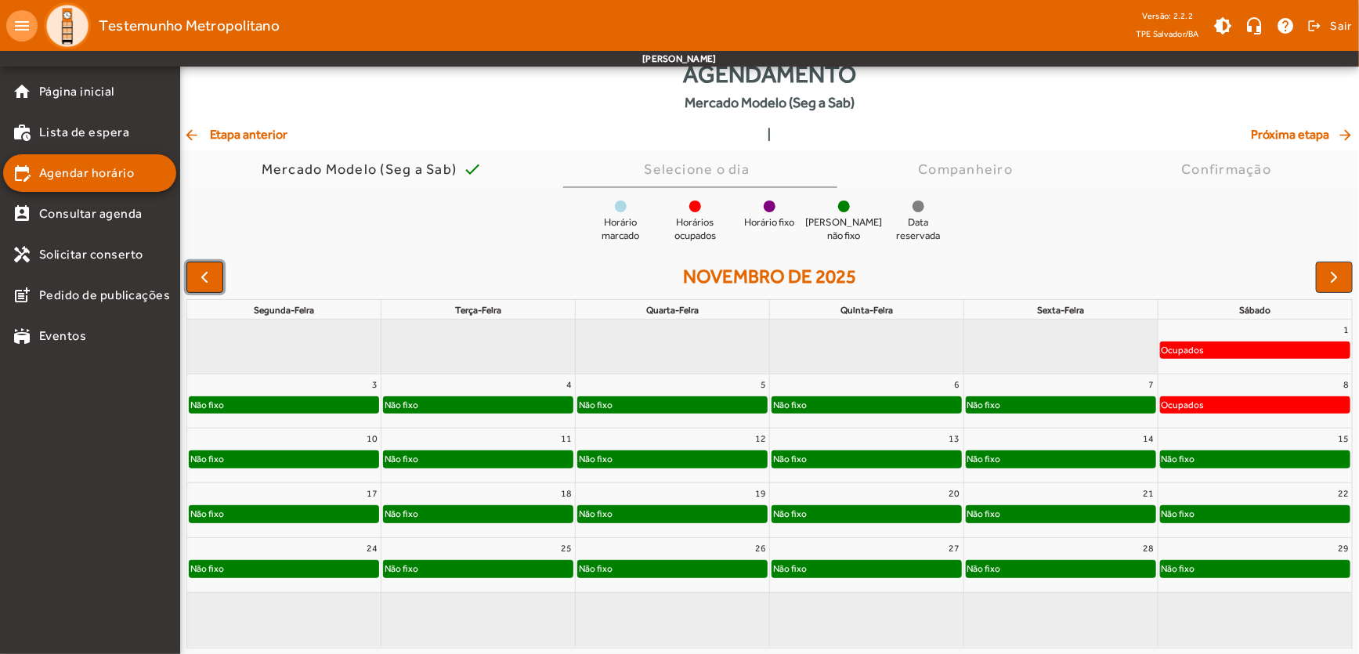
click at [194, 281] on button "button" at bounding box center [204, 277] width 37 height 31
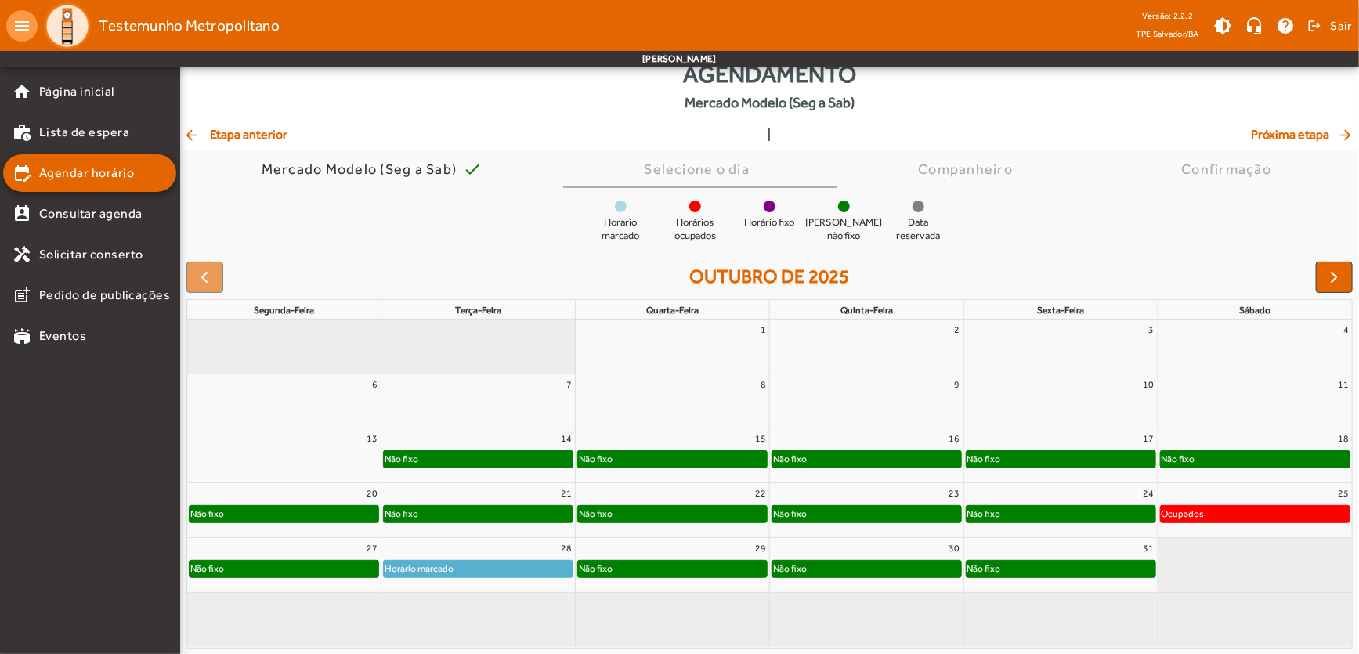
click at [197, 132] on mat-icon "arrow_back" at bounding box center [192, 135] width 19 height 16
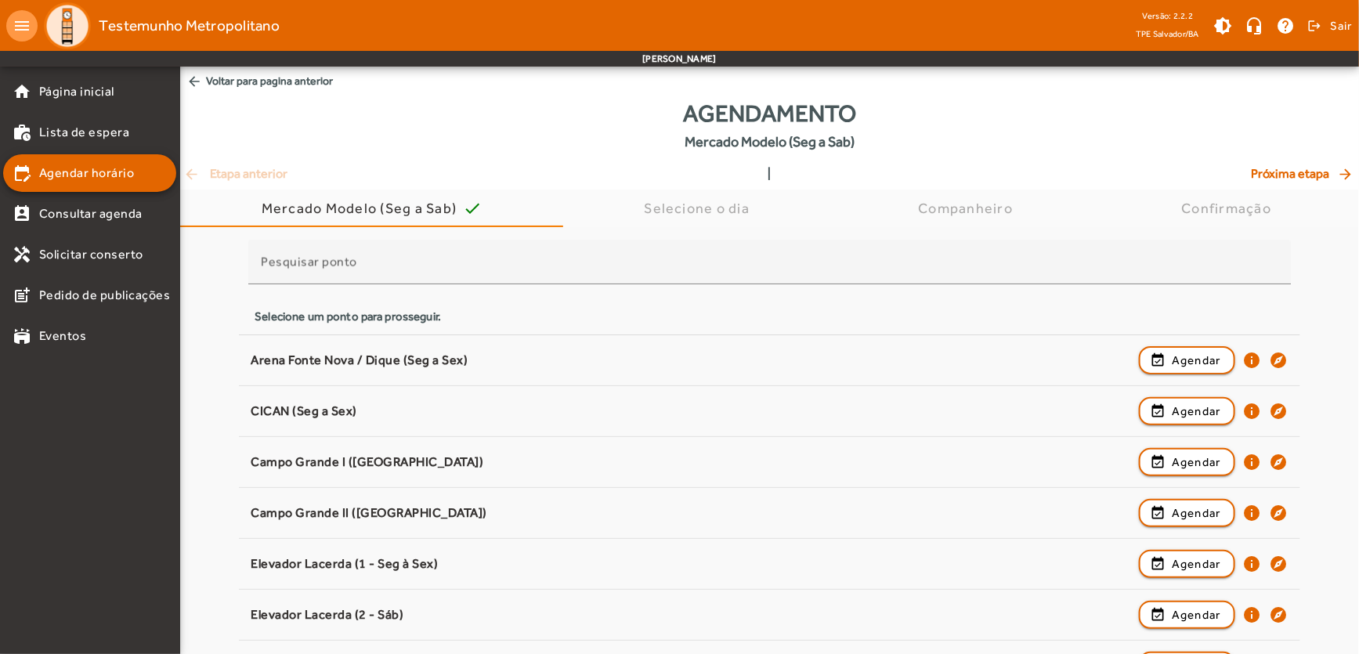
scroll to position [997, 0]
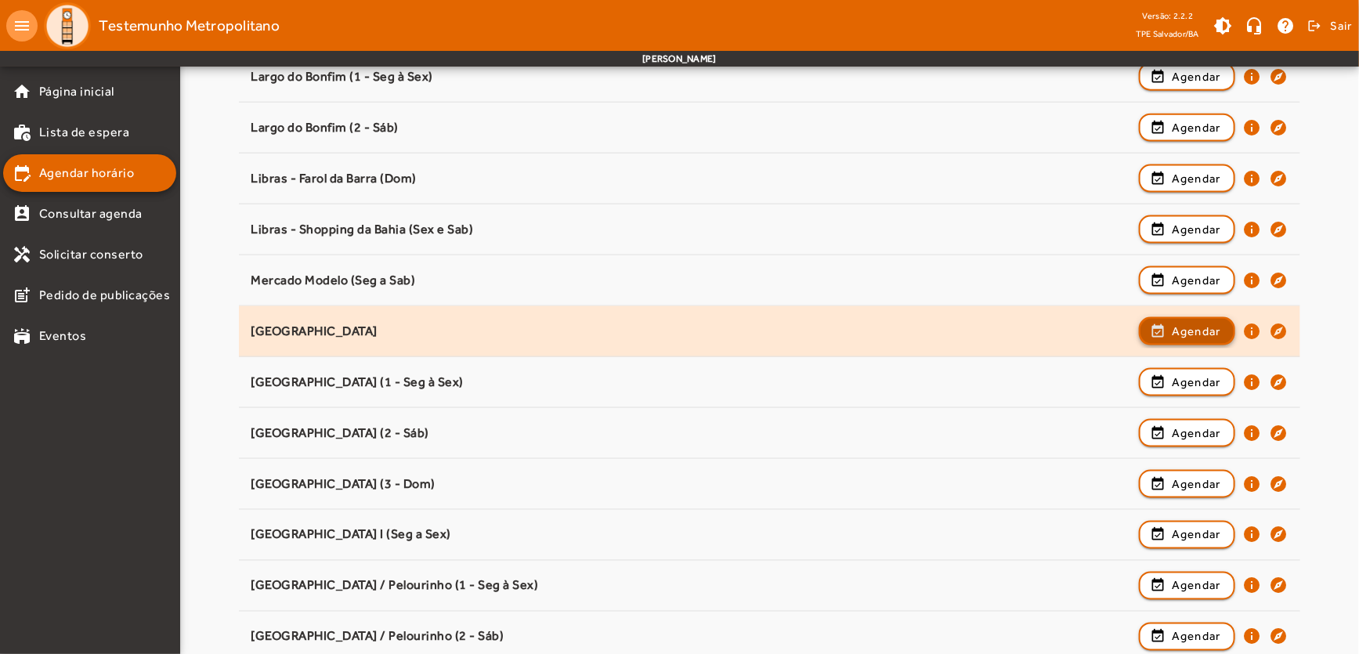
click at [1192, 327] on span "Agendar" at bounding box center [1196, 331] width 49 height 19
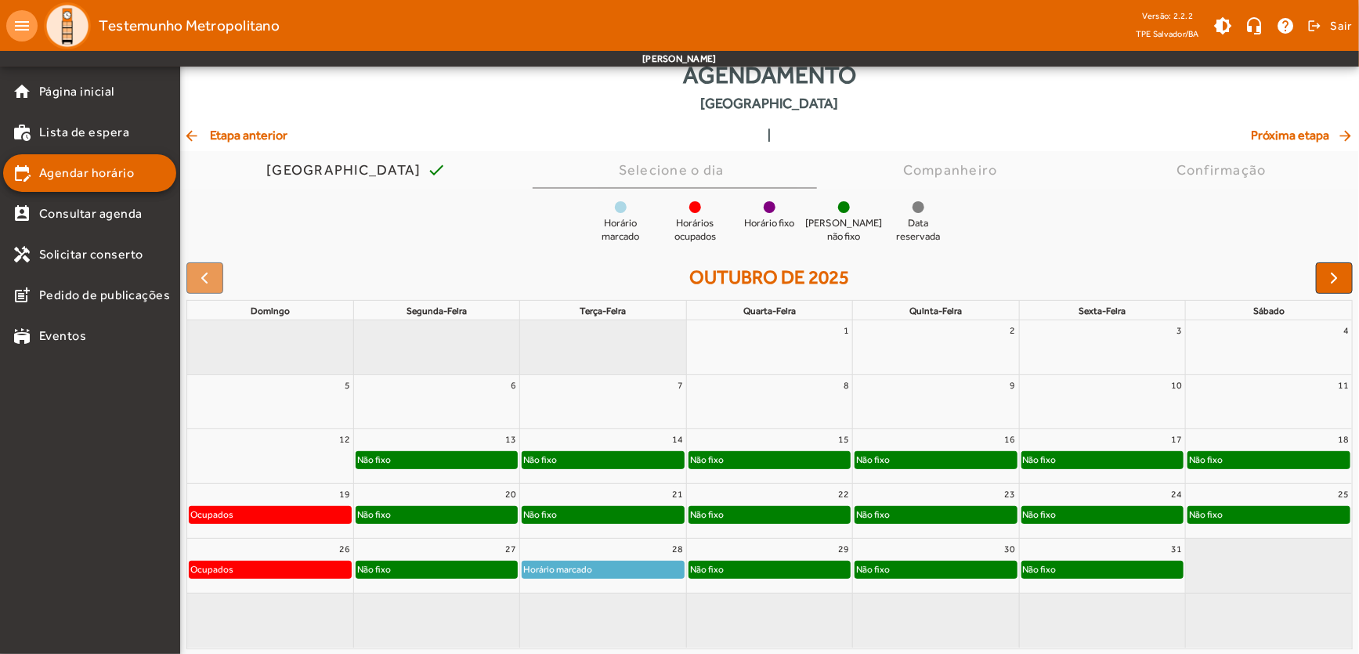
scroll to position [39, 0]
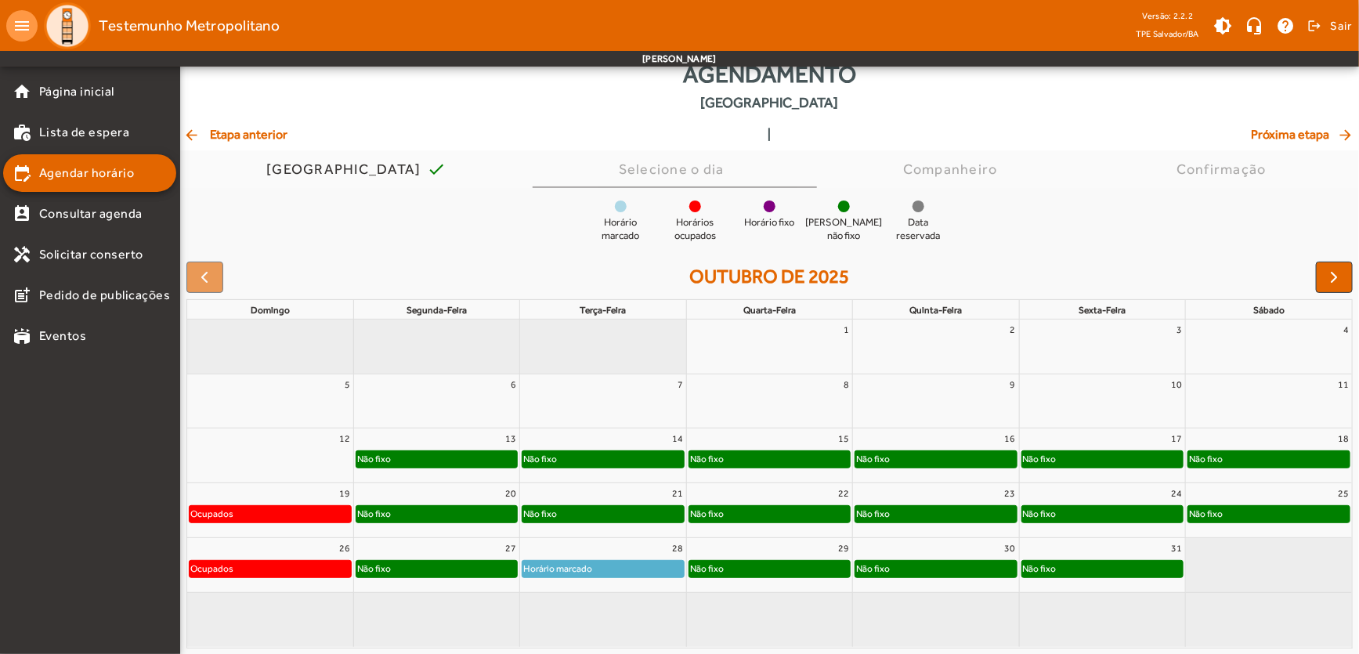
click at [1254, 513] on div "Não fixo" at bounding box center [1269, 514] width 161 height 16
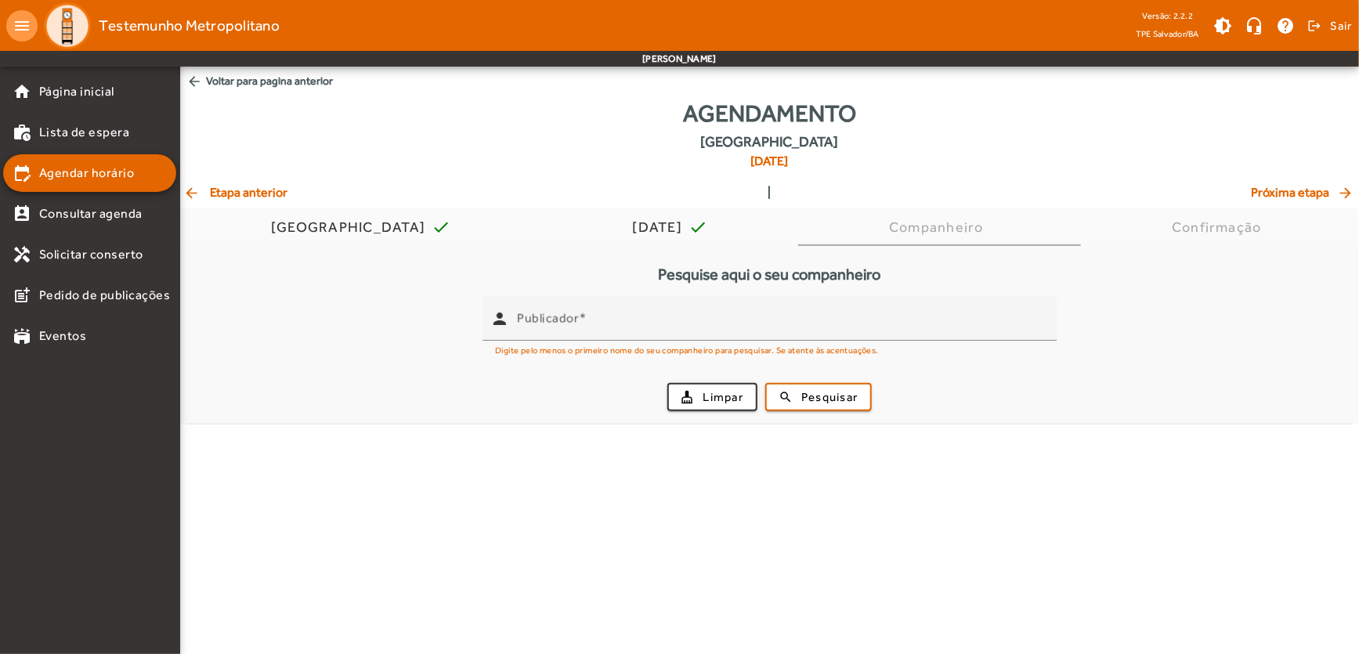
scroll to position [0, 0]
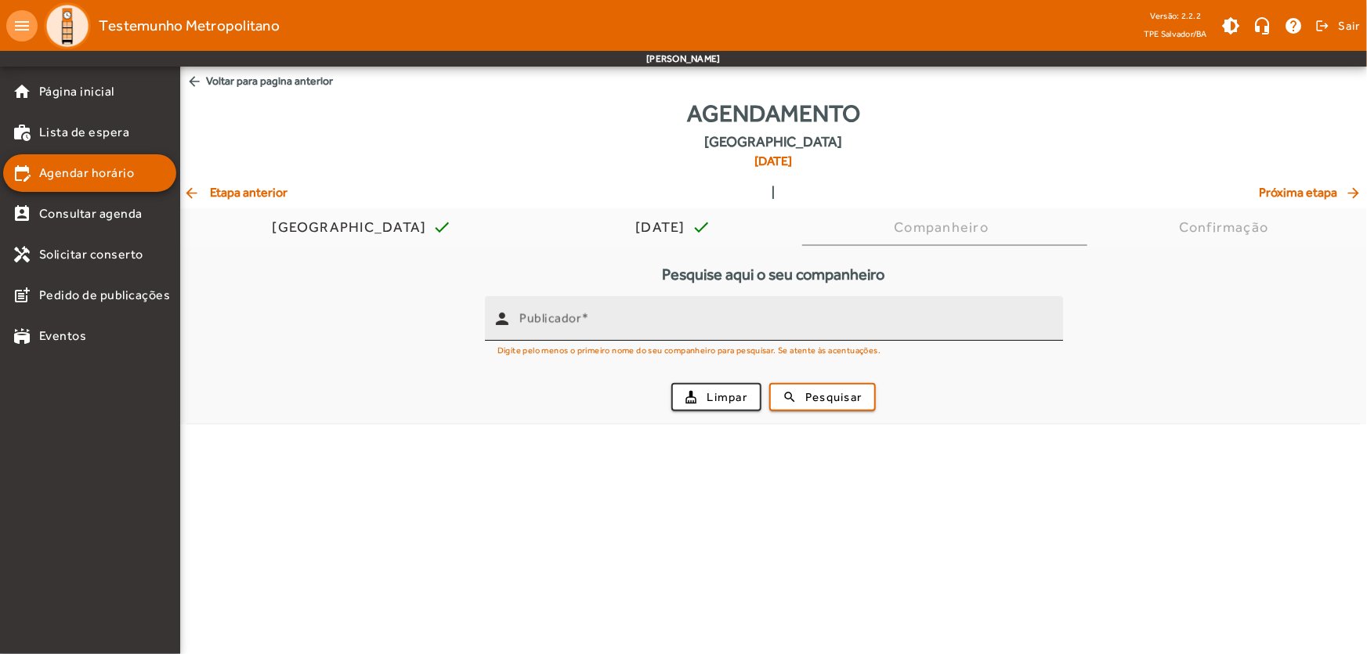
click at [533, 321] on mat-label "Publicador" at bounding box center [550, 318] width 62 height 15
click at [533, 321] on input "Publicador" at bounding box center [784, 325] width 531 height 19
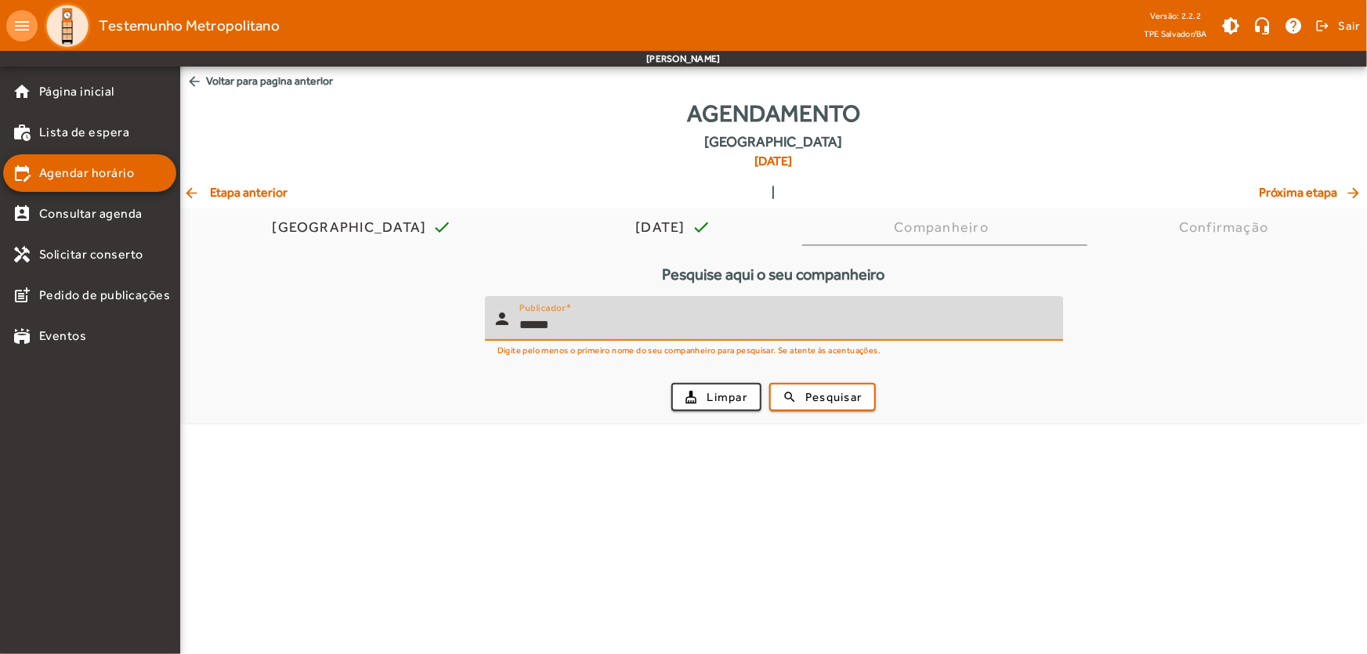
type input "******"
click at [769, 383] on button "search Pesquisar" at bounding box center [822, 397] width 107 height 28
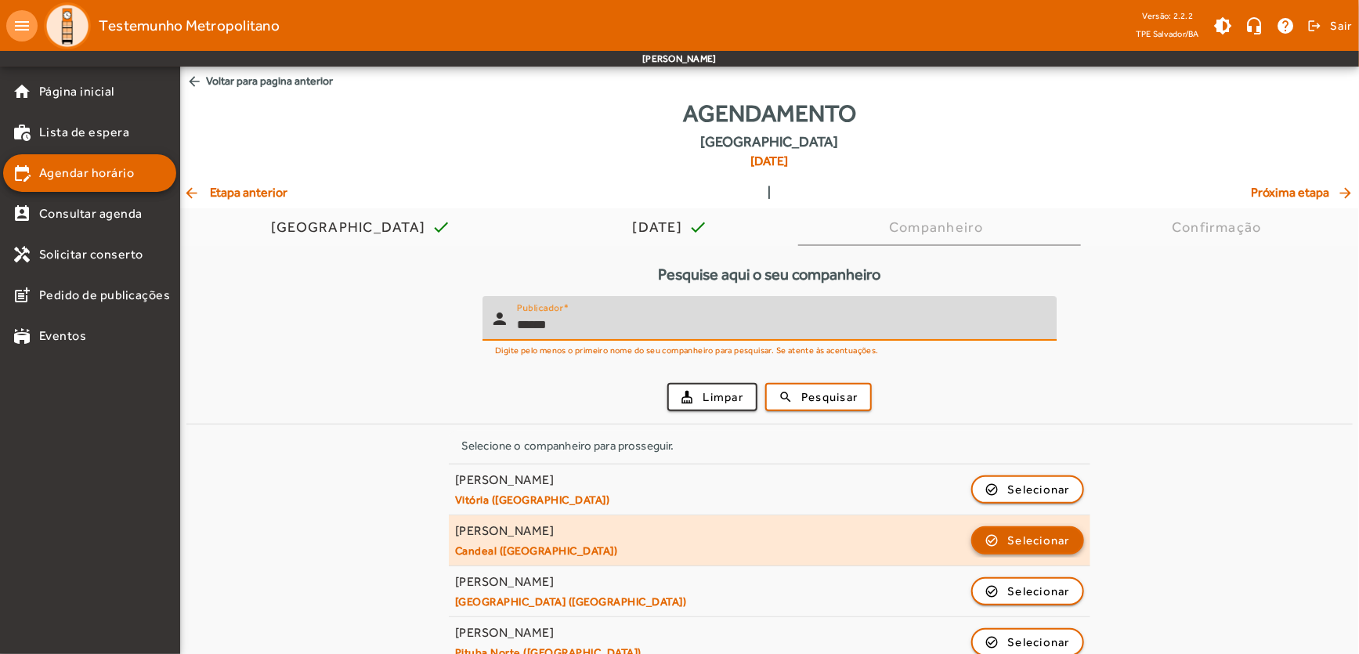
click at [1037, 535] on span "Selecionar" at bounding box center [1039, 540] width 63 height 19
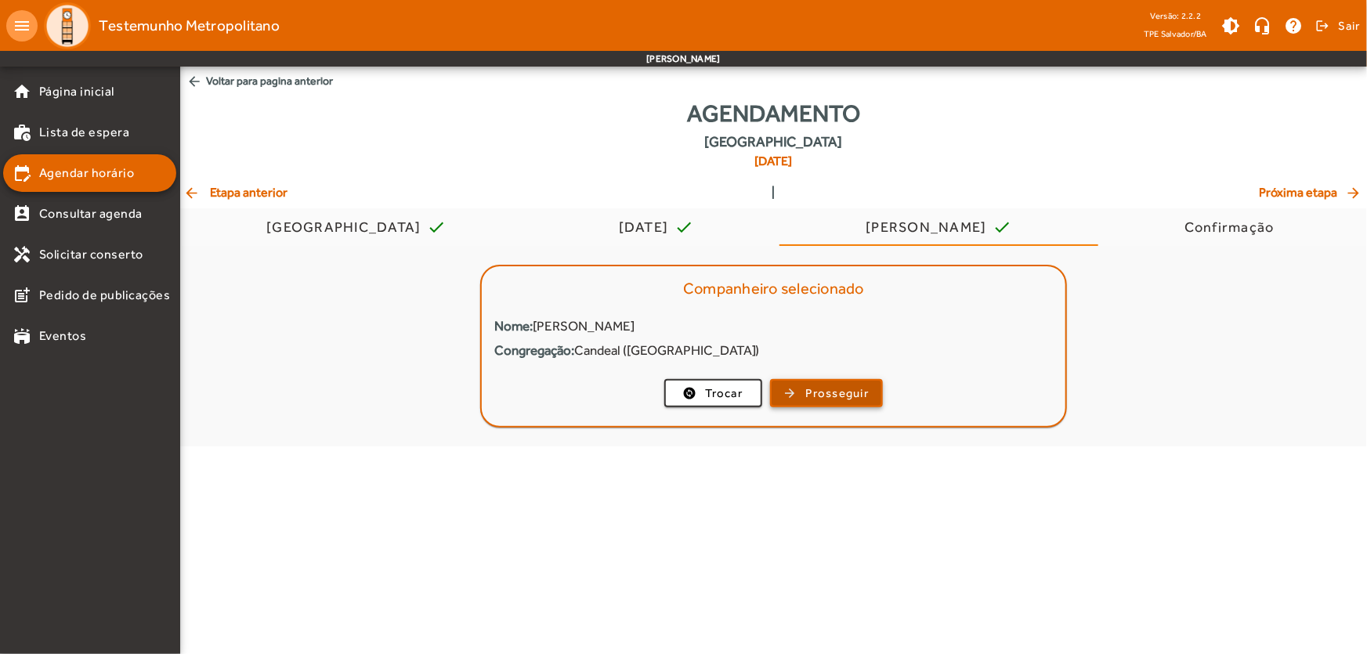
click at [830, 389] on span "Prosseguir" at bounding box center [837, 394] width 63 height 18
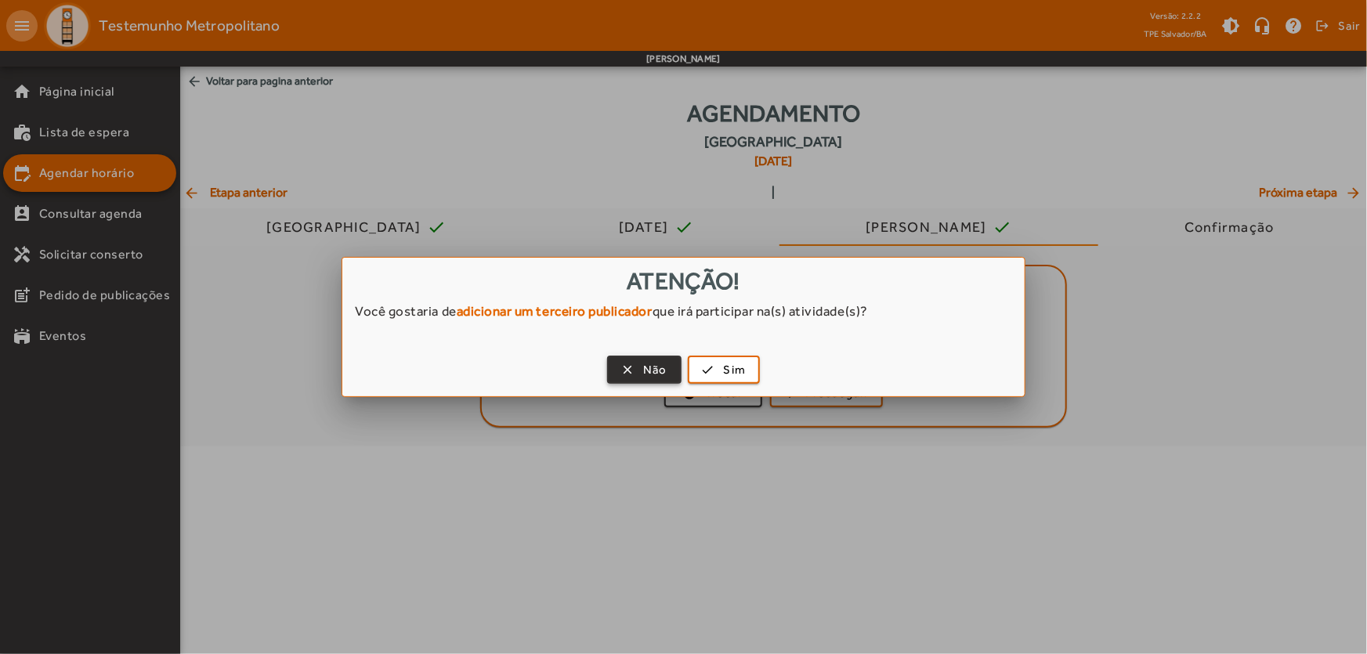
click at [655, 373] on span "Não" at bounding box center [655, 370] width 24 height 18
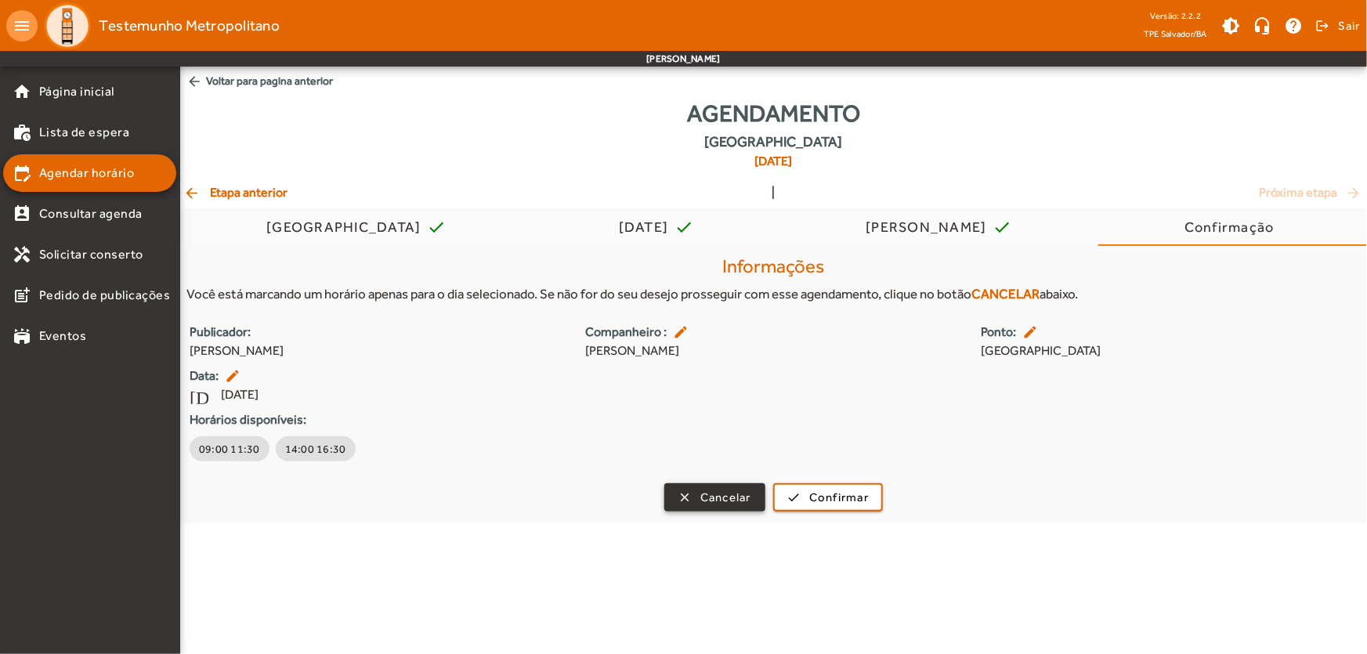
click at [704, 492] on span "Cancelar" at bounding box center [725, 498] width 51 height 18
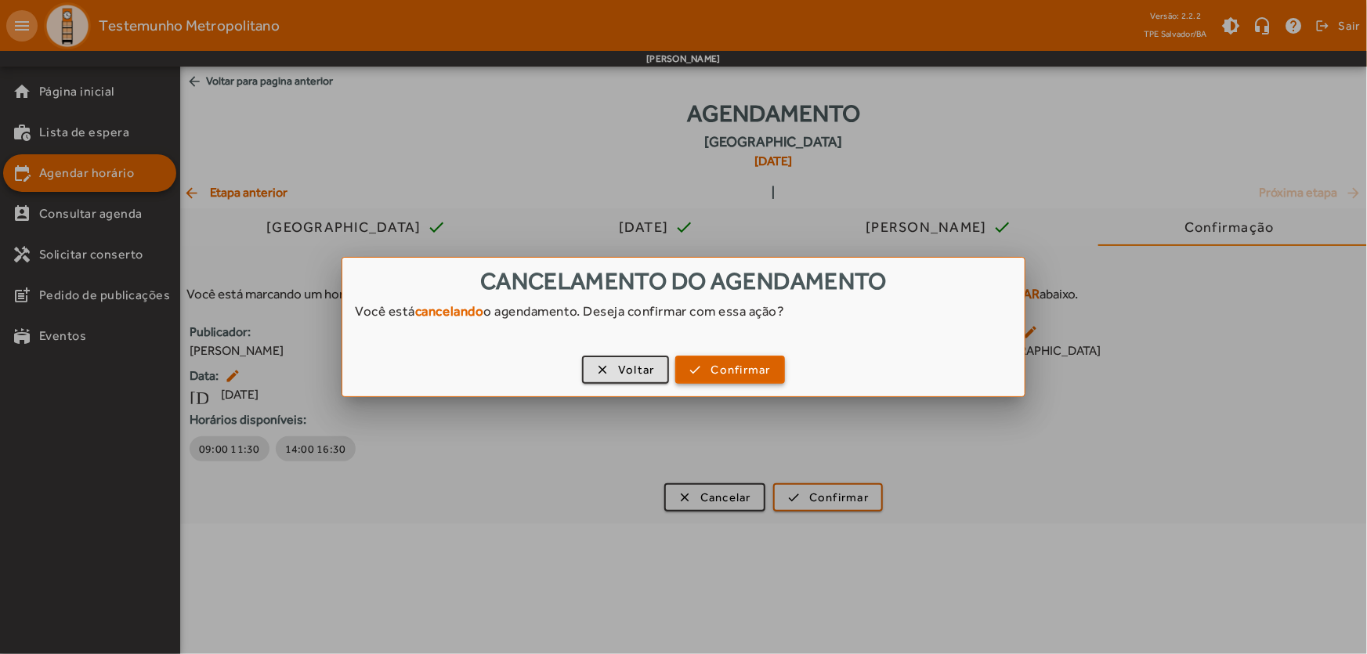
click at [724, 371] on span "Confirmar" at bounding box center [741, 370] width 60 height 18
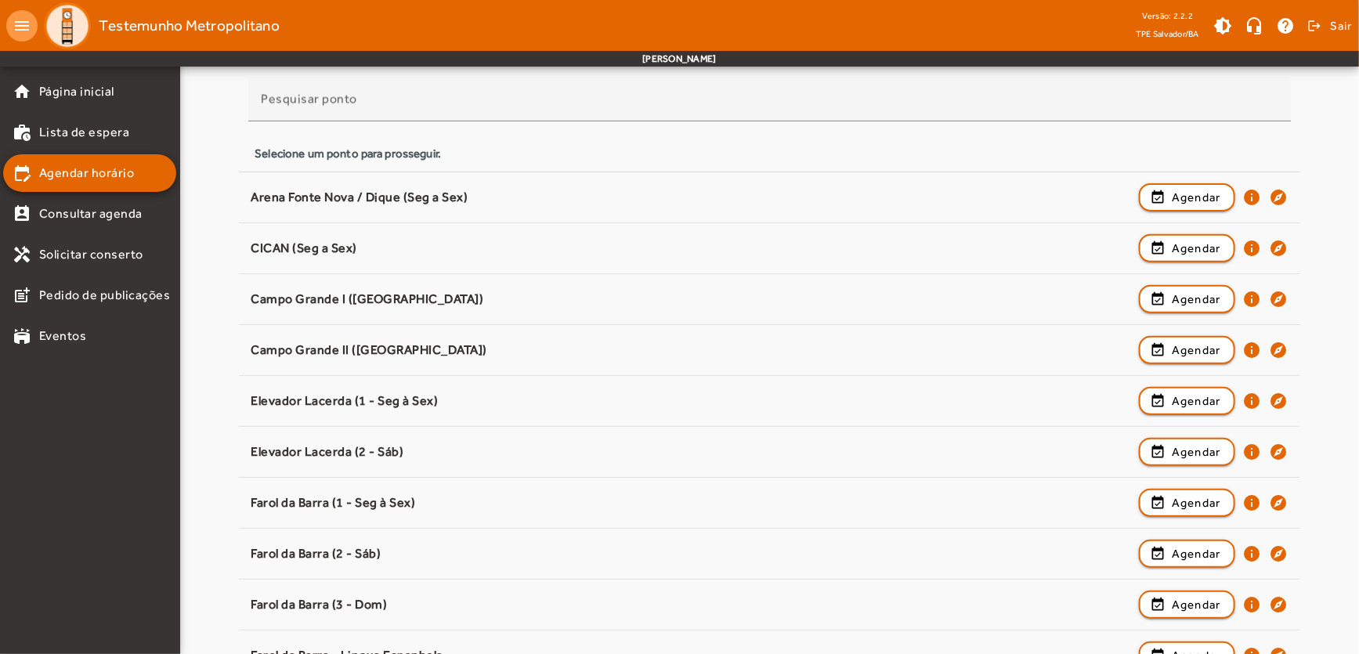
scroll to position [1336, 0]
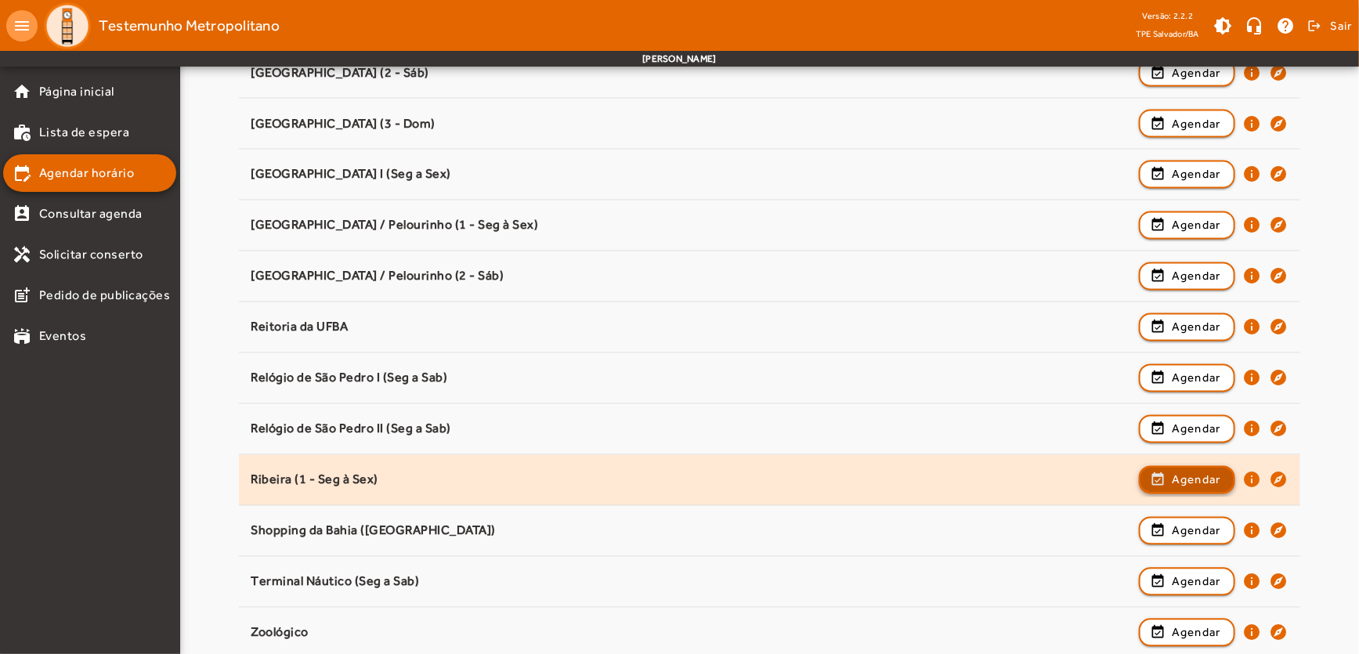
click at [1177, 476] on span "Agendar" at bounding box center [1196, 480] width 49 height 19
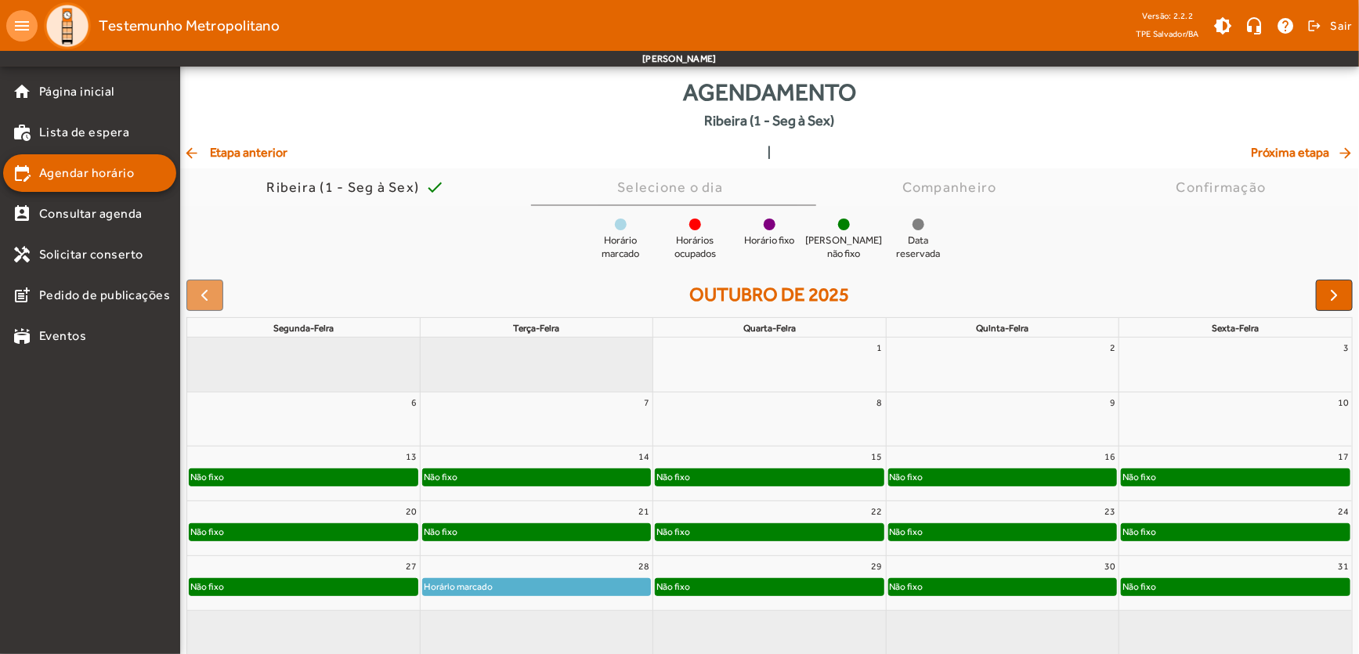
scroll to position [39, 0]
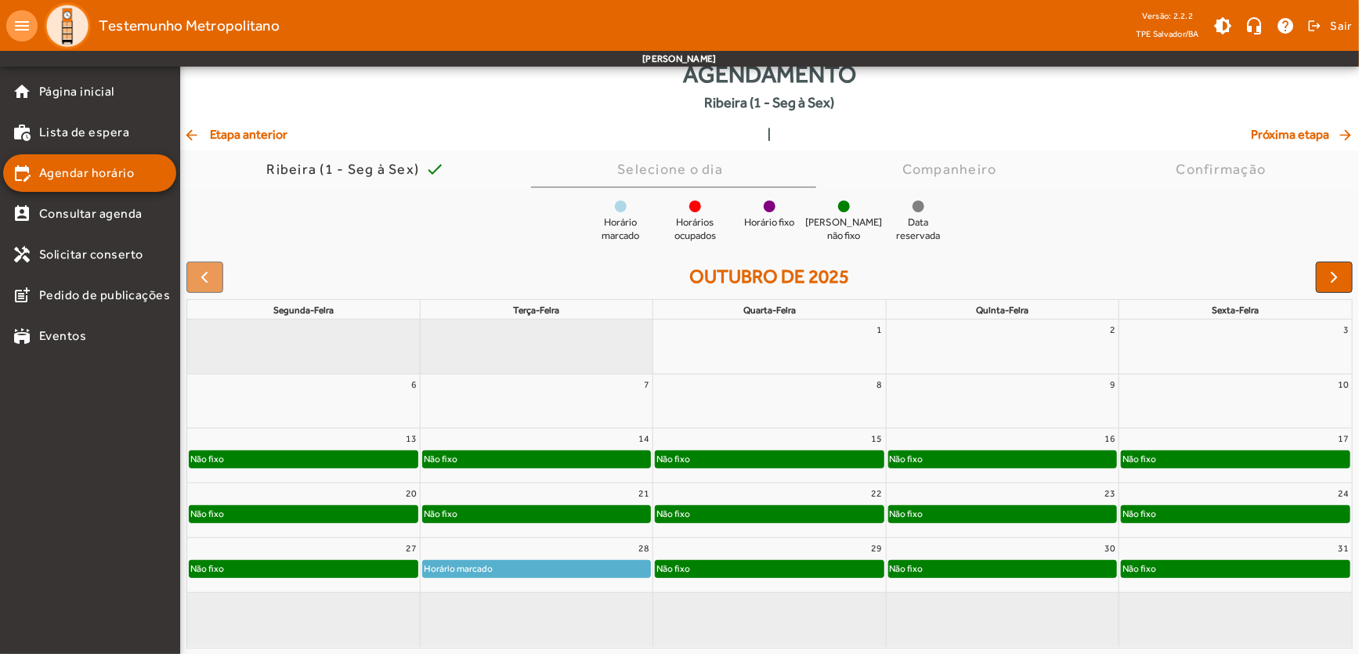
click at [979, 516] on div "Não fixo" at bounding box center [1002, 514] width 227 height 16
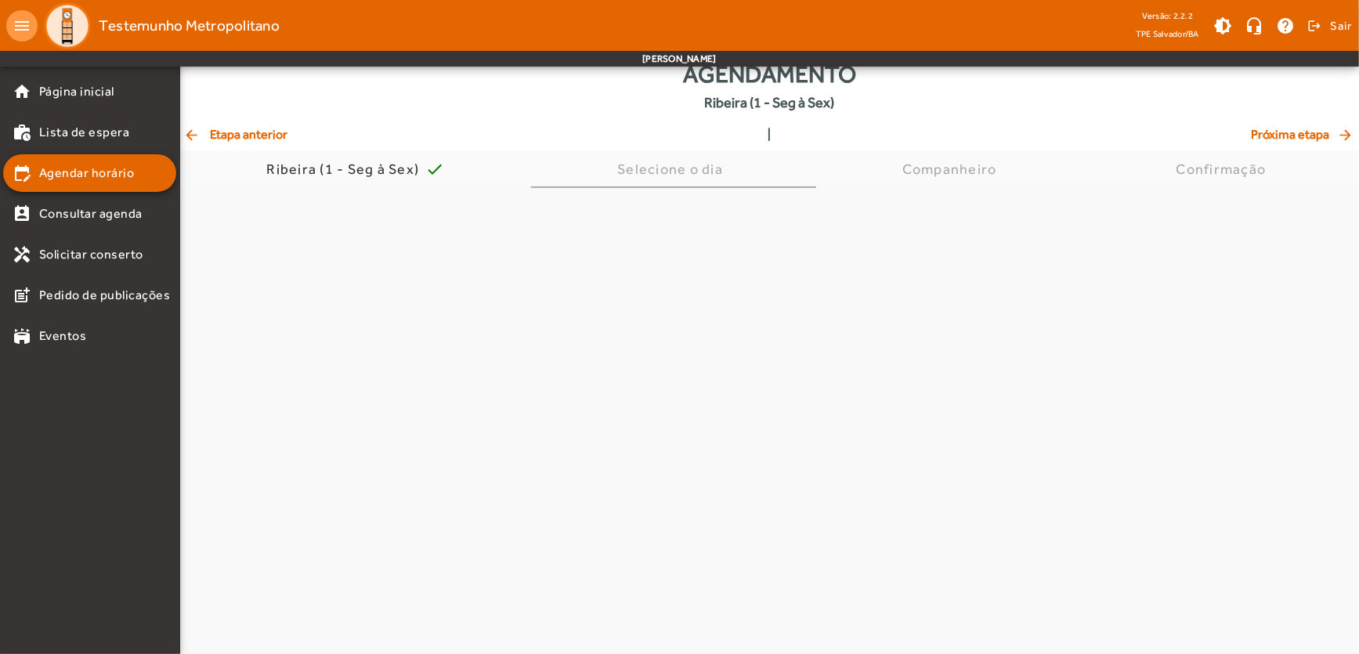
scroll to position [0, 0]
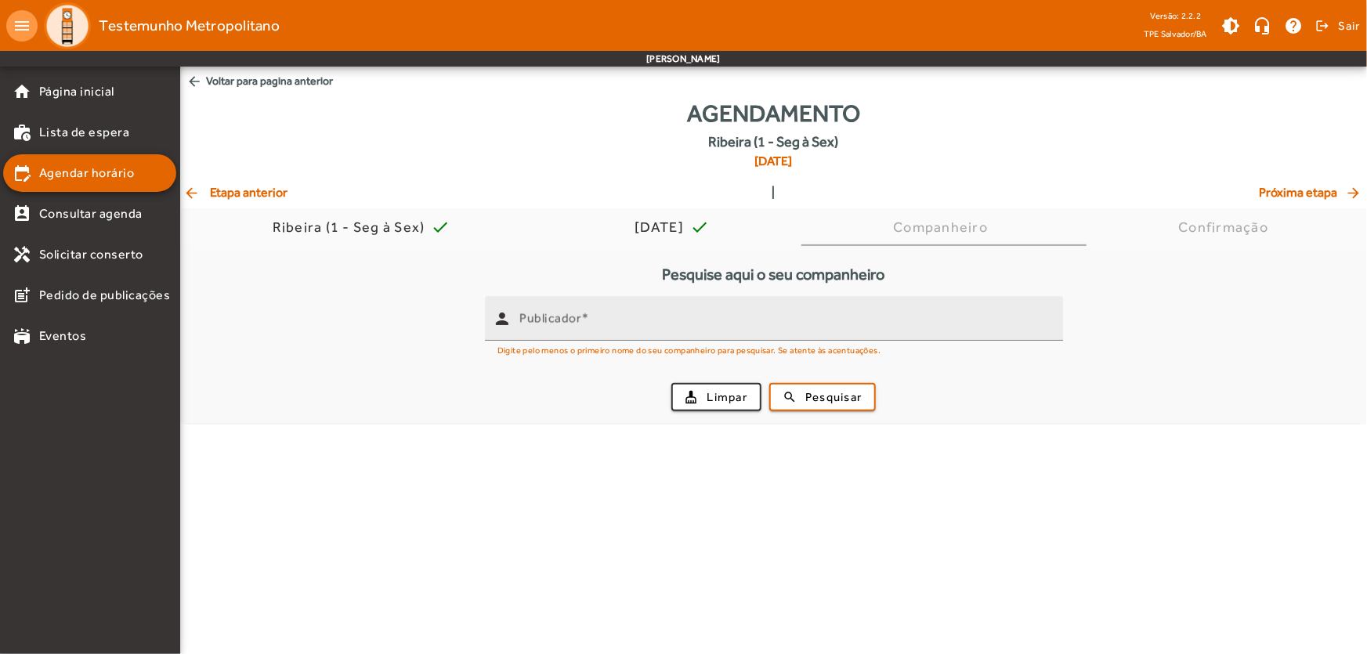
click at [642, 351] on mat-hint "Digite pelo menos o primeiro nome do seu companheiro para pesquisar. Se atente …" at bounding box center [689, 349] width 384 height 17
click at [651, 346] on mat-hint "Digite pelo menos o primeiro nome do seu companheiro para pesquisar. Se atente …" at bounding box center [689, 349] width 384 height 17
click at [690, 327] on input "Publicador" at bounding box center [784, 325] width 531 height 19
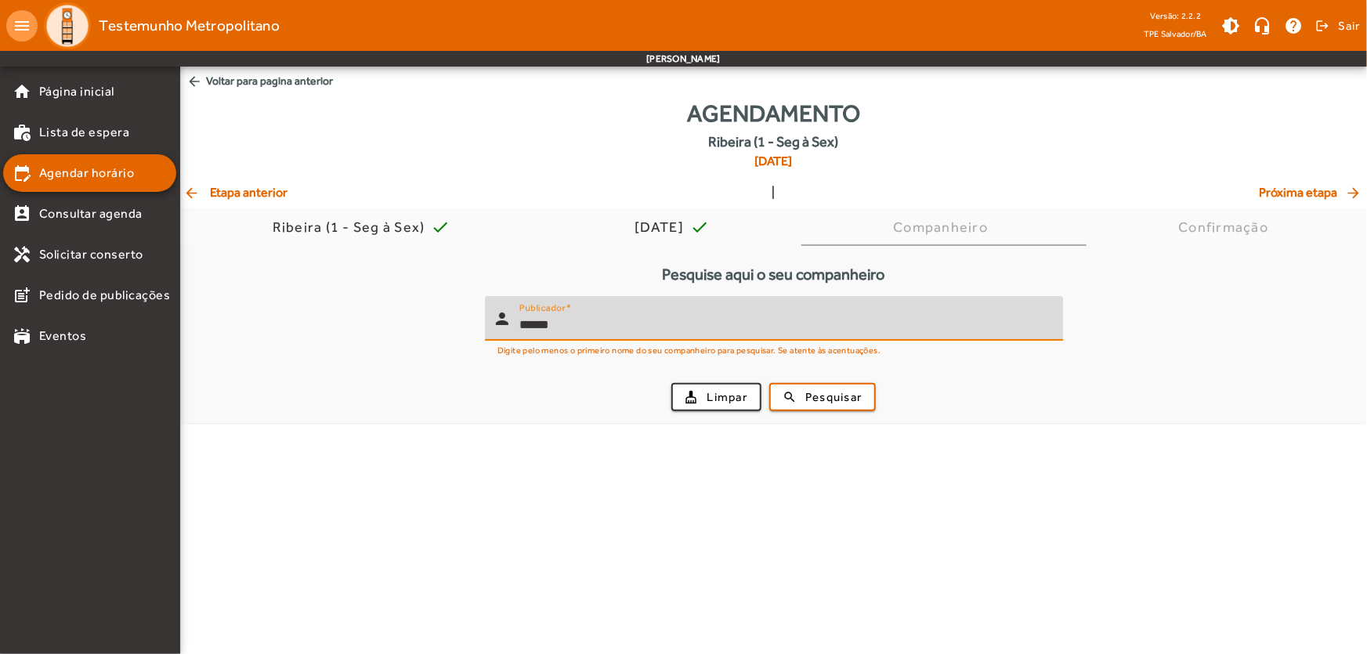
type input "******"
click at [769, 383] on button "search Pesquisar" at bounding box center [822, 397] width 107 height 28
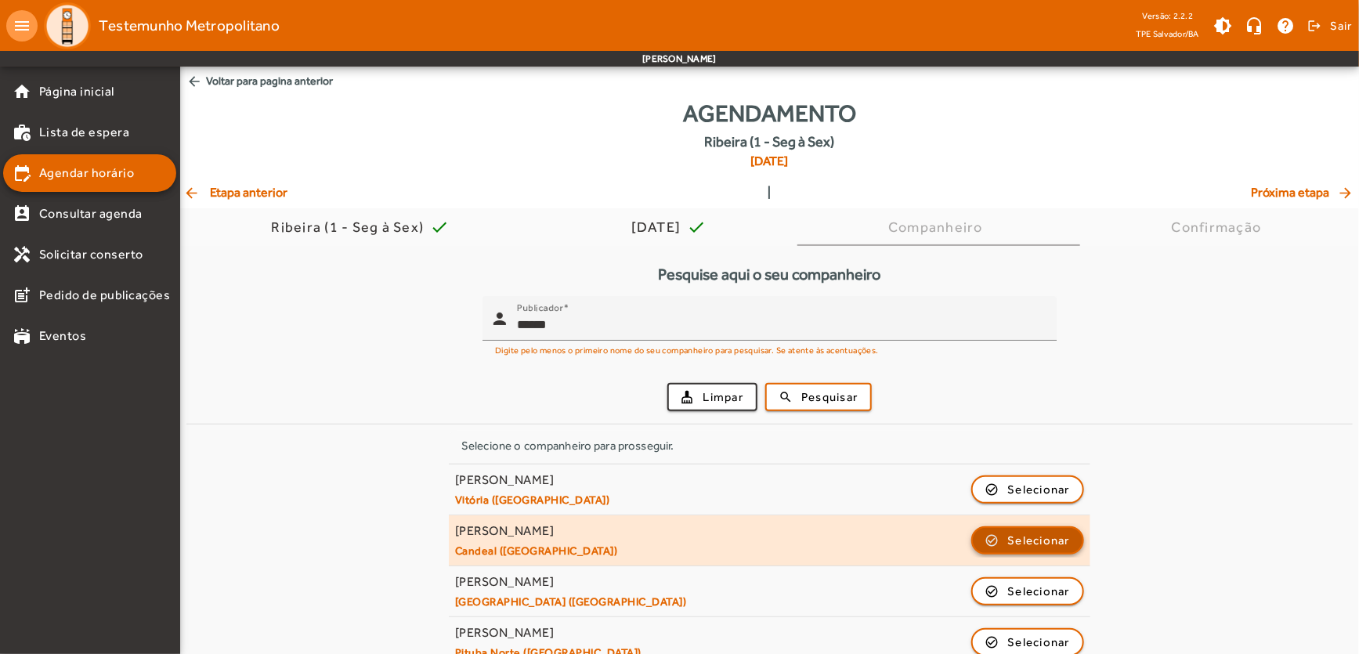
click at [1018, 535] on span "Selecionar" at bounding box center [1039, 540] width 63 height 19
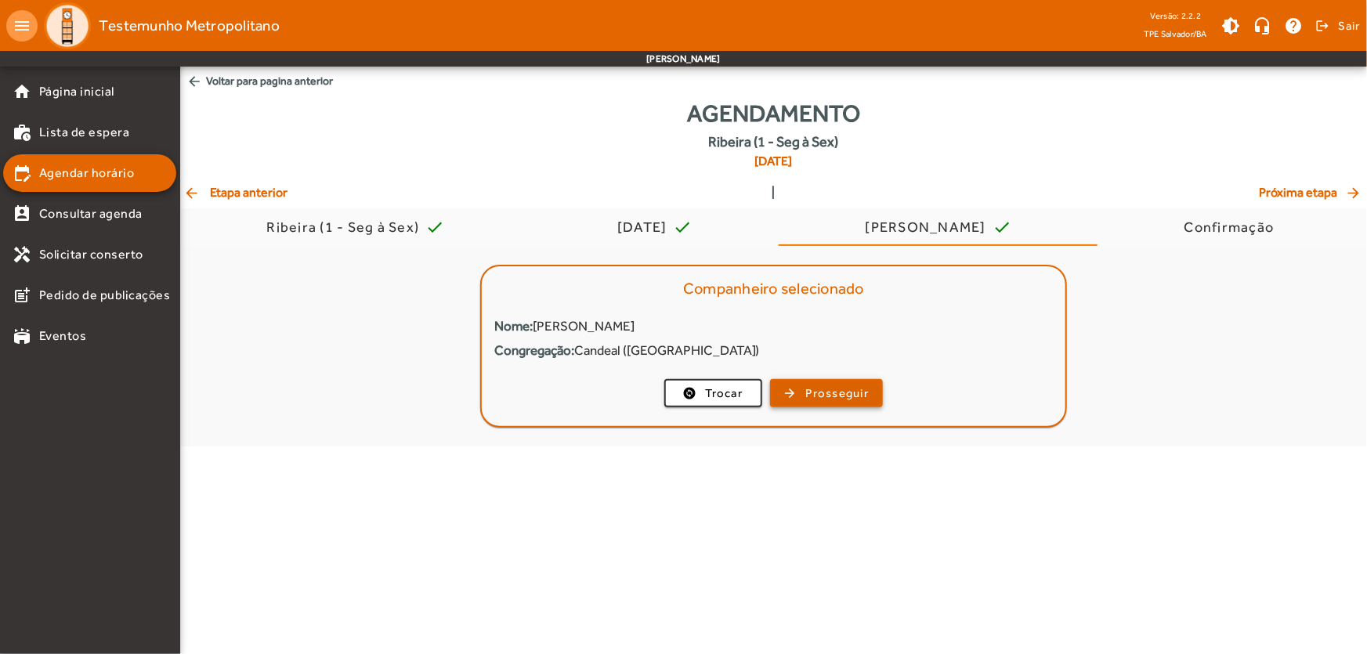
click at [806, 395] on span "Prosseguir" at bounding box center [837, 394] width 63 height 18
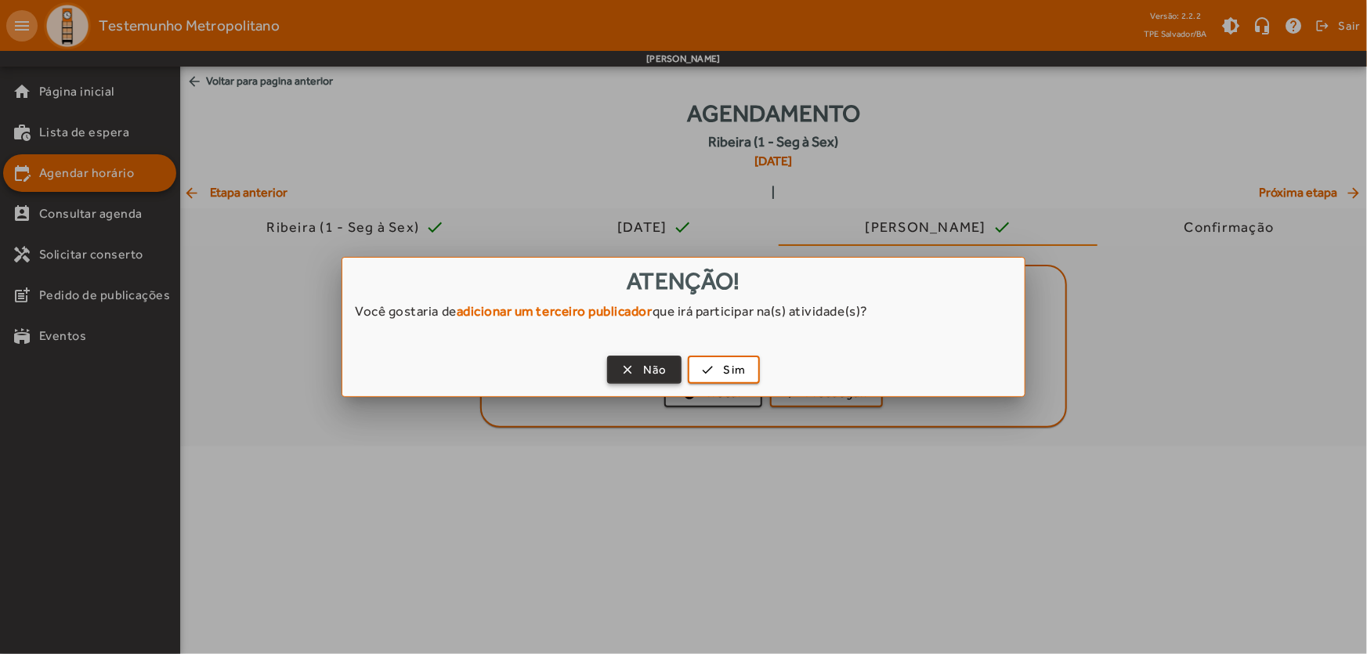
click at [647, 361] on span "Não" at bounding box center [655, 370] width 24 height 18
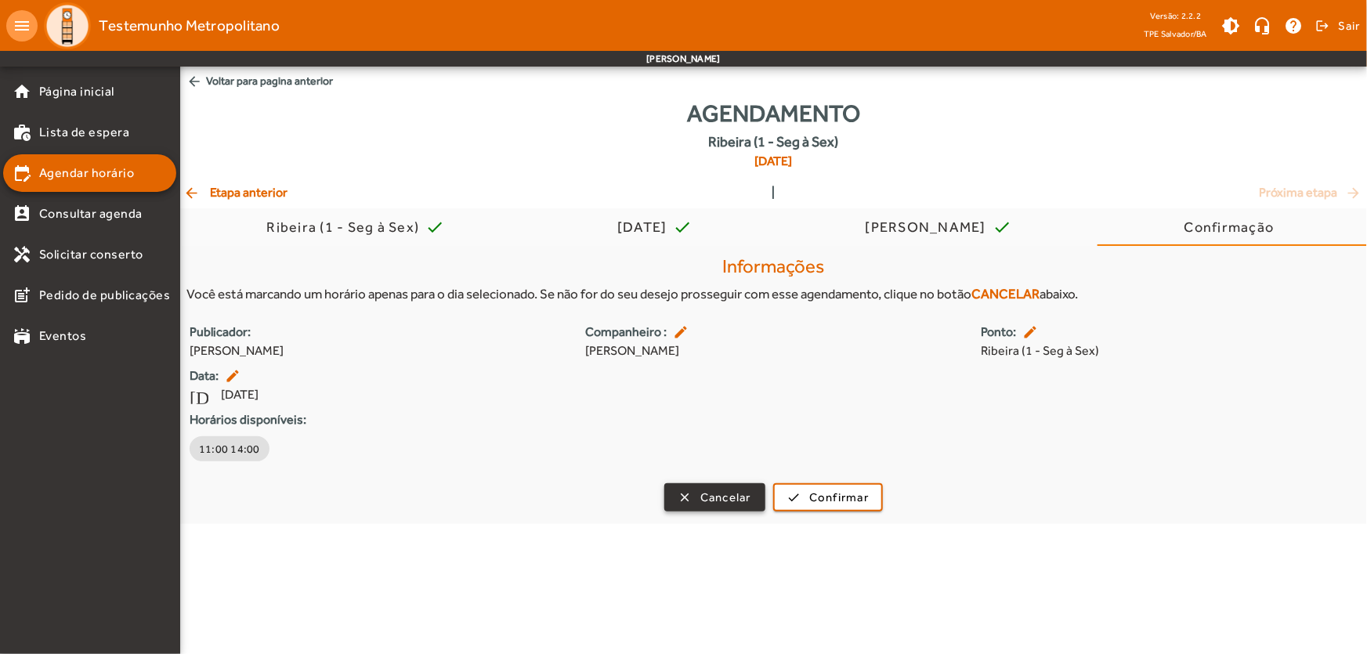
click at [712, 494] on span "Cancelar" at bounding box center [725, 498] width 51 height 18
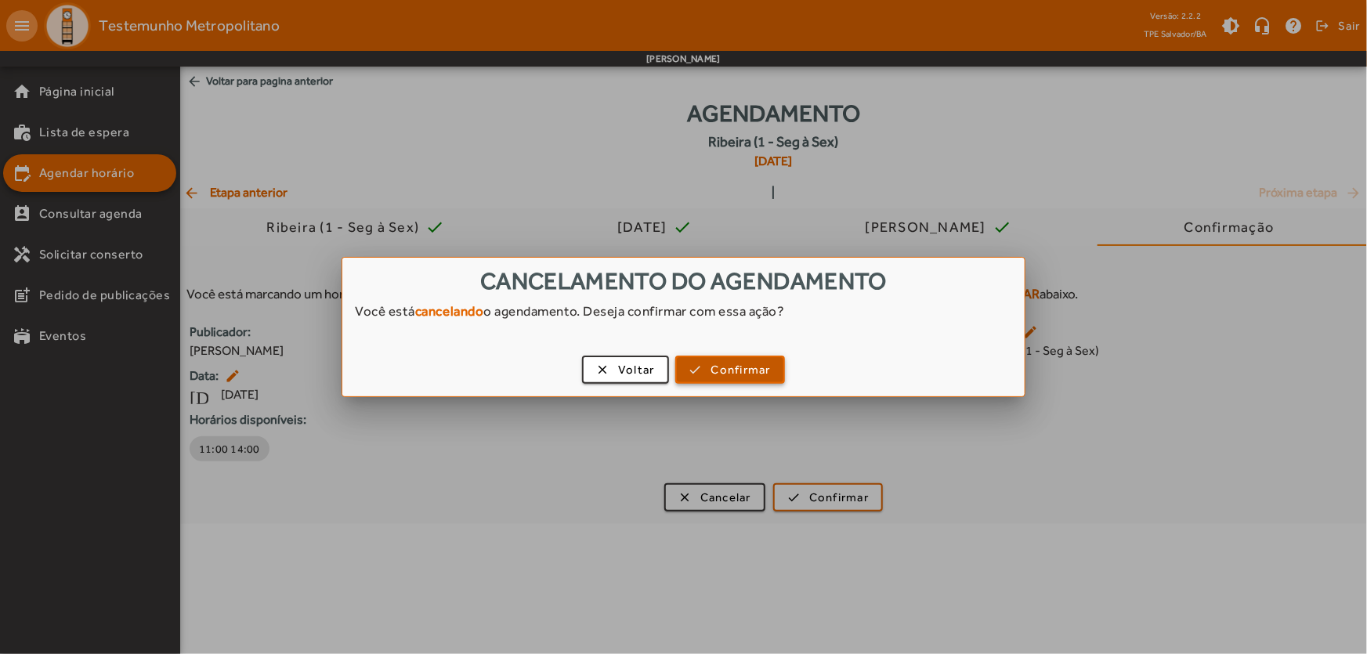
click at [720, 357] on span "button" at bounding box center [730, 370] width 107 height 38
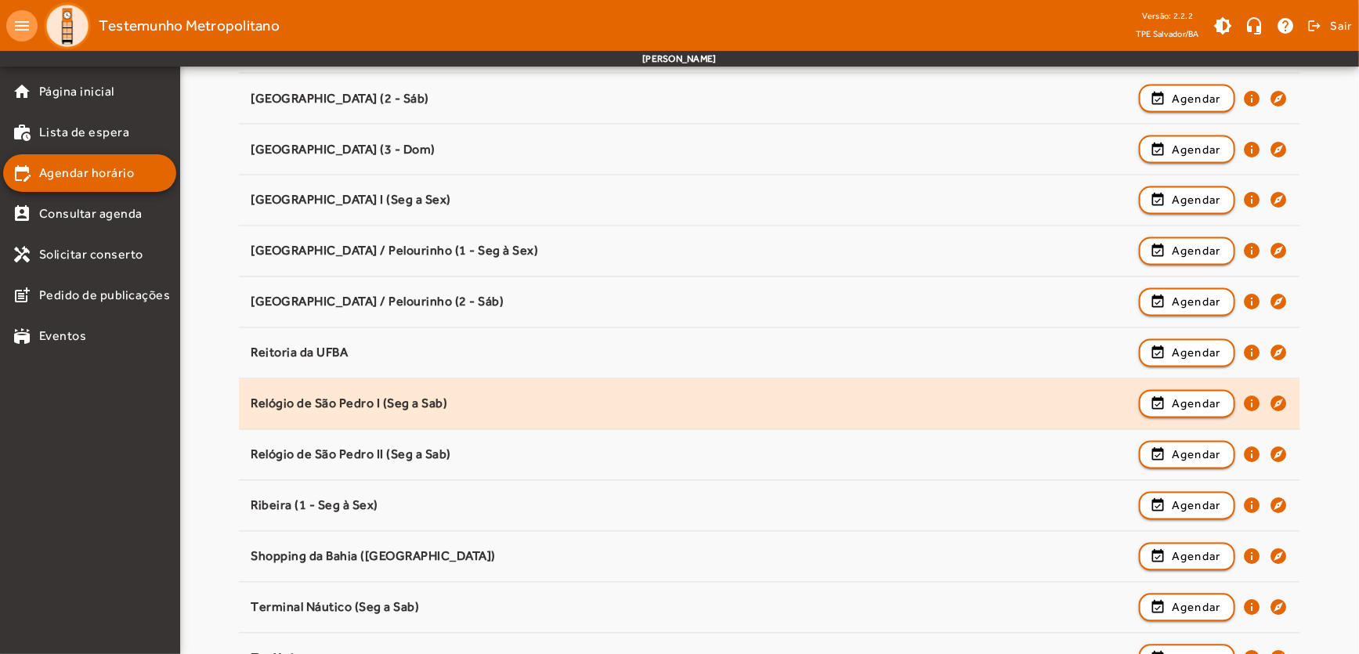
scroll to position [1336, 0]
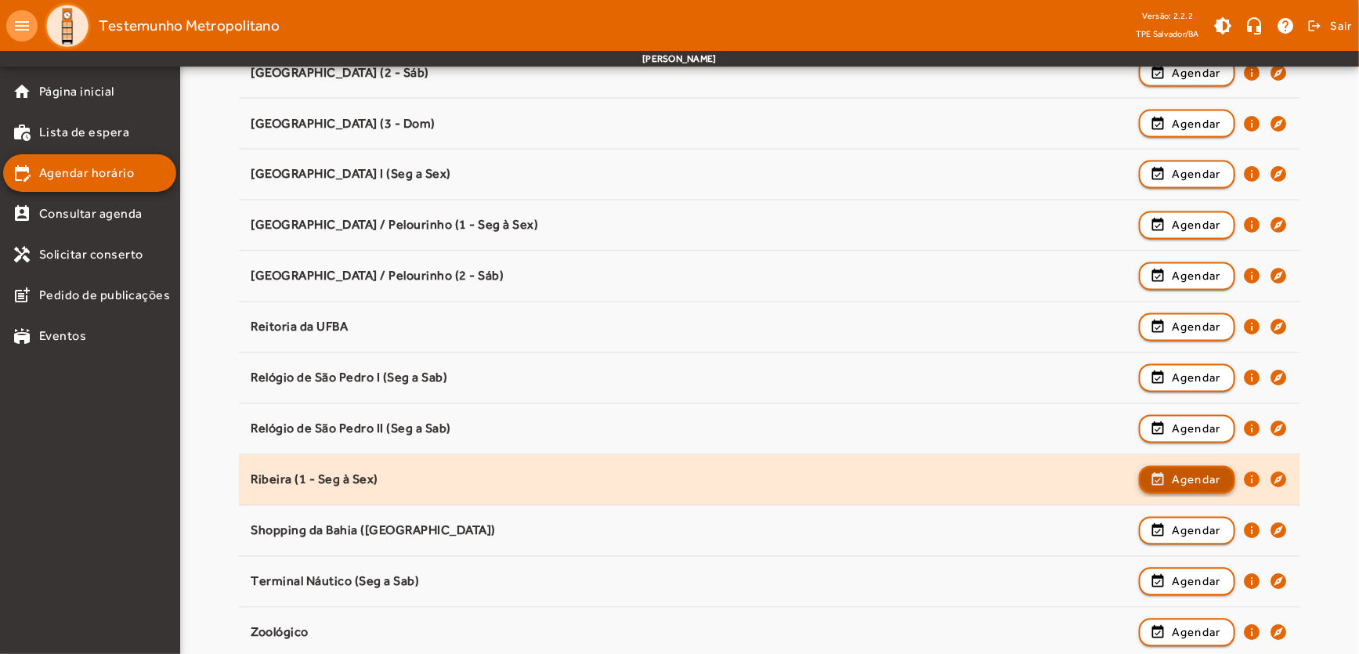
click at [1203, 479] on span "Agendar" at bounding box center [1196, 480] width 49 height 19
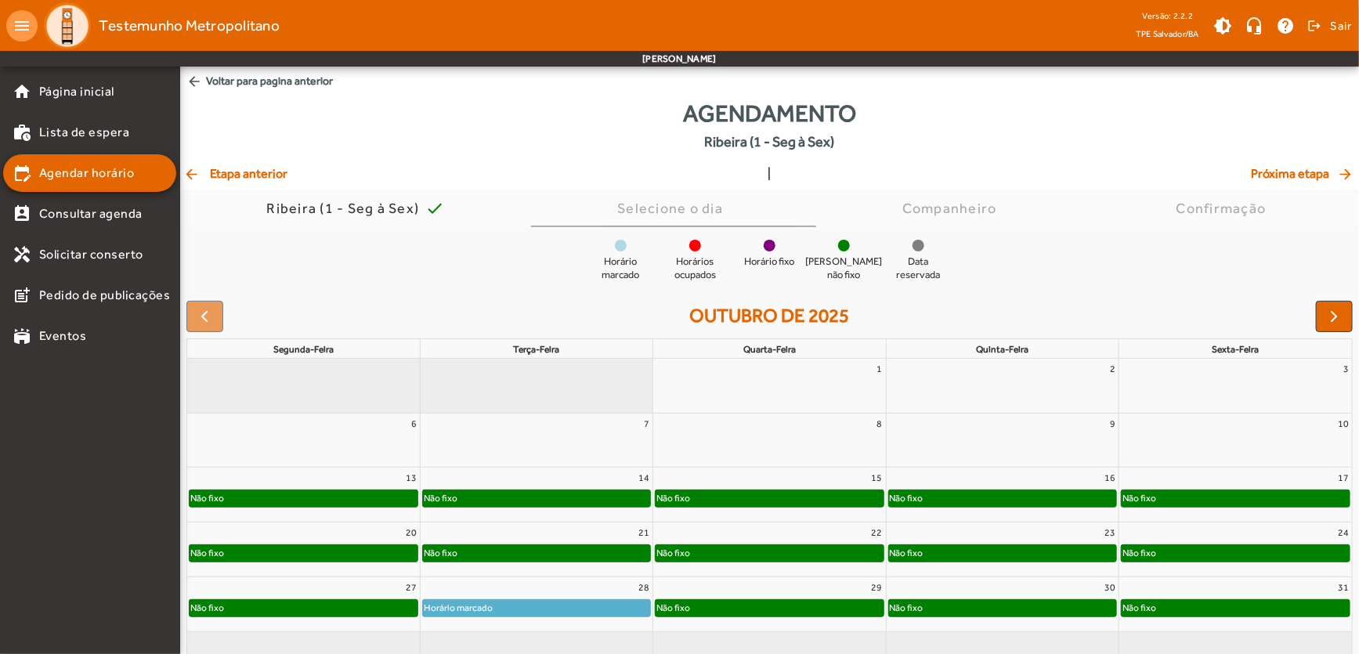
scroll to position [39, 0]
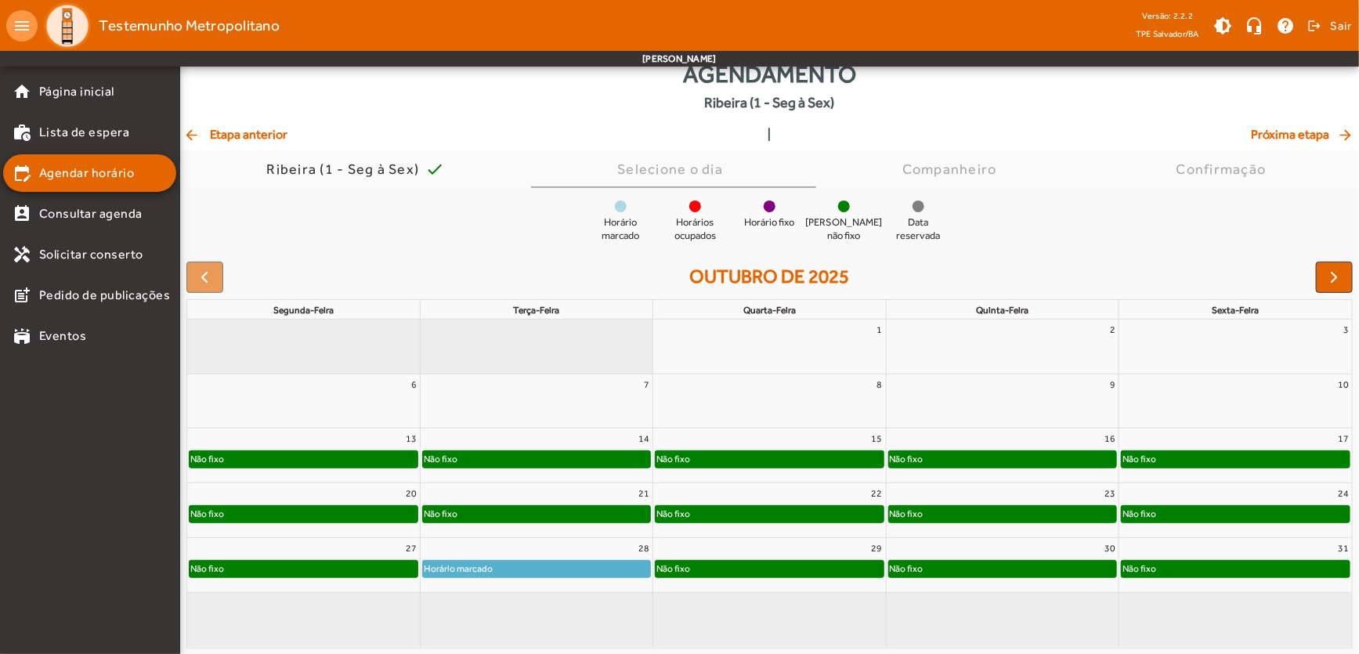
click at [1165, 513] on div "Não fixo" at bounding box center [1236, 514] width 228 height 16
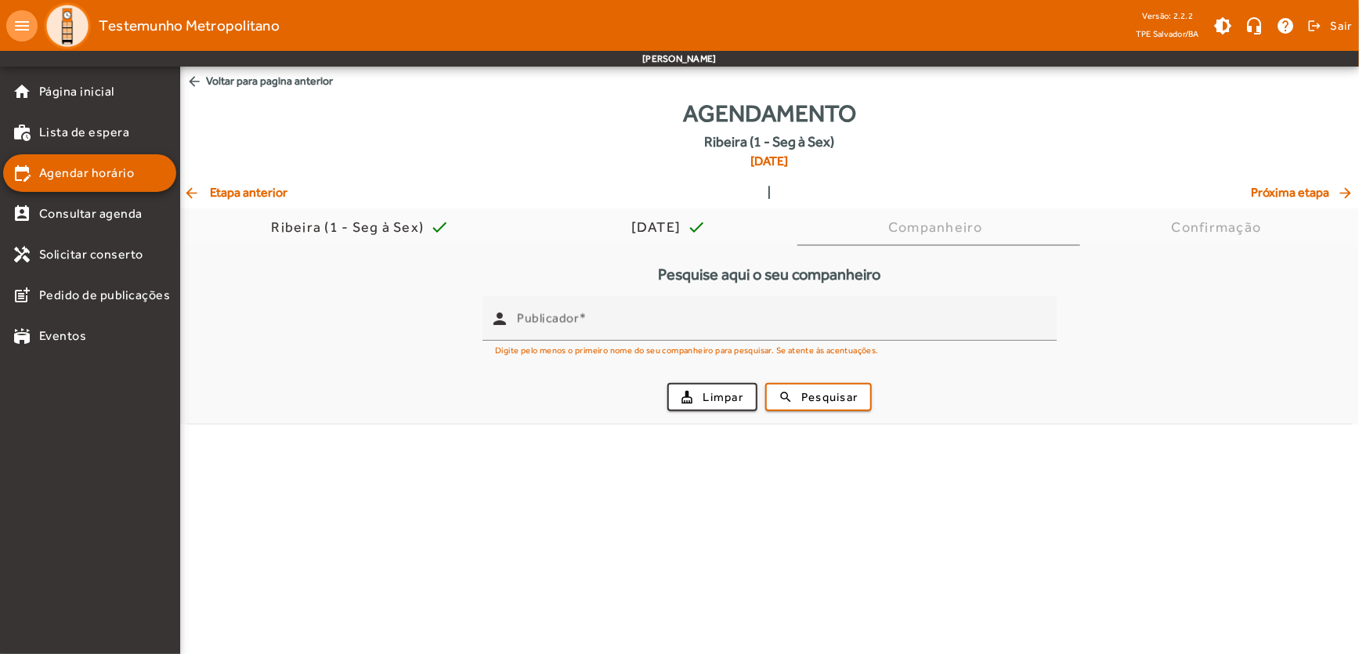
scroll to position [0, 0]
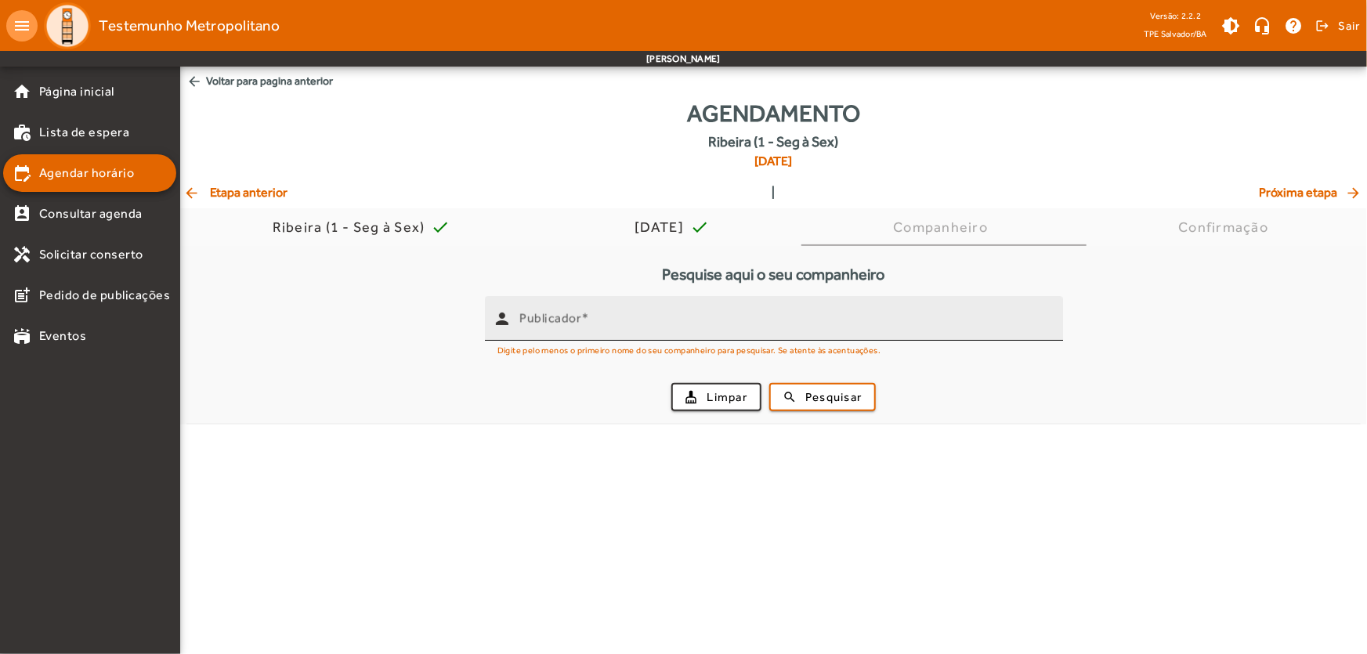
click at [513, 320] on div "person" at bounding box center [502, 319] width 34 height 34
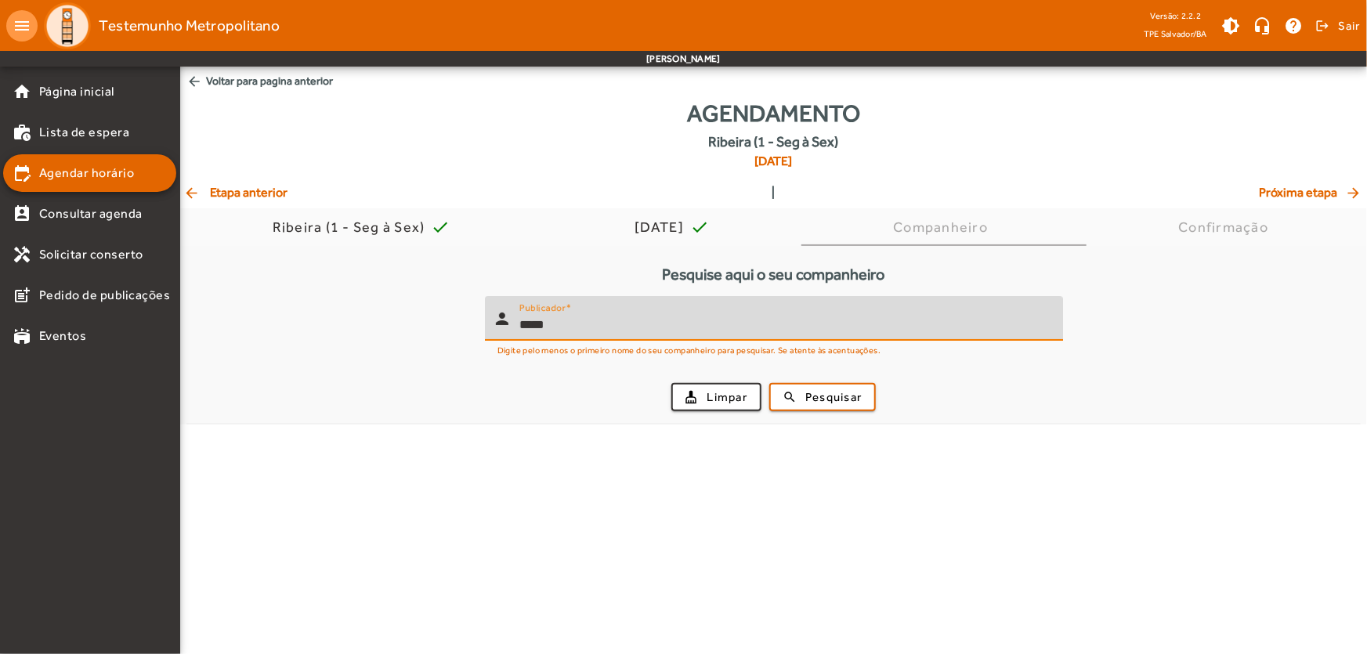
type input "*****"
click at [199, 80] on mat-icon "arrow_back" at bounding box center [194, 82] width 16 height 16
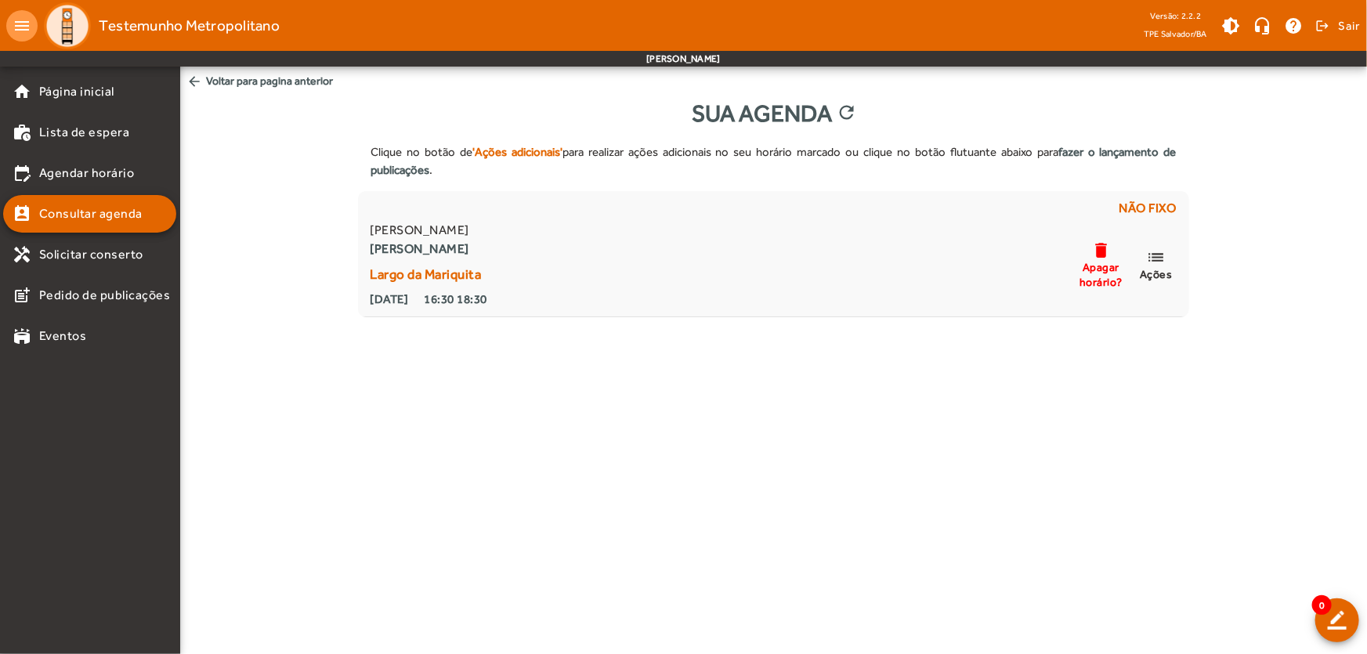
click at [195, 78] on mat-icon "arrow_back" at bounding box center [194, 82] width 16 height 16
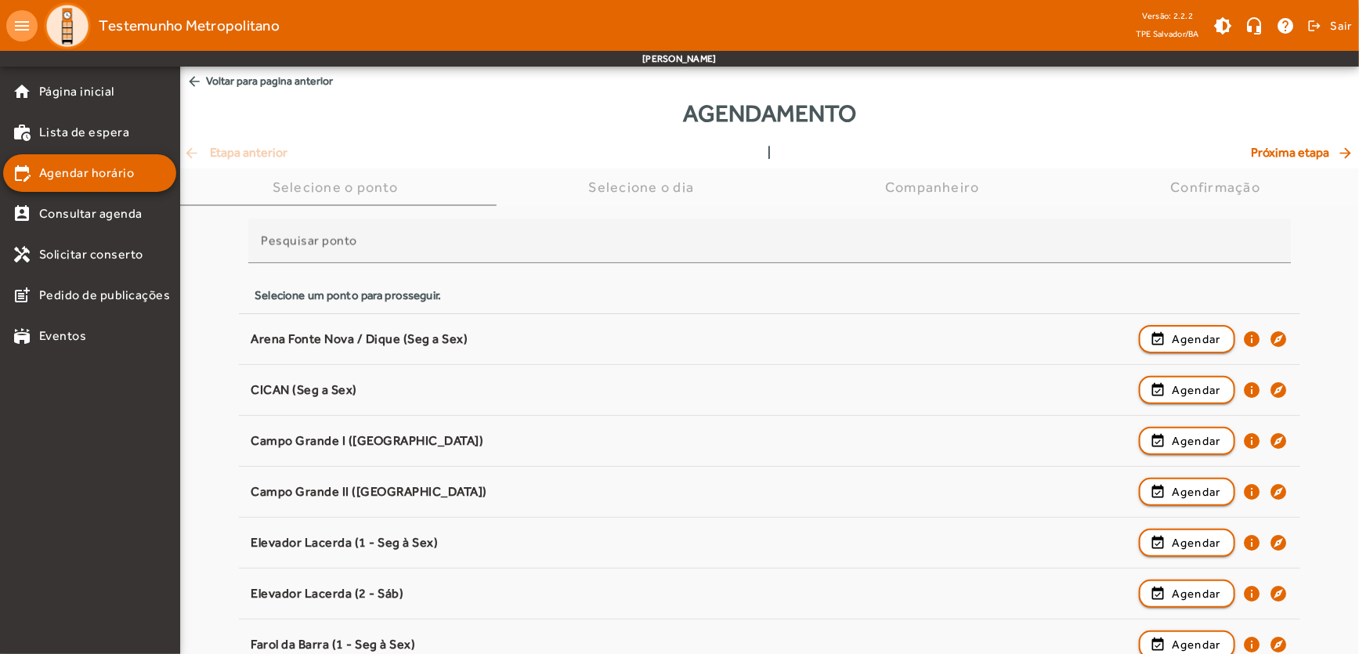
click at [516, 298] on div "Selecione um ponto para prosseguir." at bounding box center [770, 295] width 1030 height 17
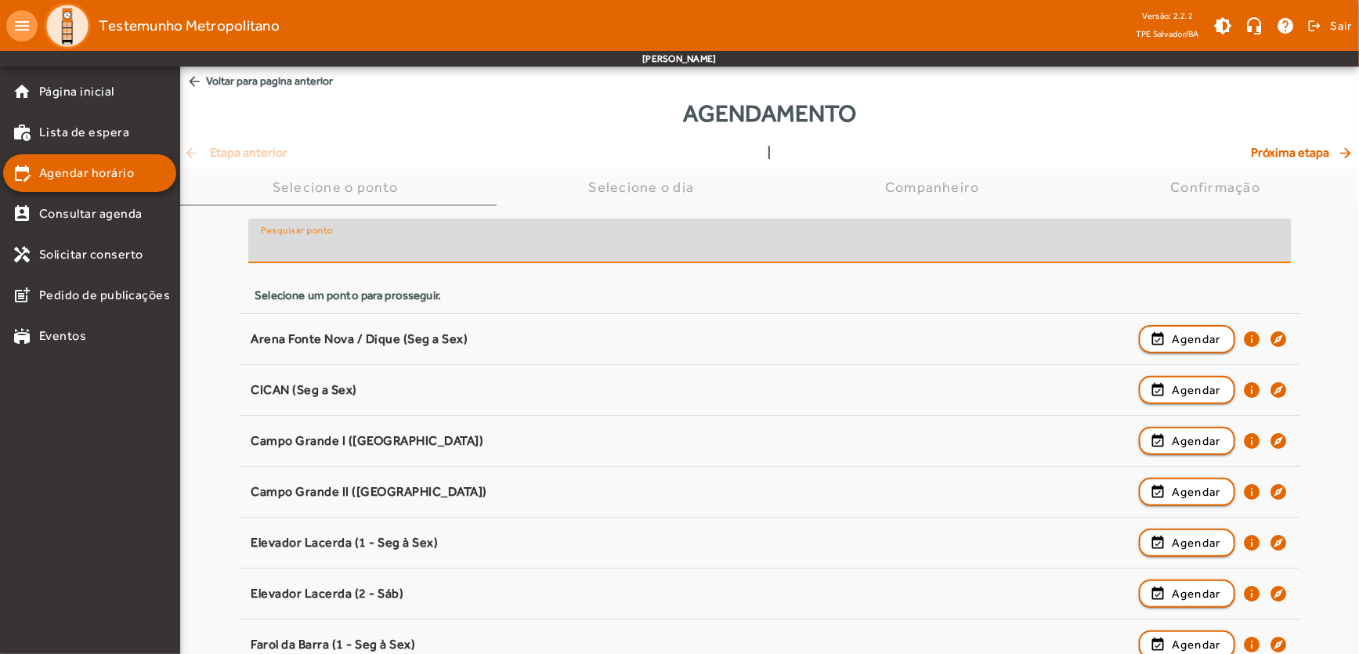
click at [382, 242] on input "Pesquisar ponto" at bounding box center [770, 247] width 1018 height 19
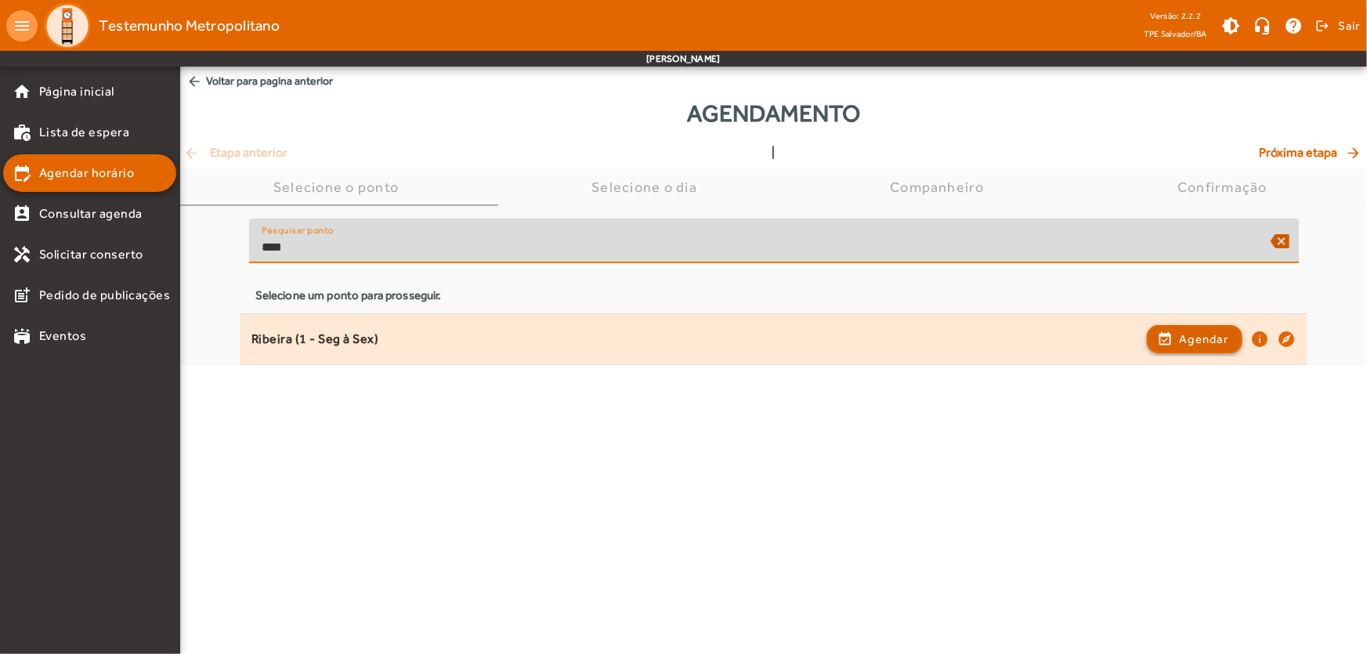
type input "****"
click at [1202, 330] on span "Agendar" at bounding box center [1204, 339] width 49 height 19
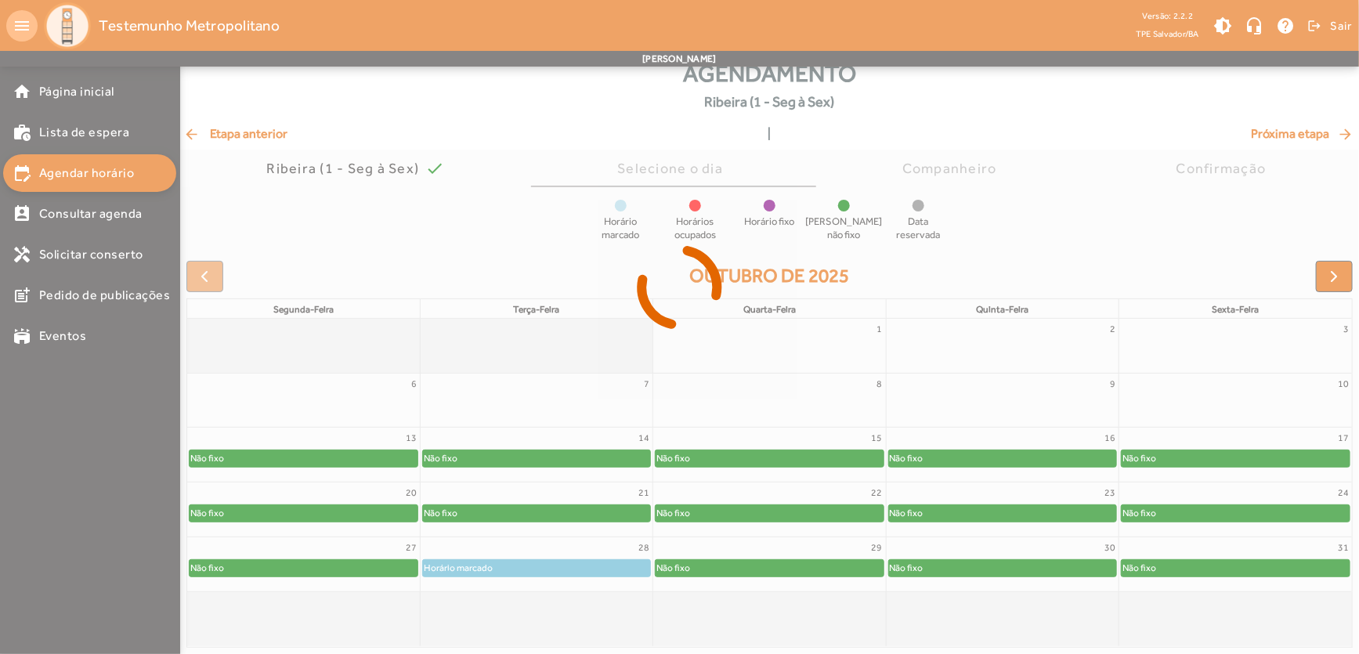
scroll to position [39, 0]
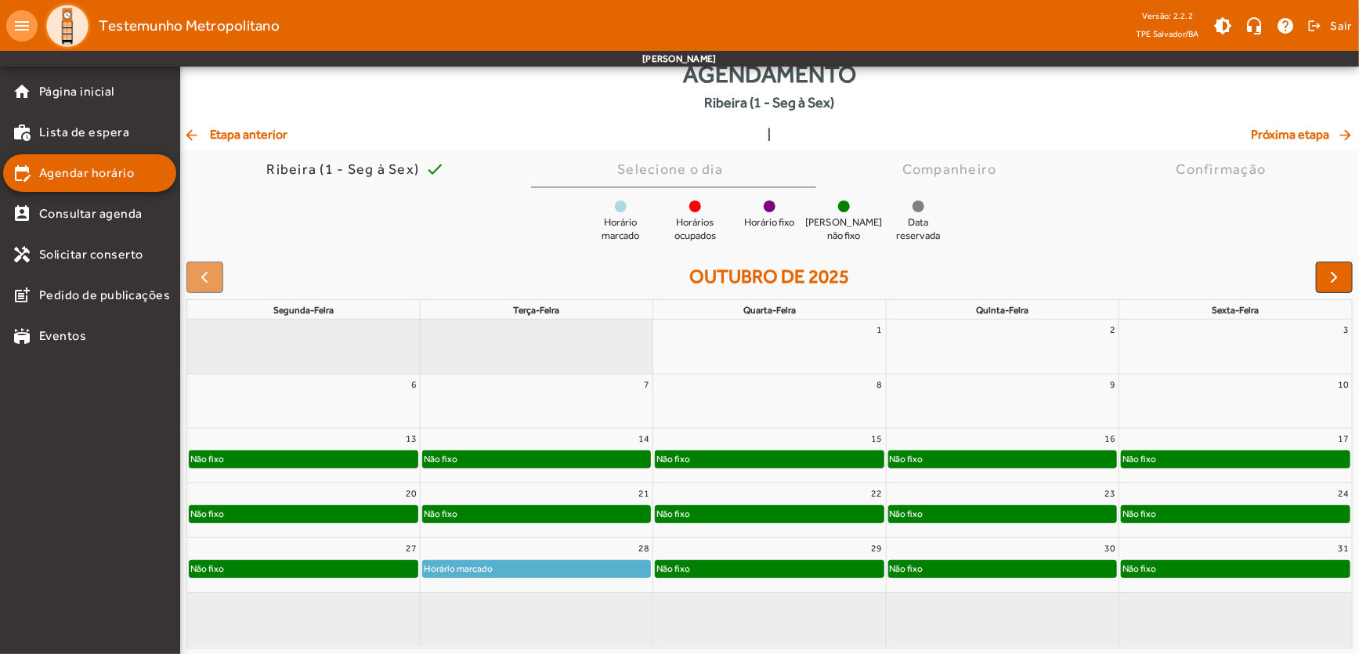
click at [815, 572] on div "Não fixo" at bounding box center [769, 569] width 227 height 16
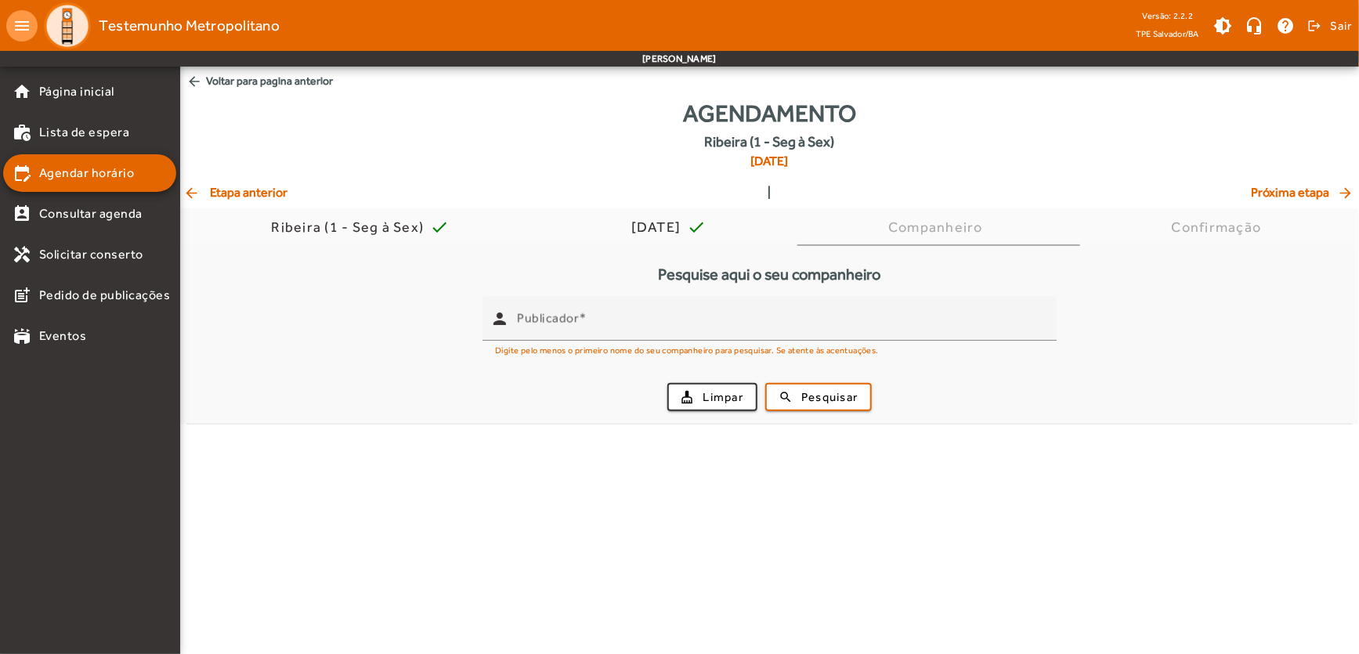
scroll to position [0, 0]
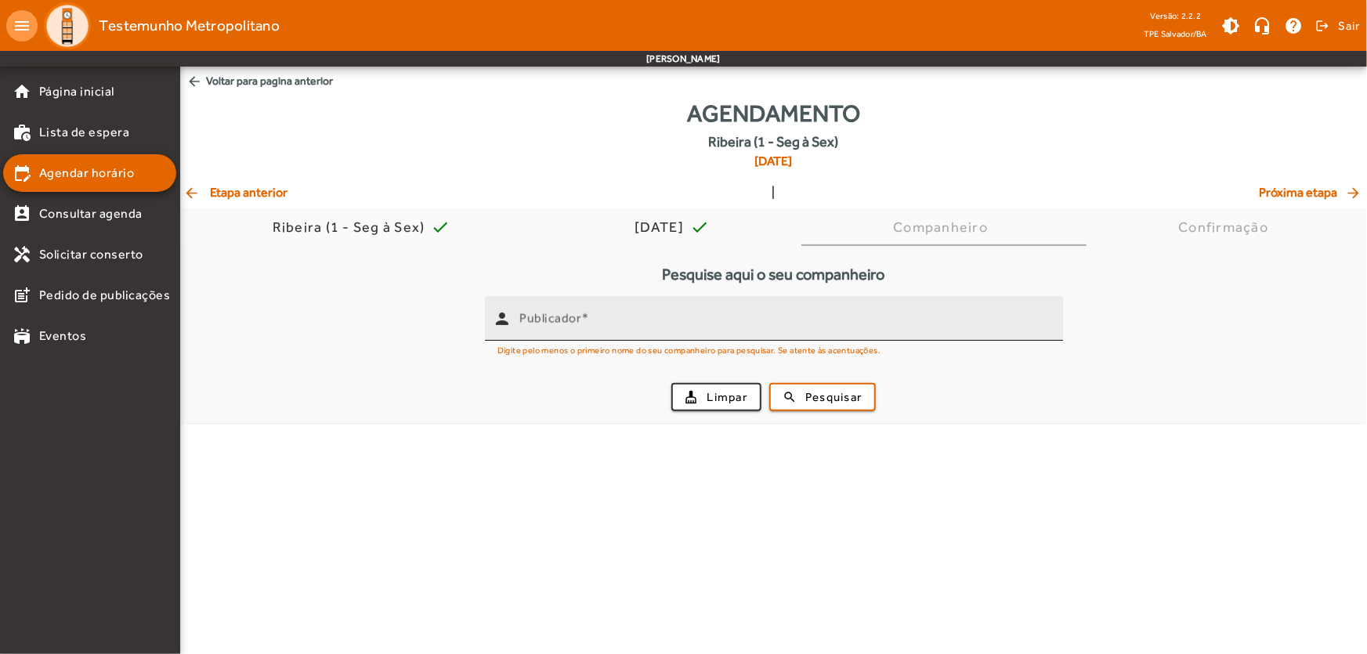
click at [566, 327] on input "Publicador" at bounding box center [784, 325] width 531 height 19
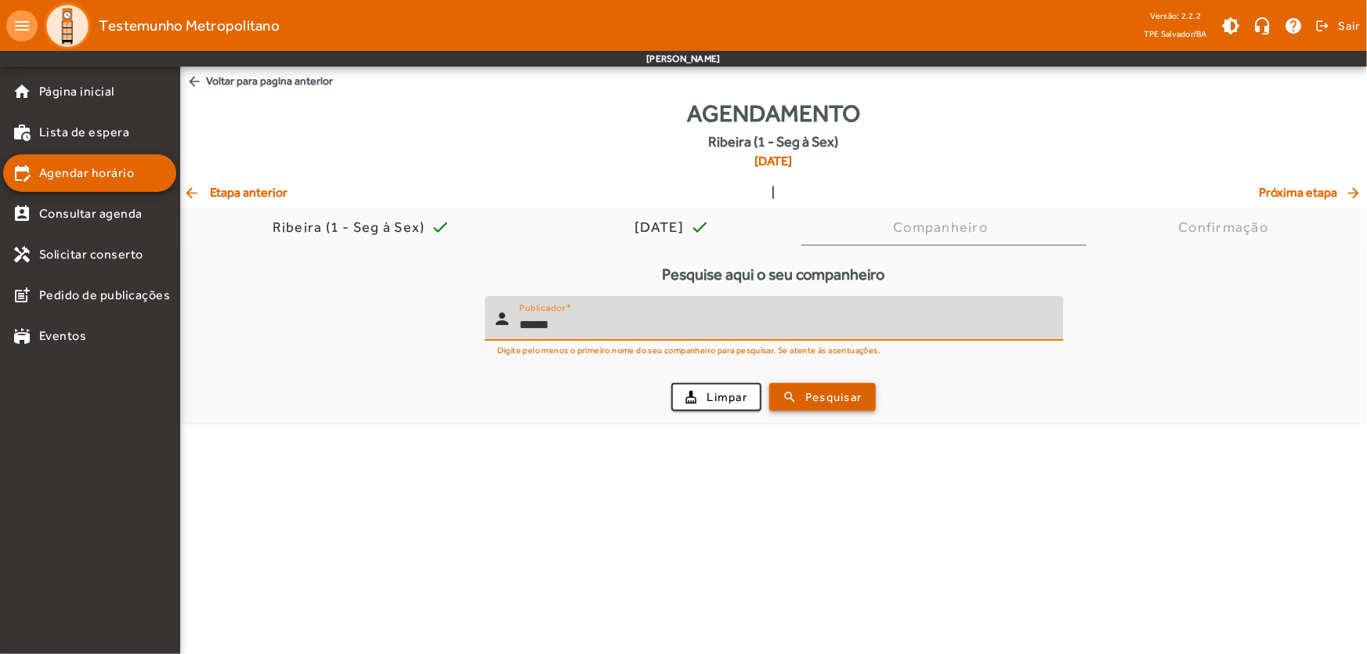
type input "******"
click at [812, 394] on span "Pesquisar" at bounding box center [833, 398] width 56 height 18
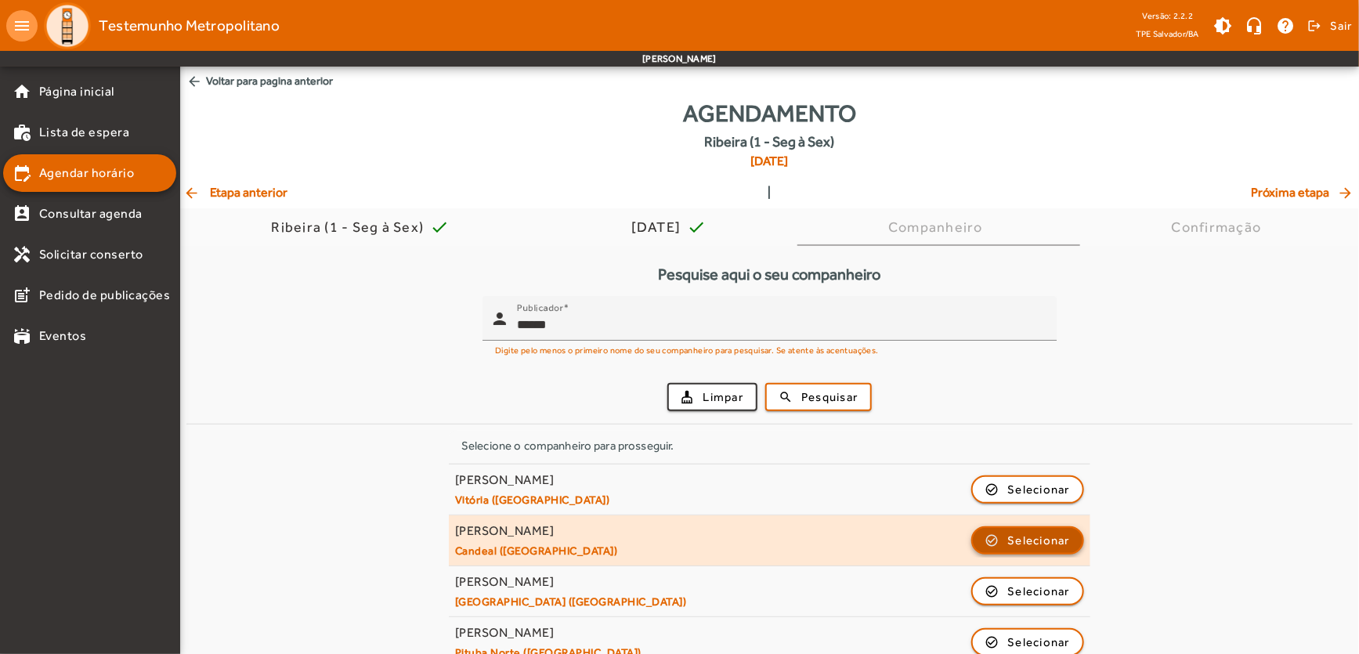
click at [1005, 541] on span "button" at bounding box center [1028, 541] width 110 height 38
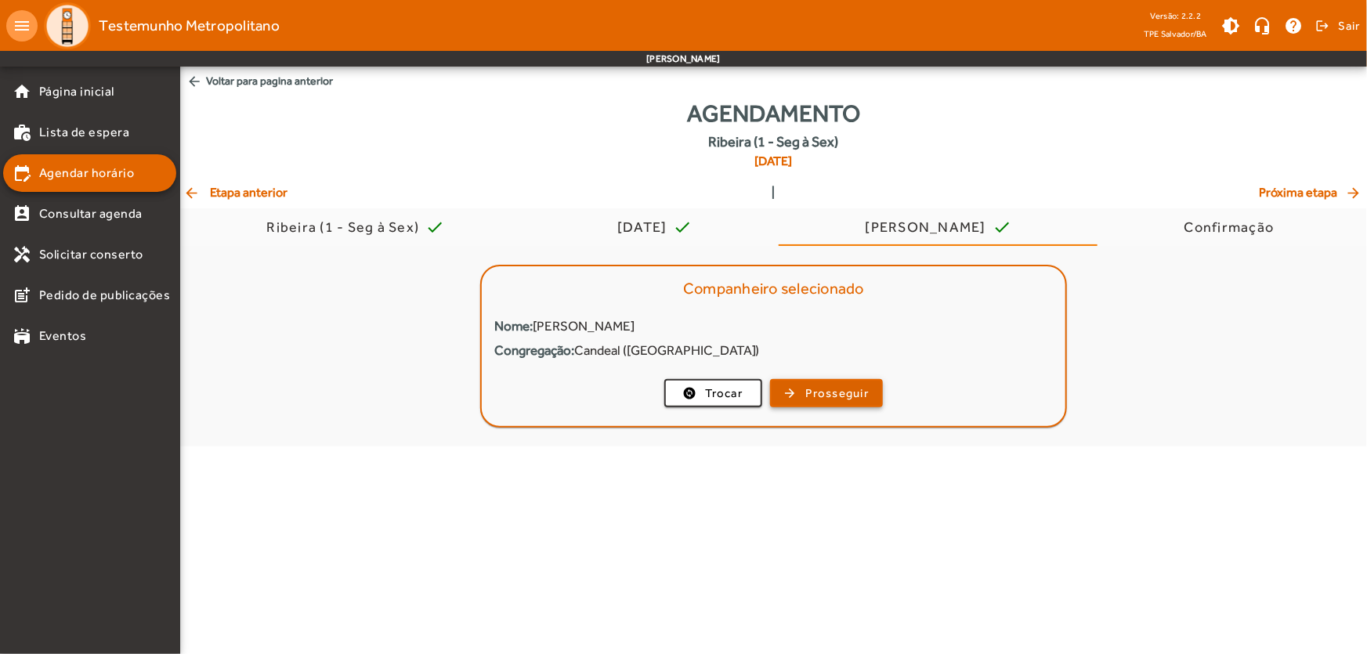
click at [834, 389] on span "Prosseguir" at bounding box center [837, 394] width 63 height 18
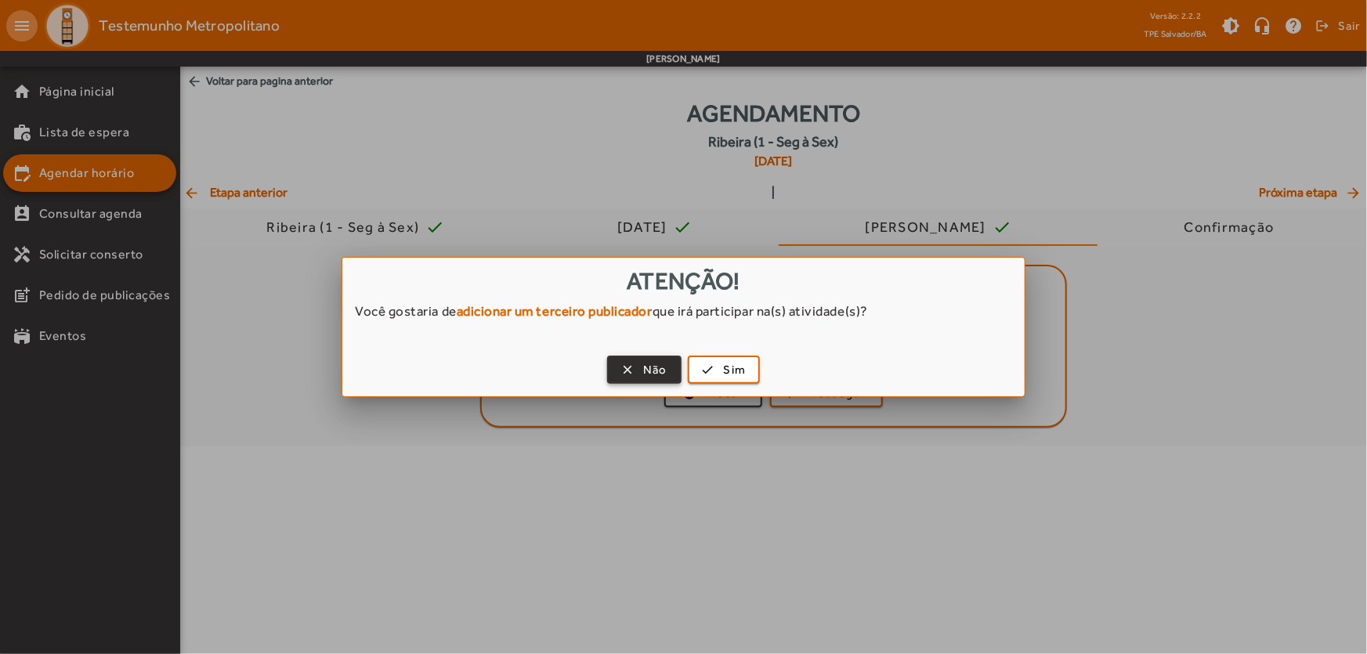
click at [664, 364] on span "Não" at bounding box center [655, 370] width 24 height 18
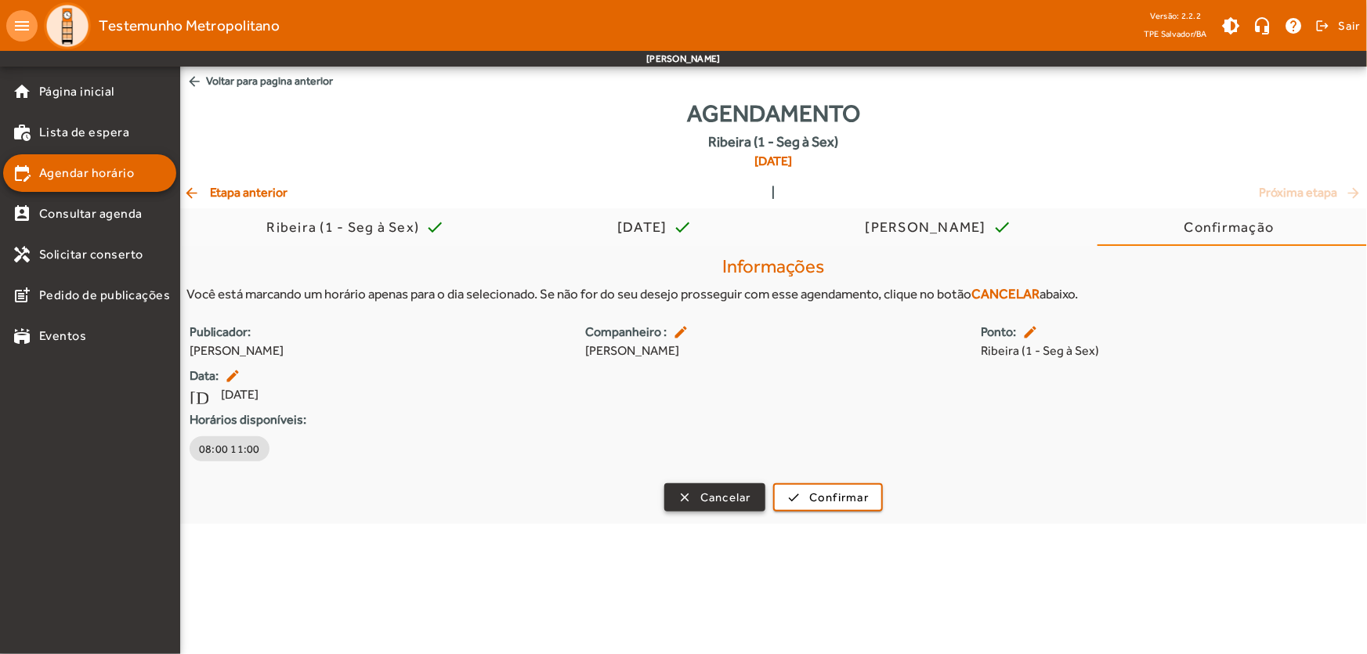
click at [751, 489] on span "Cancelar" at bounding box center [725, 498] width 51 height 18
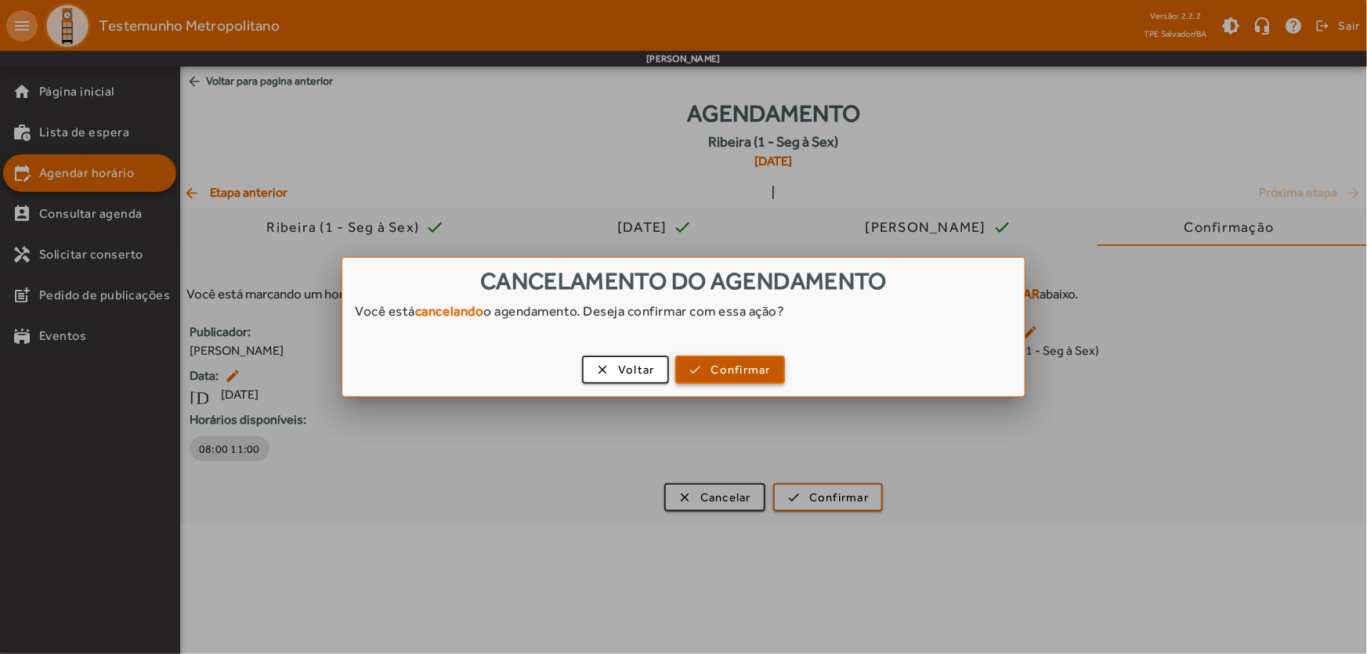
click at [718, 371] on span "Confirmar" at bounding box center [741, 370] width 60 height 18
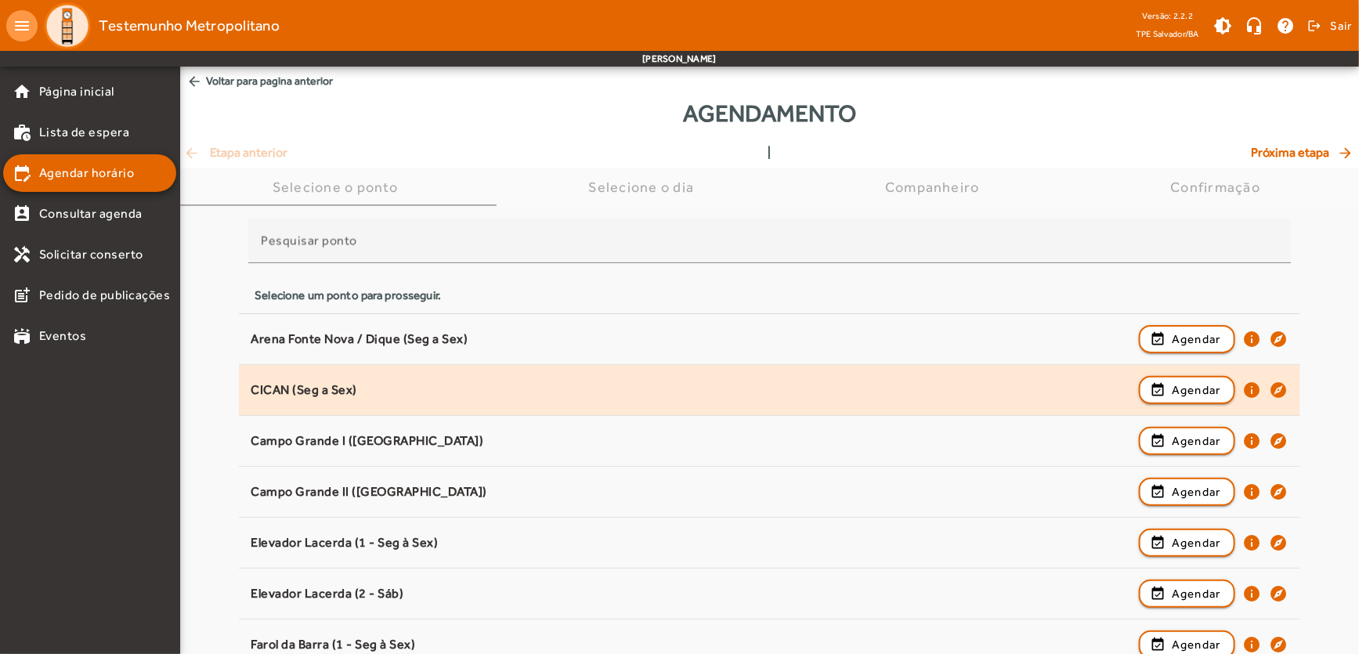
scroll to position [976, 0]
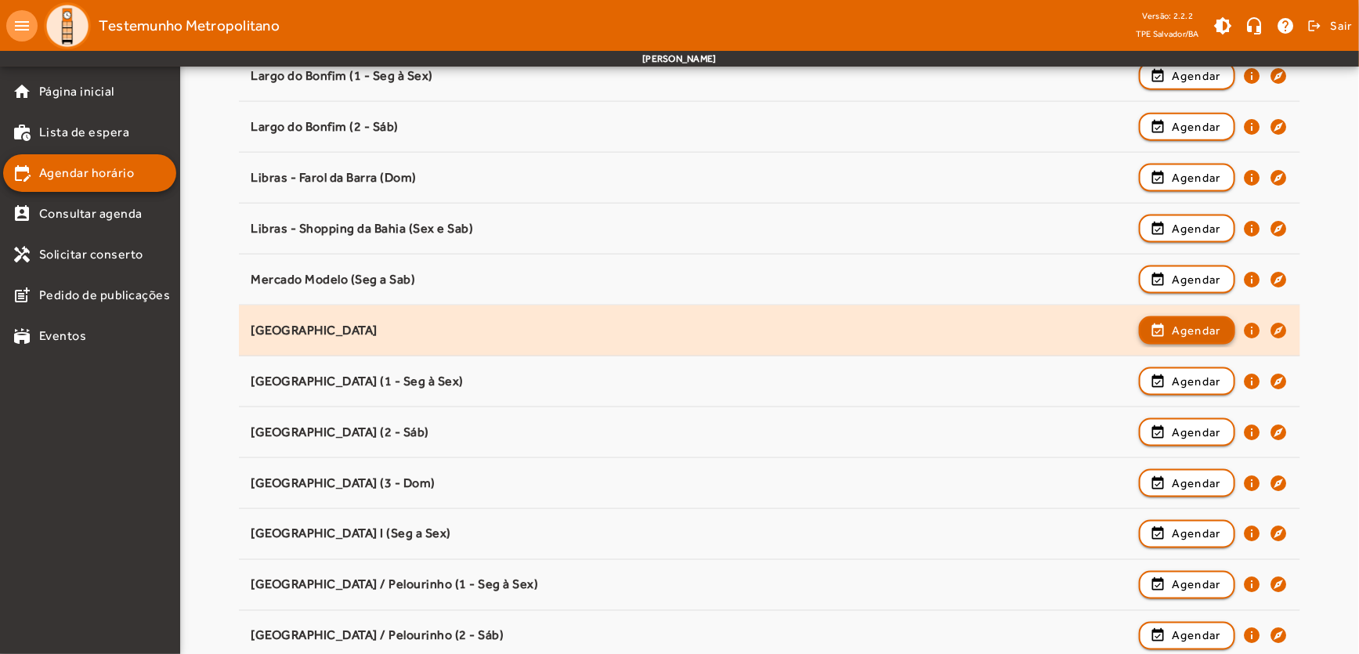
click at [1194, 327] on span "Agendar" at bounding box center [1196, 330] width 49 height 19
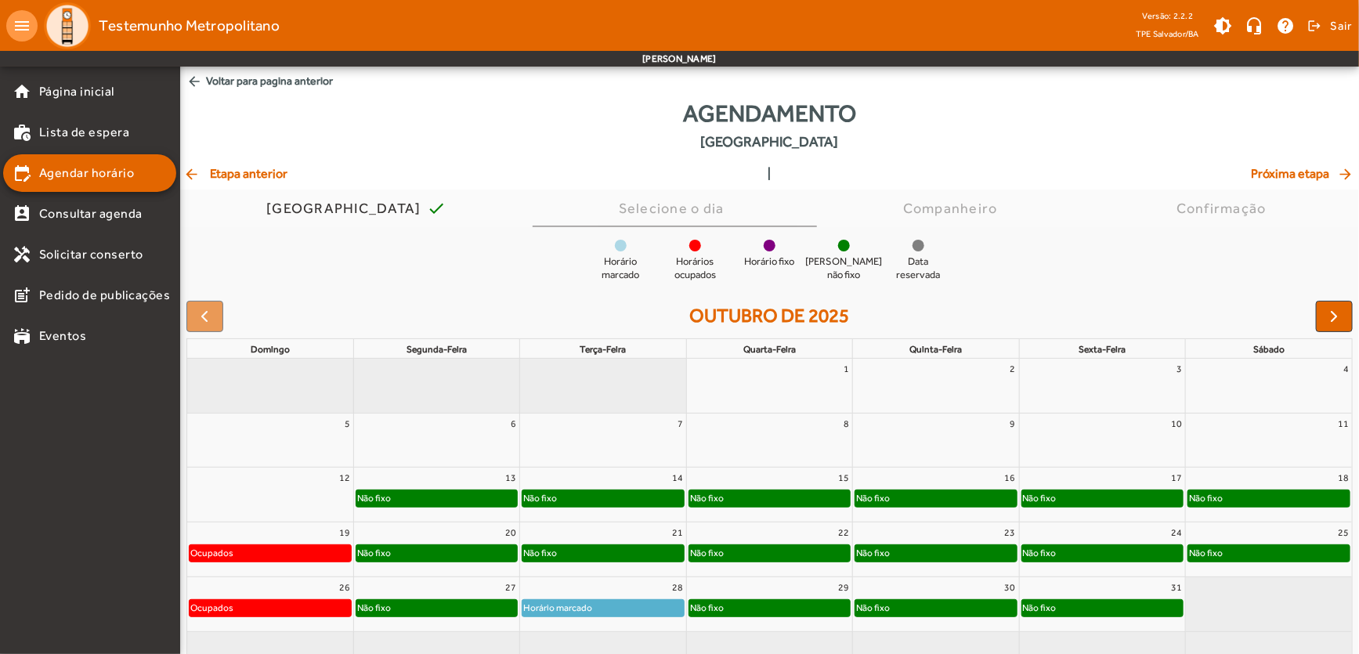
scroll to position [39, 0]
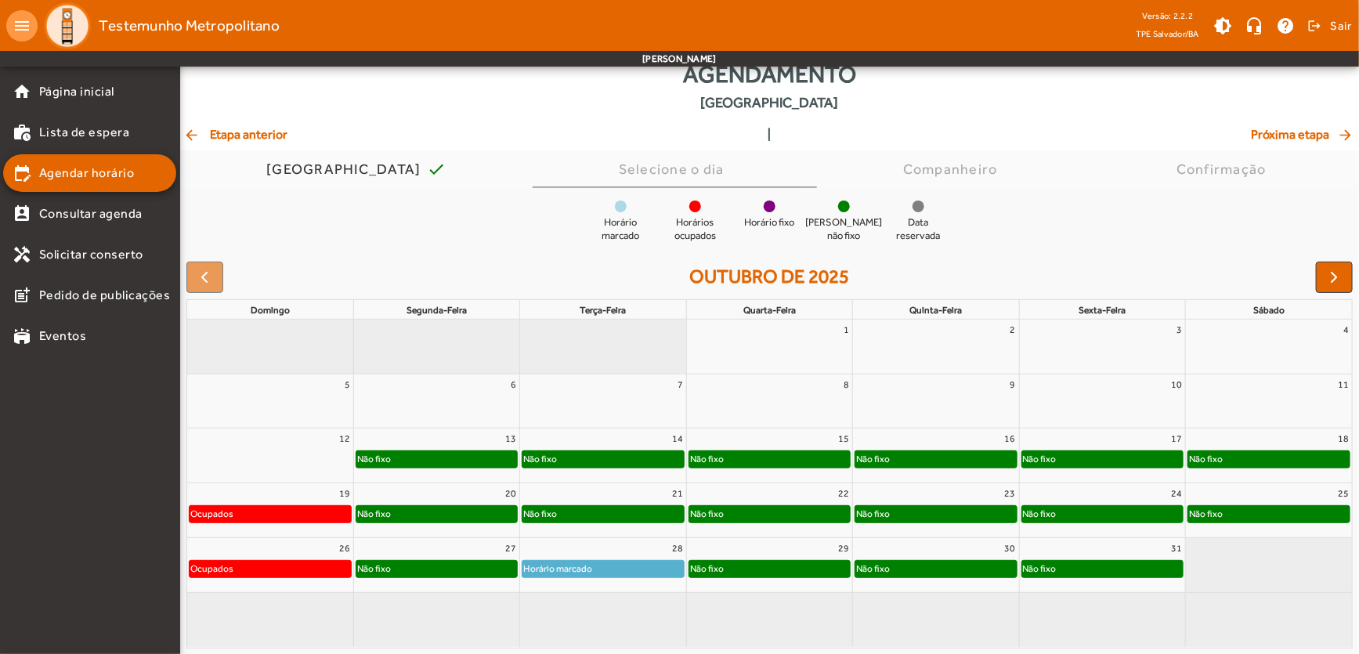
click at [1279, 519] on div "Não fixo" at bounding box center [1269, 514] width 161 height 16
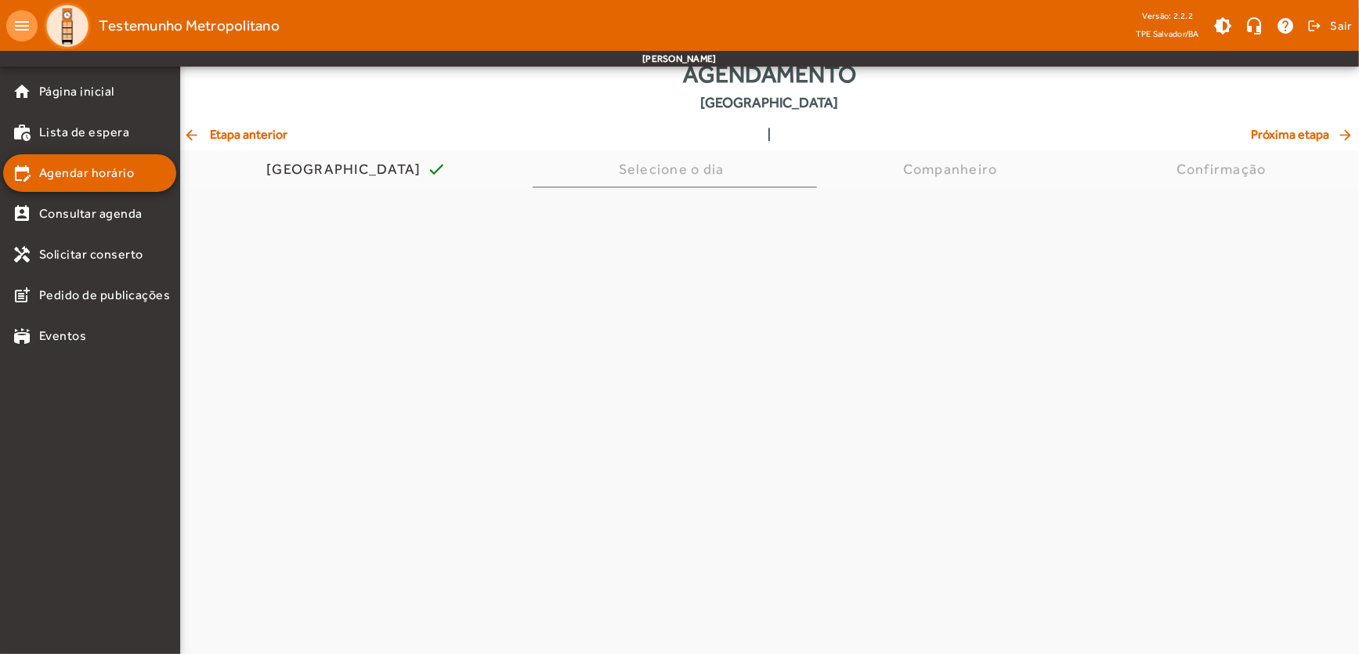
scroll to position [0, 0]
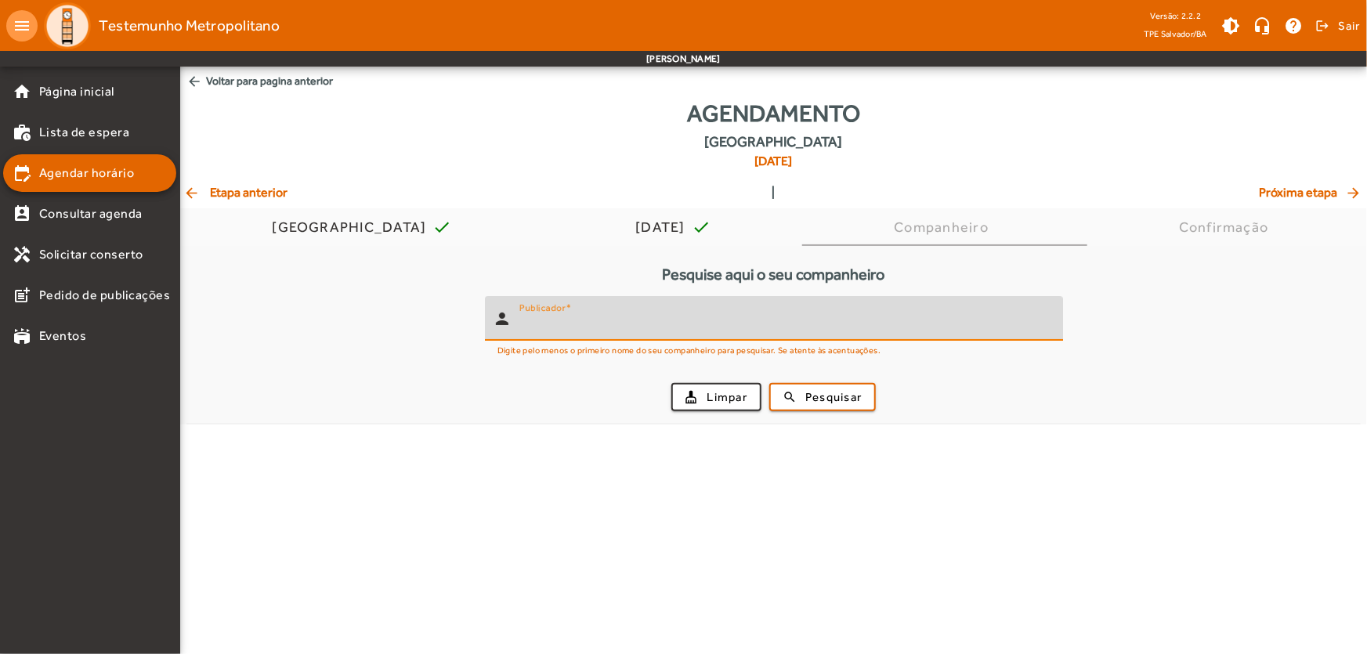
click at [736, 317] on input "Publicador" at bounding box center [784, 325] width 531 height 19
type input "******"
click at [769, 383] on button "search Pesquisar" at bounding box center [822, 397] width 107 height 28
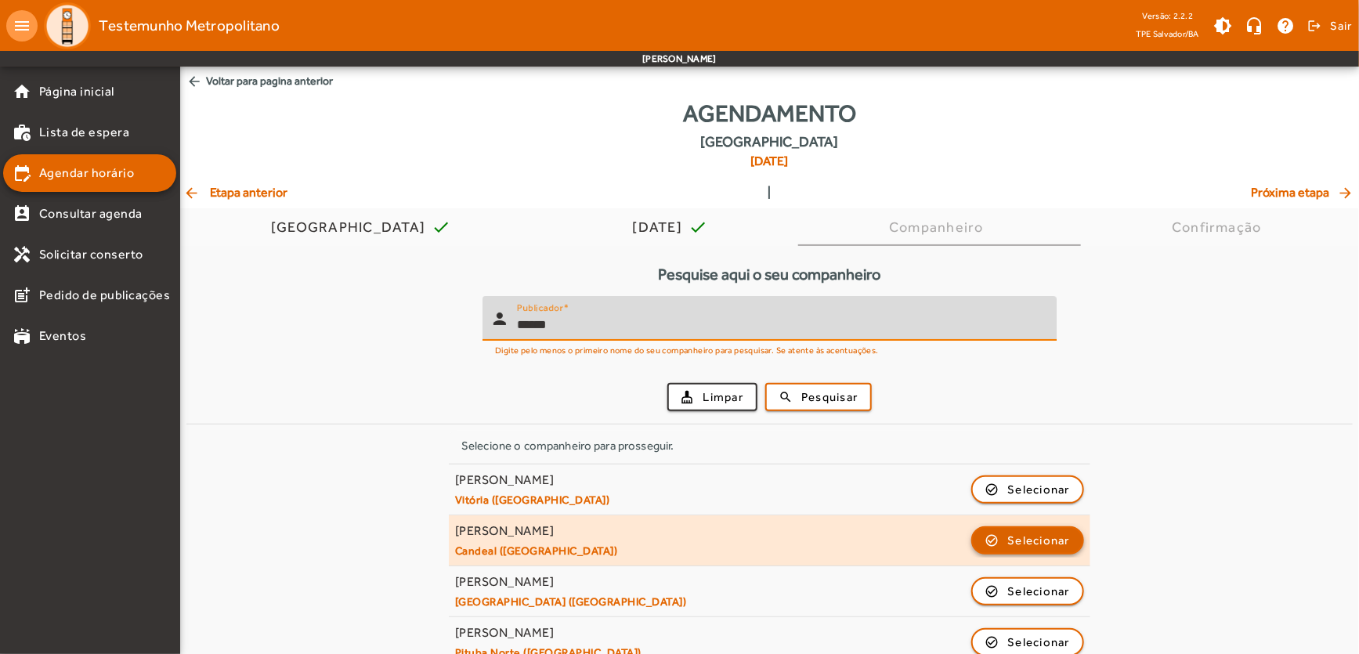
click at [1026, 545] on span "Selecionar" at bounding box center [1039, 540] width 63 height 19
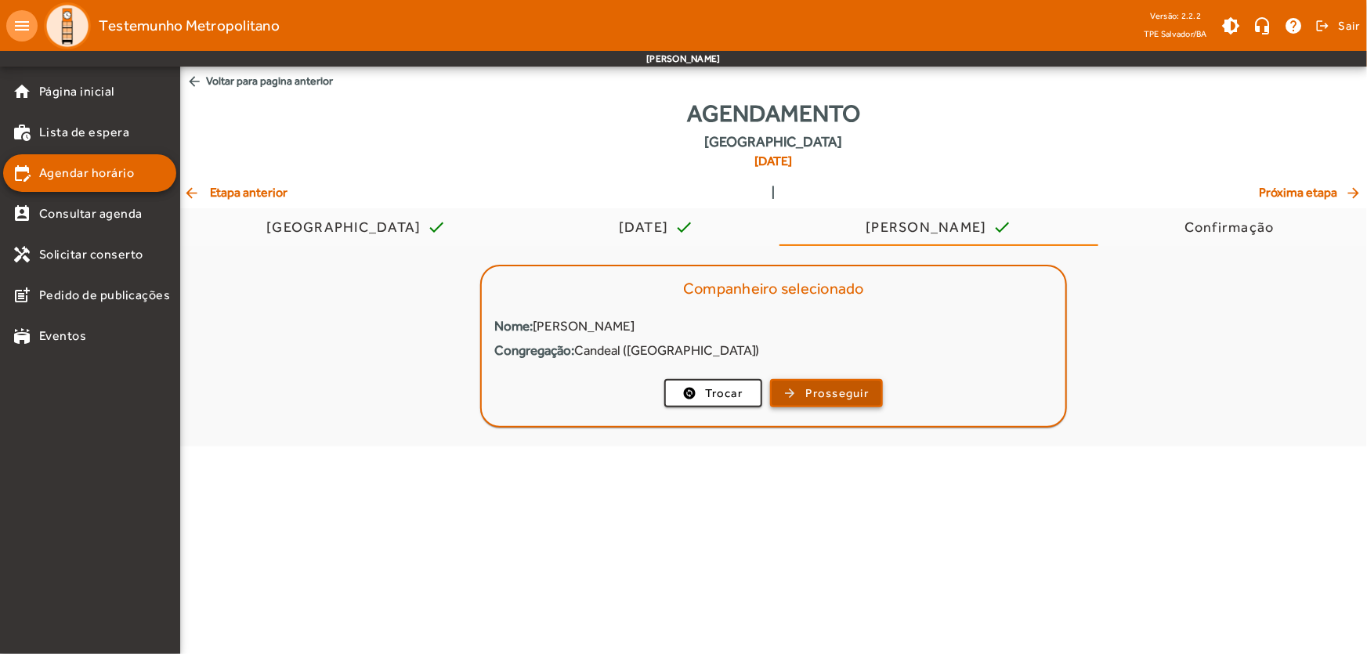
click at [815, 394] on span "Prosseguir" at bounding box center [837, 394] width 63 height 18
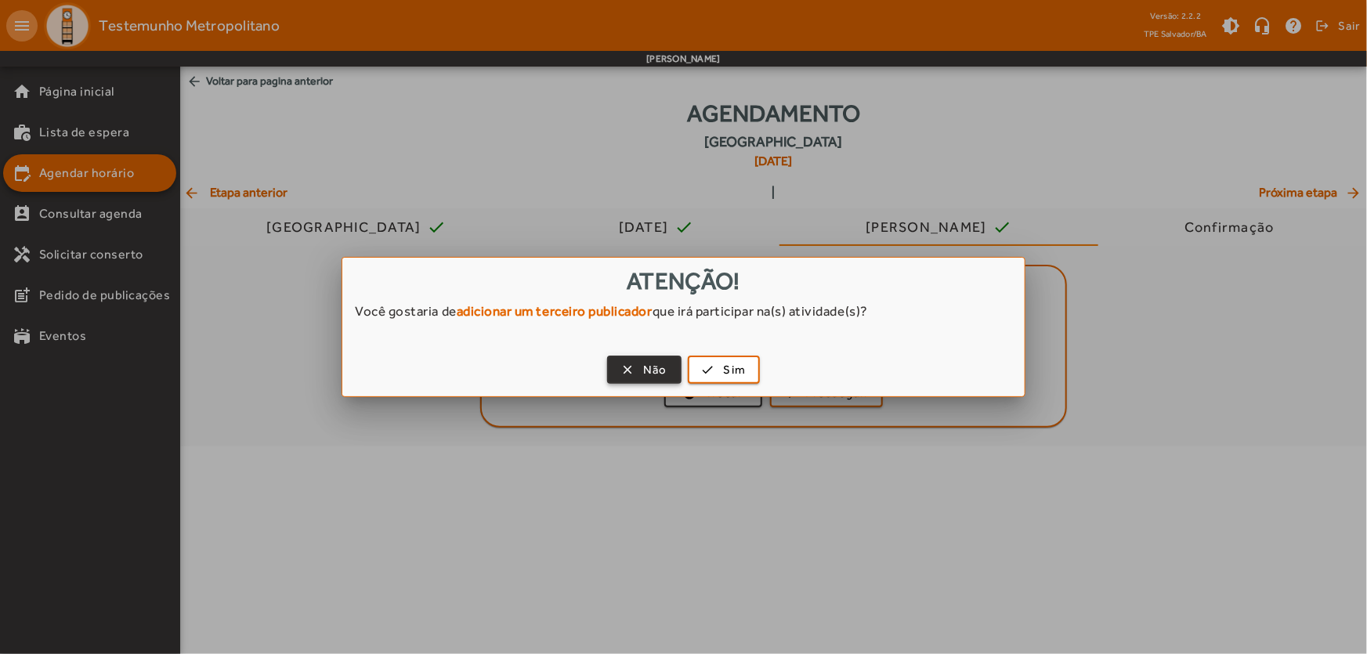
click at [620, 373] on span "button" at bounding box center [644, 370] width 71 height 38
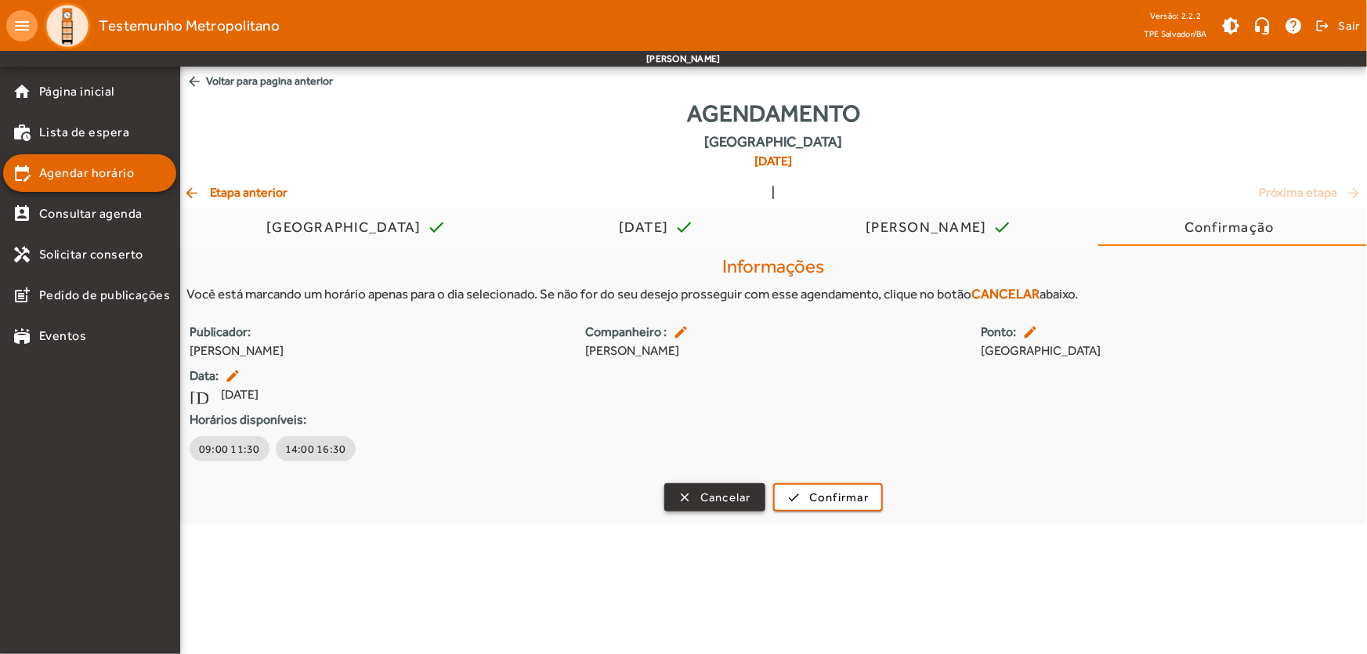
click at [728, 501] on span "Cancelar" at bounding box center [725, 498] width 51 height 18
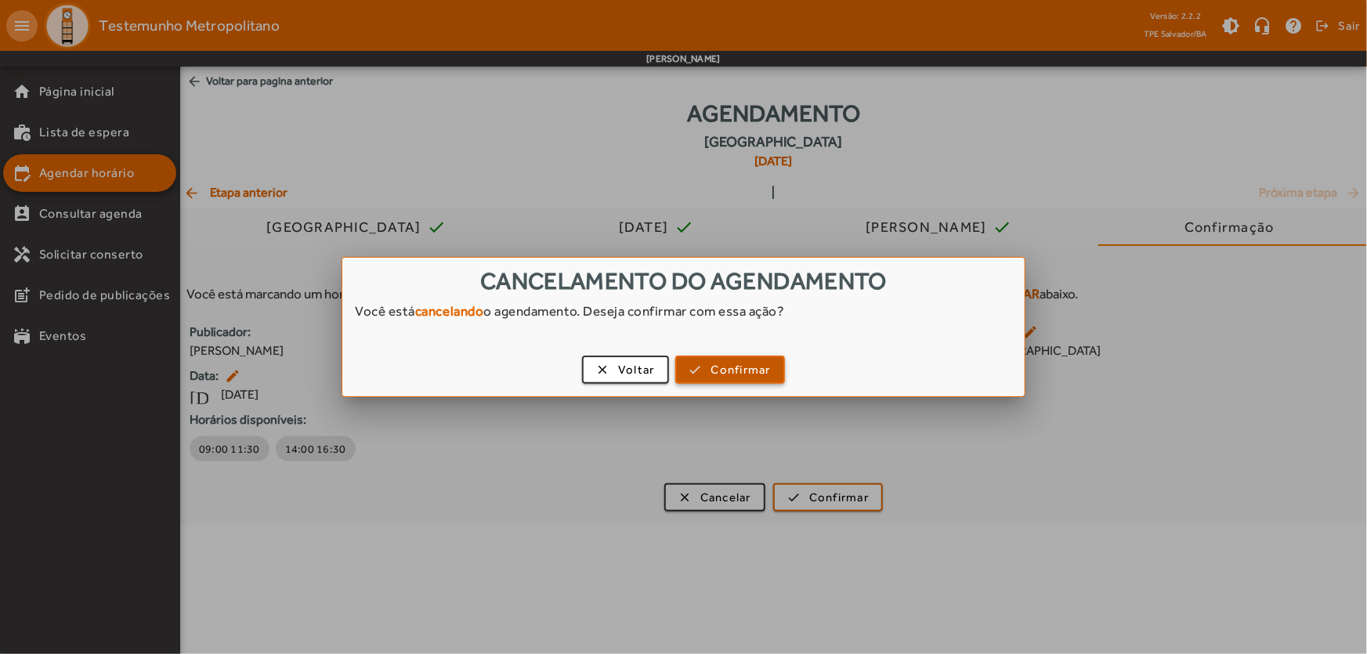
click at [711, 361] on span "Confirmar" at bounding box center [741, 370] width 60 height 18
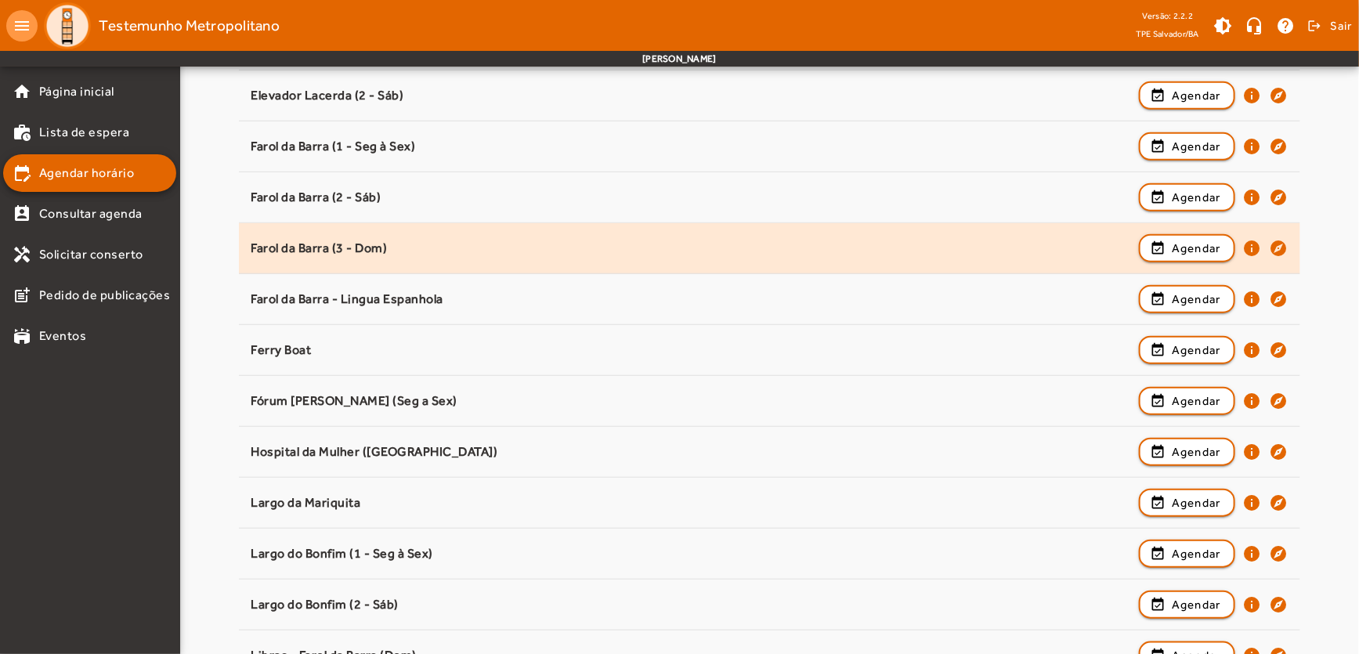
scroll to position [976, 0]
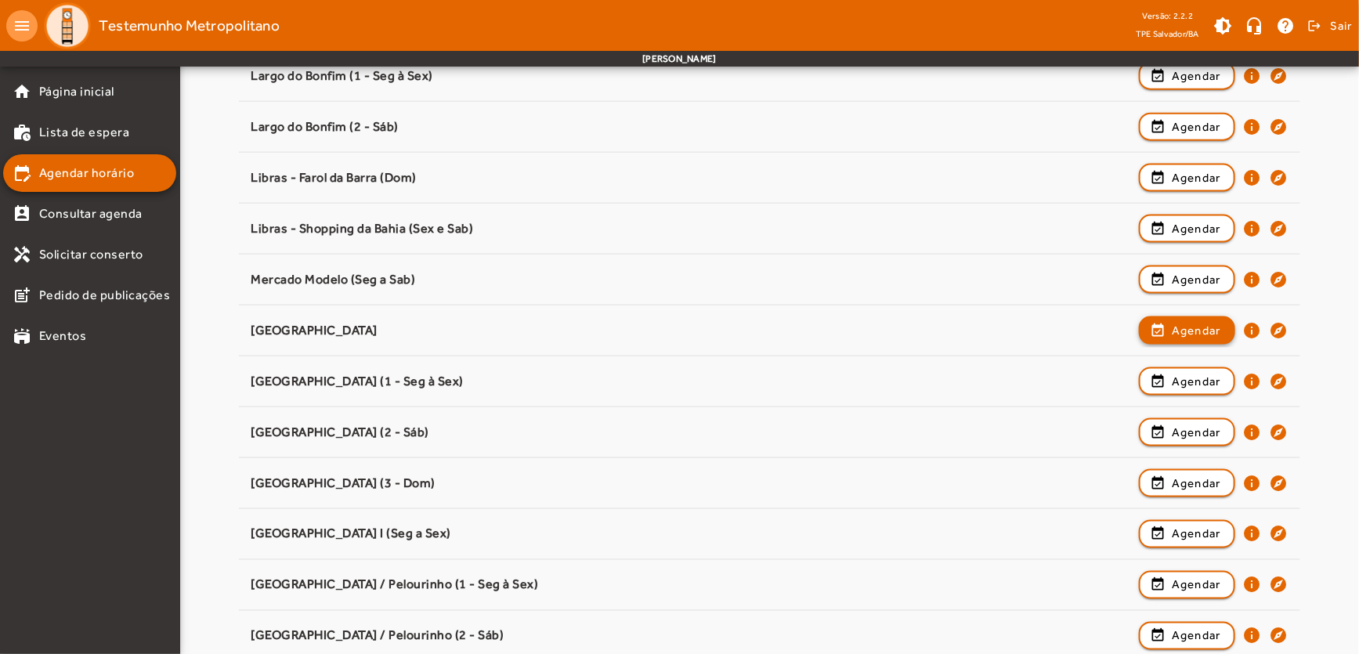
click at [1209, 329] on span "Agendar" at bounding box center [1196, 330] width 49 height 19
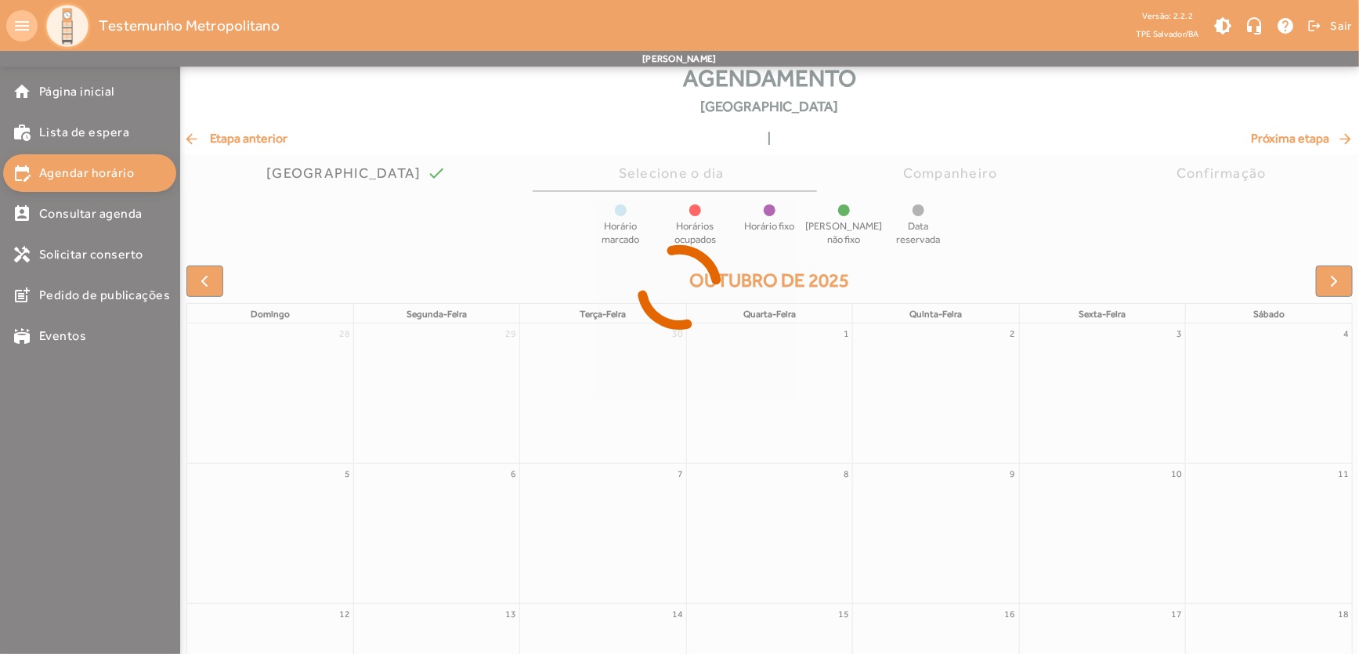
scroll to position [39, 0]
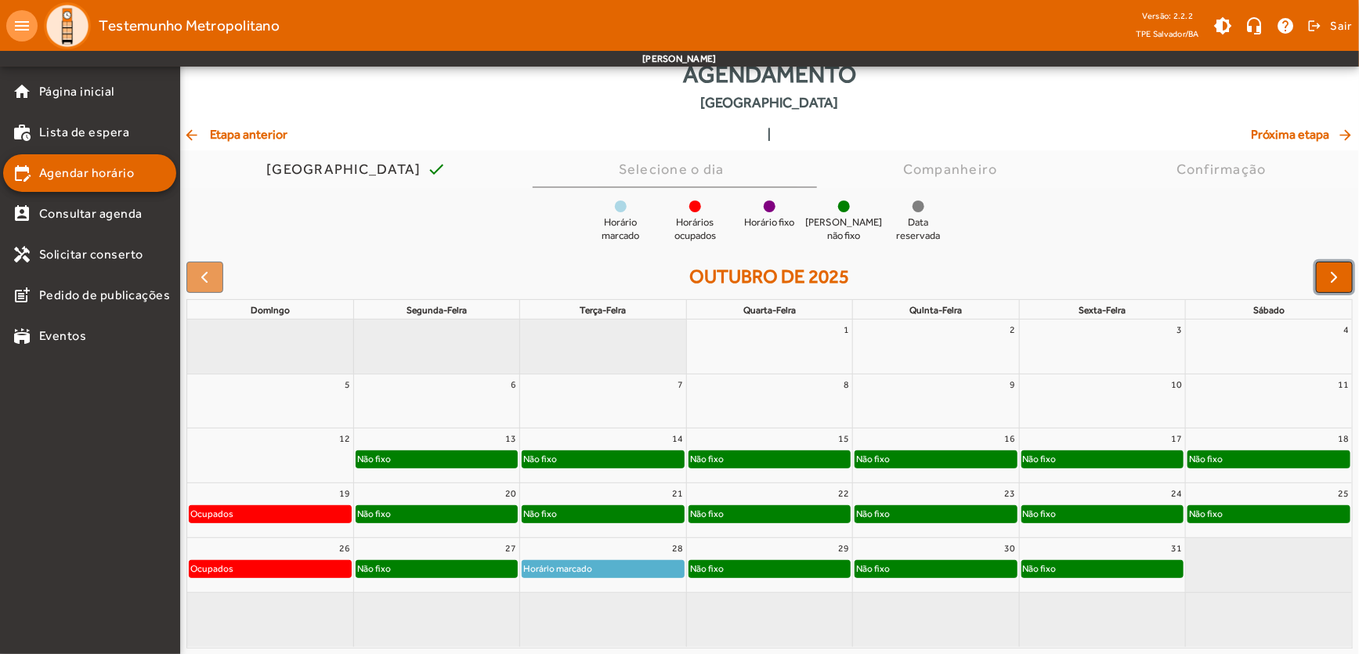
click at [1332, 271] on span "button" at bounding box center [1335, 277] width 19 height 19
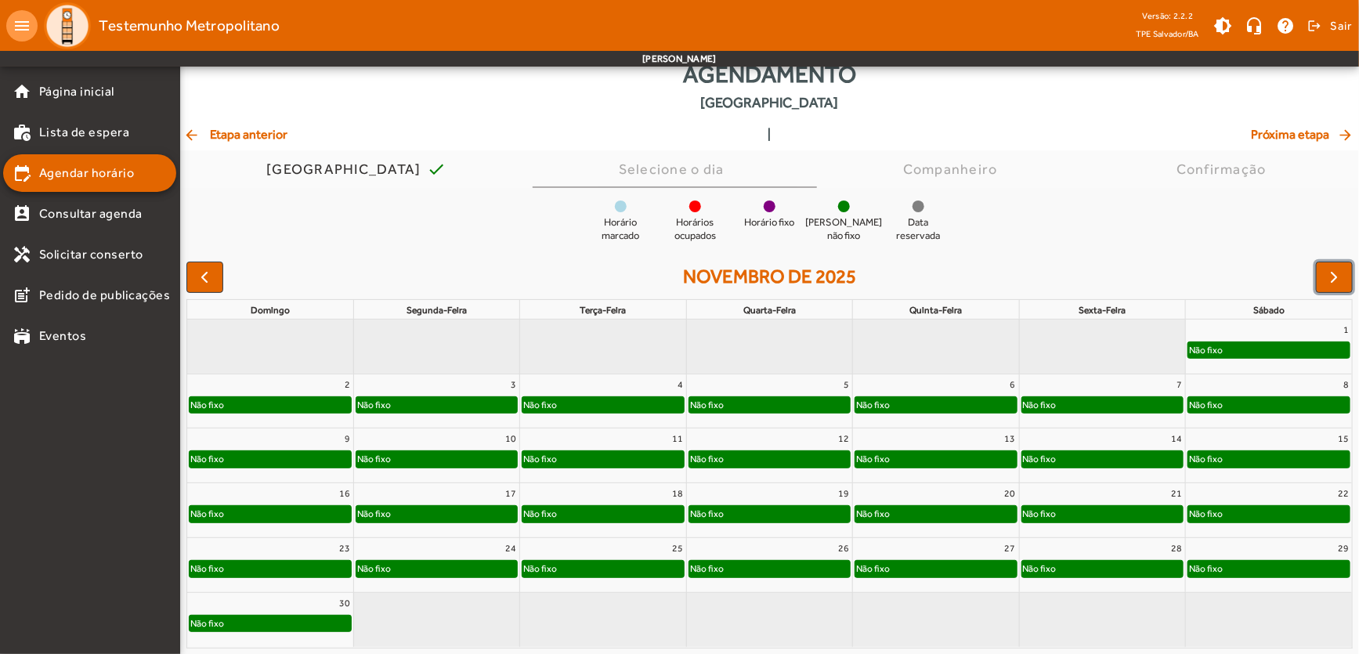
click at [1301, 516] on div "Não fixo" at bounding box center [1269, 514] width 161 height 16
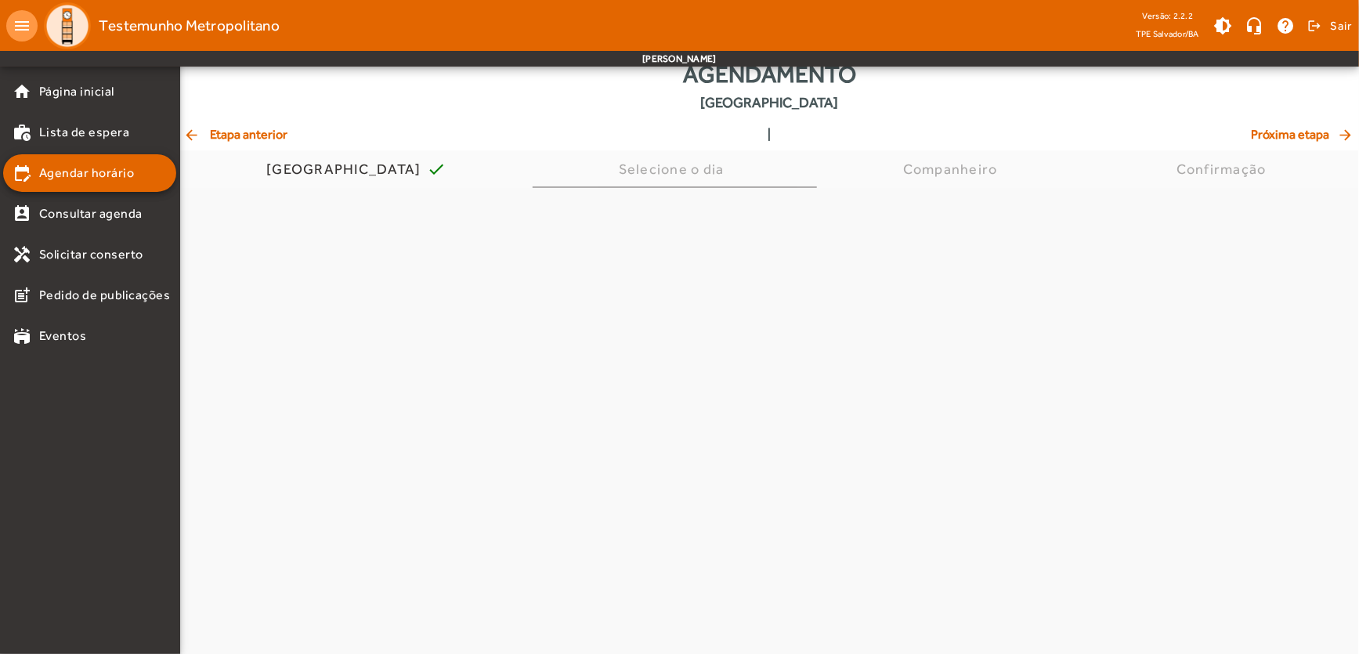
scroll to position [0, 0]
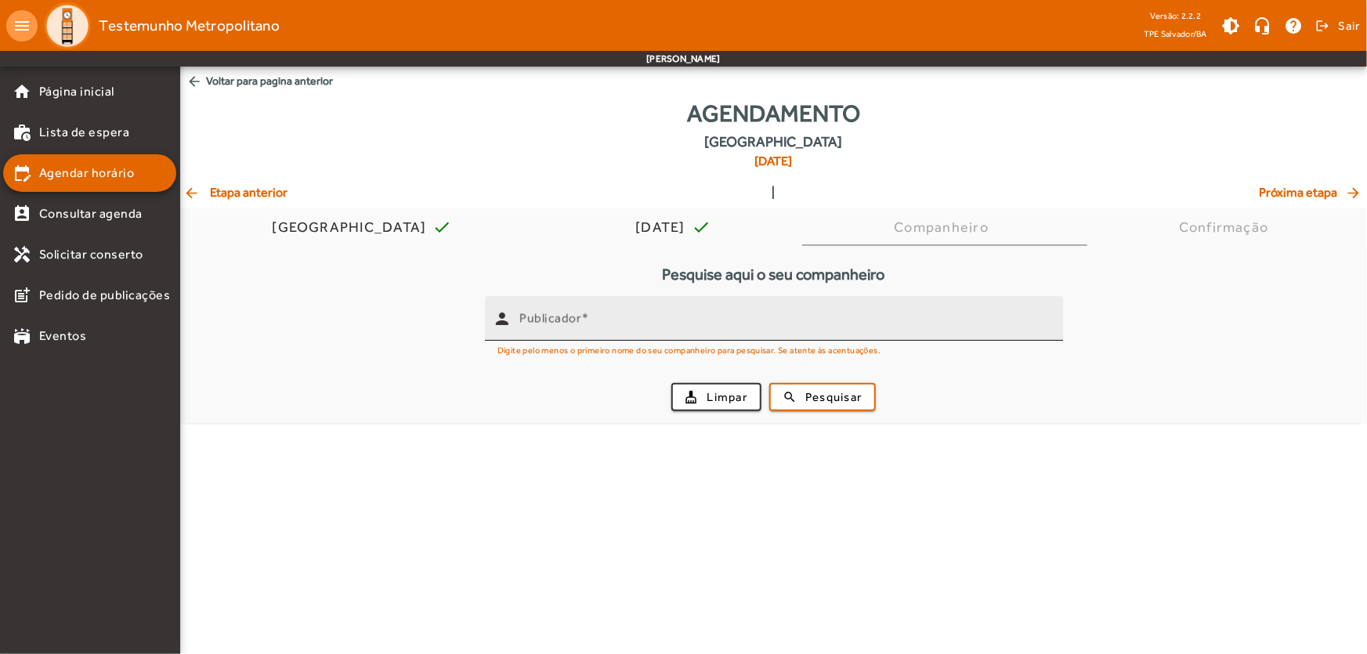
click at [626, 310] on div "Publicador" at bounding box center [784, 318] width 531 height 45
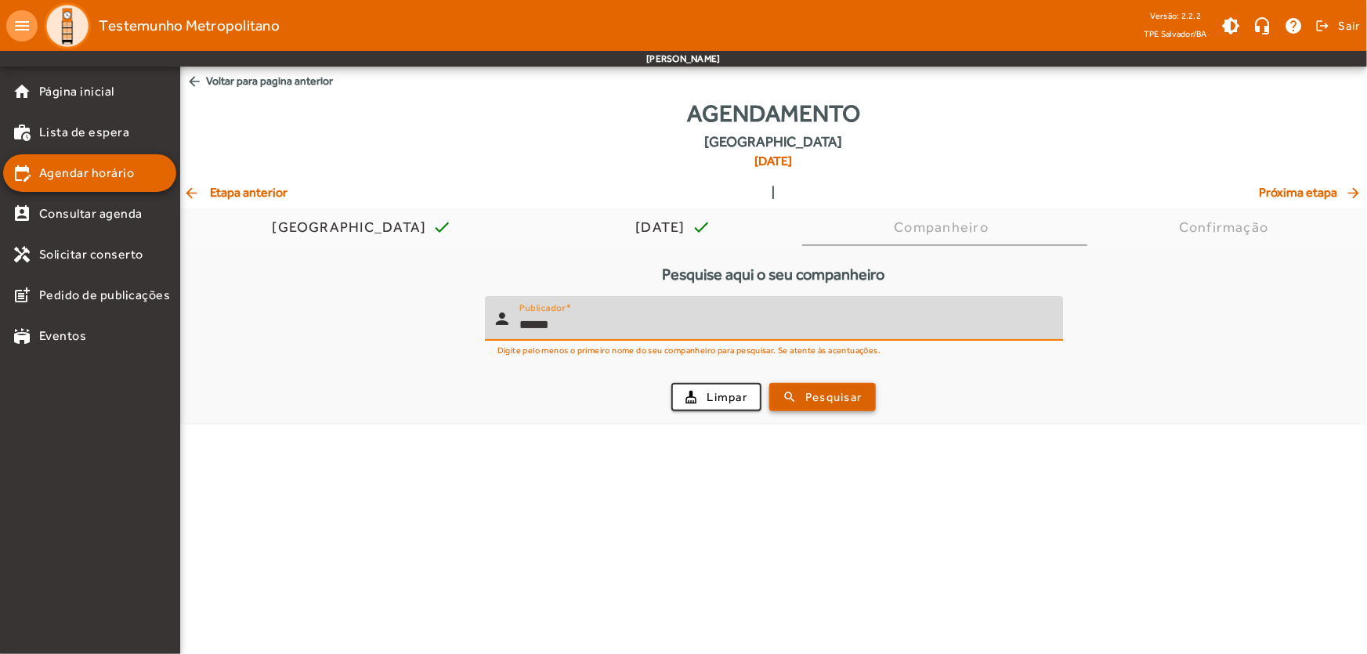
type input "******"
click at [808, 401] on span "Pesquisar" at bounding box center [833, 398] width 56 height 18
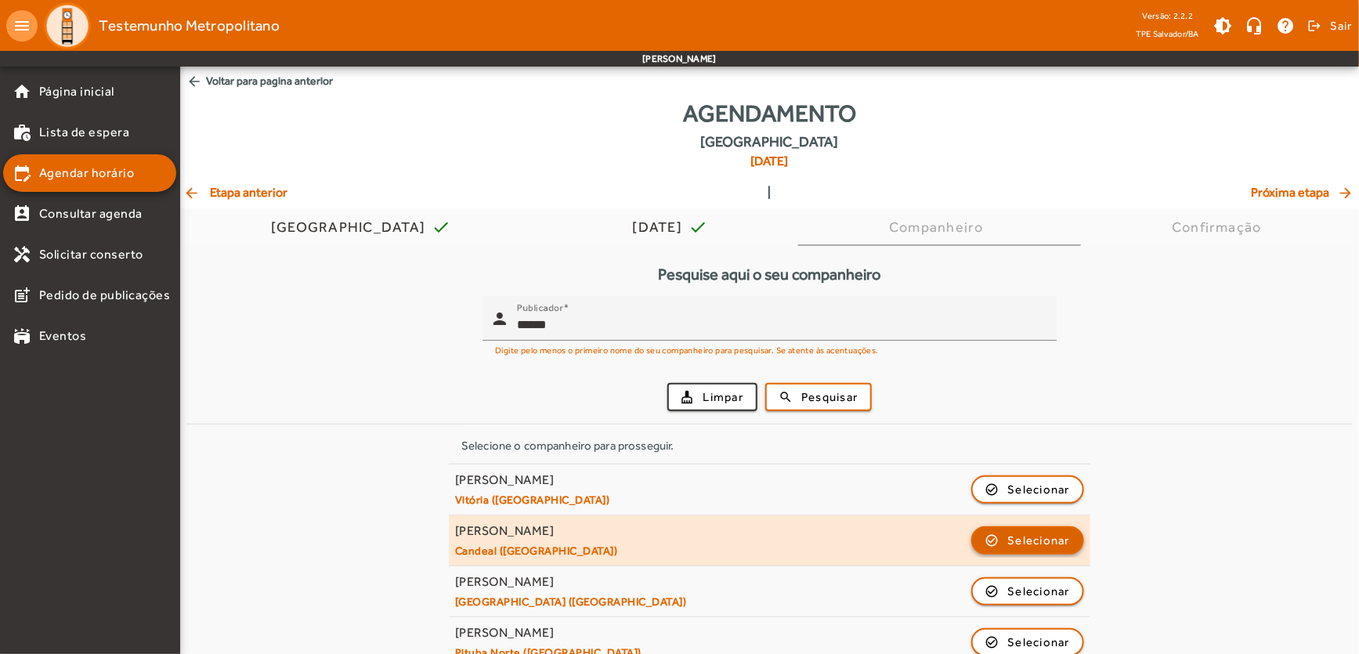
click at [1042, 537] on span "Selecionar" at bounding box center [1039, 540] width 63 height 19
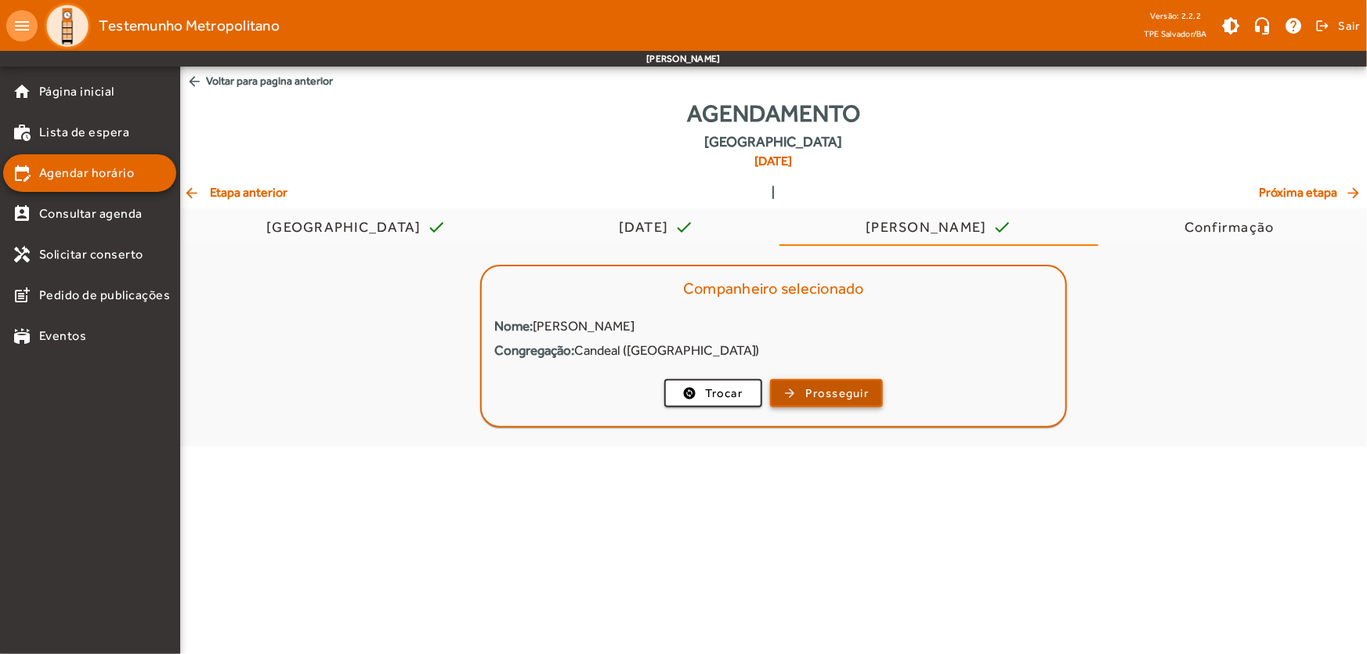
click at [841, 385] on span "Prosseguir" at bounding box center [837, 394] width 63 height 18
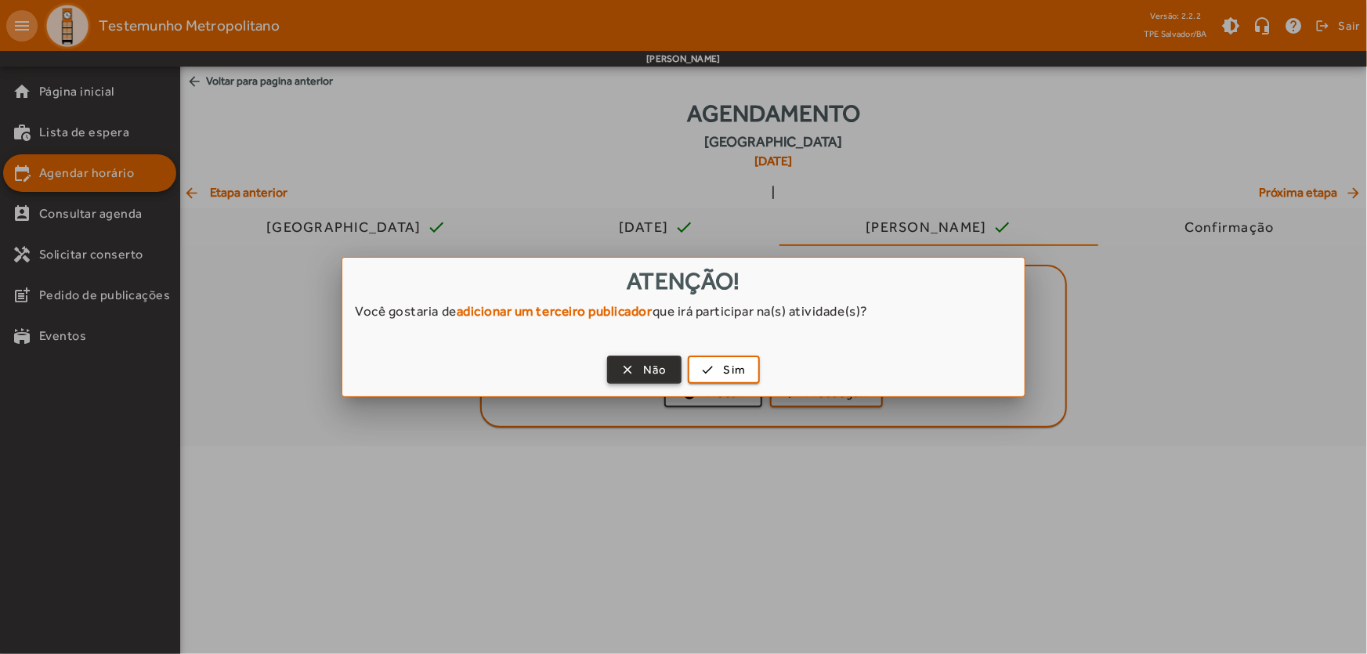
click at [649, 370] on span "Não" at bounding box center [655, 370] width 24 height 18
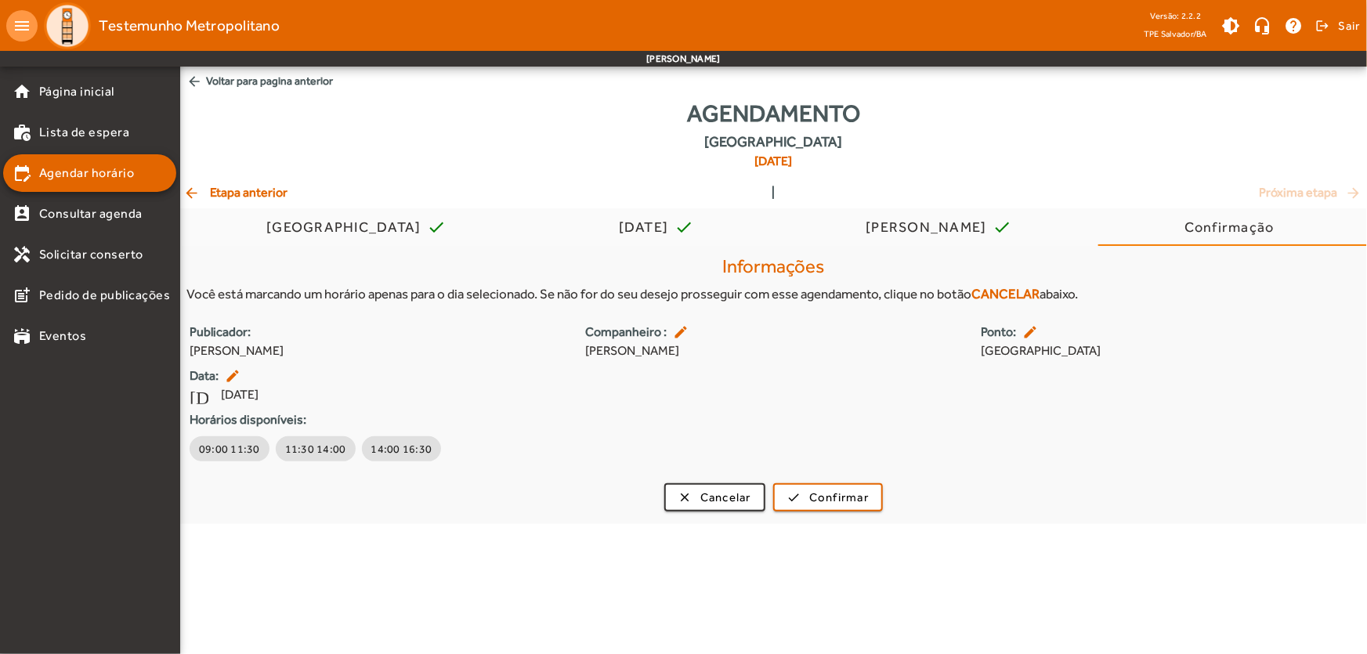
click at [219, 192] on span "arrow_back Etapa anterior" at bounding box center [235, 192] width 104 height 19
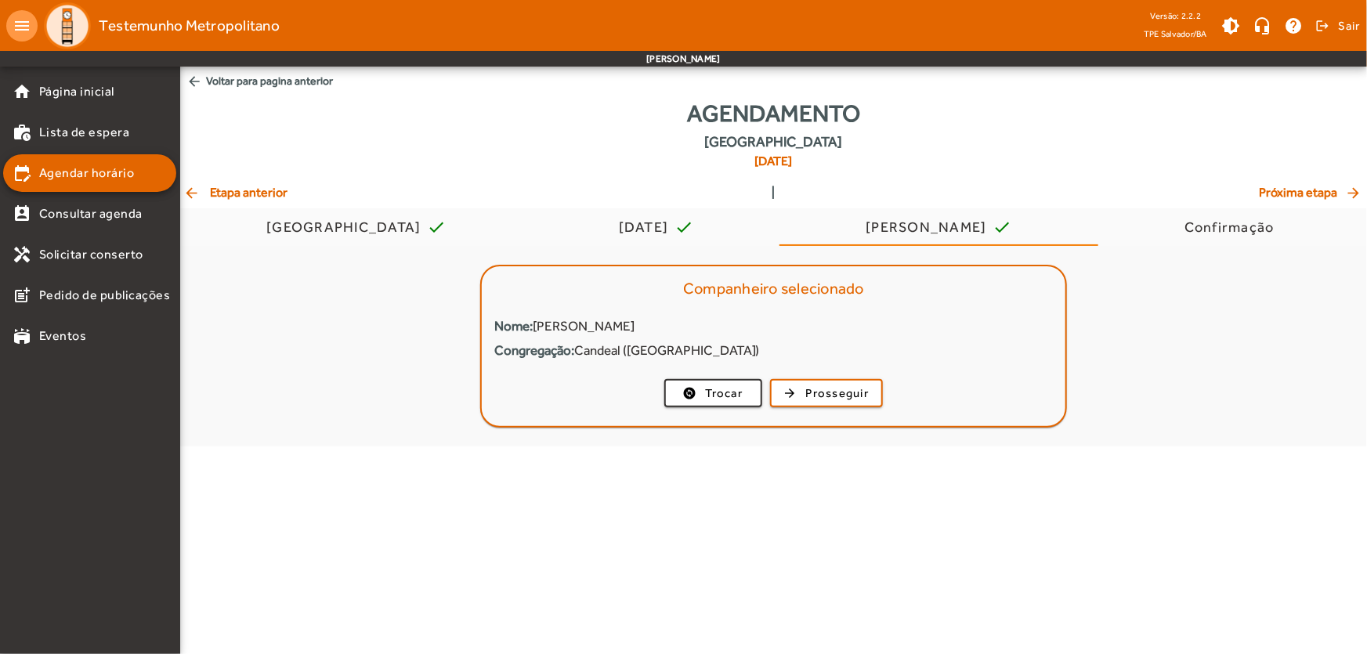
click at [216, 192] on span "arrow_back Etapa anterior" at bounding box center [235, 192] width 104 height 19
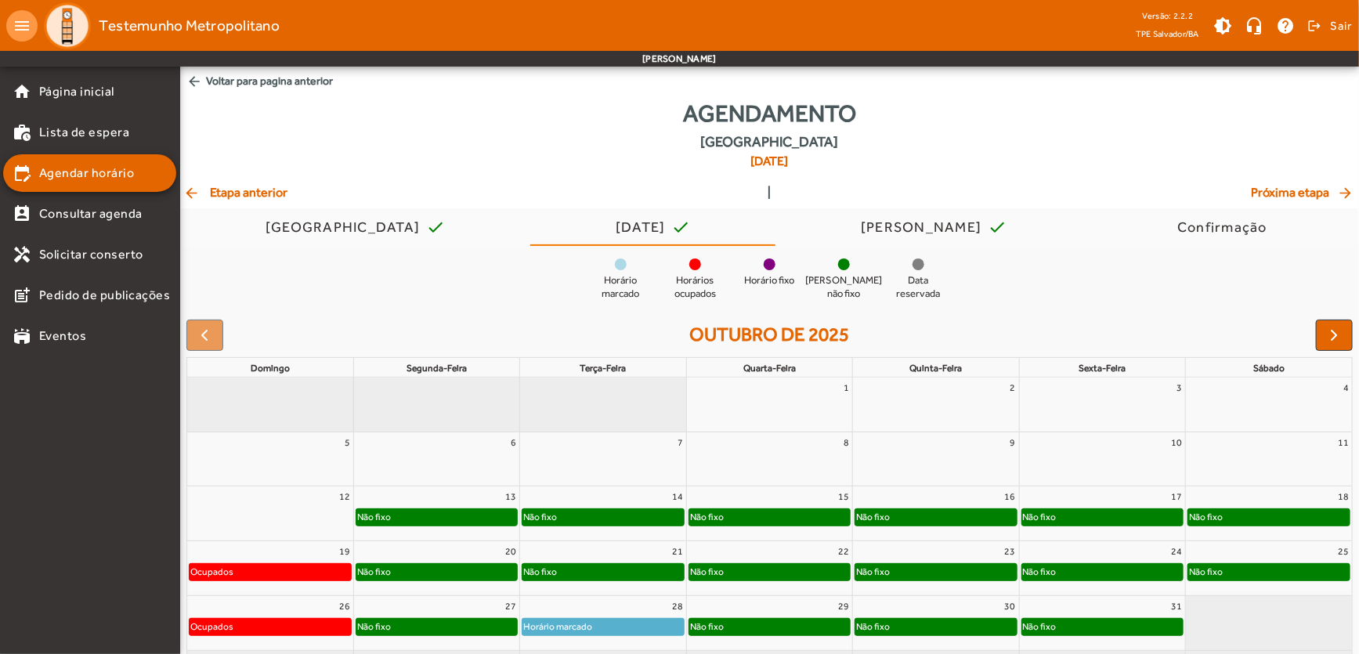
scroll to position [58, 0]
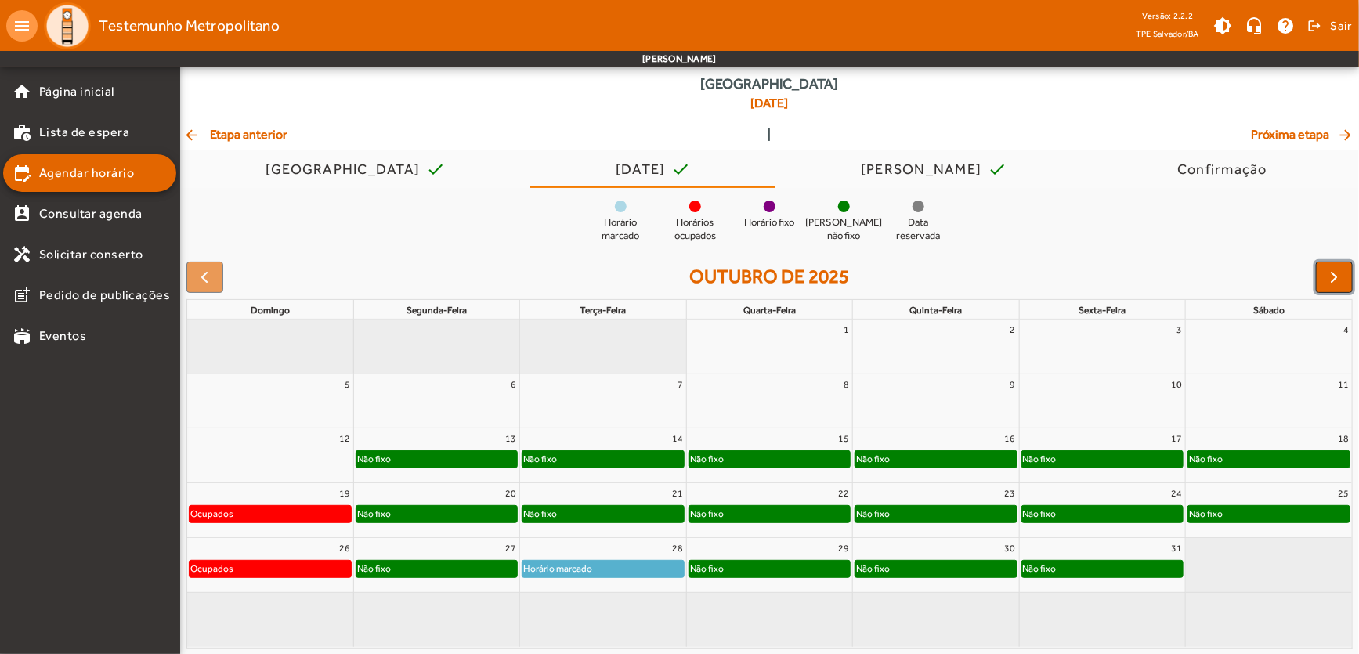
click at [1339, 278] on span "button" at bounding box center [1335, 277] width 19 height 19
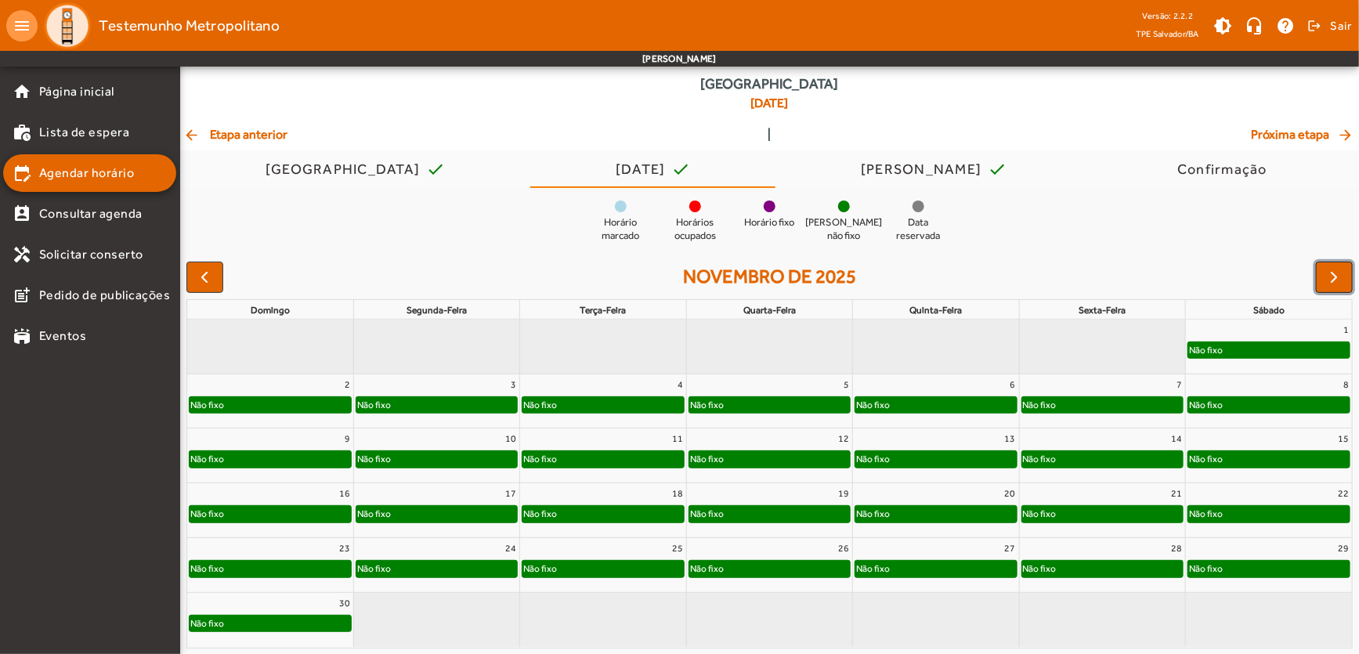
click at [1339, 284] on span "button" at bounding box center [1335, 277] width 19 height 19
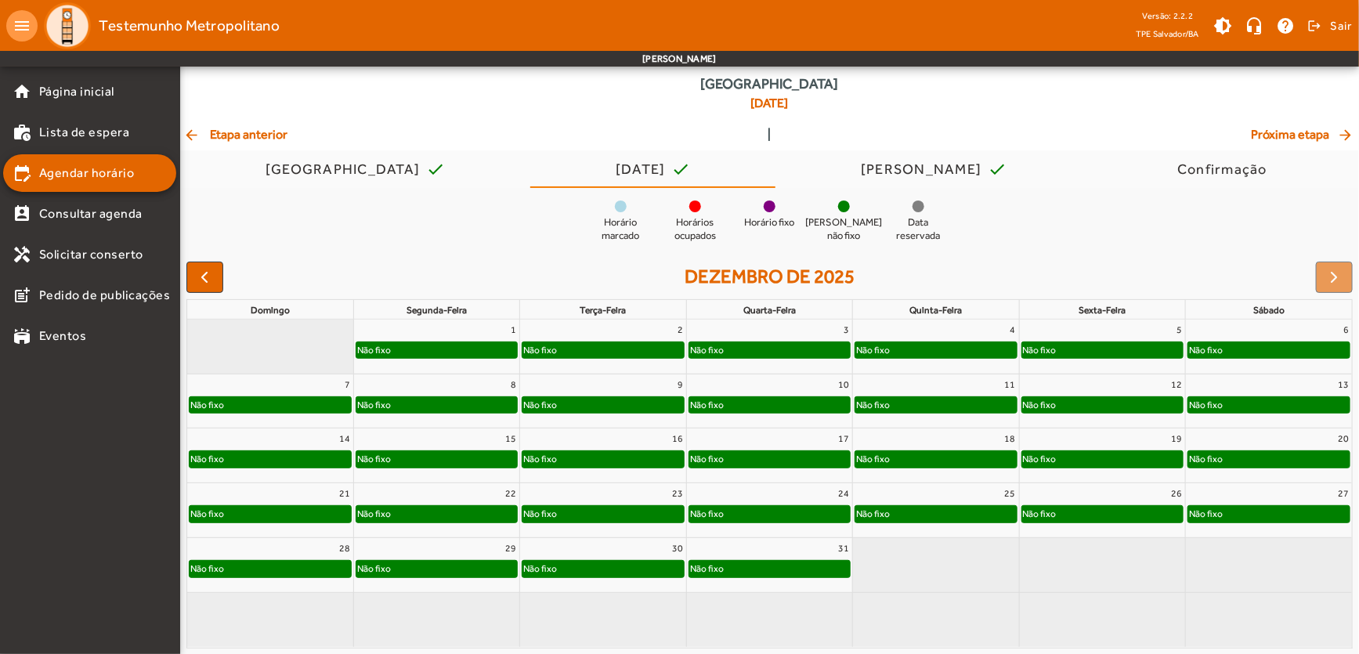
drag, startPoint x: 1324, startPoint y: 515, endPoint x: 1301, endPoint y: 519, distance: 24.0
click at [1321, 515] on div "Não fixo" at bounding box center [1269, 514] width 161 height 16
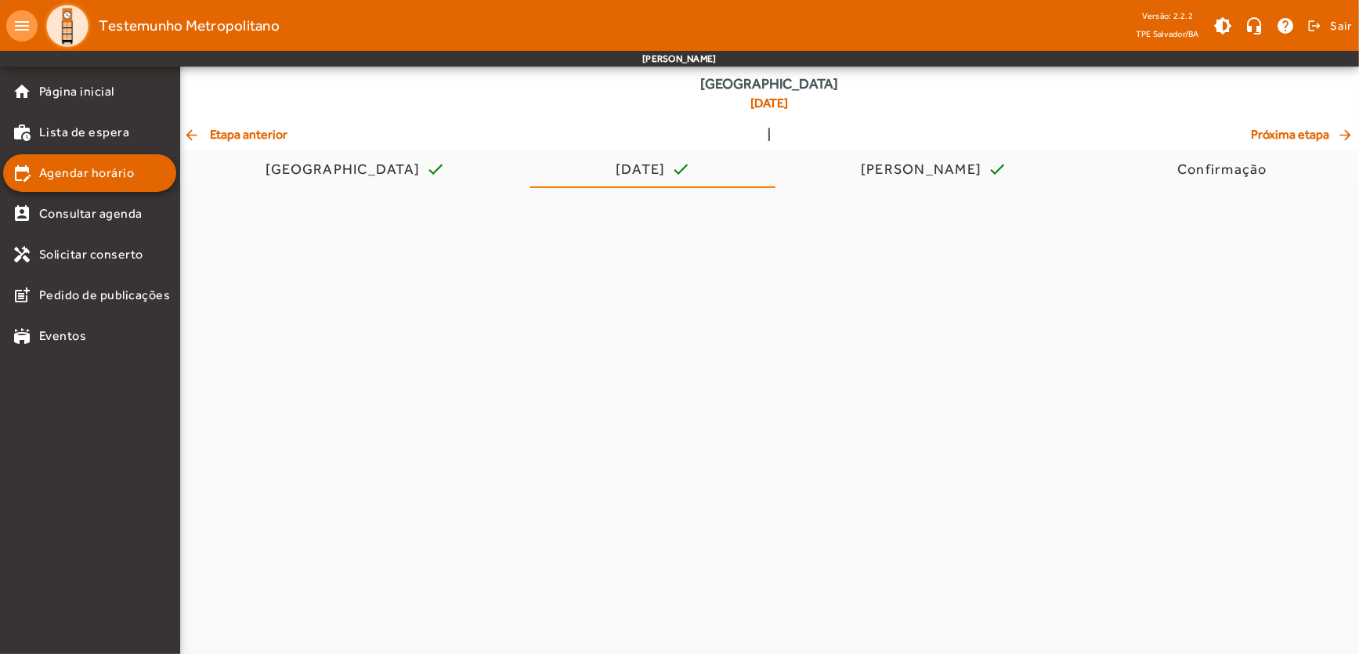
scroll to position [0, 0]
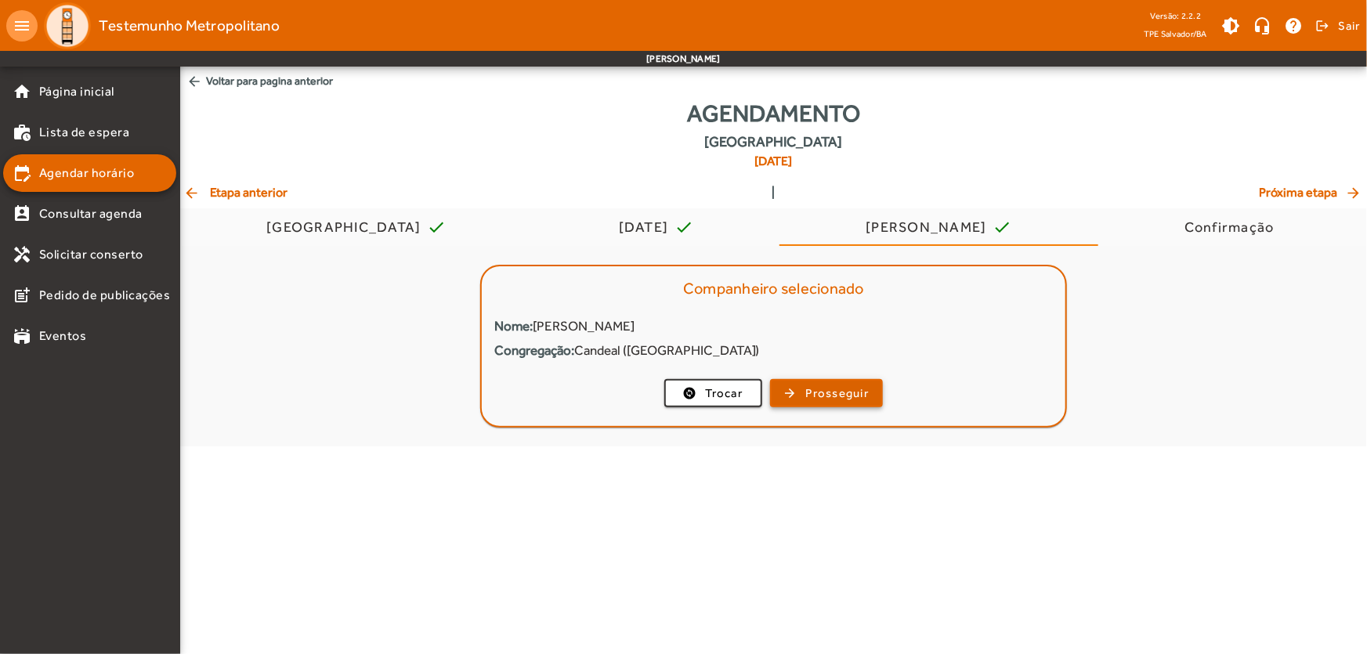
click at [812, 393] on span "Prosseguir" at bounding box center [837, 394] width 63 height 18
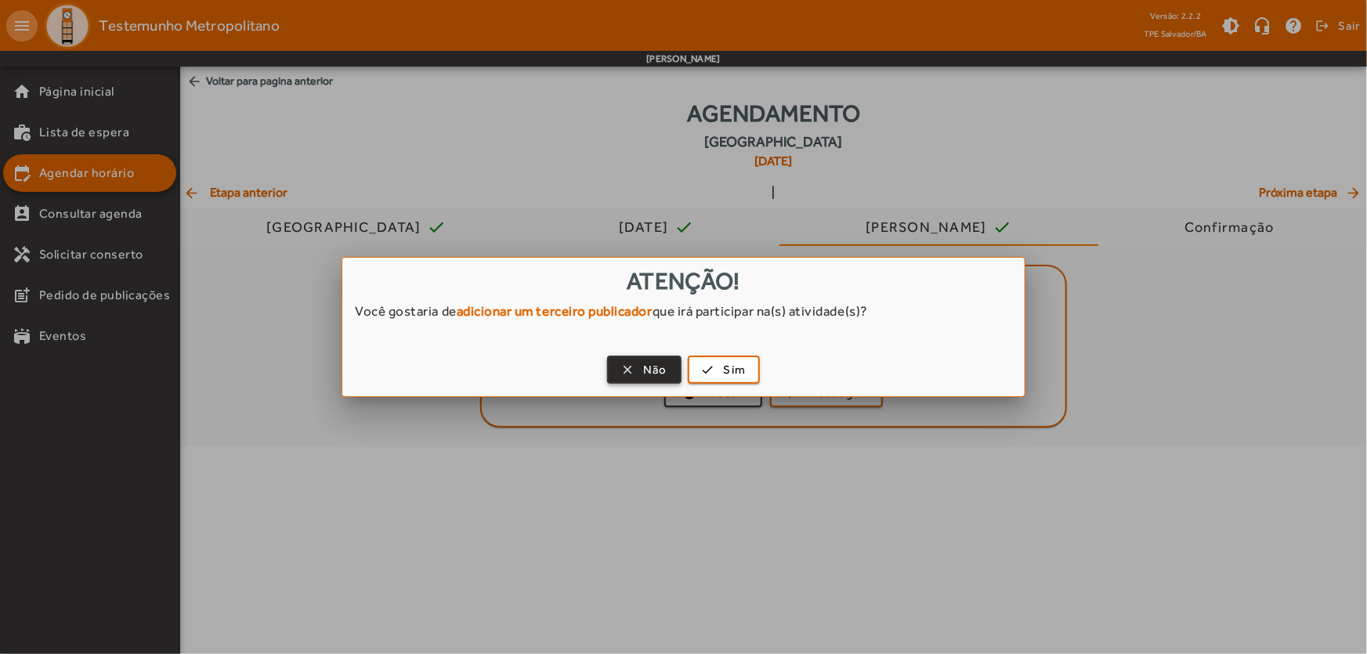
click at [610, 371] on span "button" at bounding box center [644, 370] width 71 height 38
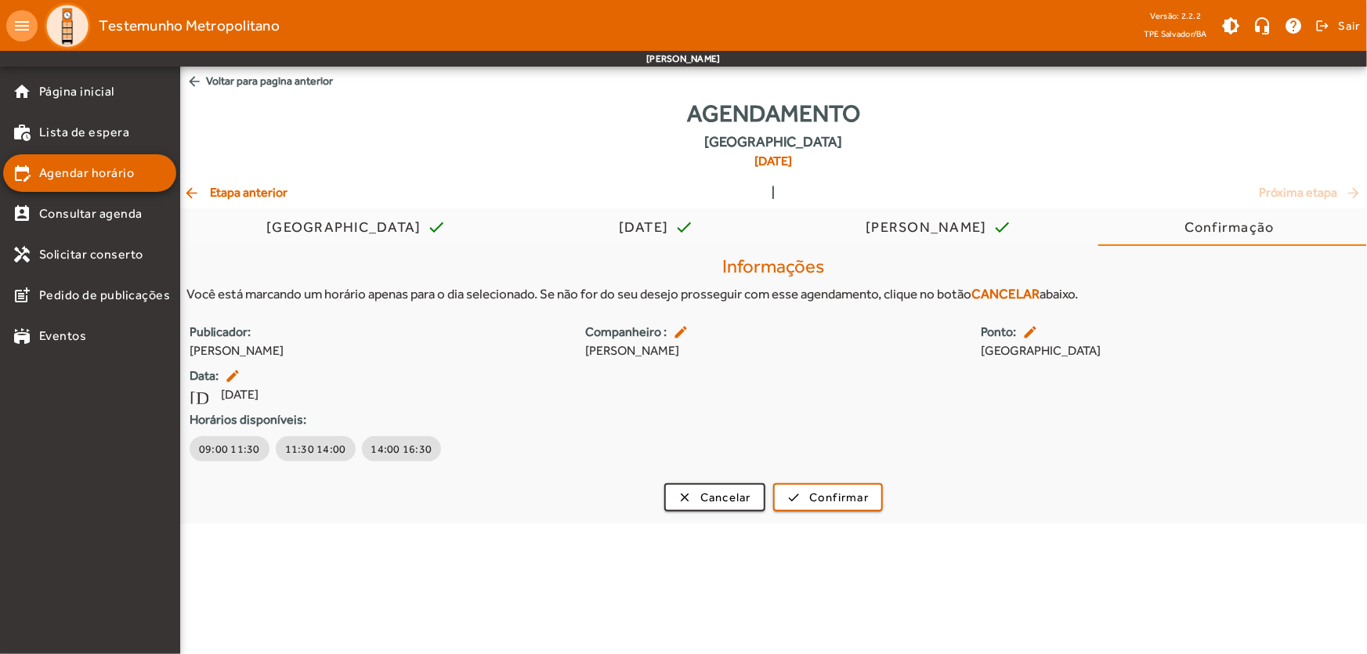
click at [197, 199] on mat-icon "arrow_back" at bounding box center [192, 193] width 19 height 16
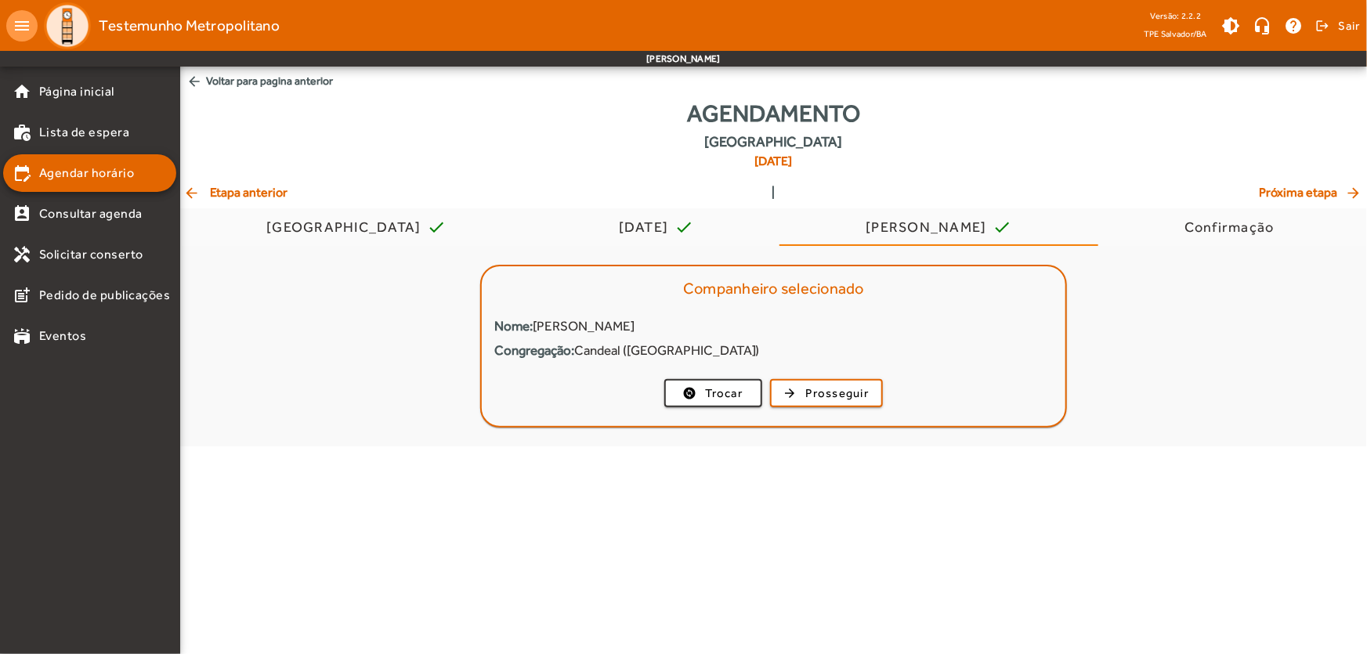
click at [197, 194] on mat-icon "arrow_back" at bounding box center [192, 193] width 19 height 16
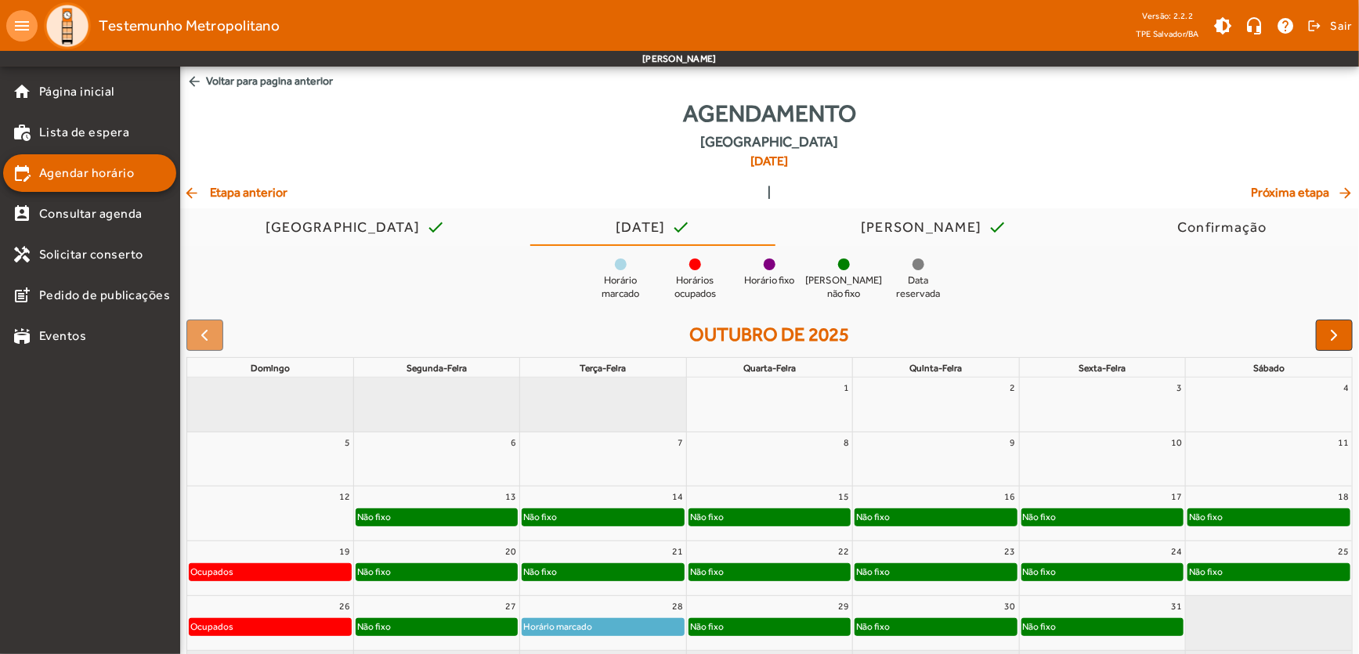
click at [190, 188] on mat-icon "arrow_back" at bounding box center [192, 193] width 19 height 16
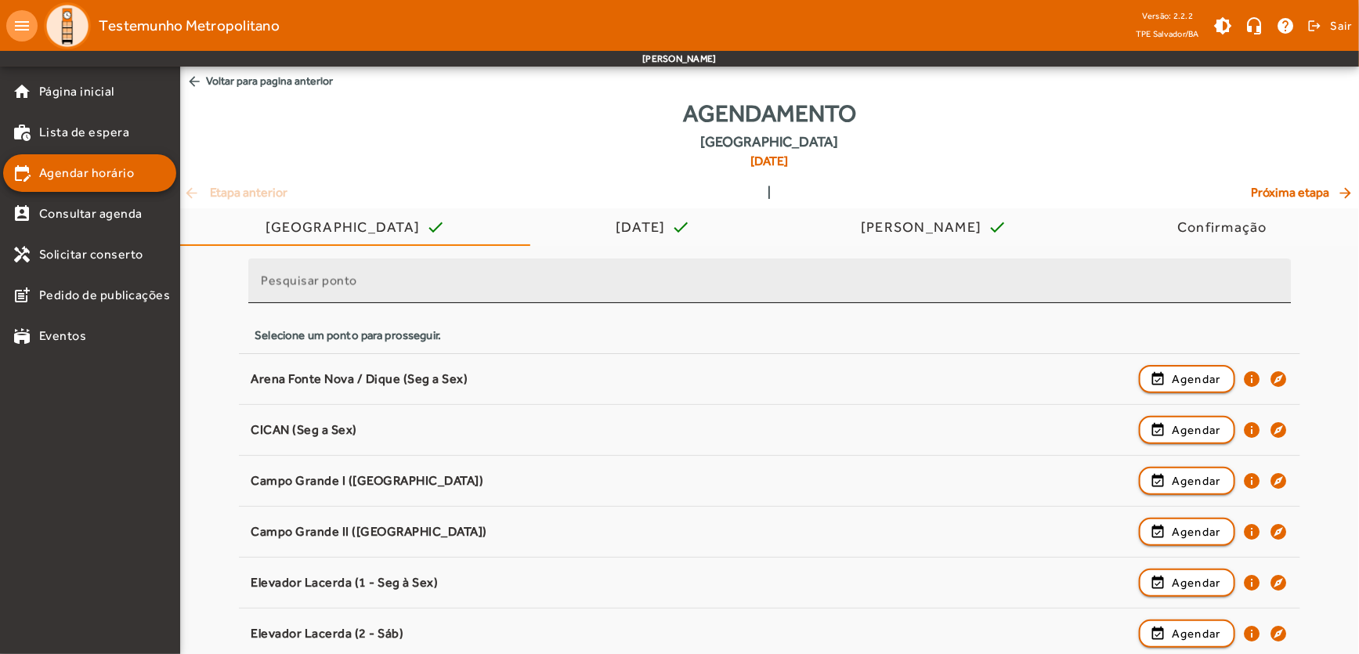
scroll to position [1376, 0]
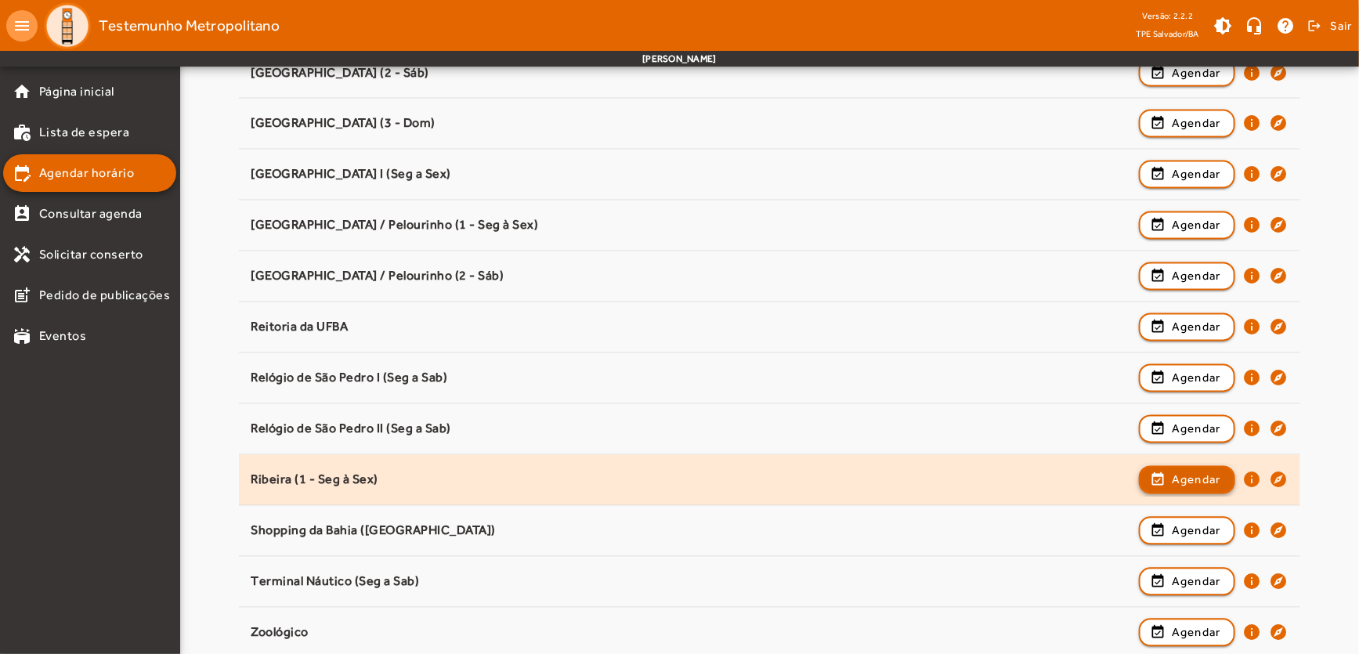
click at [1167, 478] on span "button" at bounding box center [1187, 480] width 93 height 38
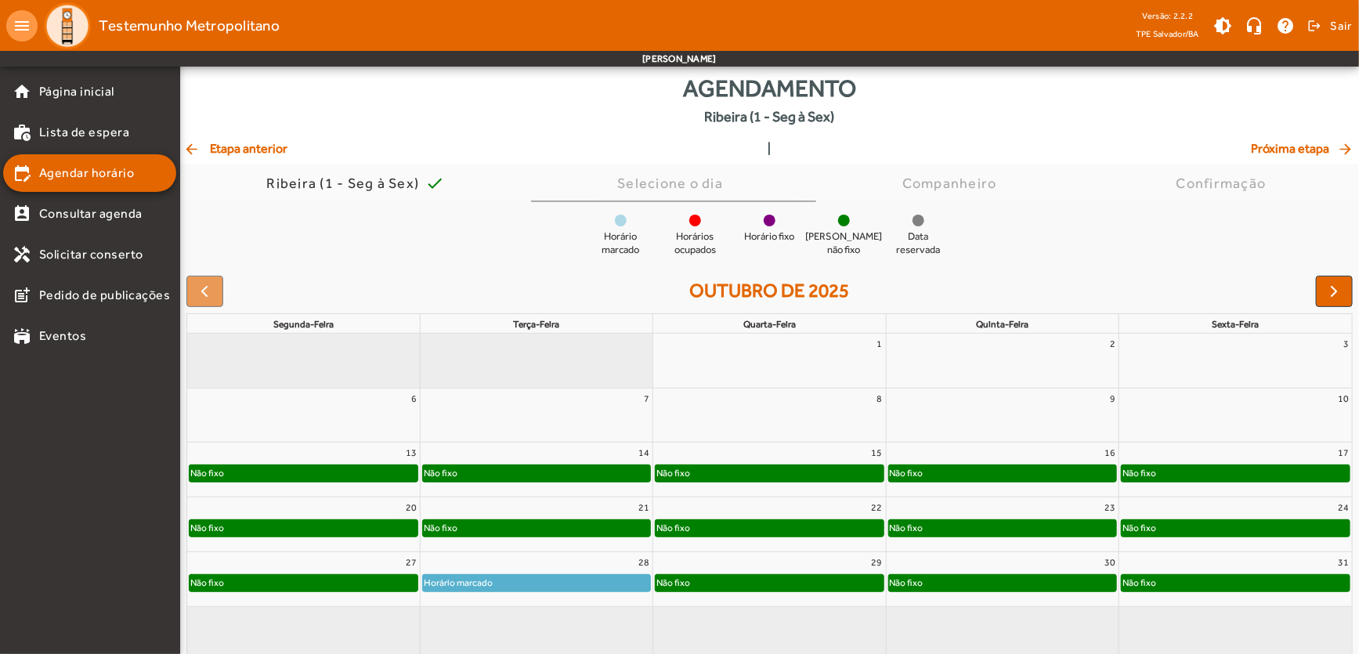
scroll to position [39, 0]
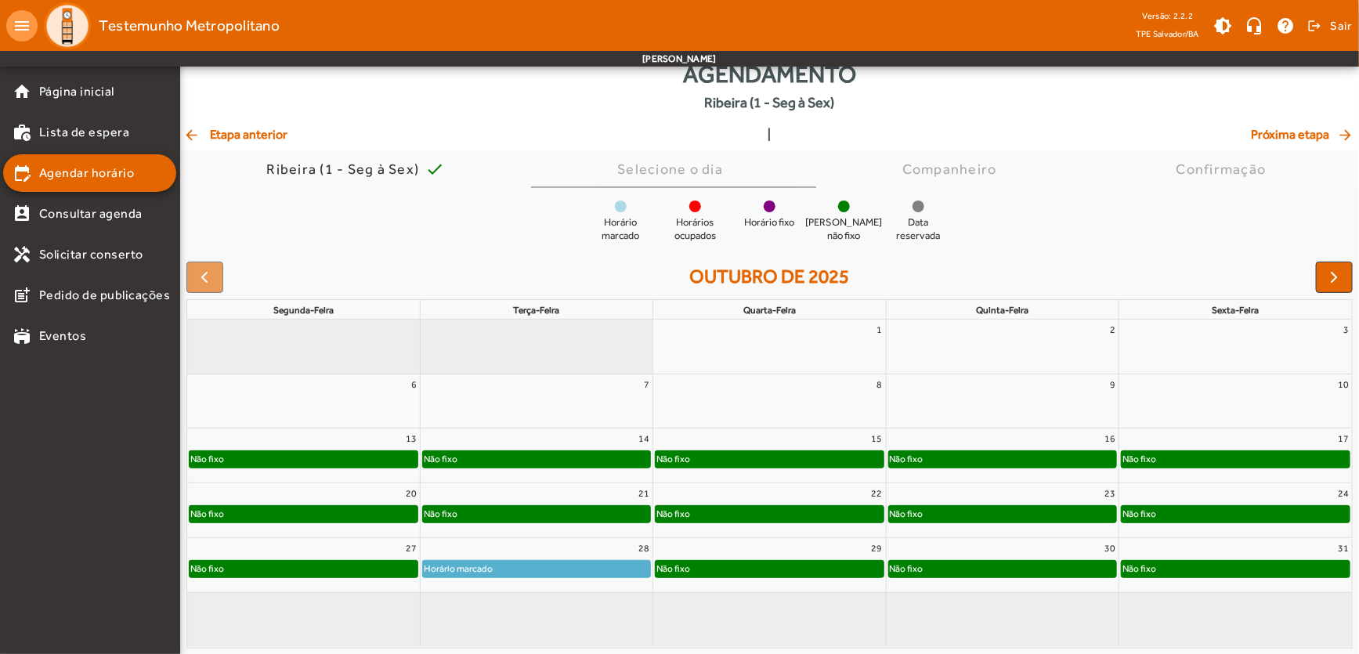
click at [196, 281] on div at bounding box center [204, 277] width 37 height 31
click at [189, 131] on mat-icon "arrow_back" at bounding box center [192, 135] width 19 height 16
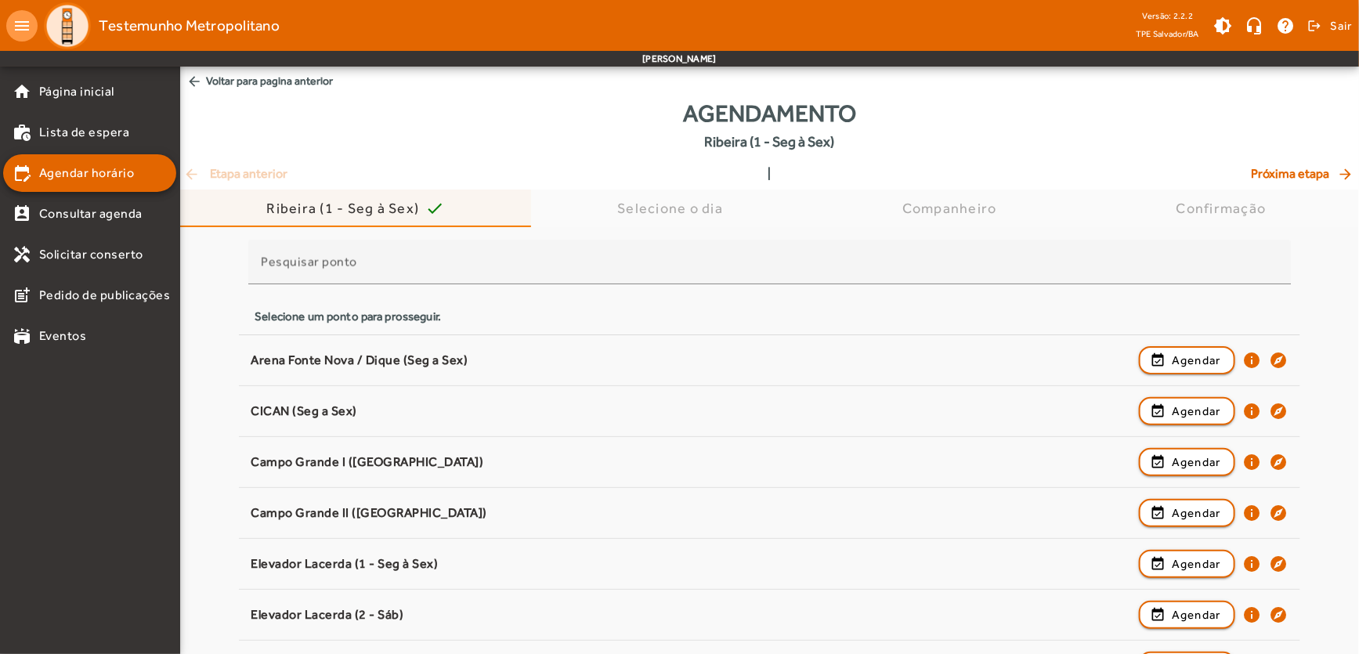
scroll to position [997, 0]
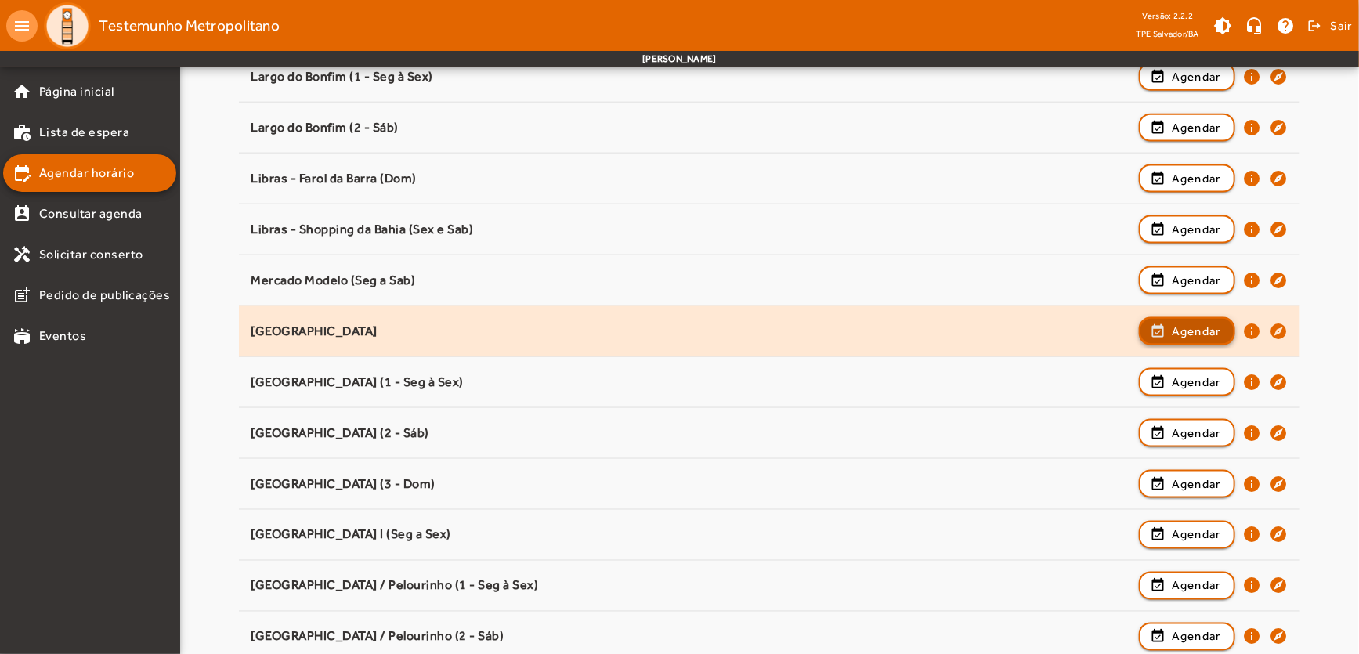
click at [1189, 324] on span "Agendar" at bounding box center [1196, 331] width 49 height 19
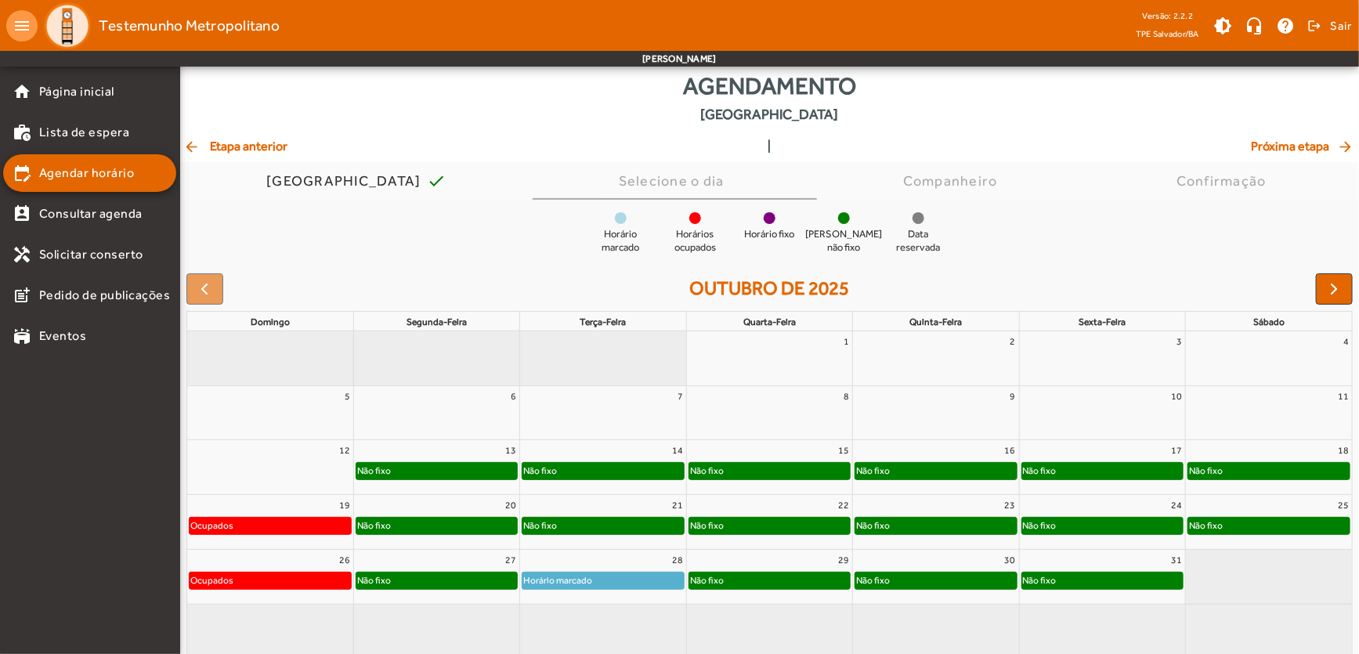
scroll to position [39, 0]
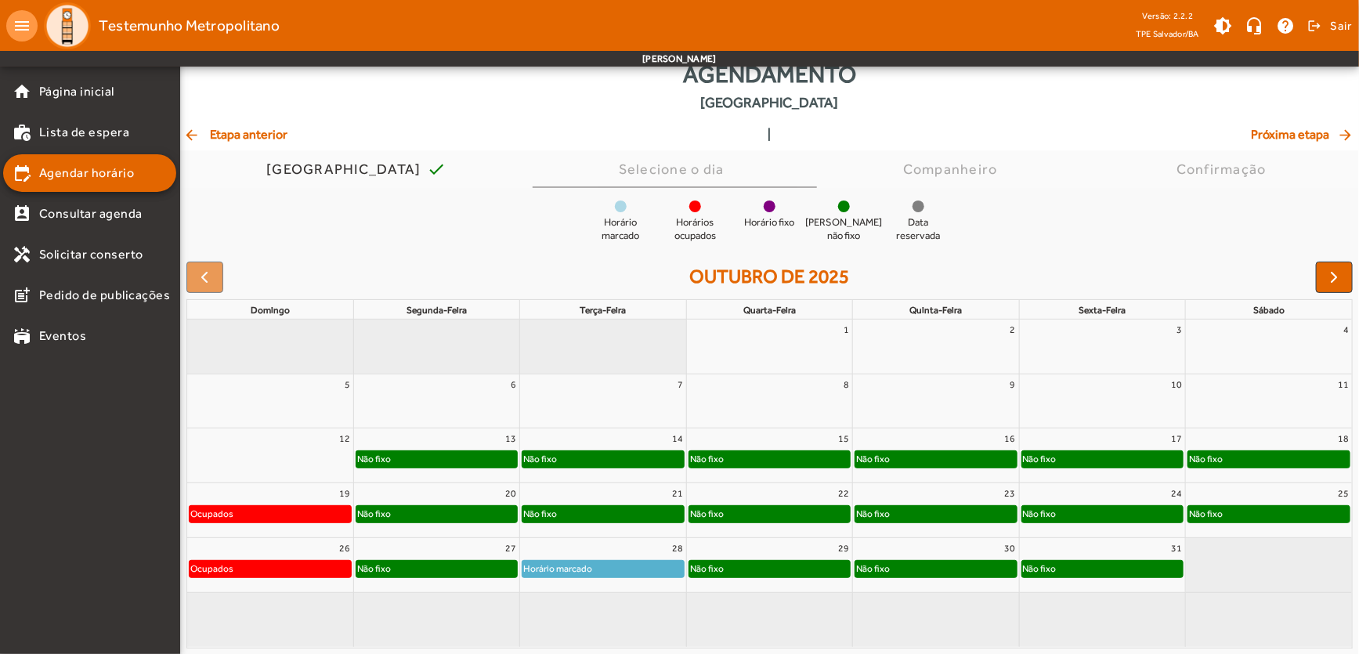
click at [1326, 509] on div "Não fixo" at bounding box center [1269, 514] width 161 height 16
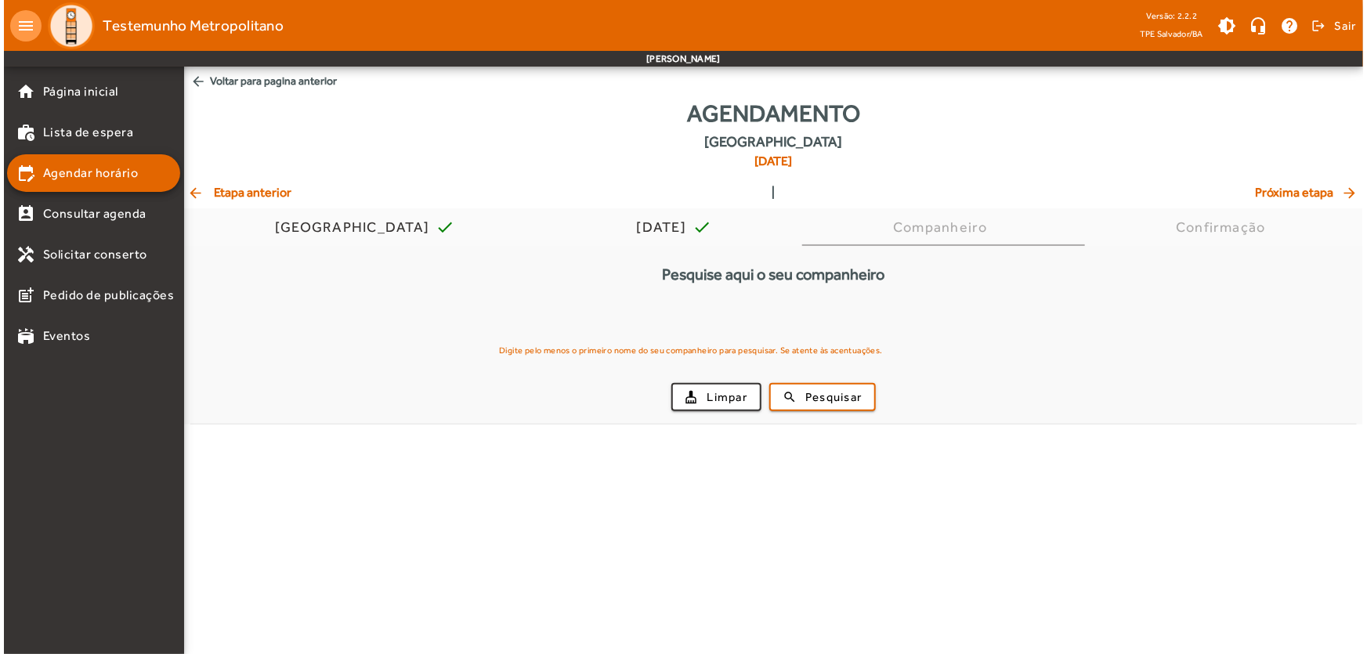
scroll to position [0, 0]
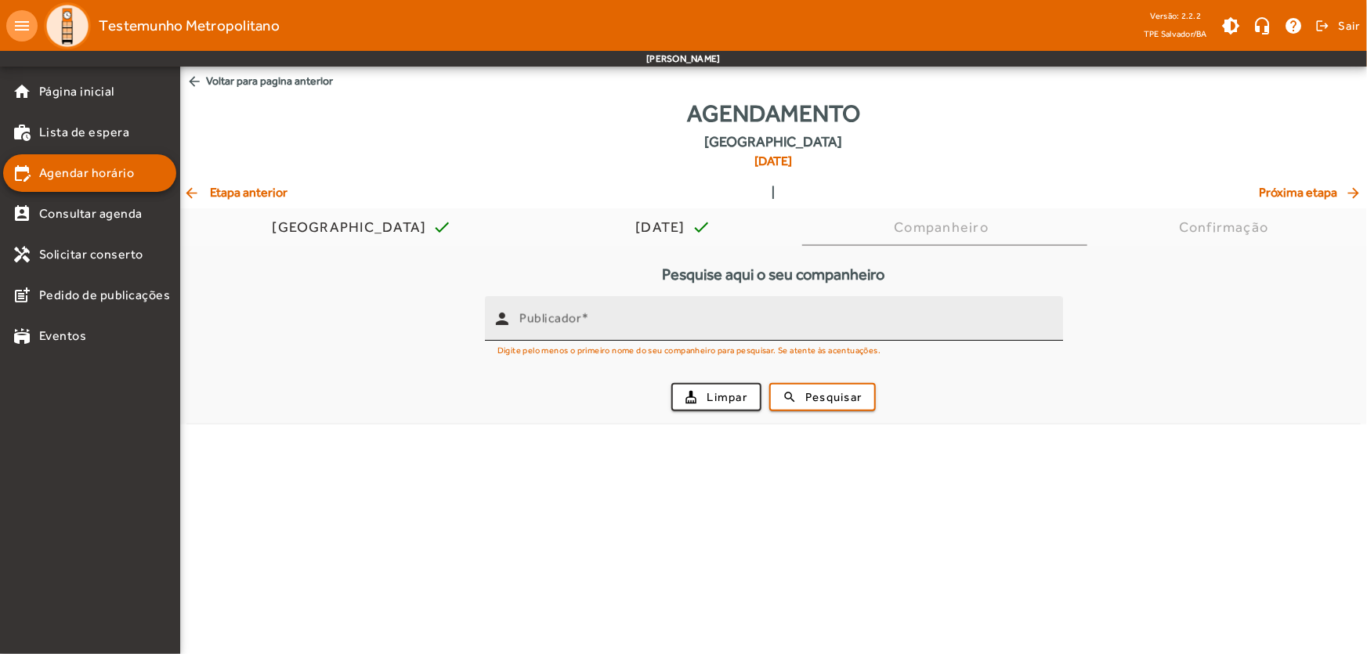
click at [694, 330] on input "Publicador" at bounding box center [784, 325] width 531 height 19
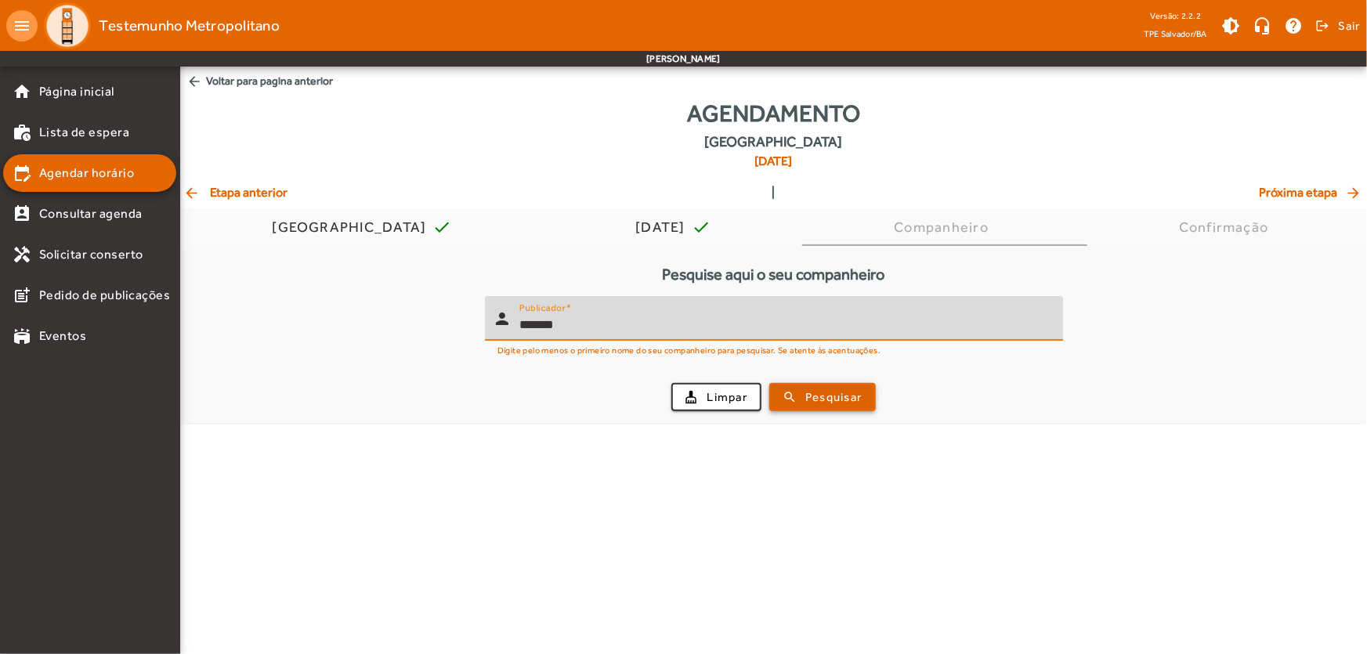
type input "******"
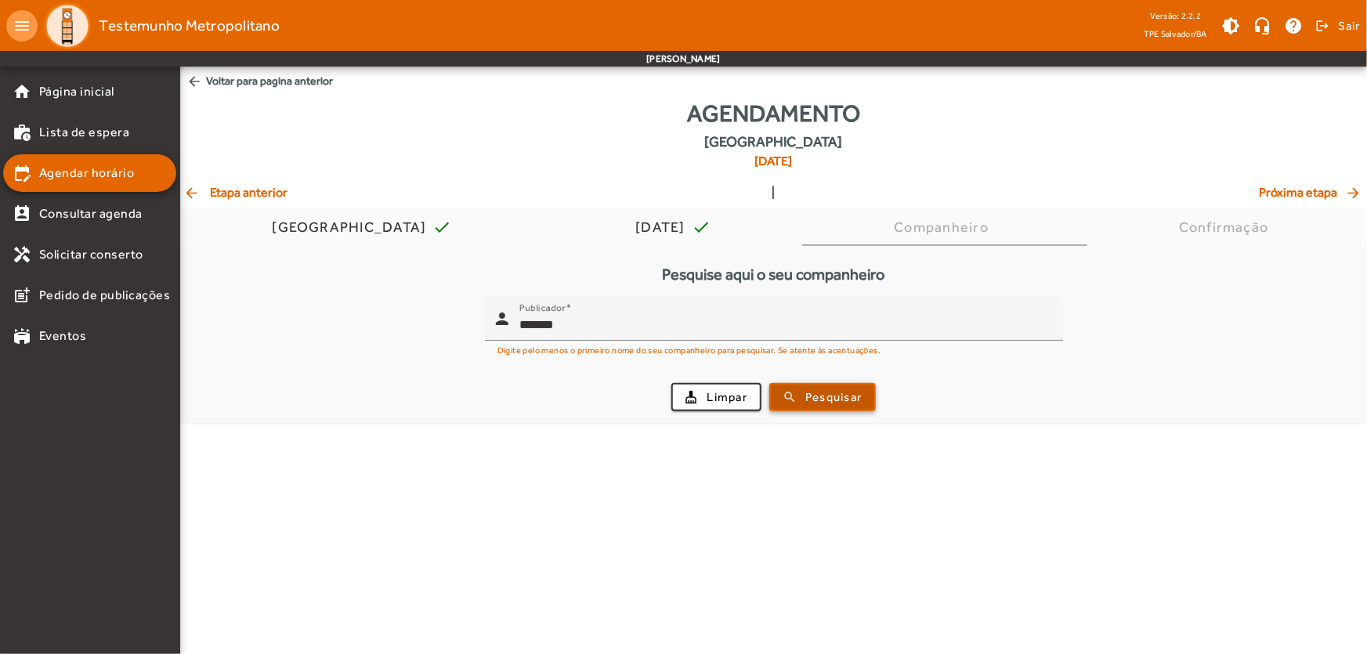
click at [806, 400] on span "Pesquisar" at bounding box center [833, 398] width 56 height 18
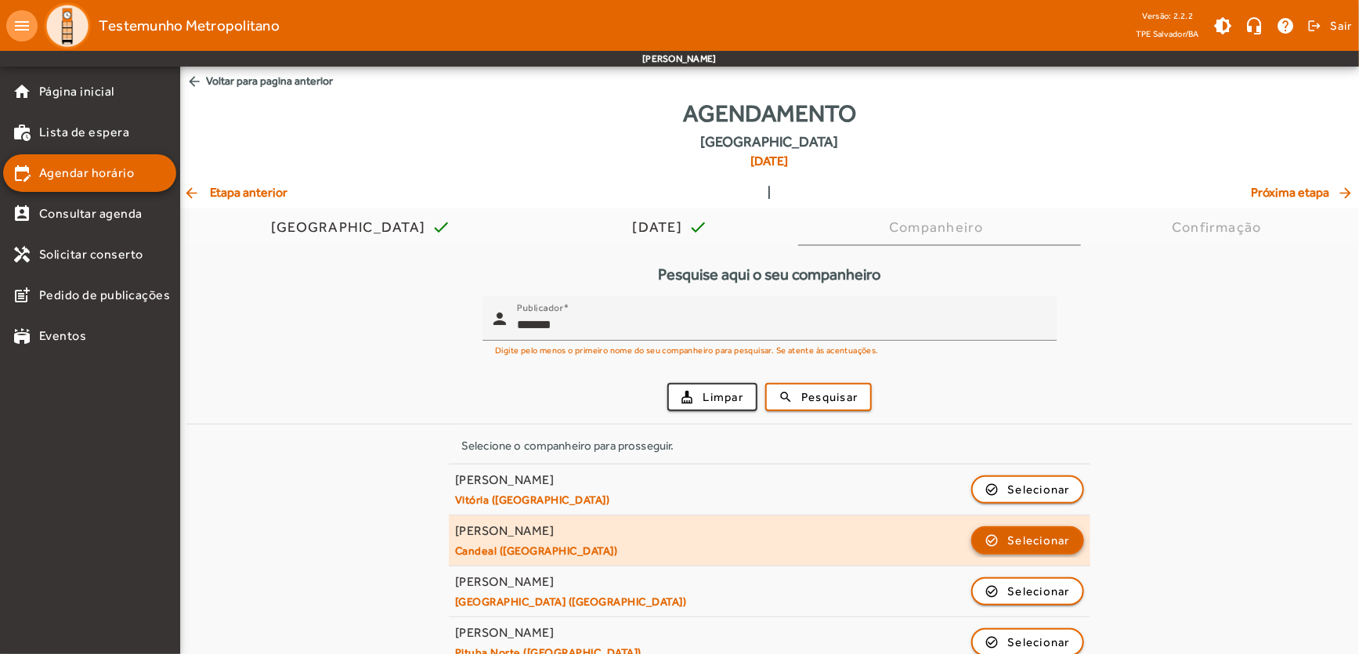
click at [1021, 535] on span "Selecionar" at bounding box center [1039, 540] width 63 height 19
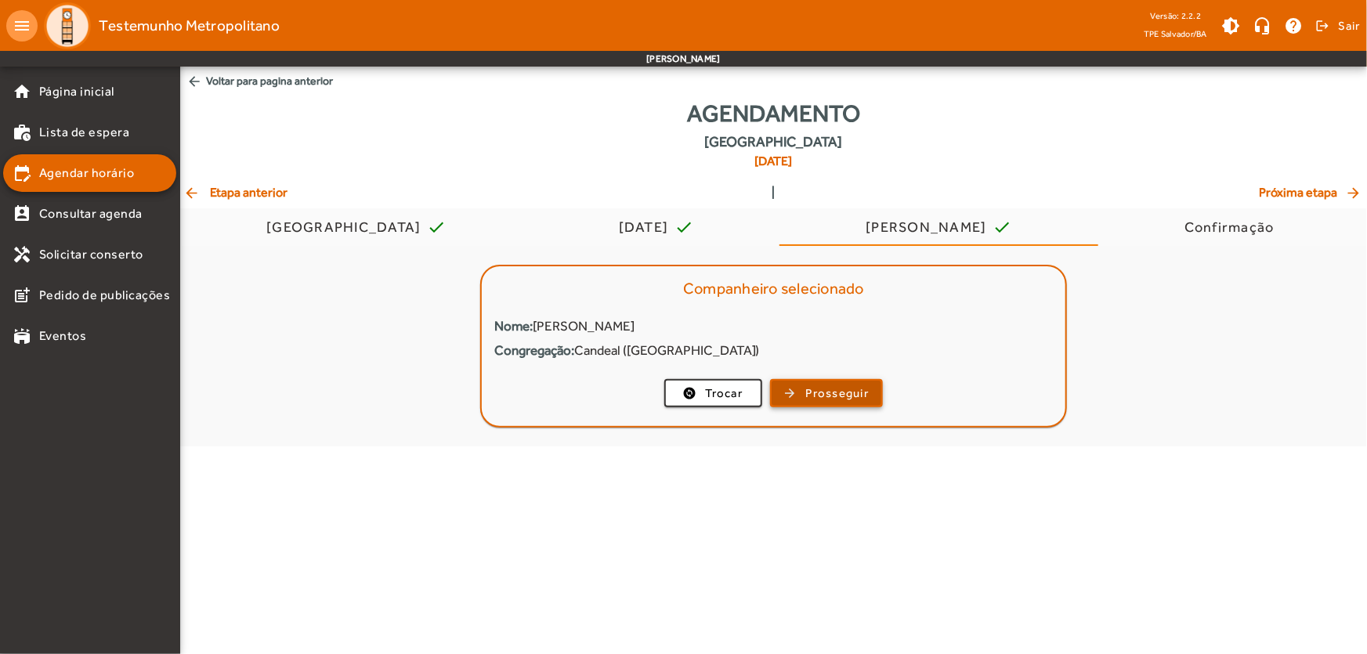
click at [824, 397] on span "Prosseguir" at bounding box center [837, 394] width 63 height 18
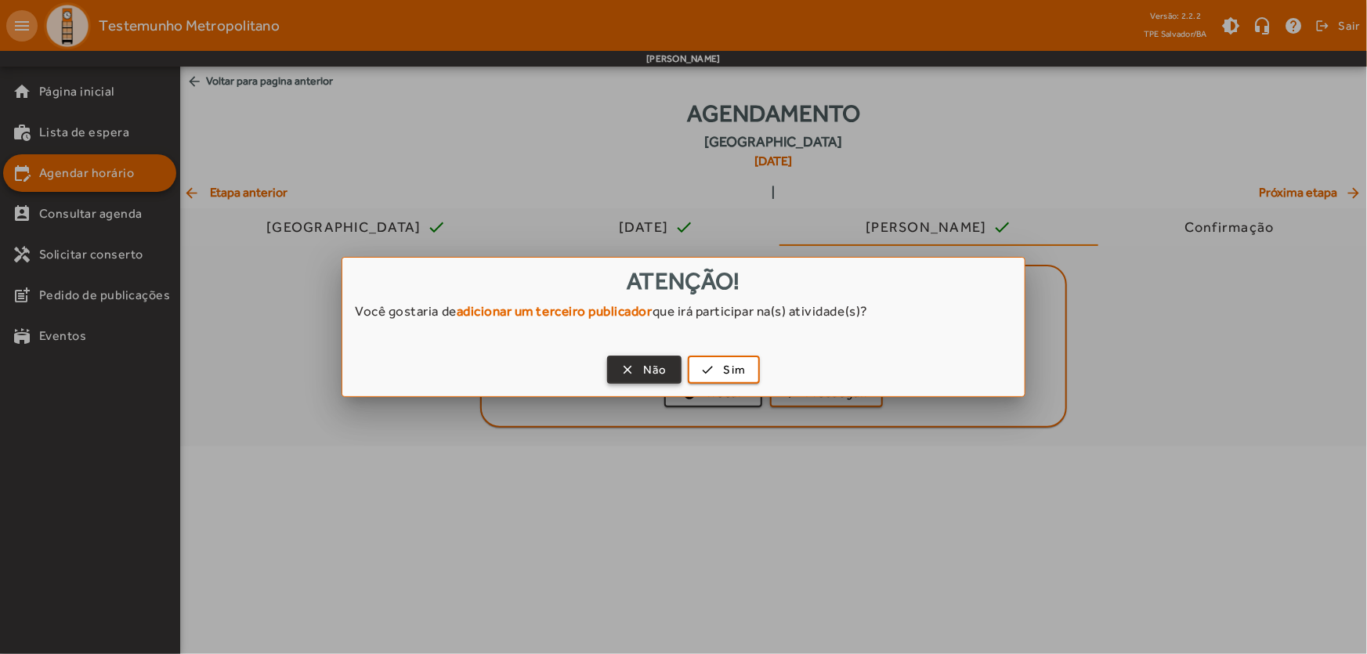
click at [632, 367] on span "button" at bounding box center [644, 370] width 71 height 38
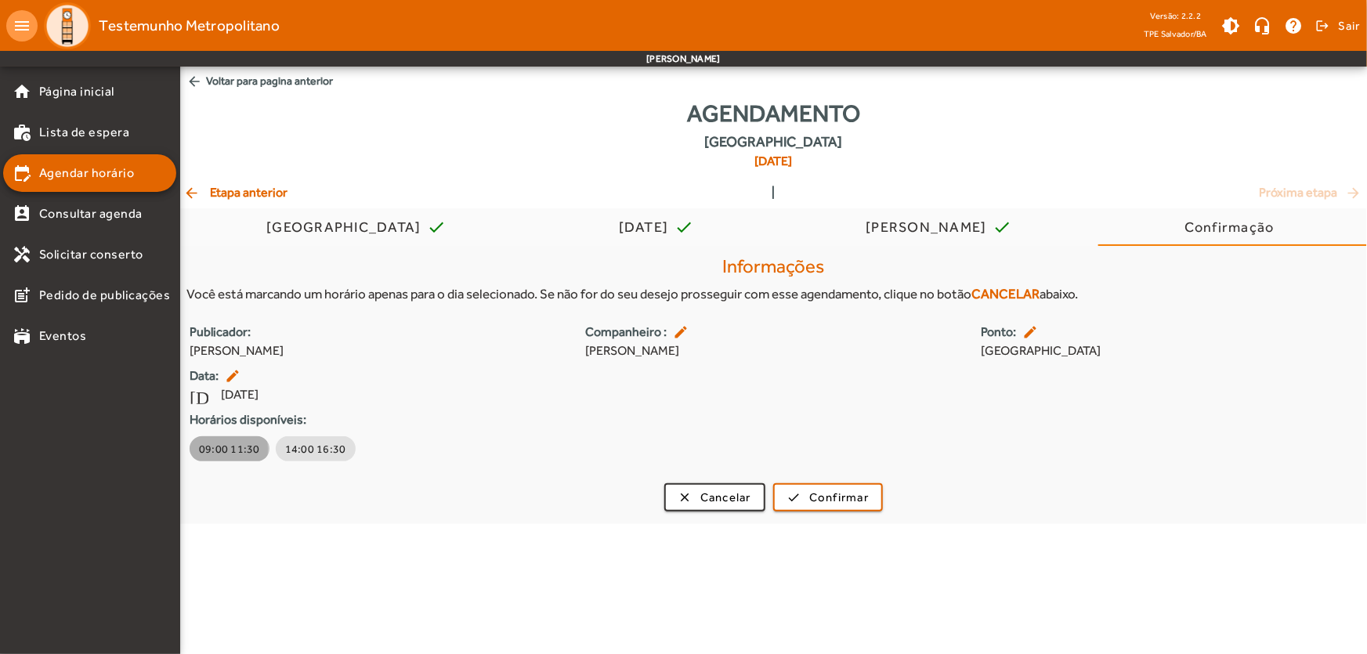
drag, startPoint x: 217, startPoint y: 450, endPoint x: 580, endPoint y: 494, distance: 365.4
click at [219, 450] on span "09:00 11:30" at bounding box center [229, 449] width 61 height 16
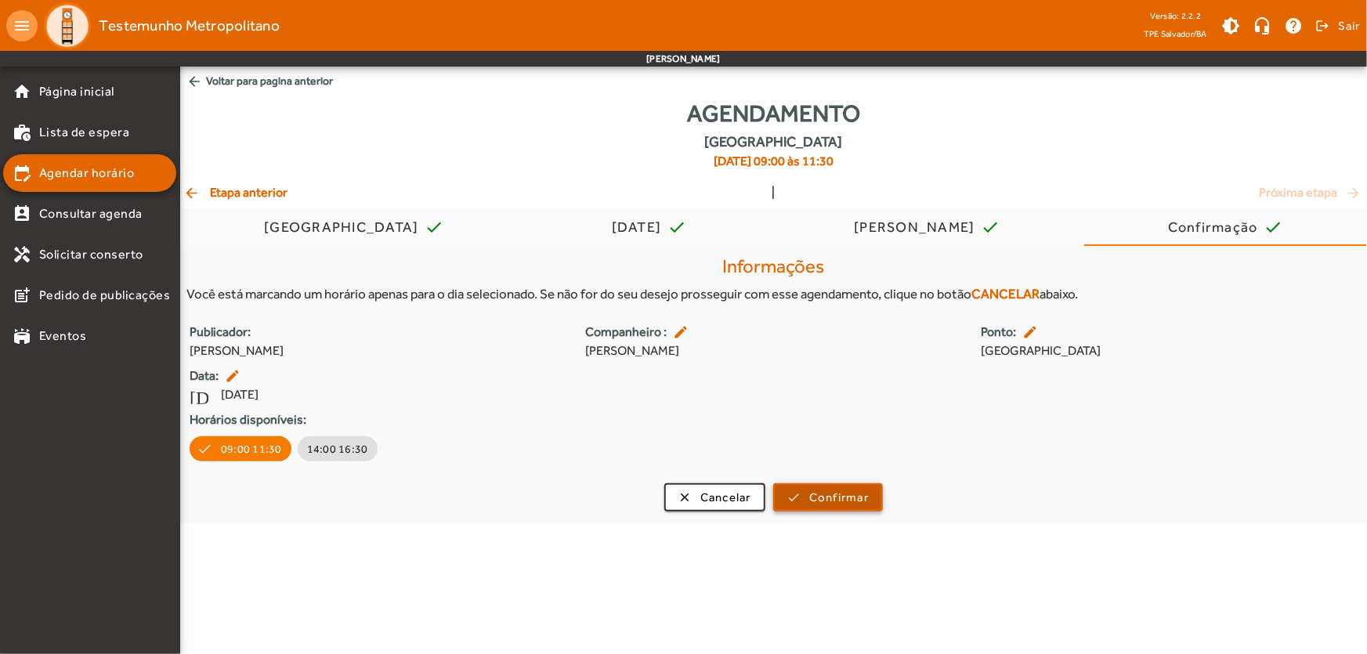
click at [837, 501] on span "Confirmar" at bounding box center [839, 498] width 60 height 18
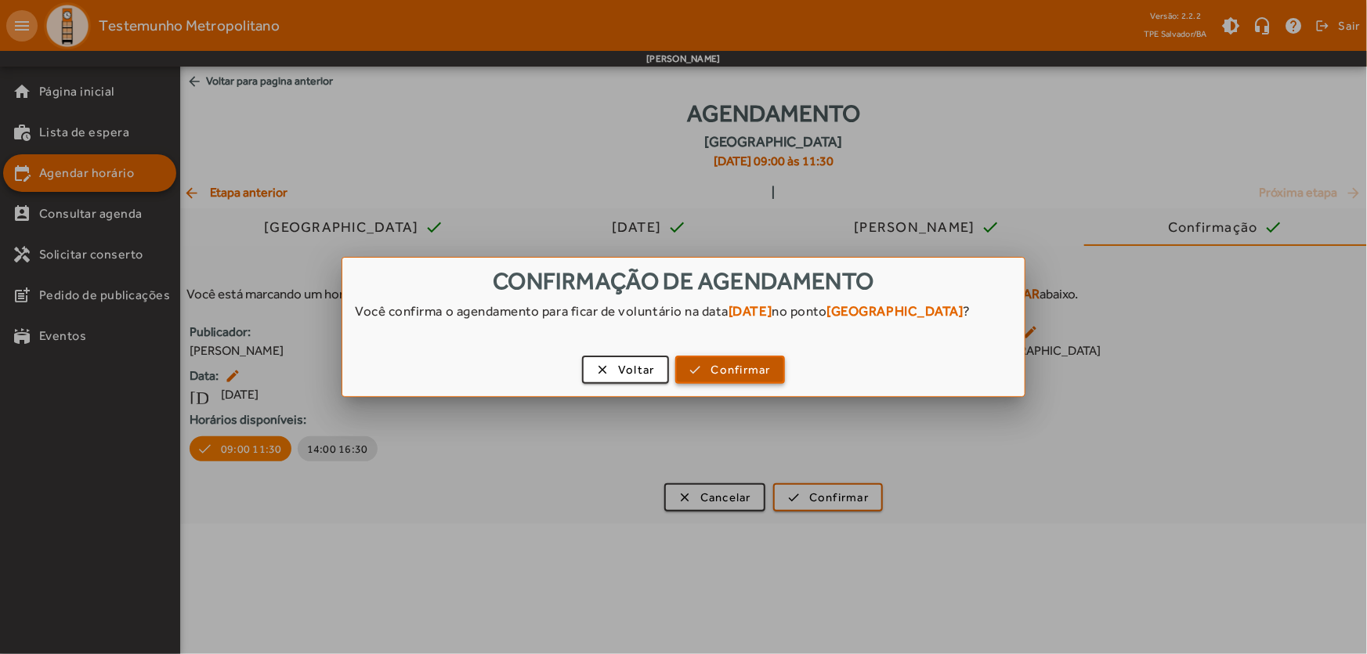
click at [749, 371] on span "Confirmar" at bounding box center [741, 370] width 60 height 18
